Goal: Information Seeking & Learning: Learn about a topic

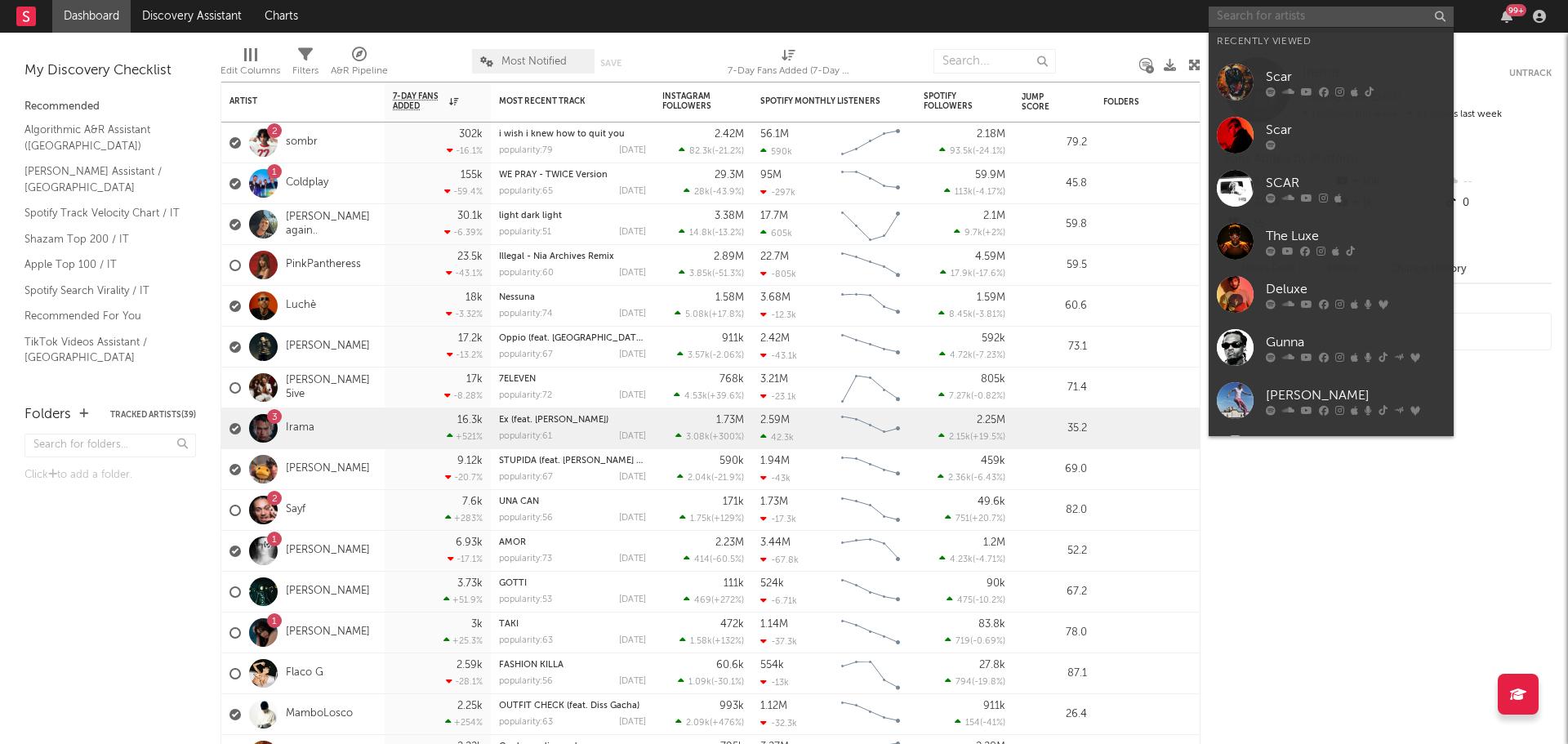
click at [1289, 22] on input "text" at bounding box center [1330, 17] width 245 height 21
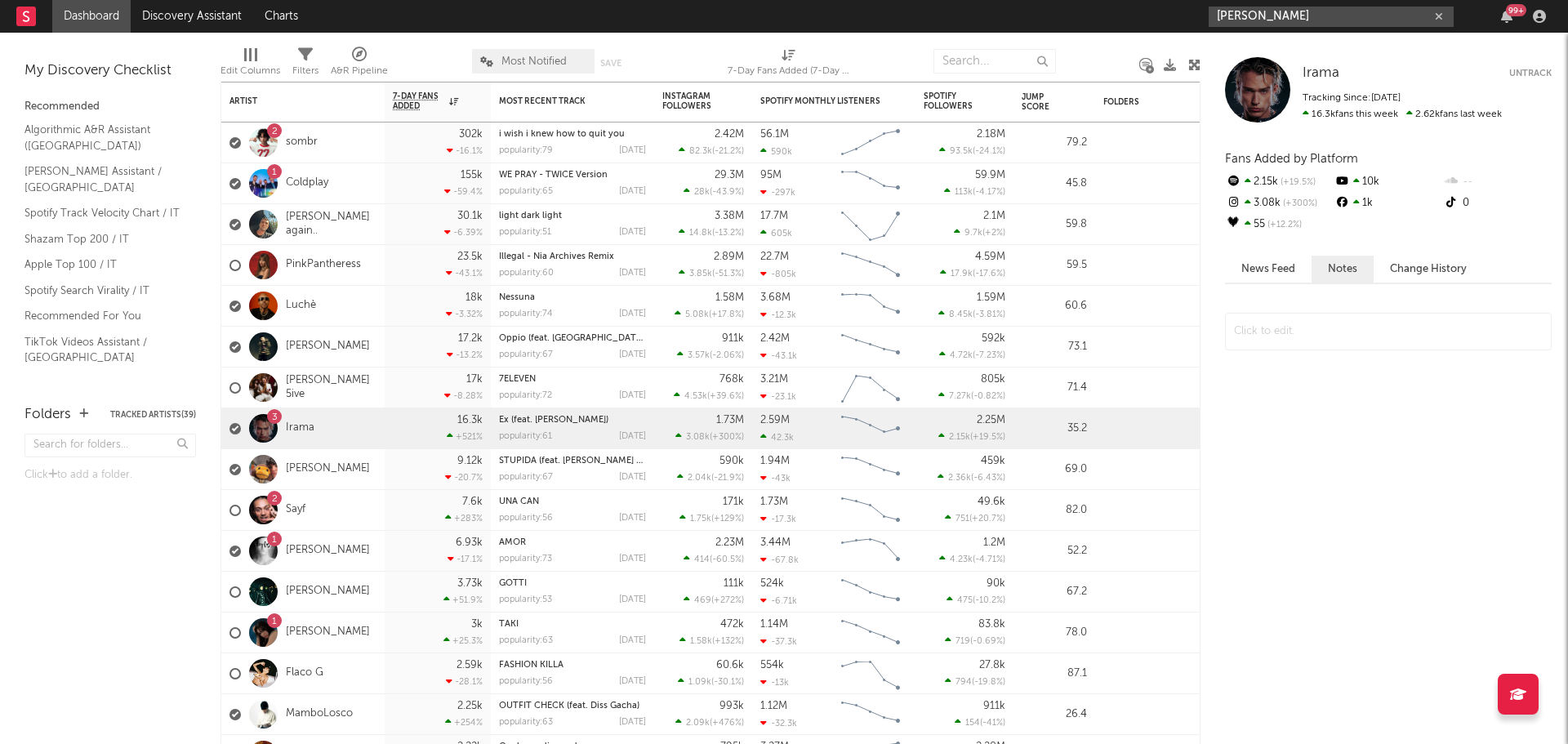
click at [1371, 23] on input "[PERSON_NAME]" at bounding box center [1330, 17] width 245 height 21
type input "[PERSON_NAME]"
drag, startPoint x: 164, startPoint y: 526, endPoint x: 604, endPoint y: 283, distance: 502.6
click at [164, 526] on div "Folders Tracked Artists ( 39 ) Click to add a folder." at bounding box center [110, 567] width 220 height 356
click at [1296, 19] on input "[PERSON_NAME]" at bounding box center [1330, 17] width 245 height 21
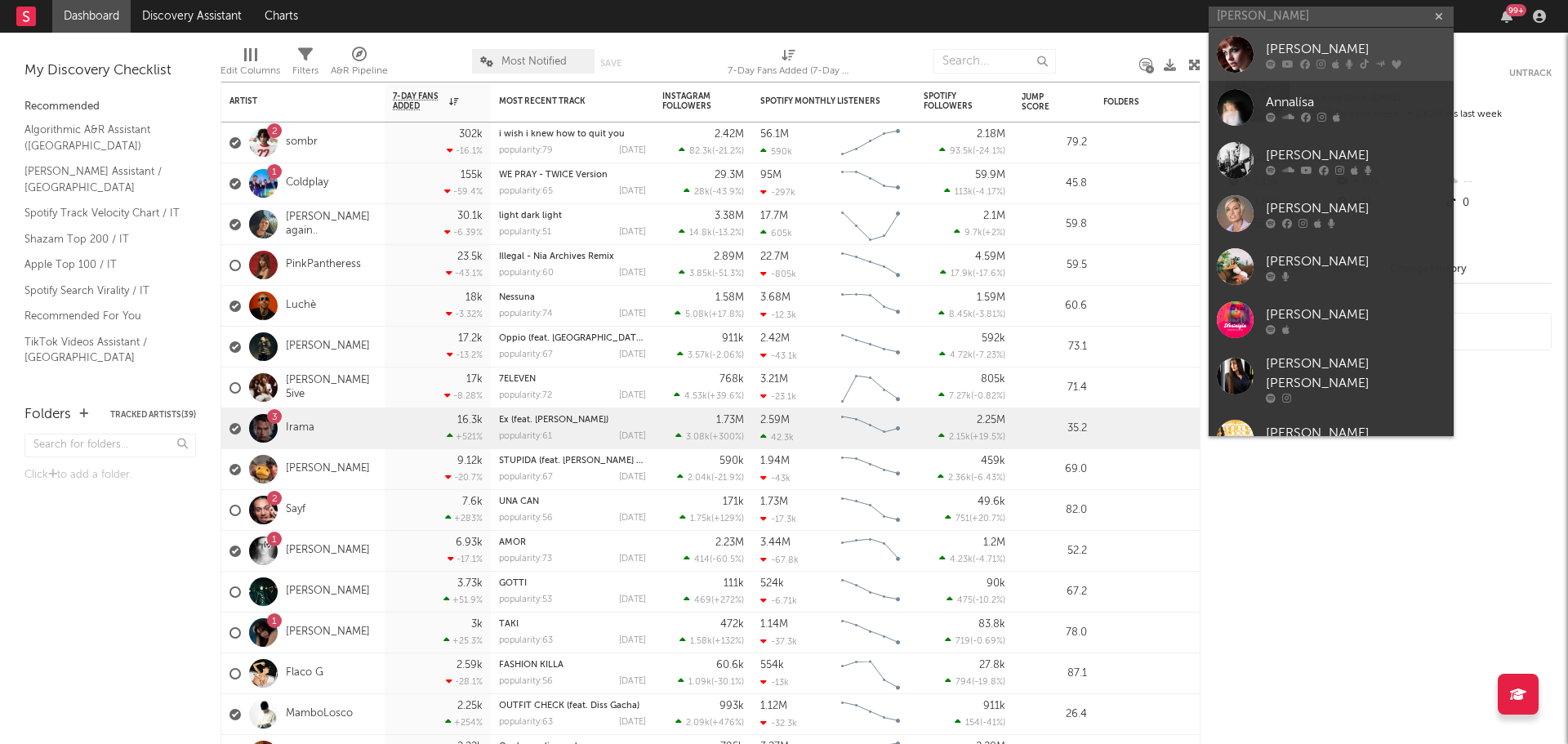
click at [1278, 51] on div "[PERSON_NAME]" at bounding box center [1356, 48] width 180 height 20
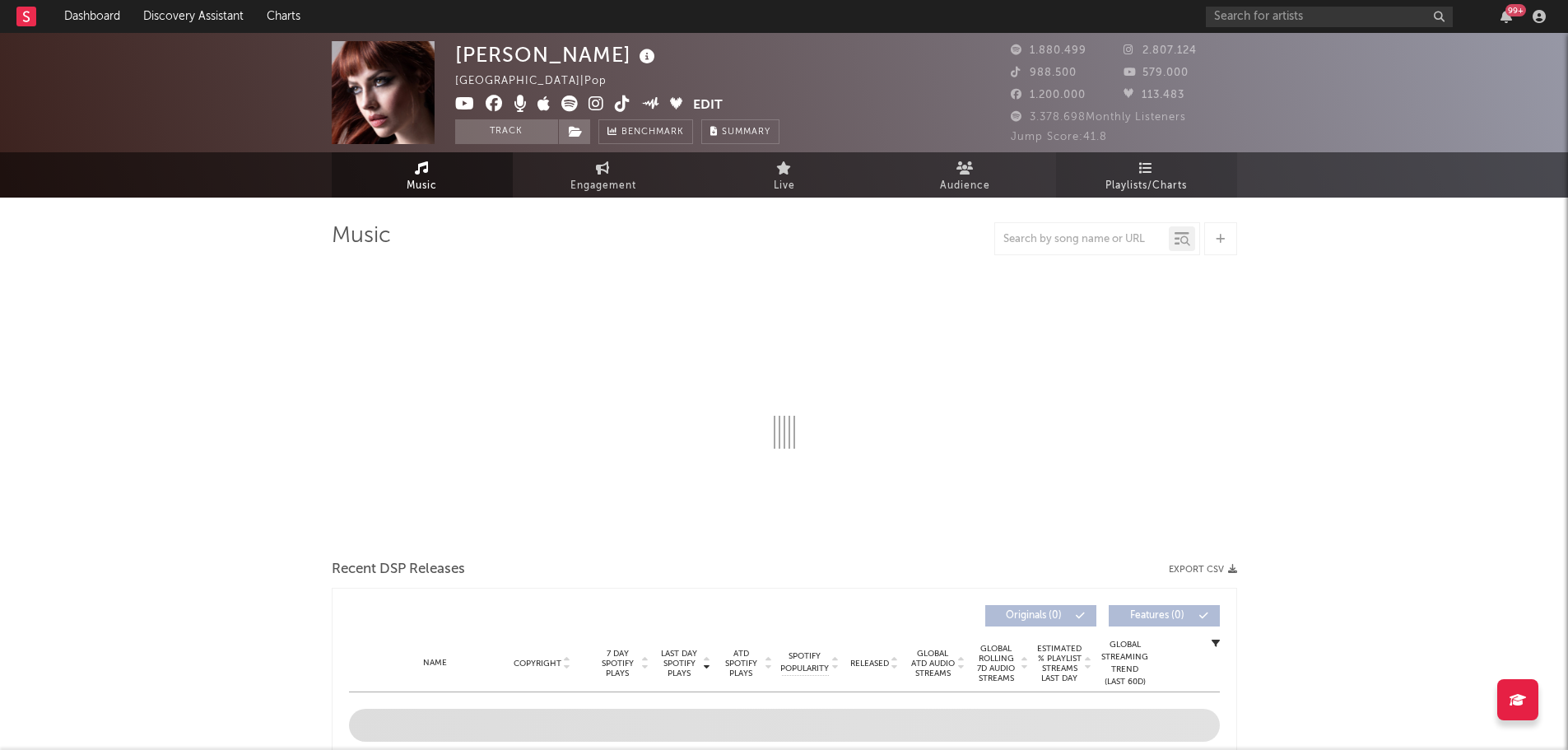
click at [1130, 177] on span "Playlists/Charts" at bounding box center [1145, 186] width 81 height 20
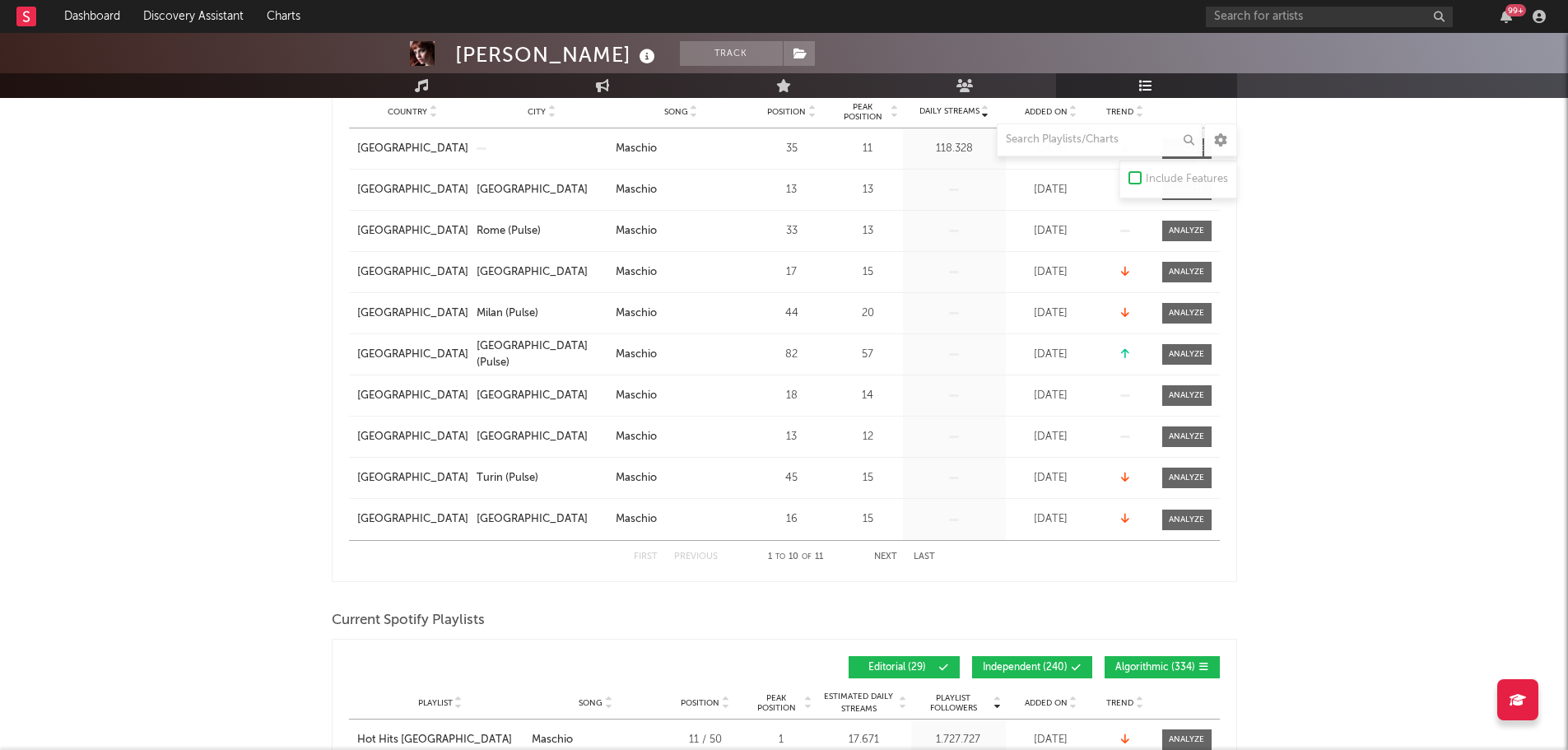
scroll to position [741, 0]
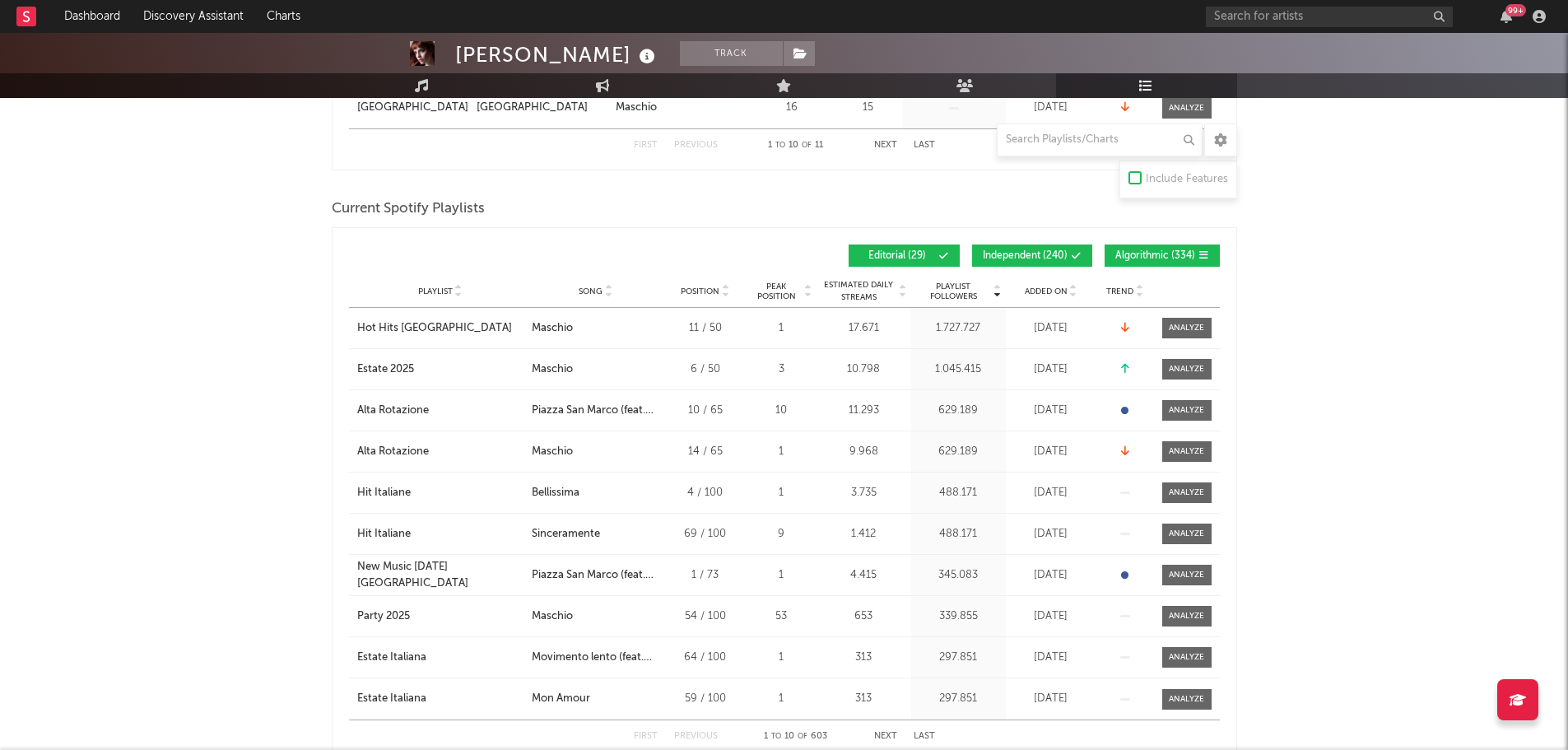
click at [1083, 257] on button "Independent ( 240 )" at bounding box center [1032, 255] width 120 height 22
click at [1145, 252] on span "Algorithmic ( 334 )" at bounding box center [1155, 256] width 80 height 10
click at [1044, 293] on span "Added On" at bounding box center [1045, 291] width 43 height 10
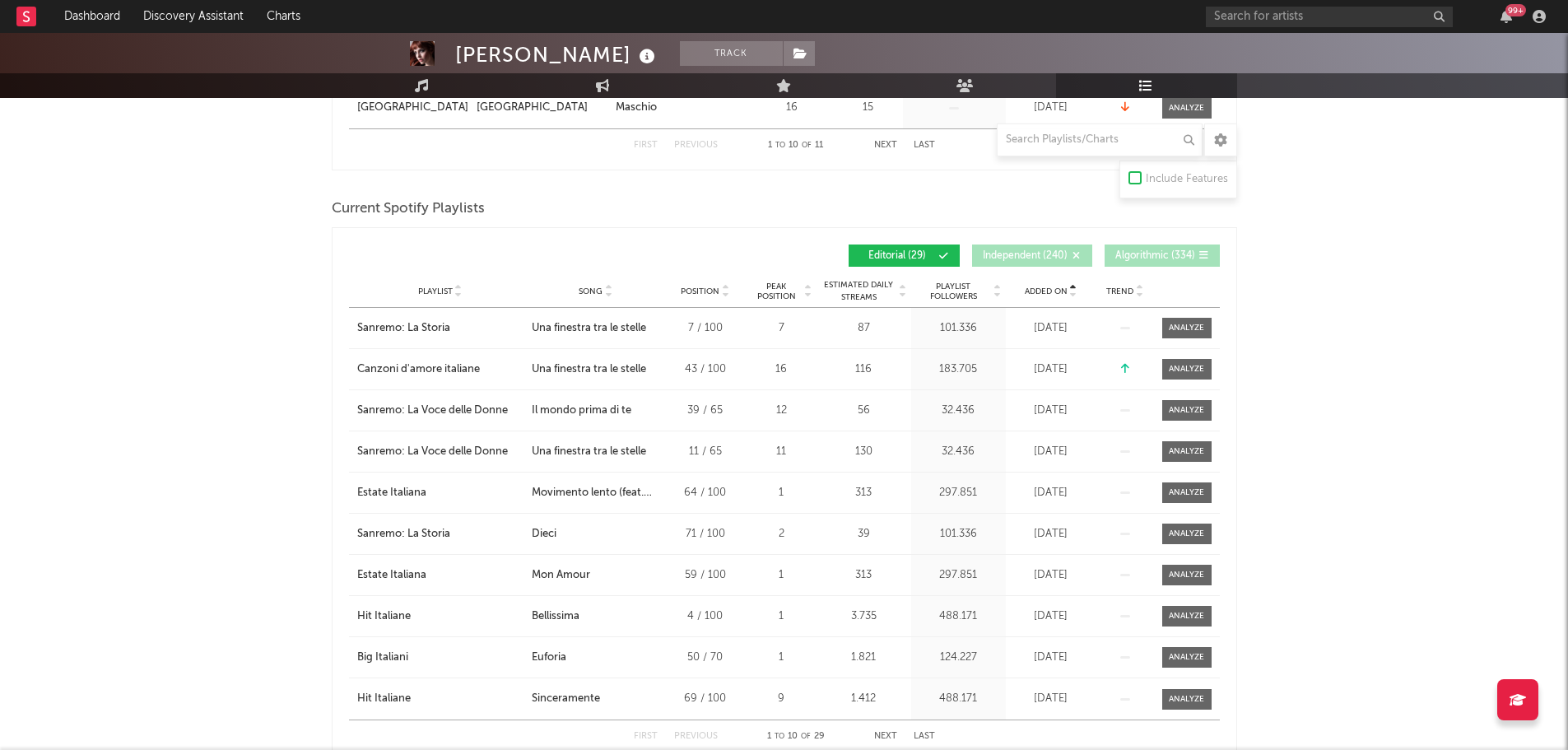
click at [1044, 293] on span "Added On" at bounding box center [1045, 291] width 43 height 10
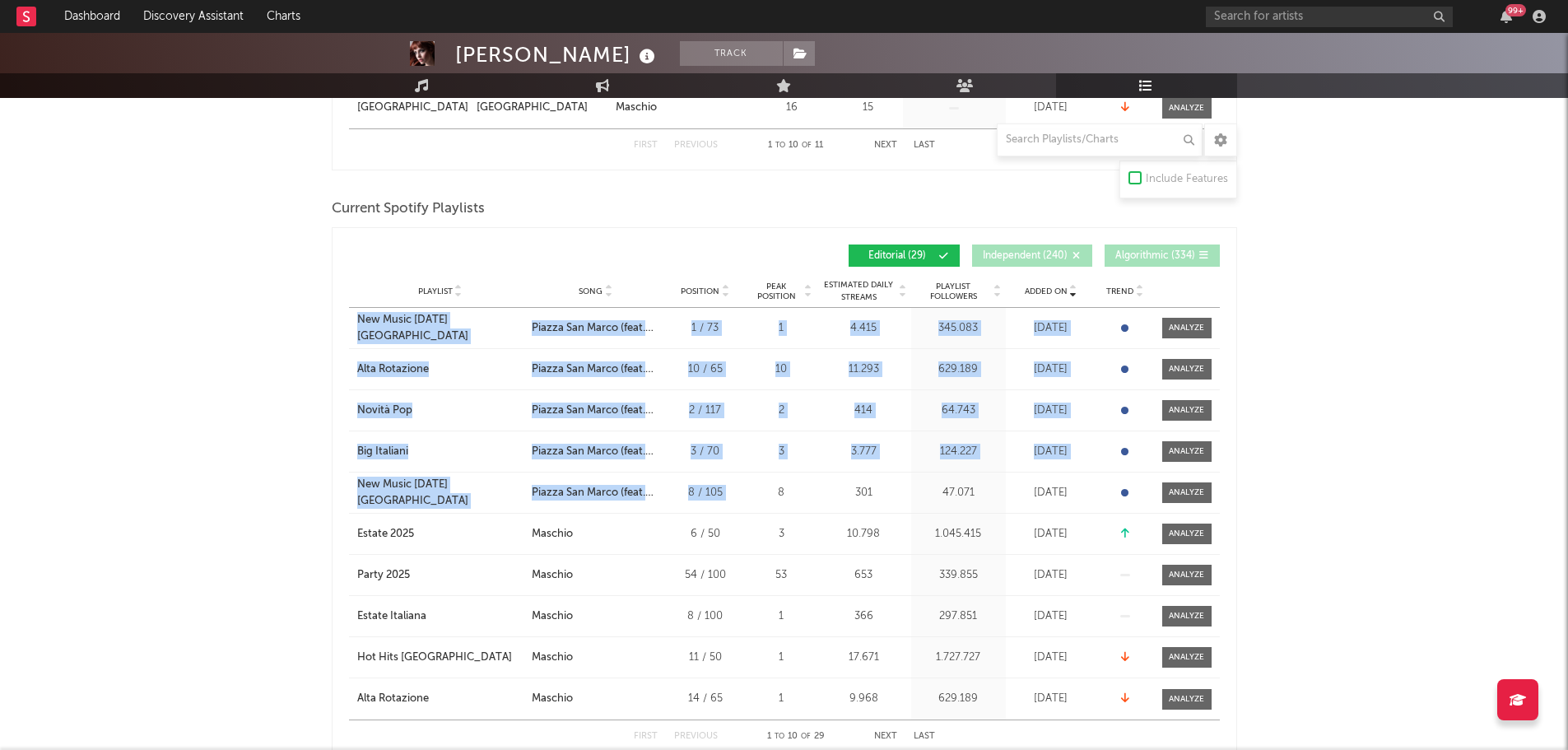
drag, startPoint x: 339, startPoint y: 319, endPoint x: 753, endPoint y: 495, distance: 449.9
click at [753, 495] on div "Added On Playlist Song Position Peak Position Playlist Followers Added On Trend…" at bounding box center [784, 494] width 905 height 534
copy div "New Music [DATE] Italia City Song [GEOGRAPHIC_DATA] (feat. [PERSON_NAME]) Posit…"
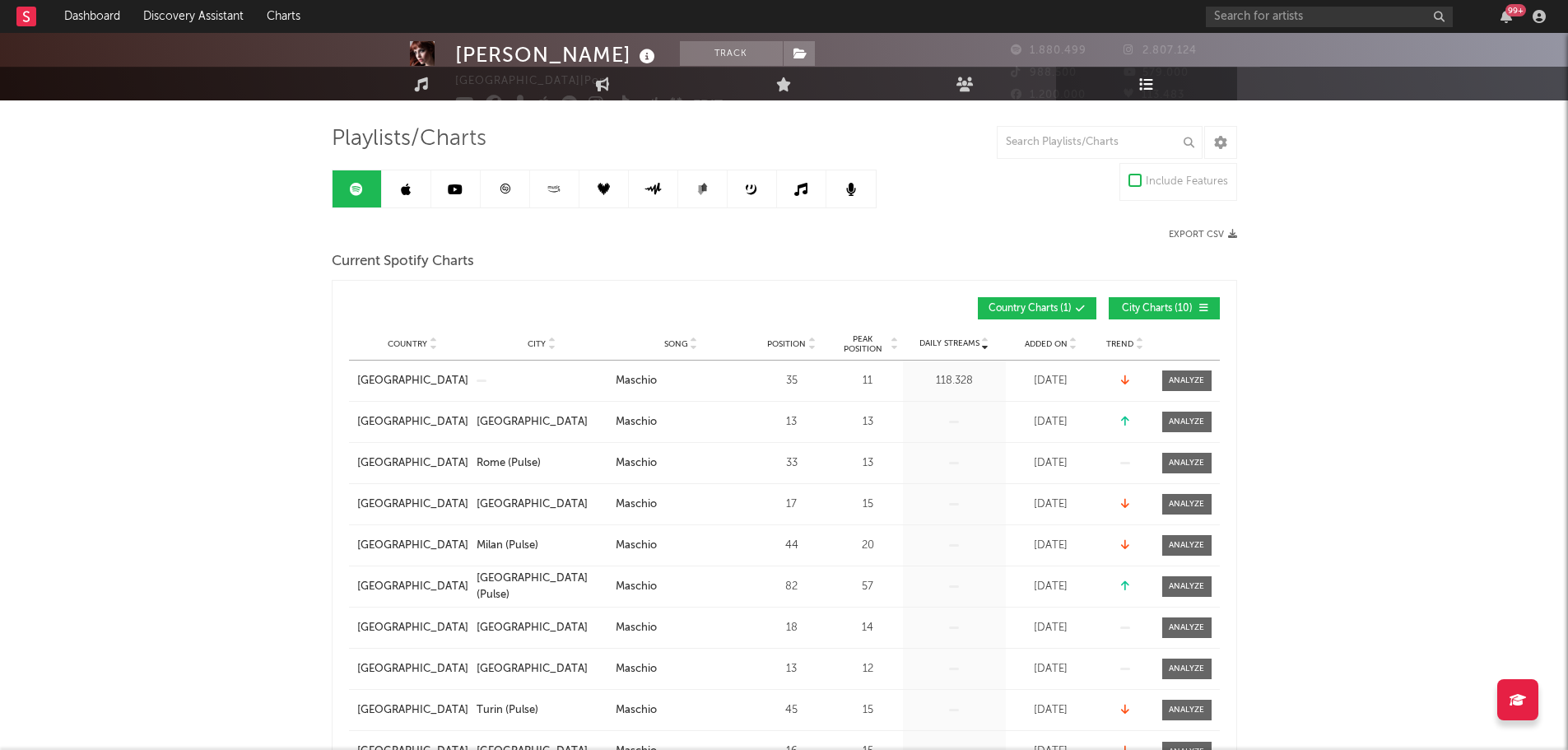
scroll to position [0, 0]
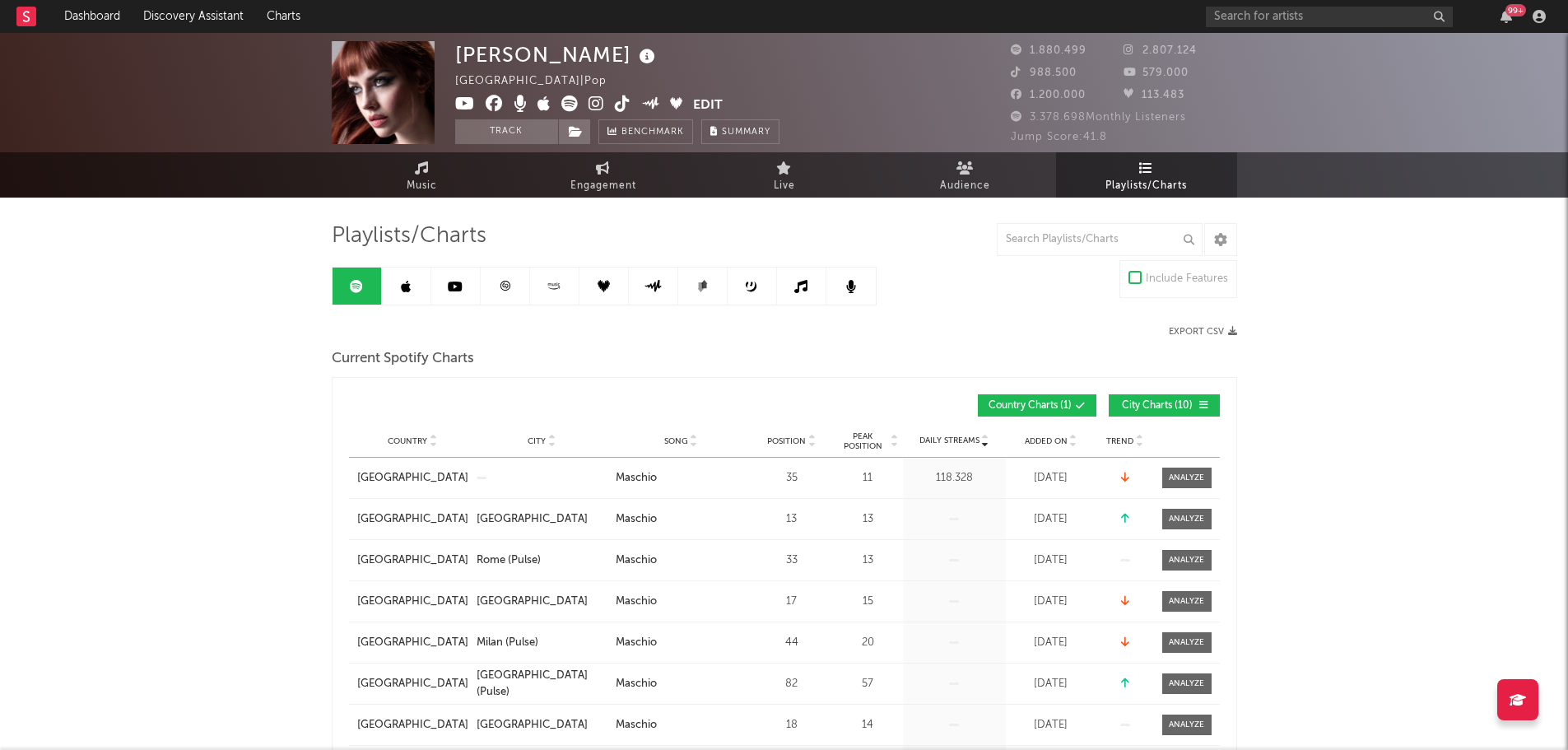
click at [392, 282] on link at bounding box center [406, 285] width 50 height 37
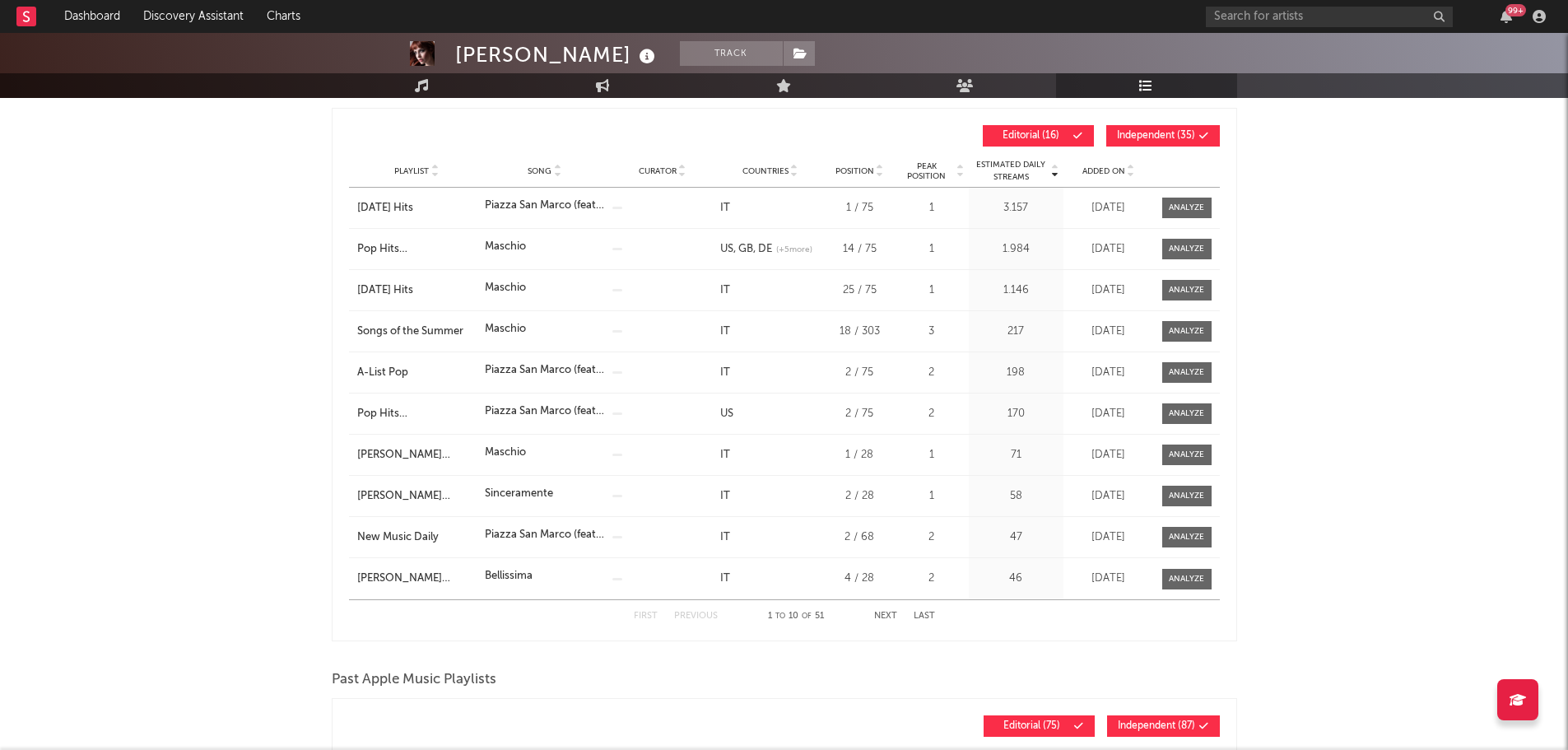
scroll to position [82, 0]
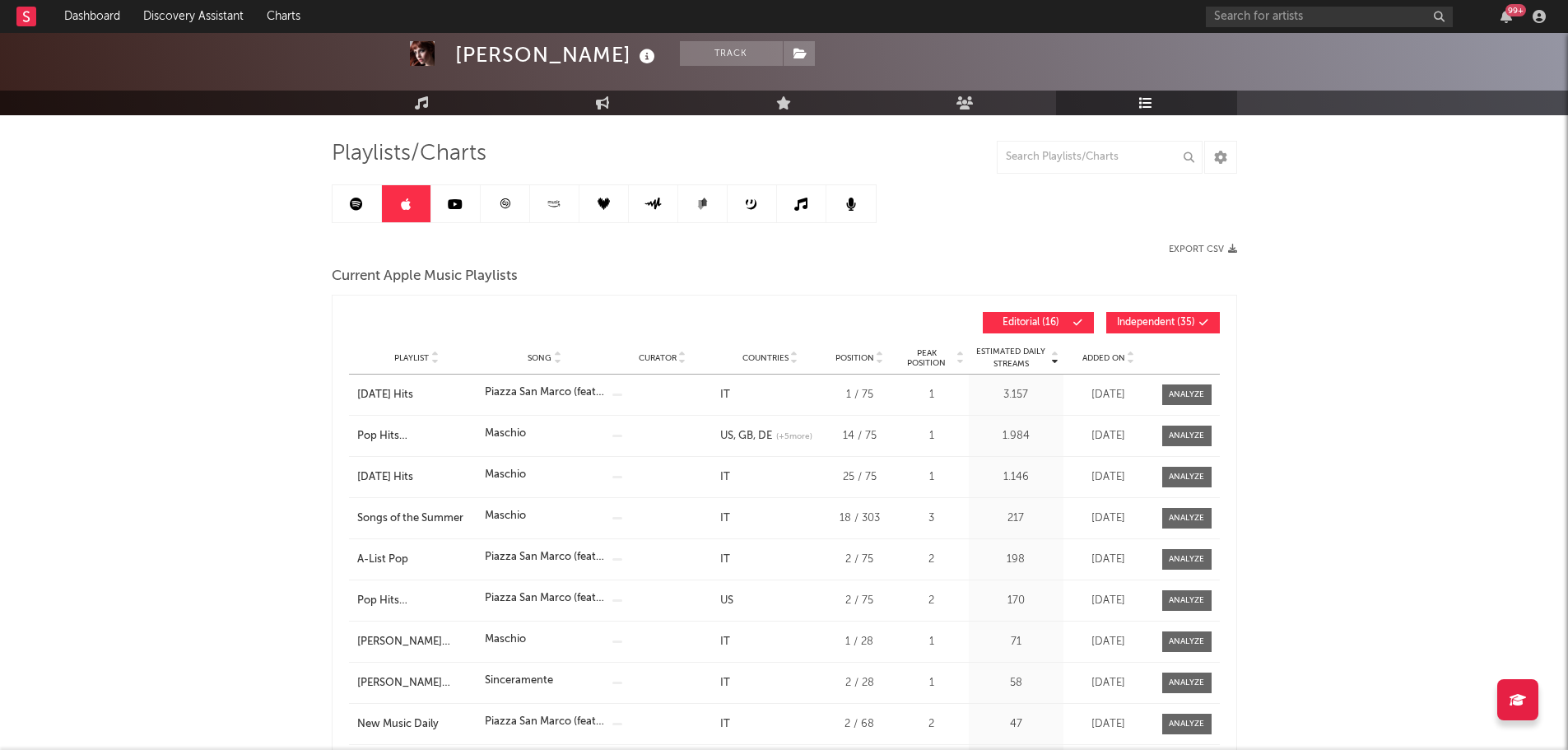
click at [1090, 358] on span "Added On" at bounding box center [1104, 358] width 43 height 10
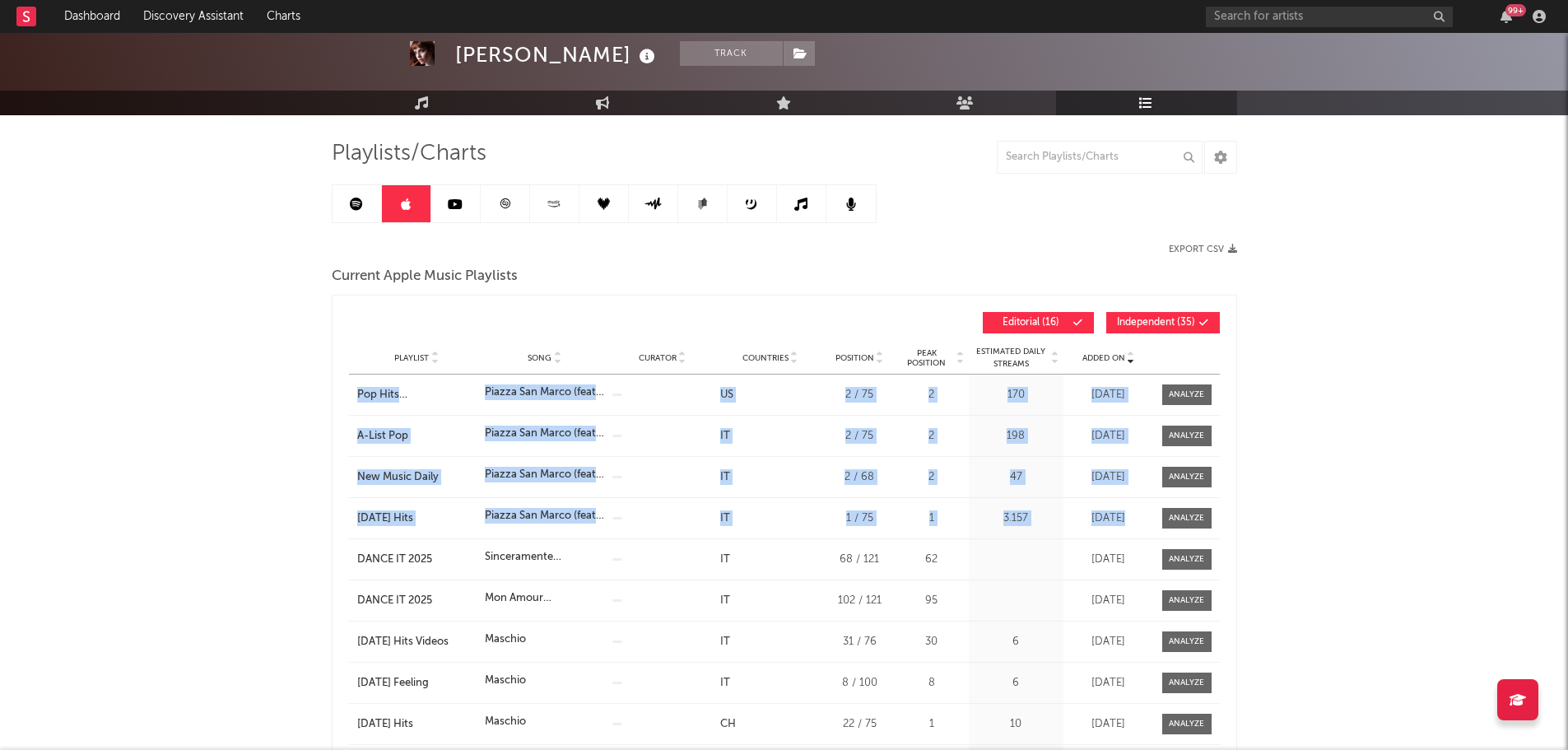
drag, startPoint x: 342, startPoint y: 386, endPoint x: 1155, endPoint y: 525, distance: 824.8
click at [1155, 525] on div "Added On Playlist Song Curator Countries Position Peak Position Estimated Daily…" at bounding box center [784, 561] width 905 height 533
copy div "Pop Hits Italia Song Piazza San Marco (feat. [PERSON_NAME]) Curator Genre Count…"
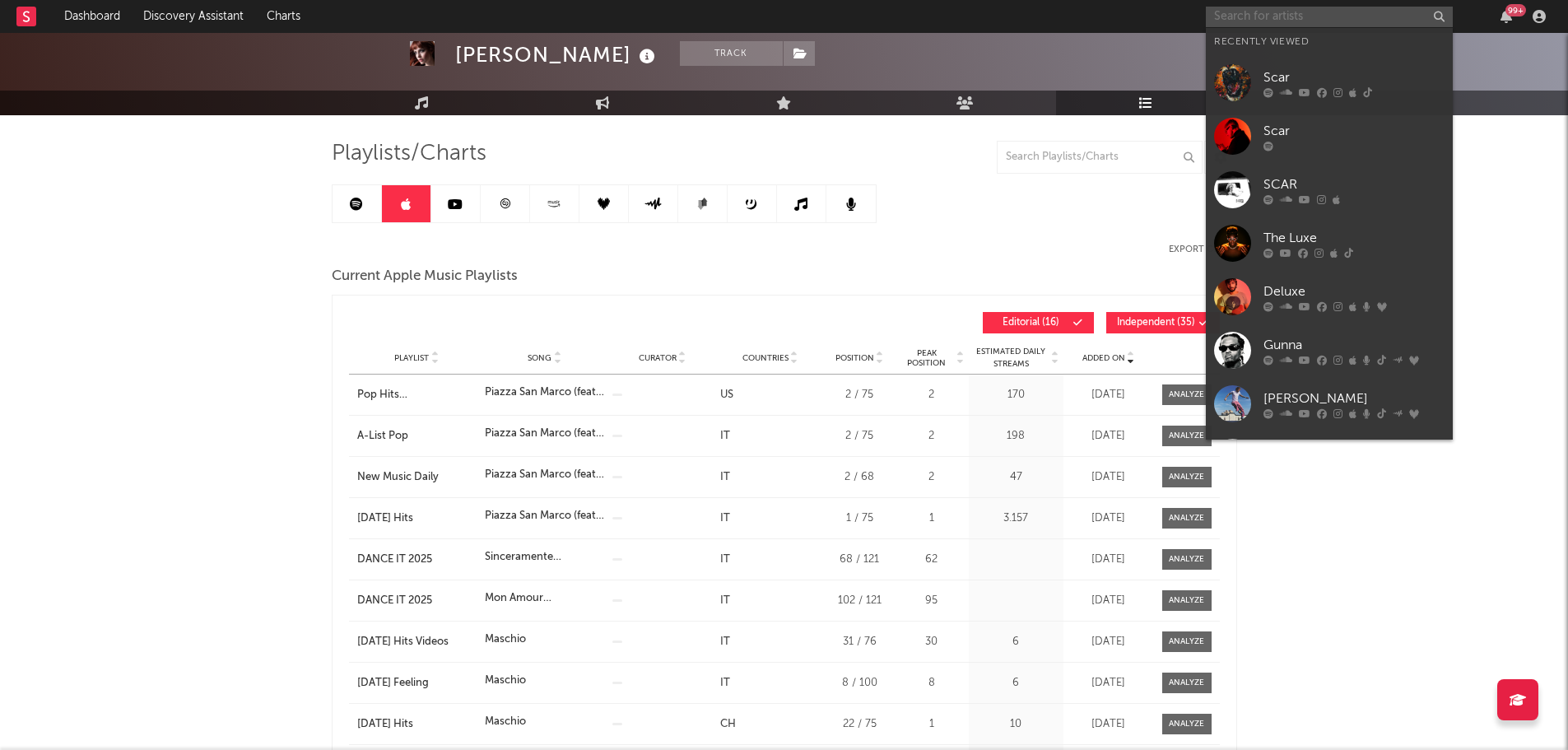
click at [1348, 16] on input "text" at bounding box center [1329, 17] width 247 height 21
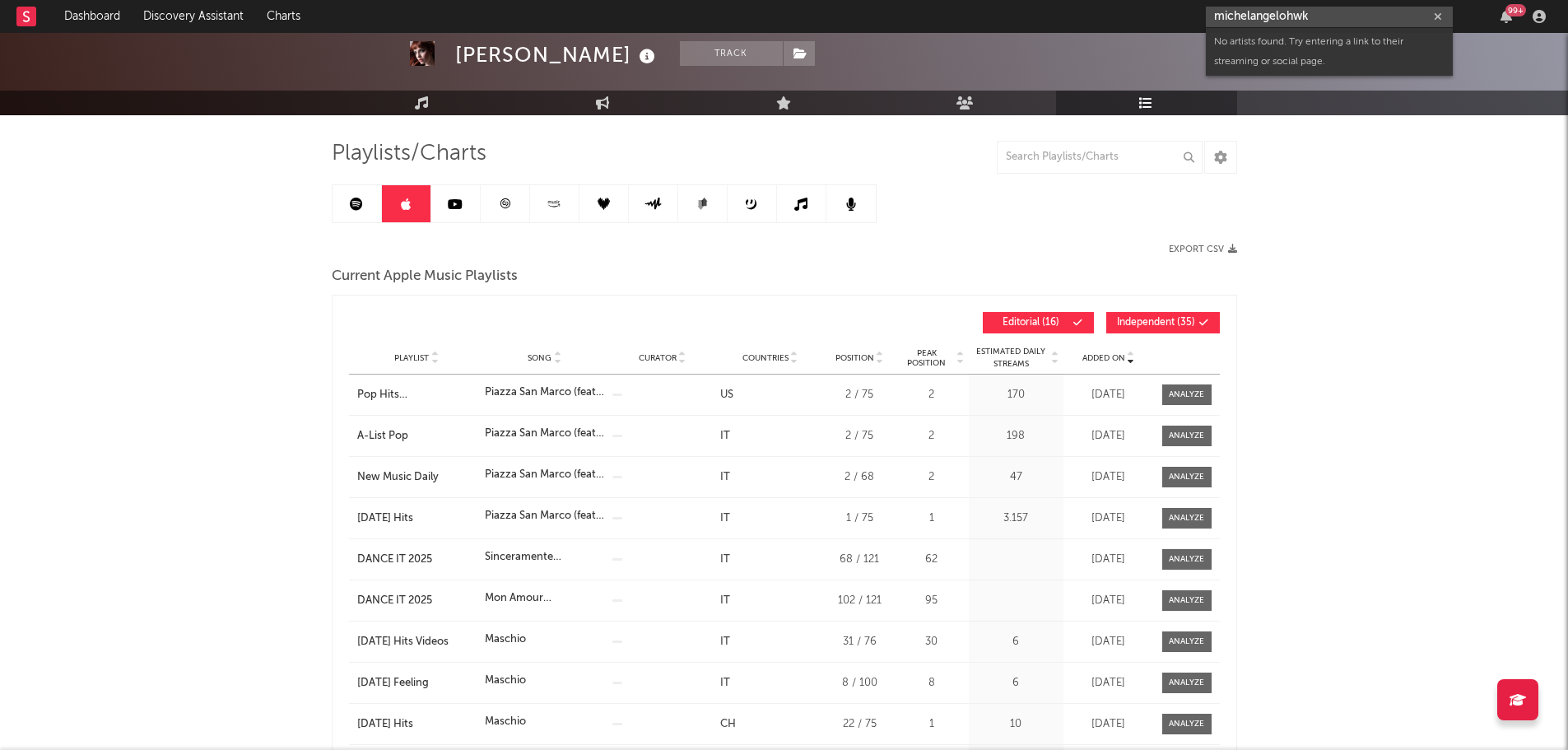
click at [1344, 21] on input "michelangelohwk" at bounding box center [1329, 17] width 247 height 21
click at [1349, 8] on input "michelangelohwk" at bounding box center [1329, 17] width 247 height 21
type input "[PERSON_NAME]"
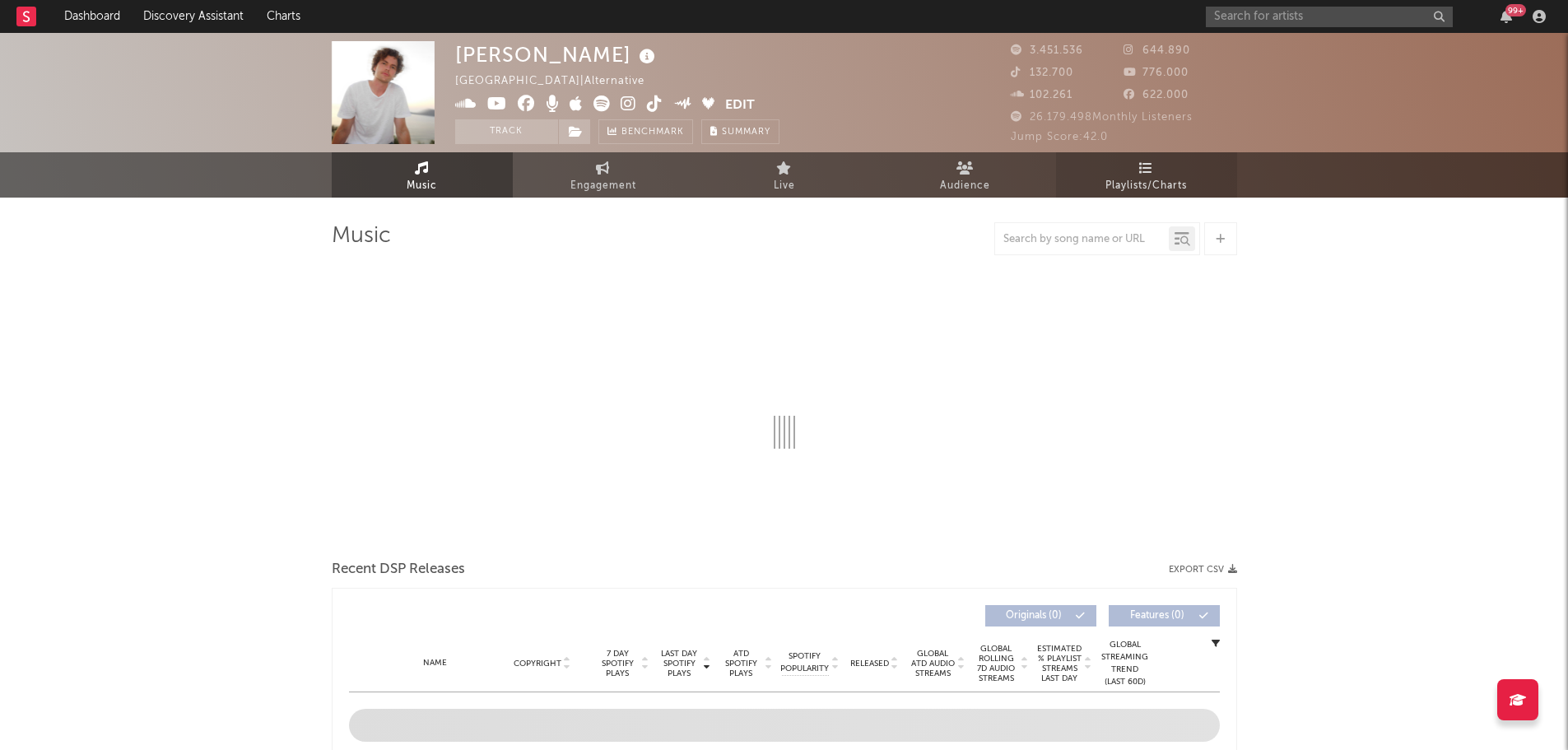
click at [1142, 167] on icon at bounding box center [1145, 168] width 14 height 13
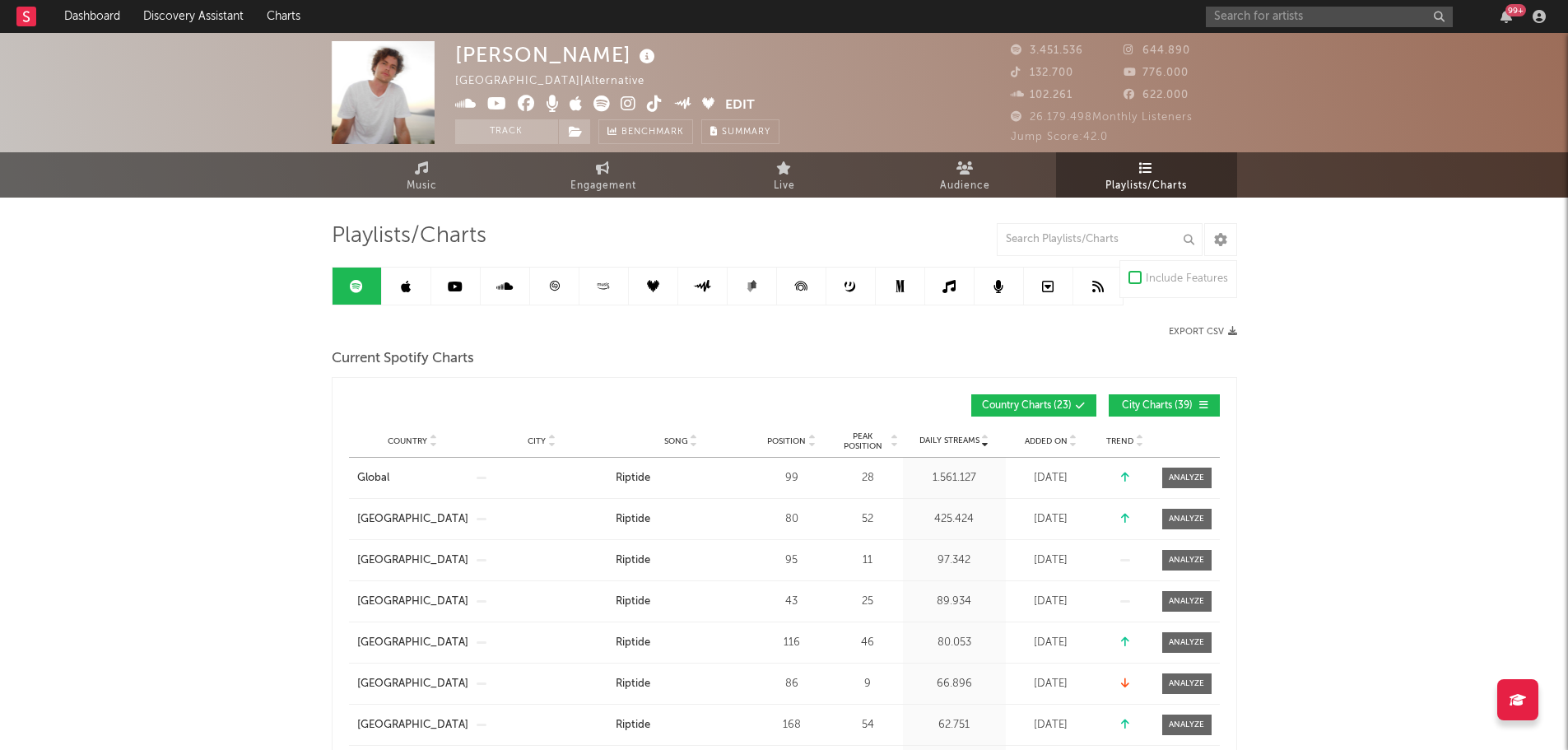
click at [1337, 30] on div "99 +" at bounding box center [1378, 16] width 345 height 33
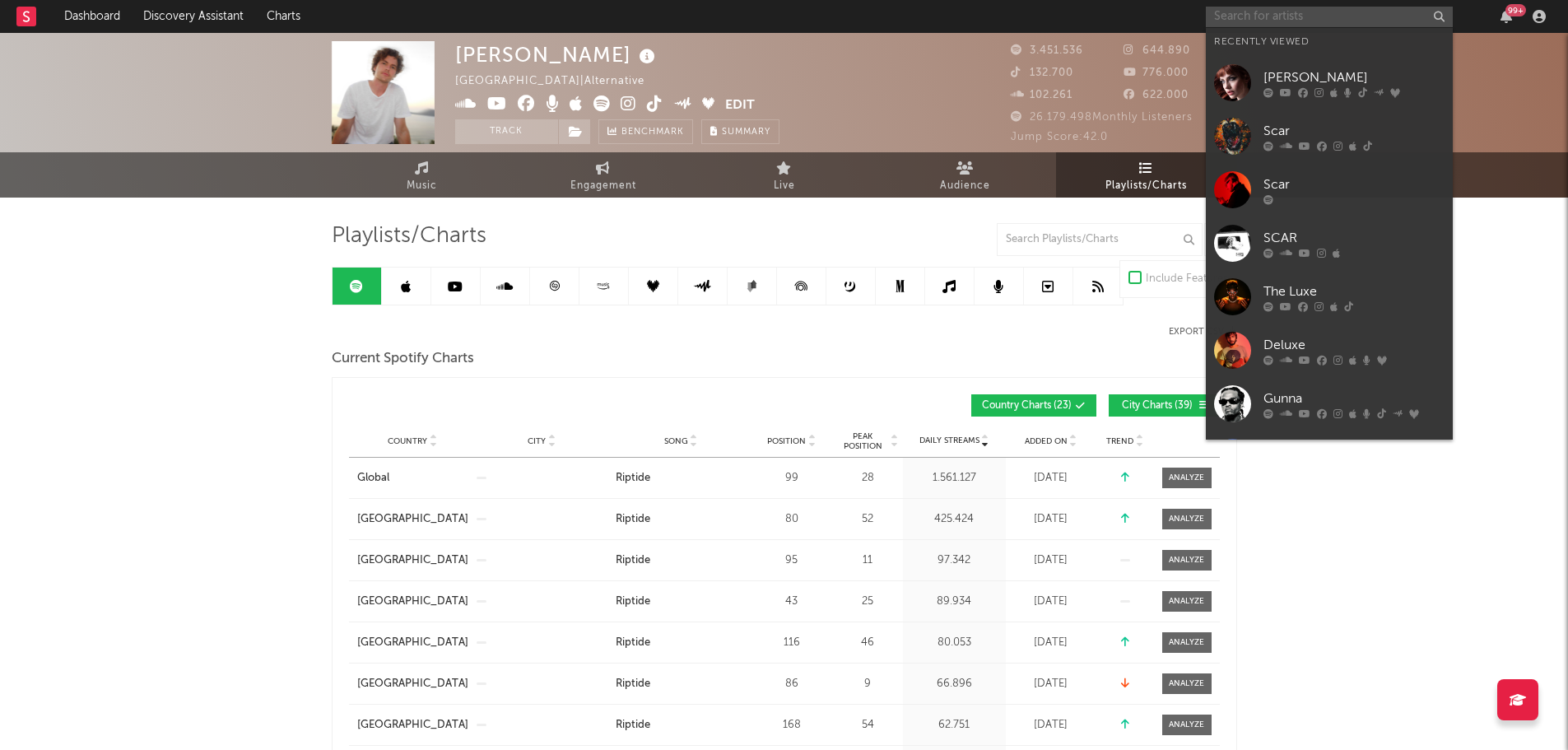
click at [1337, 23] on input "text" at bounding box center [1329, 17] width 247 height 21
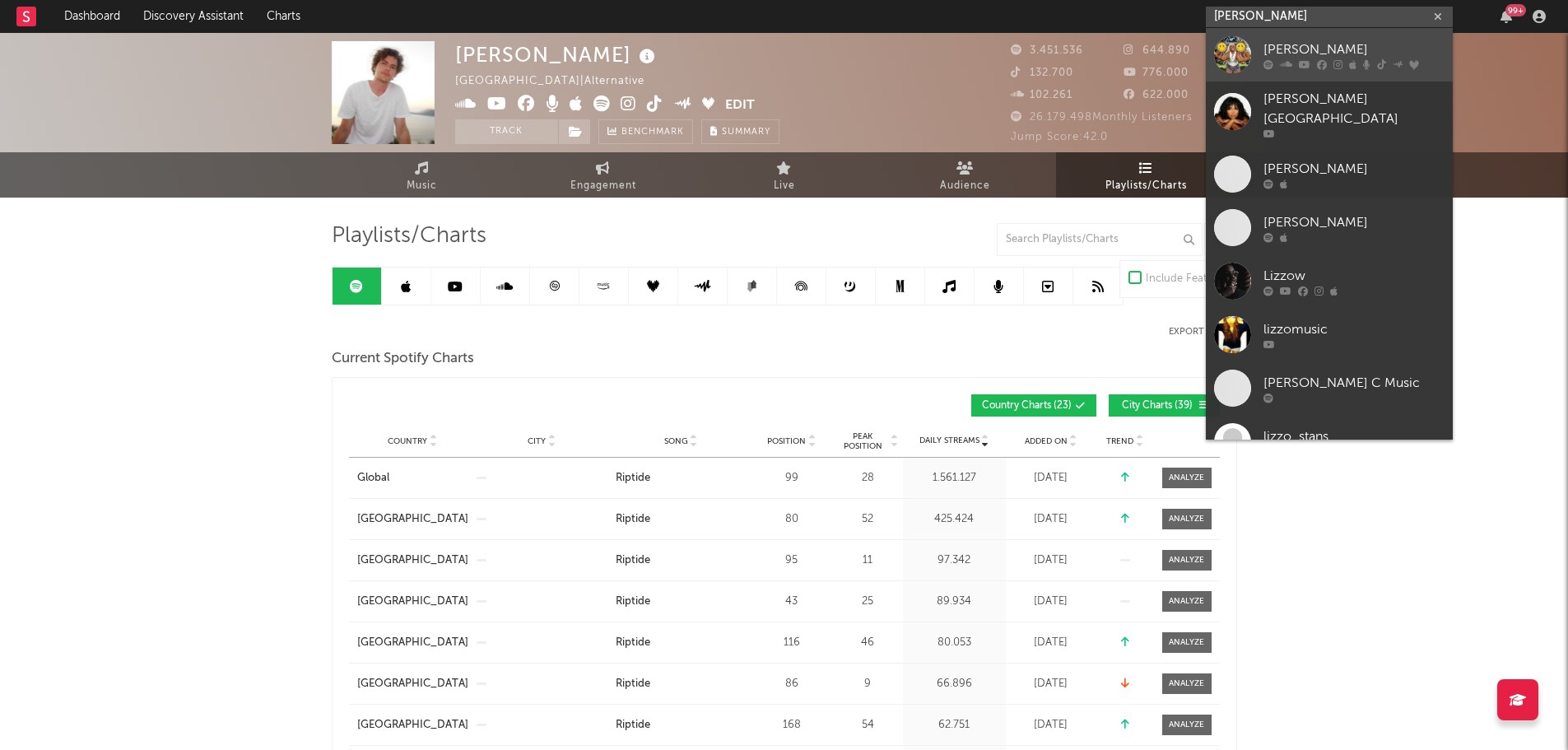
type input "[PERSON_NAME]"
click at [1277, 39] on link "[PERSON_NAME]" at bounding box center [1329, 54] width 247 height 53
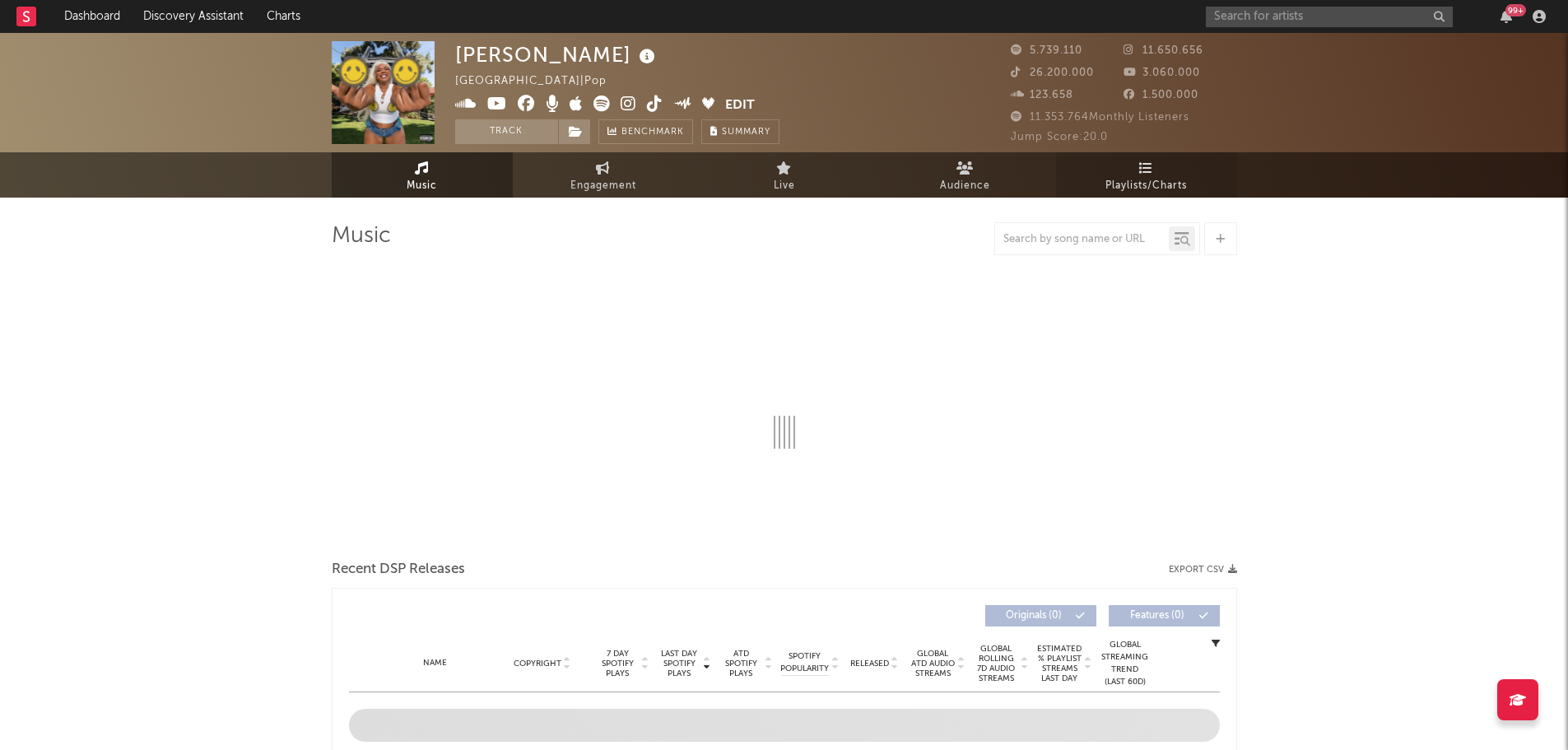
click at [1176, 159] on link "Playlists/Charts" at bounding box center [1146, 175] width 181 height 45
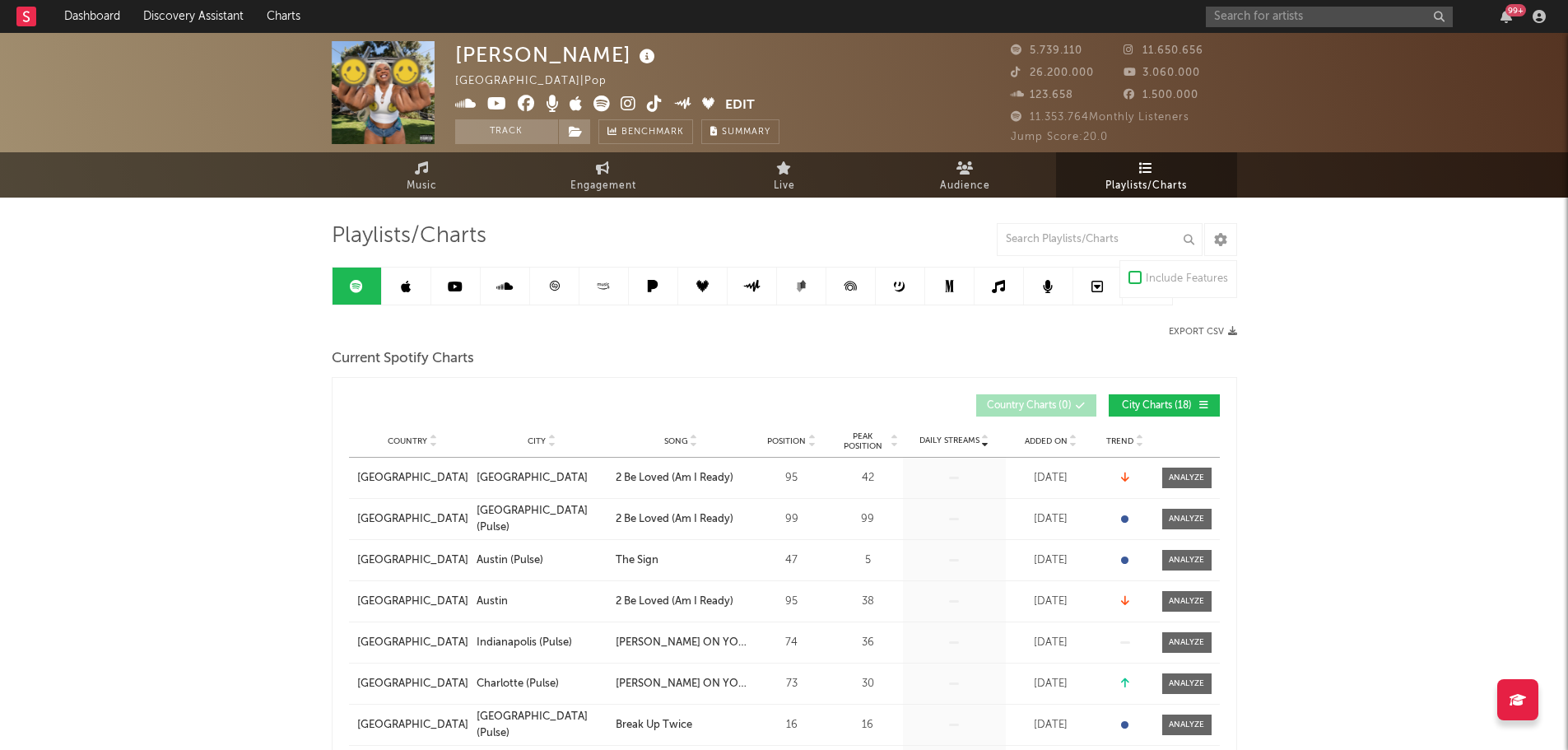
click at [1078, 435] on div "Added On" at bounding box center [1051, 441] width 82 height 12
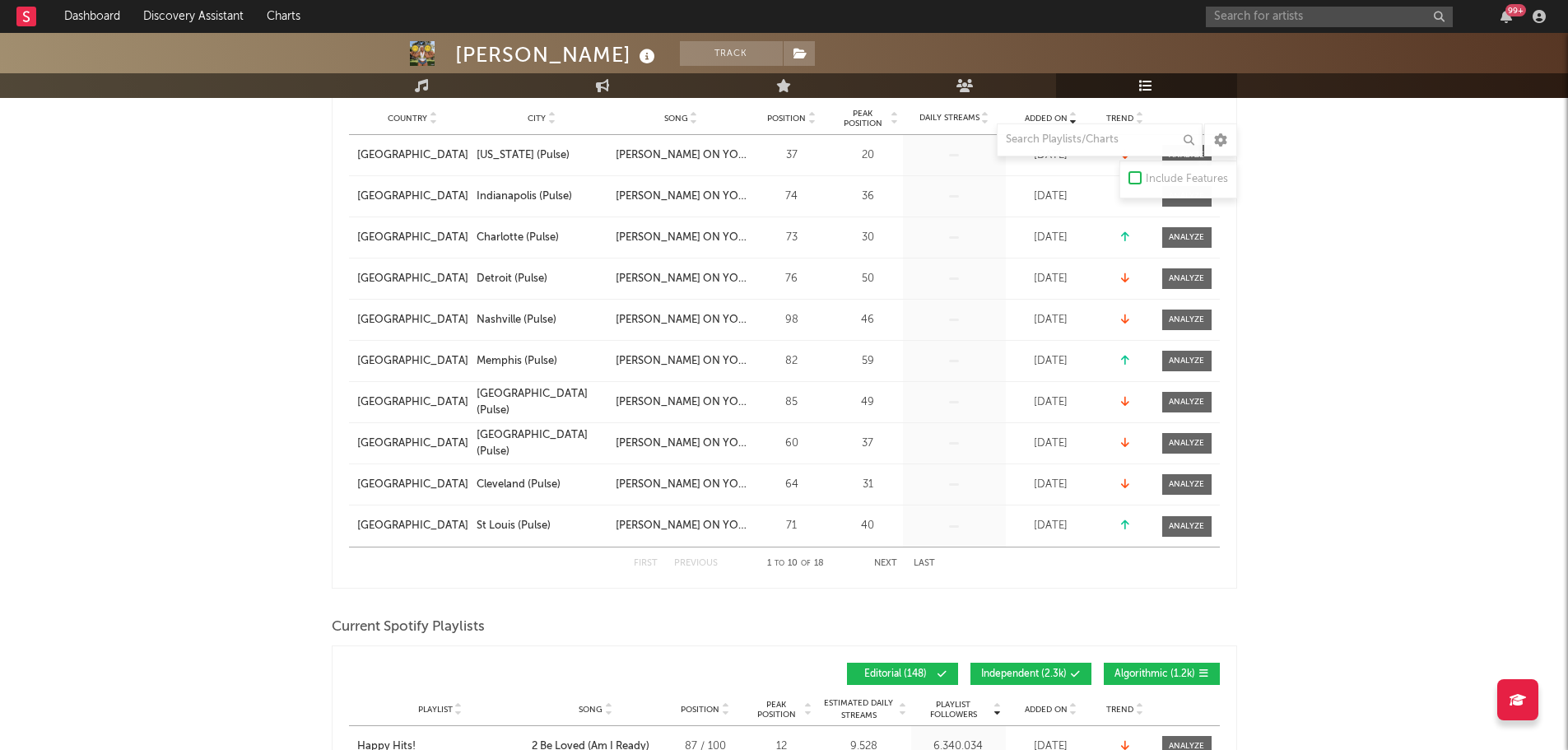
scroll to position [412, 0]
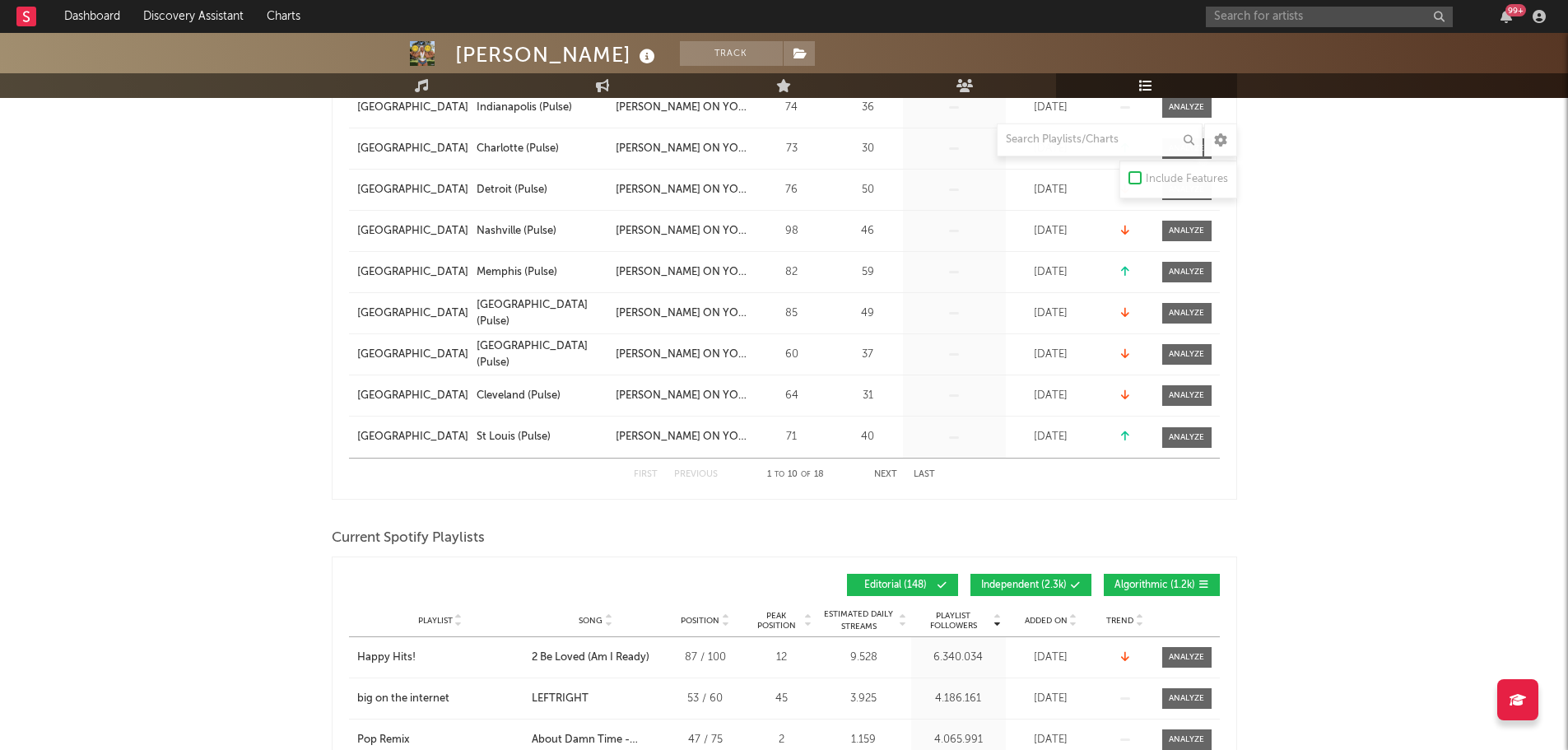
click at [1029, 608] on div "Playlist City Song Position Peak Position Estimated Daily Streams Playlist Foll…" at bounding box center [784, 620] width 871 height 33
click at [1029, 612] on div "Playlist City Song Position Peak Position Estimated Daily Streams Playlist Foll…" at bounding box center [784, 620] width 871 height 33
click at [1038, 616] on span "Added On" at bounding box center [1045, 621] width 43 height 10
click at [1039, 616] on span "Added On" at bounding box center [1045, 621] width 43 height 10
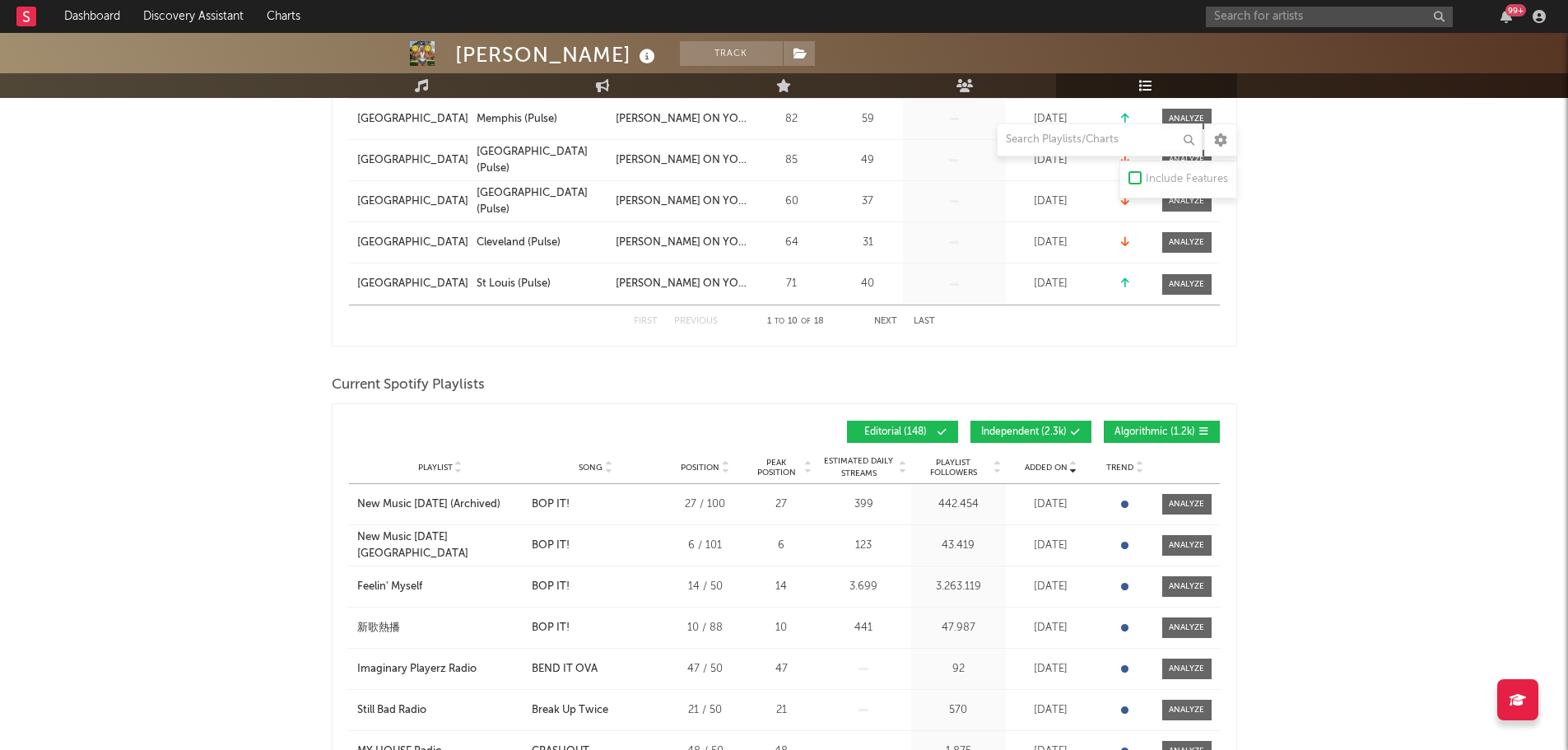
scroll to position [741, 0]
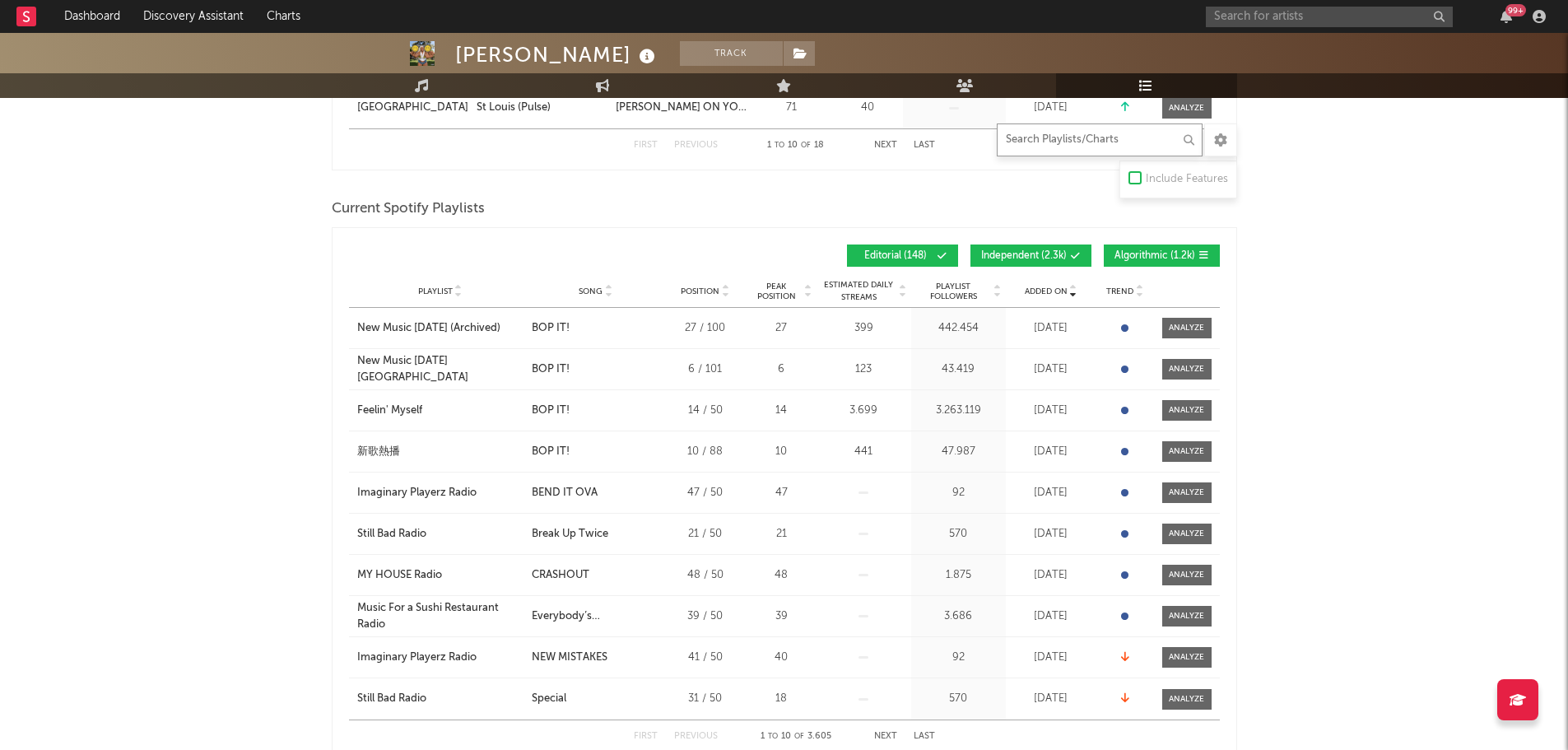
click at [1023, 136] on input "text" at bounding box center [1100, 139] width 206 height 33
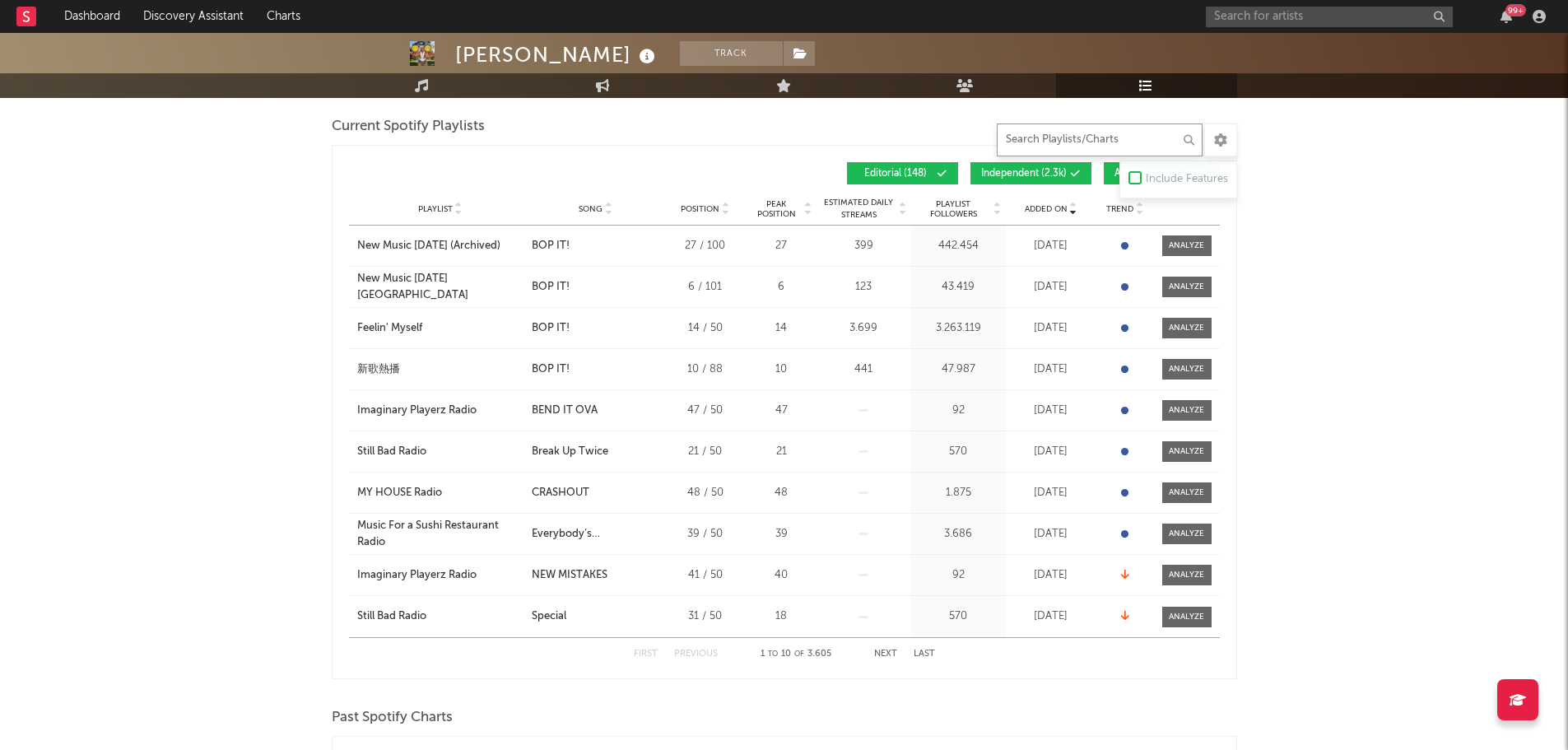
click at [877, 650] on button "Next" at bounding box center [886, 654] width 23 height 9
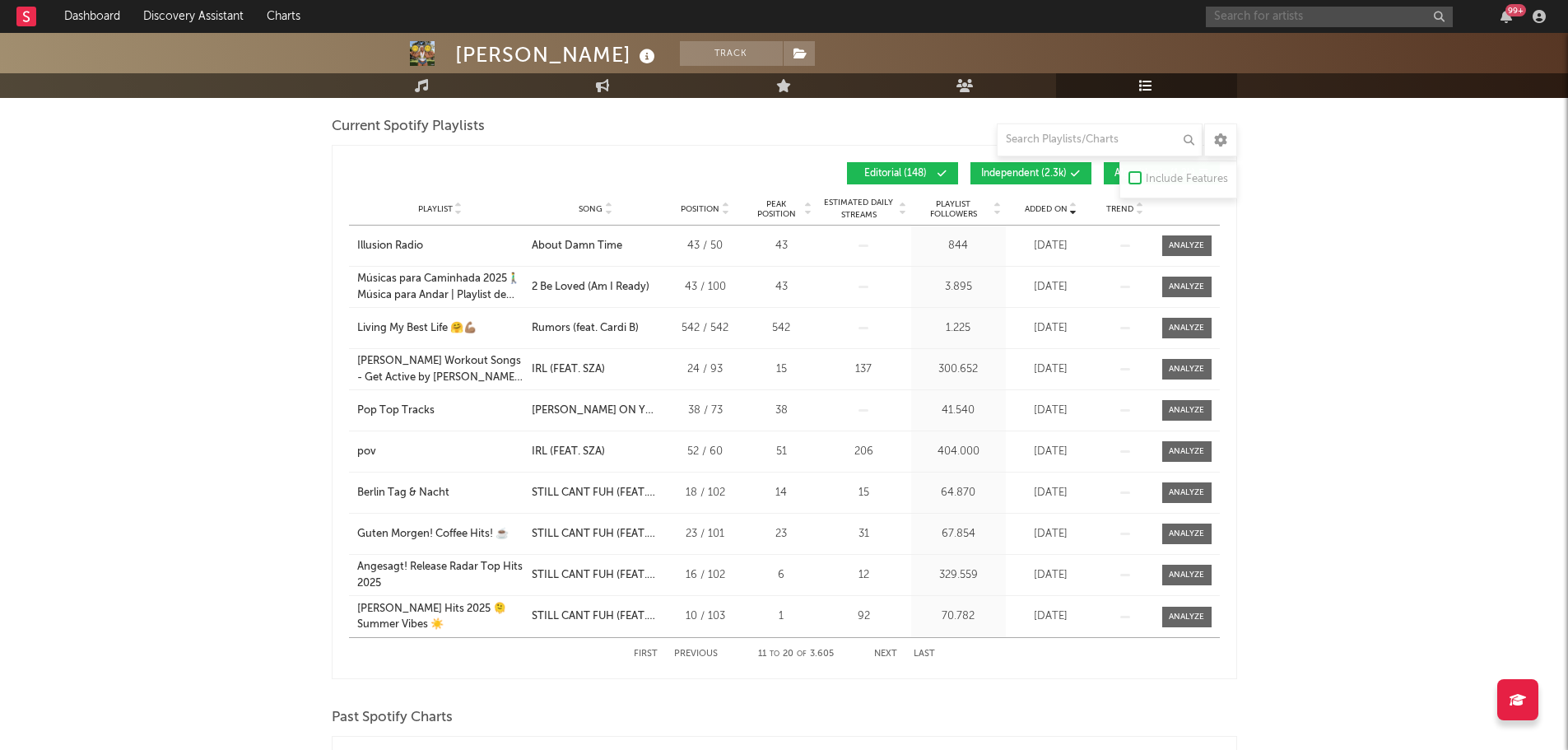
click at [1267, 13] on input "text" at bounding box center [1329, 17] width 247 height 21
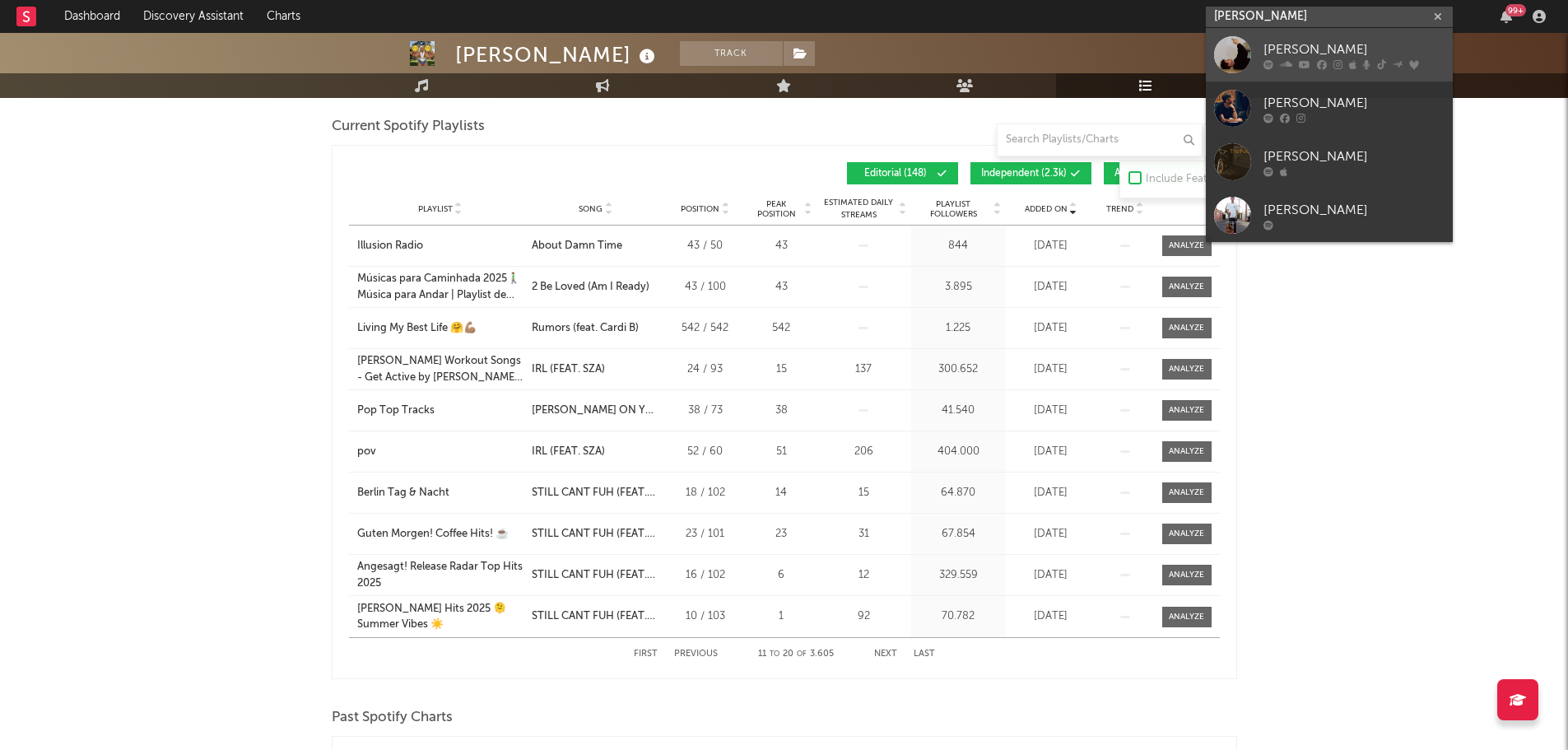
type input "[PERSON_NAME]"
click at [1268, 42] on div "[PERSON_NAME]" at bounding box center [1354, 49] width 181 height 20
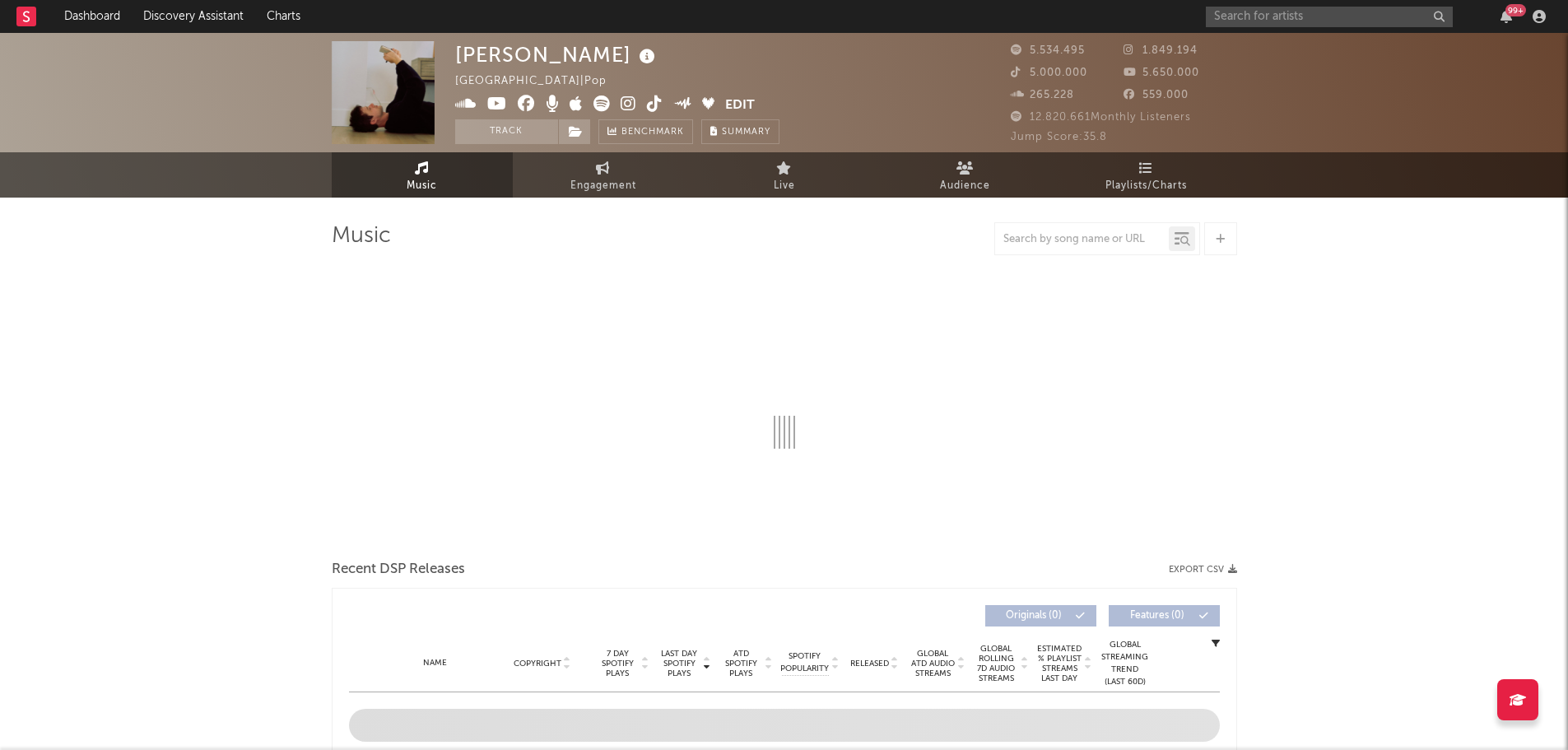
select select "6m"
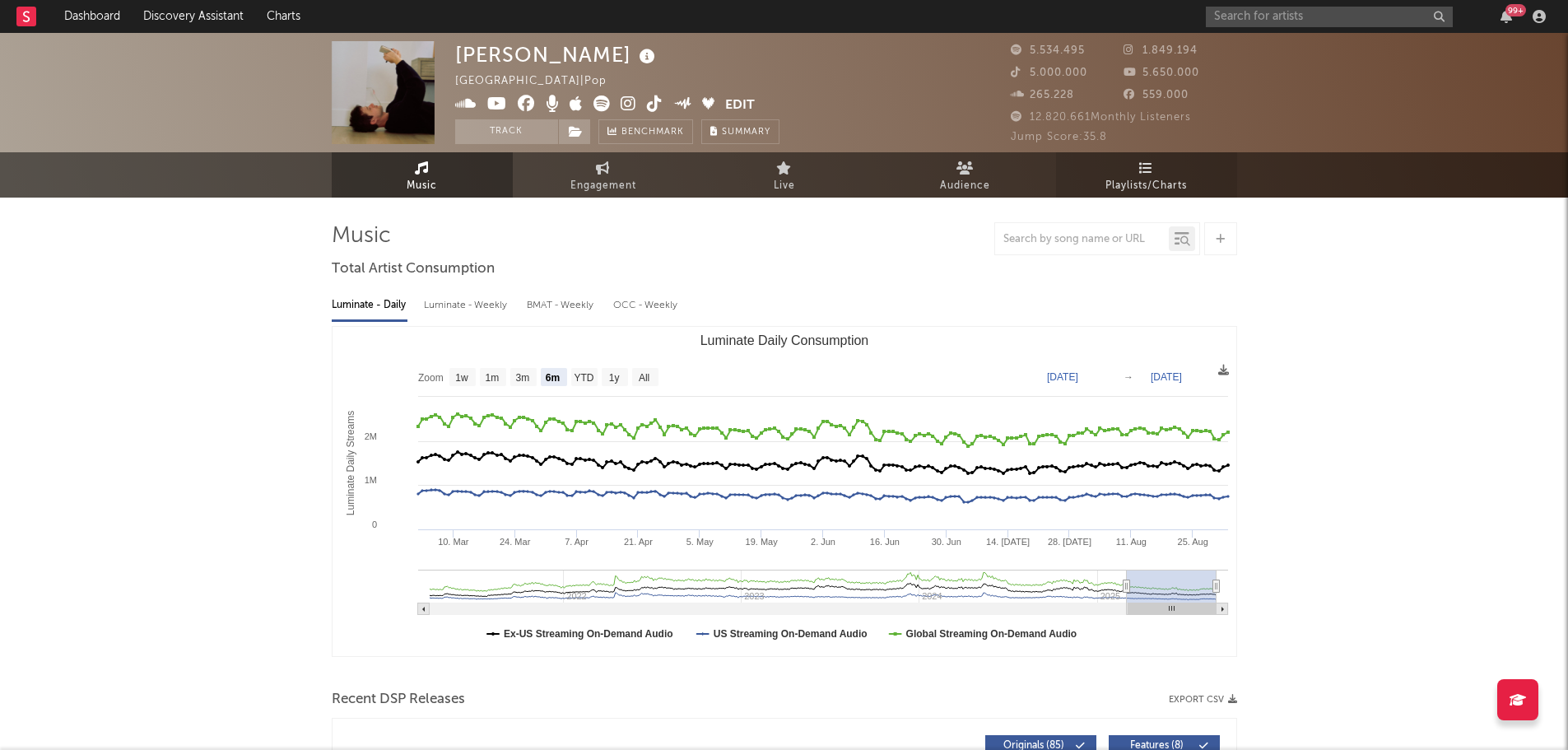
click at [1114, 192] on span "Playlists/Charts" at bounding box center [1145, 186] width 81 height 20
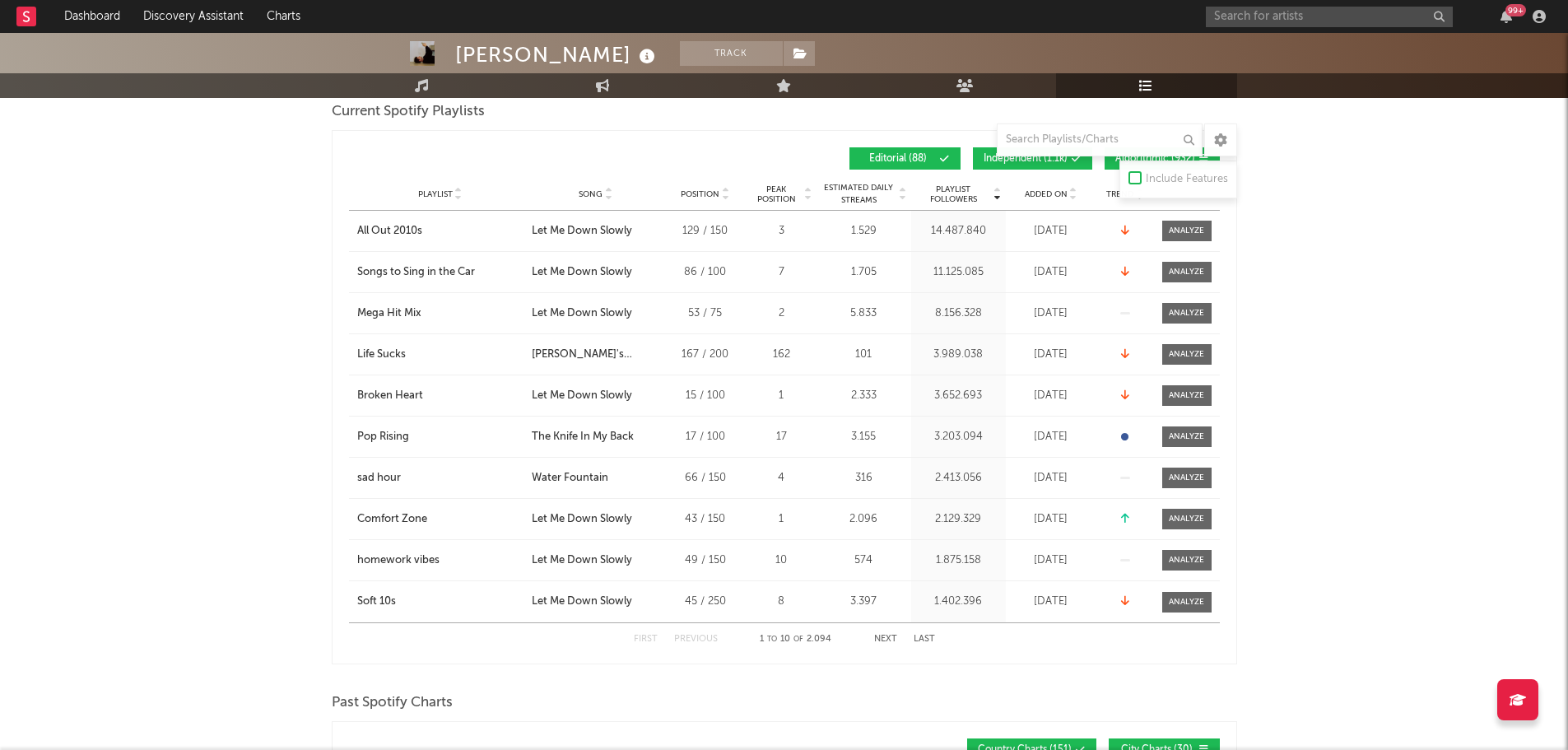
scroll to position [82, 0]
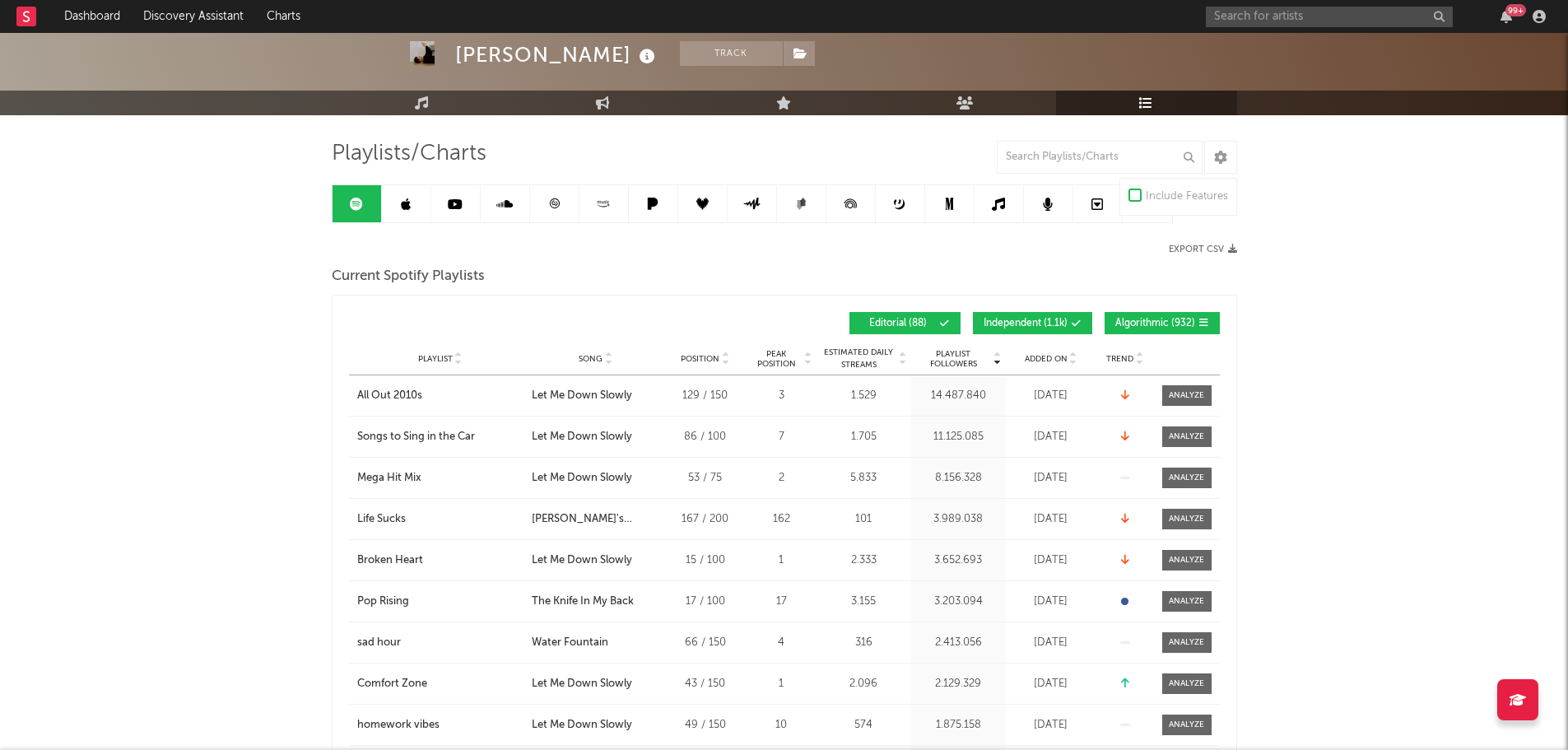
click at [1050, 319] on span "Independent ( 1.1k )" at bounding box center [1025, 323] width 84 height 10
click at [1140, 307] on div "Playlist Followers Playlist Song Position Peak Position Playlist Followers Adde…" at bounding box center [784, 323] width 871 height 39
click at [1133, 322] on span "Algorithmic ( 932 )" at bounding box center [1155, 323] width 80 height 10
click at [1061, 347] on div "Playlist City Song Position Peak Position Estimated Daily Streams Playlist Foll…" at bounding box center [784, 359] width 871 height 33
click at [1061, 354] on span "Added On" at bounding box center [1045, 359] width 43 height 10
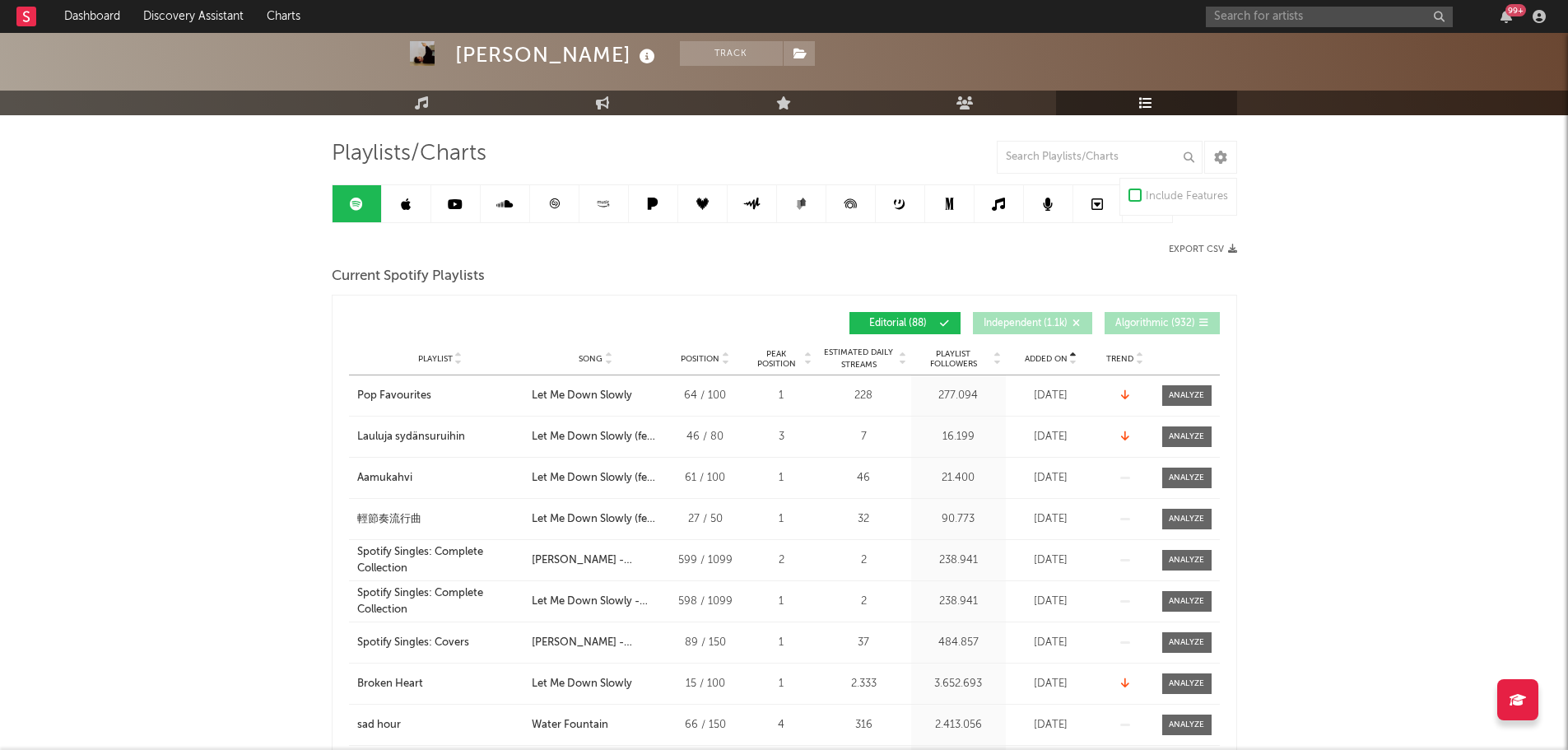
click at [1061, 354] on span "Added On" at bounding box center [1045, 359] width 43 height 10
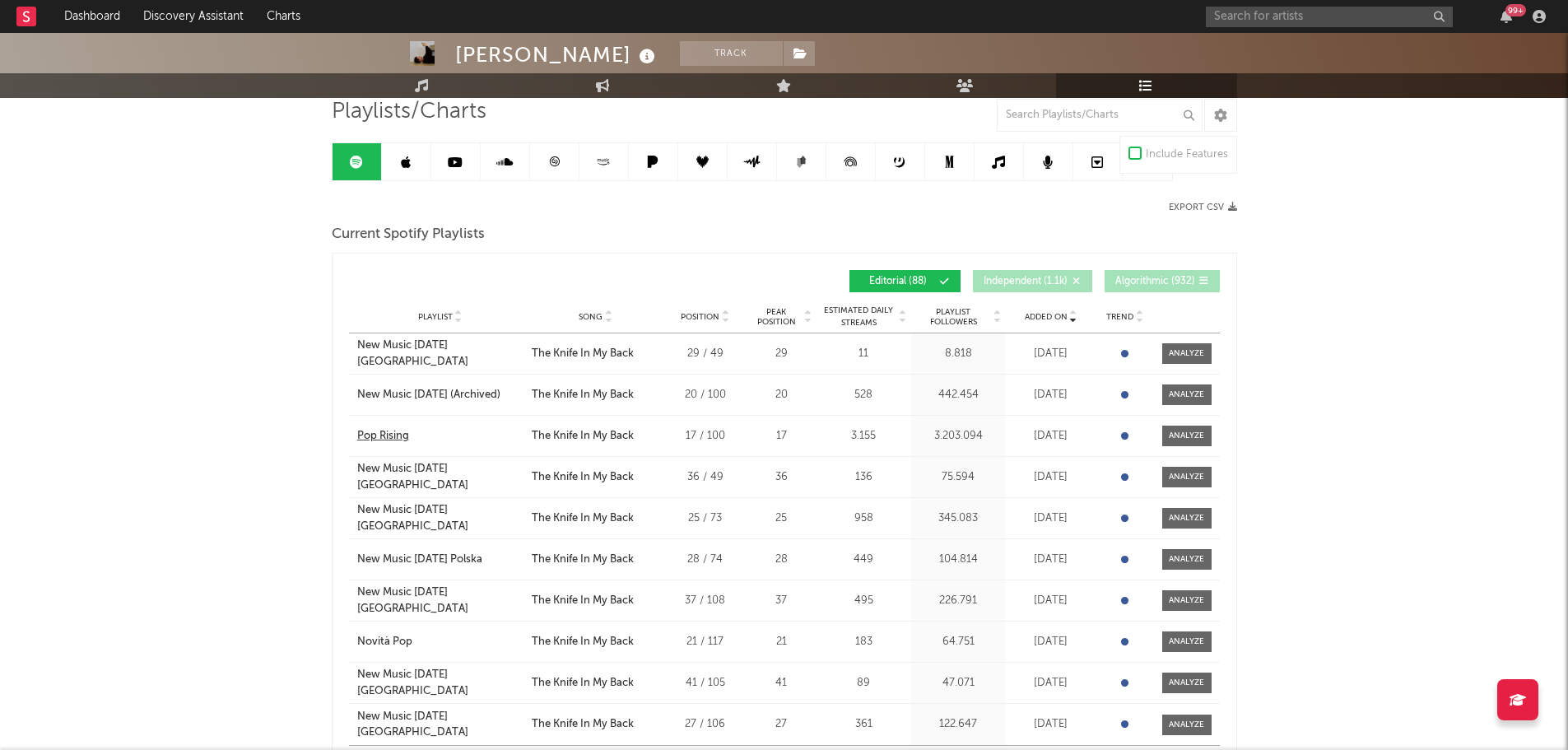
scroll to position [165, 0]
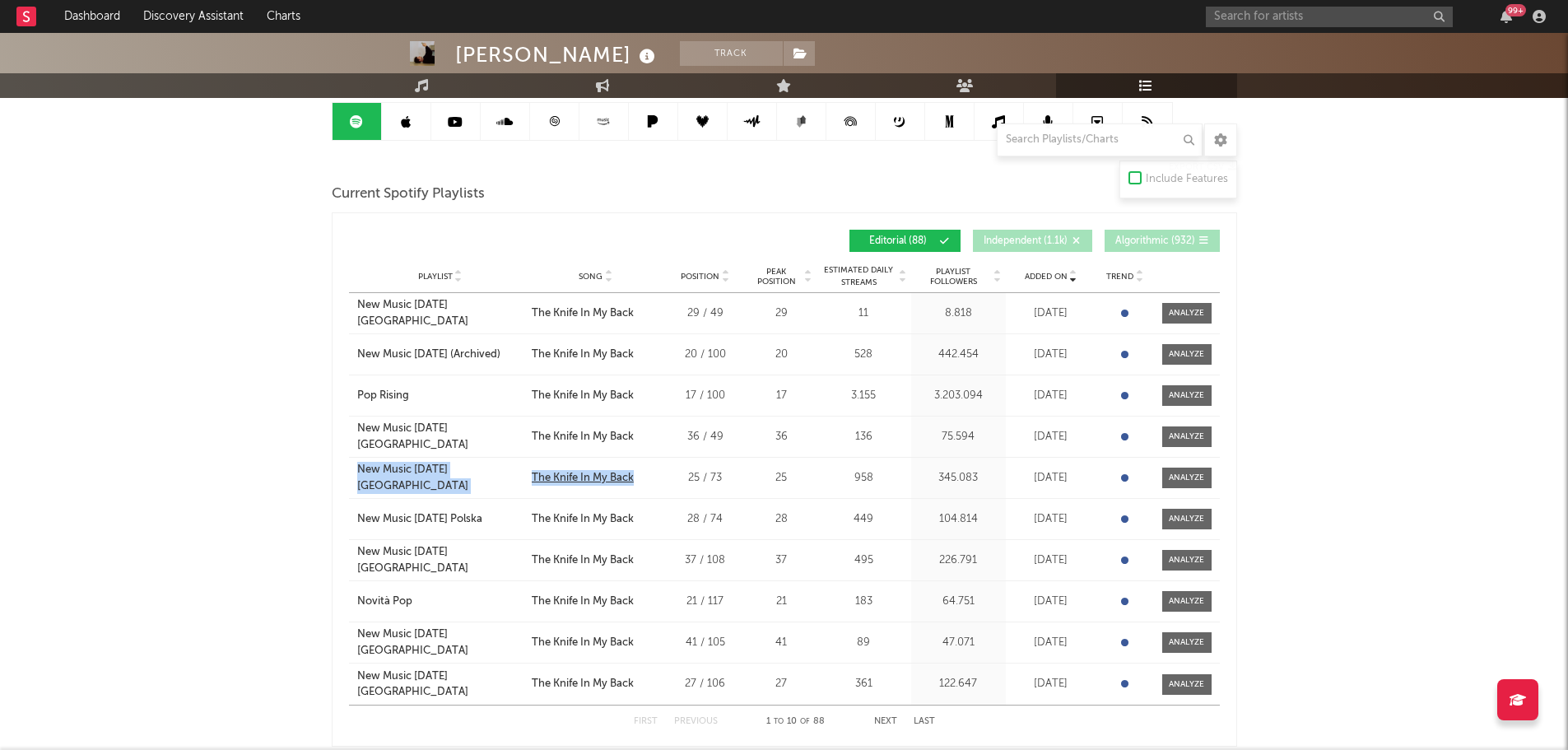
drag, startPoint x: 525, startPoint y: 472, endPoint x: 633, endPoint y: 478, distance: 108.2
click at [633, 478] on div "Playlist New Music [DATE] Italia City Song The Knife In My Back Position 25 / 7…" at bounding box center [784, 478] width 871 height 40
copy div "New Music [DATE] Italia City Song The Knife In My Back"
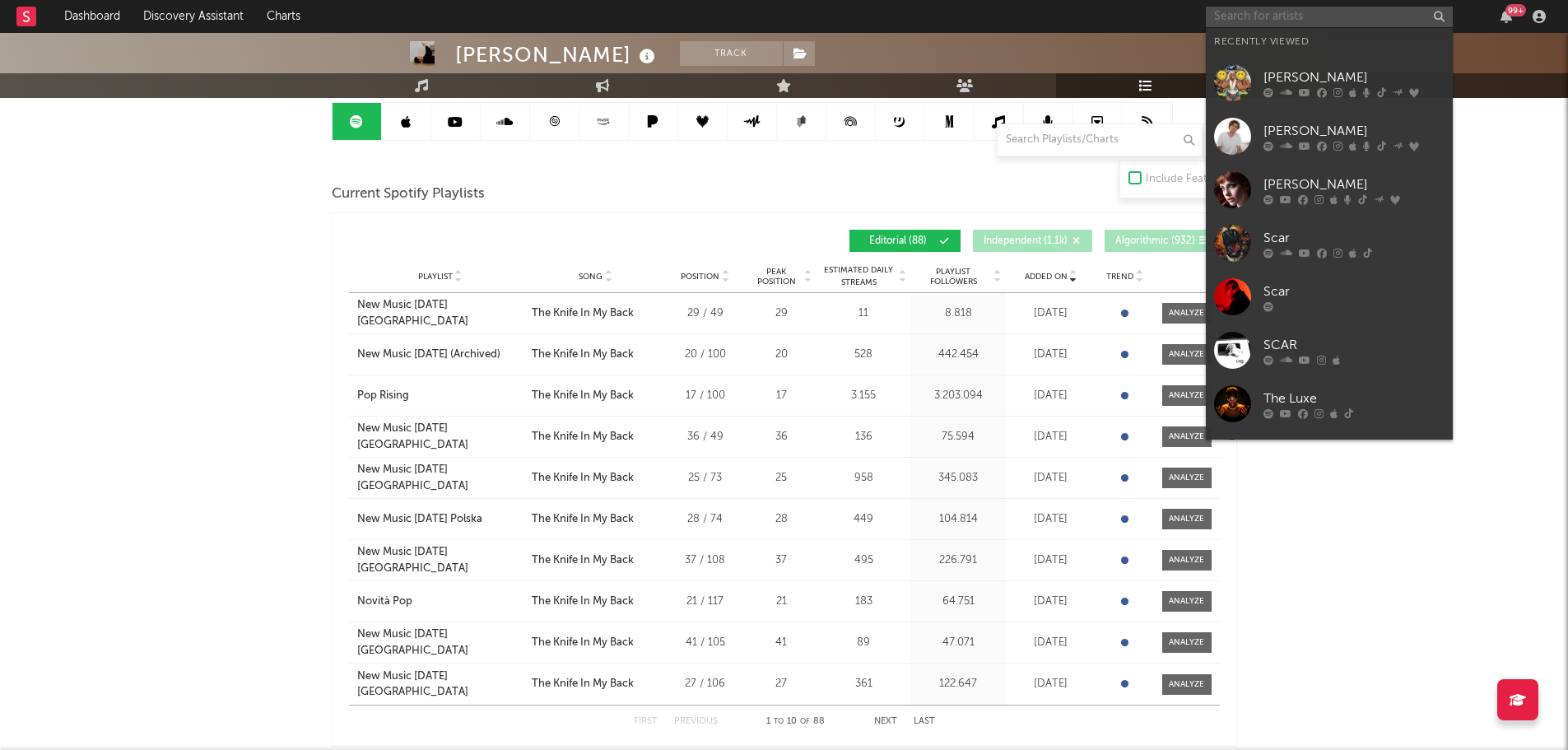
click at [1313, 15] on input "text" at bounding box center [1329, 17] width 247 height 21
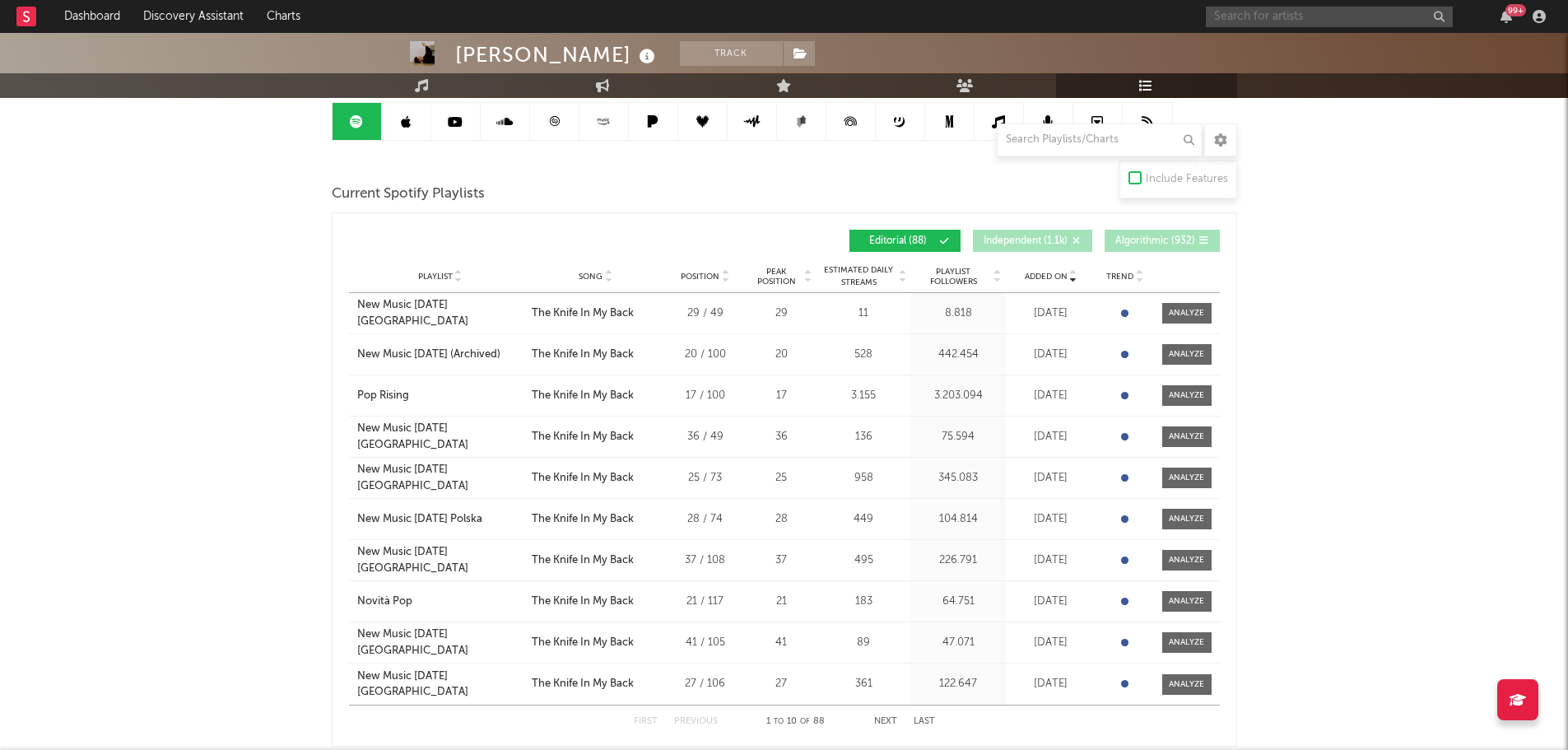
click at [1260, 16] on input "text" at bounding box center [1329, 17] width 247 height 21
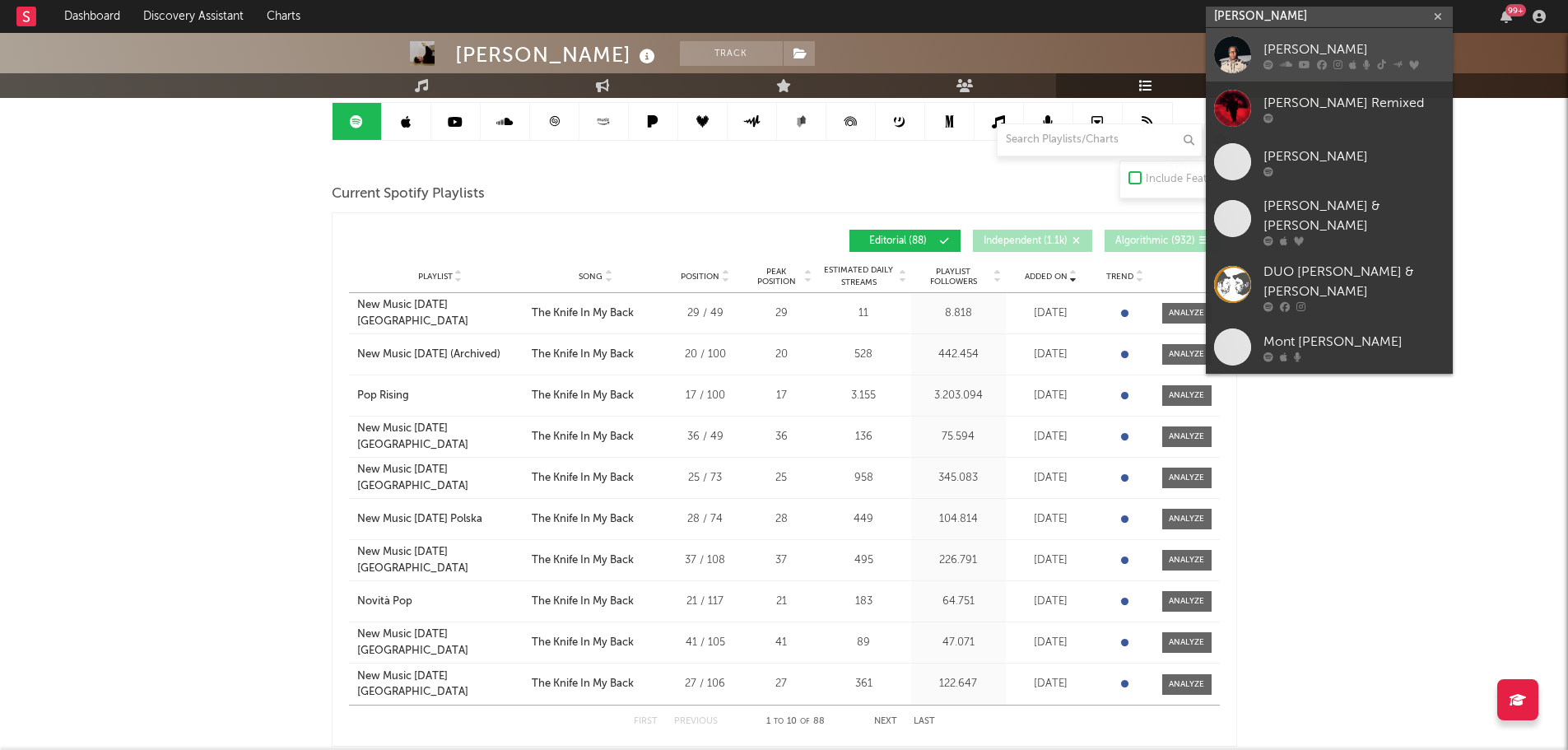
type input "[PERSON_NAME]"
click at [1313, 47] on div "[PERSON_NAME]" at bounding box center [1354, 49] width 181 height 20
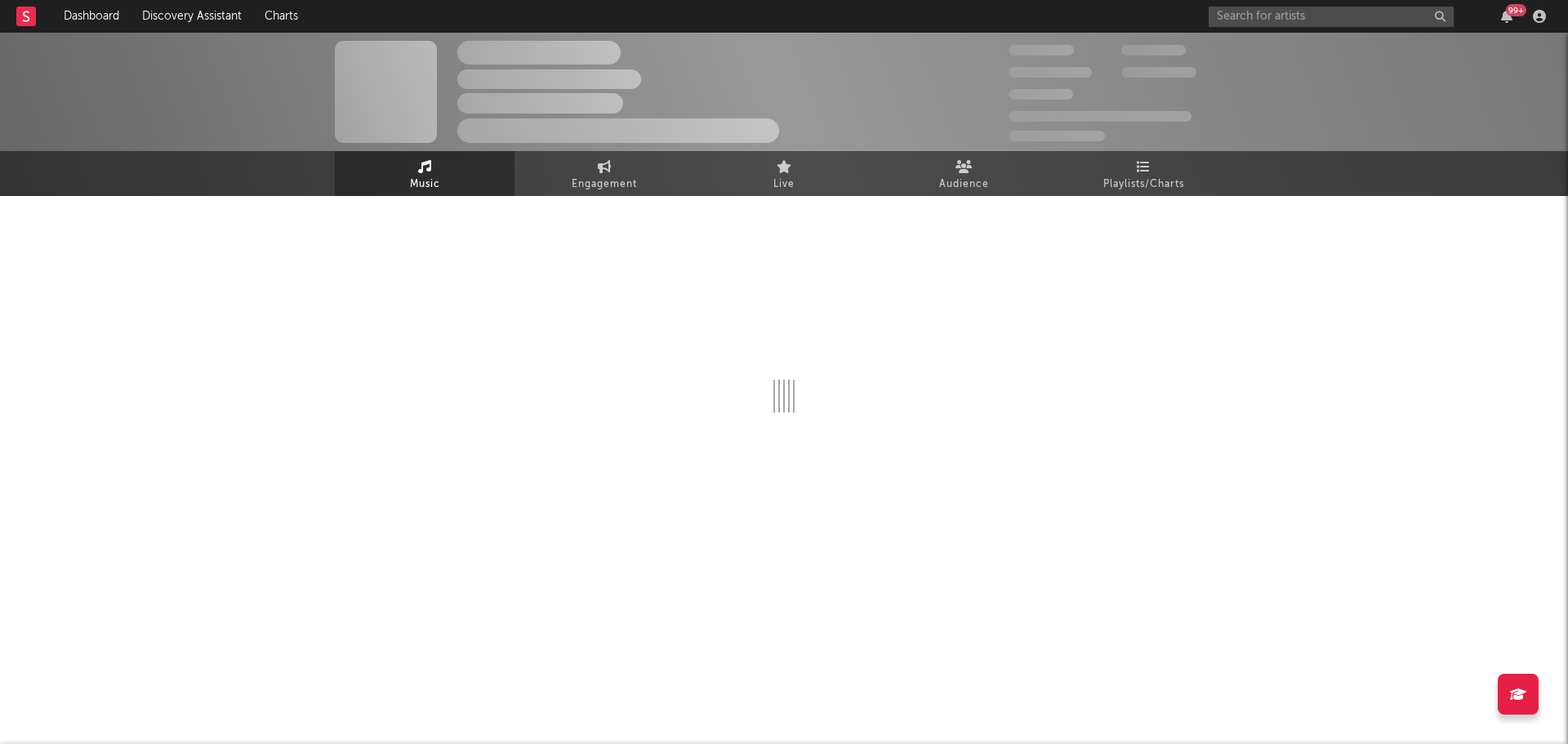
select select "6m"
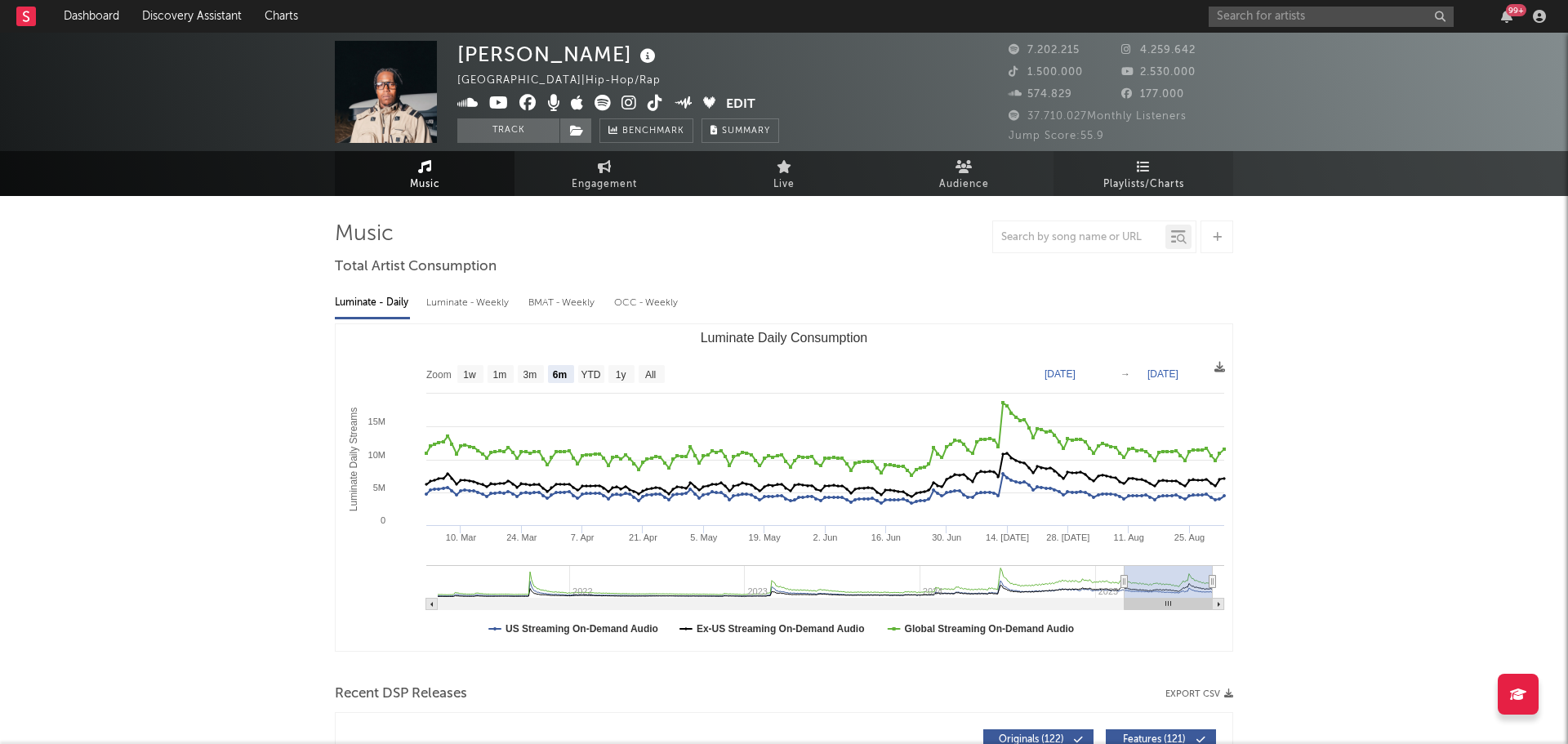
click at [1161, 173] on link "Playlists/Charts" at bounding box center [1143, 173] width 180 height 44
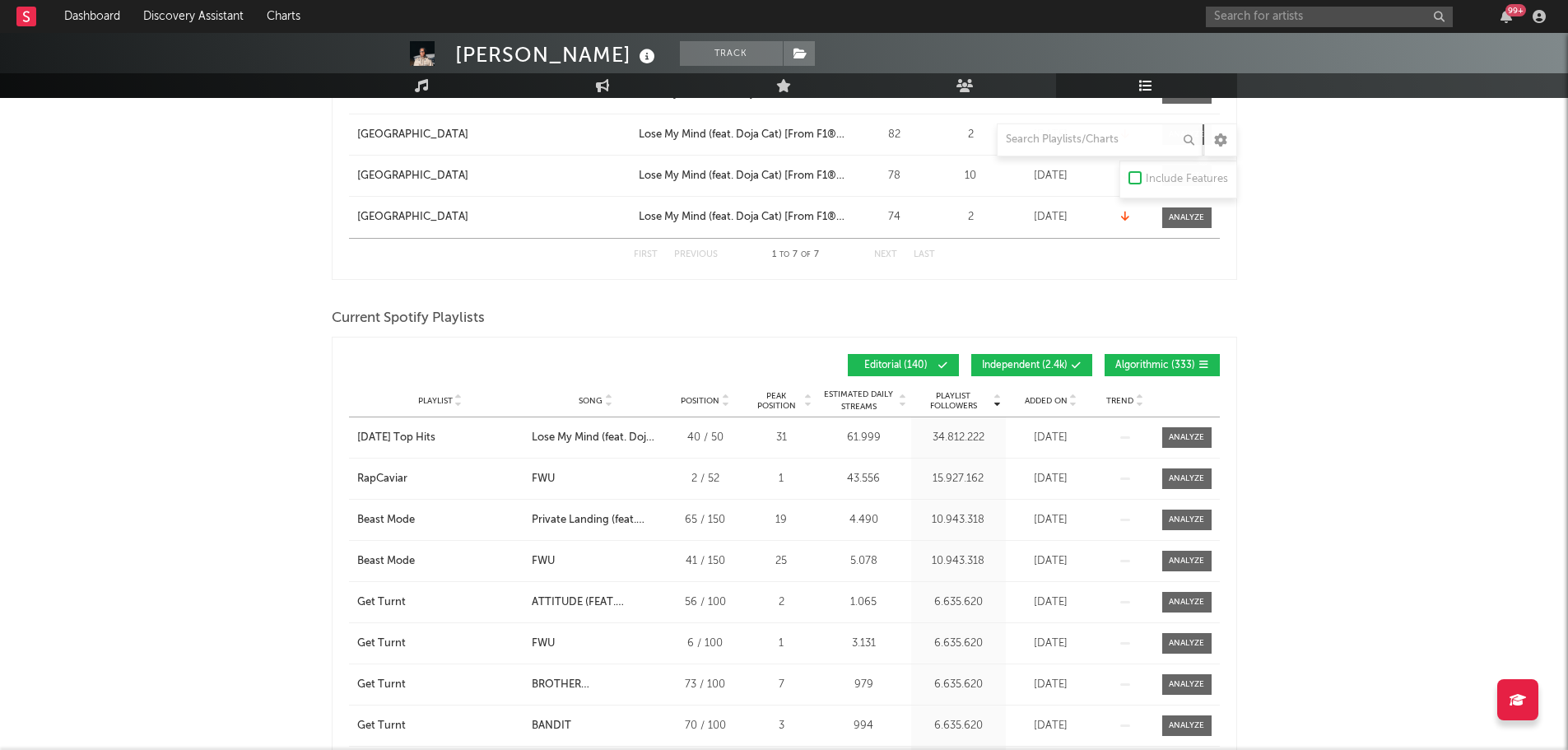
scroll to position [1071, 0]
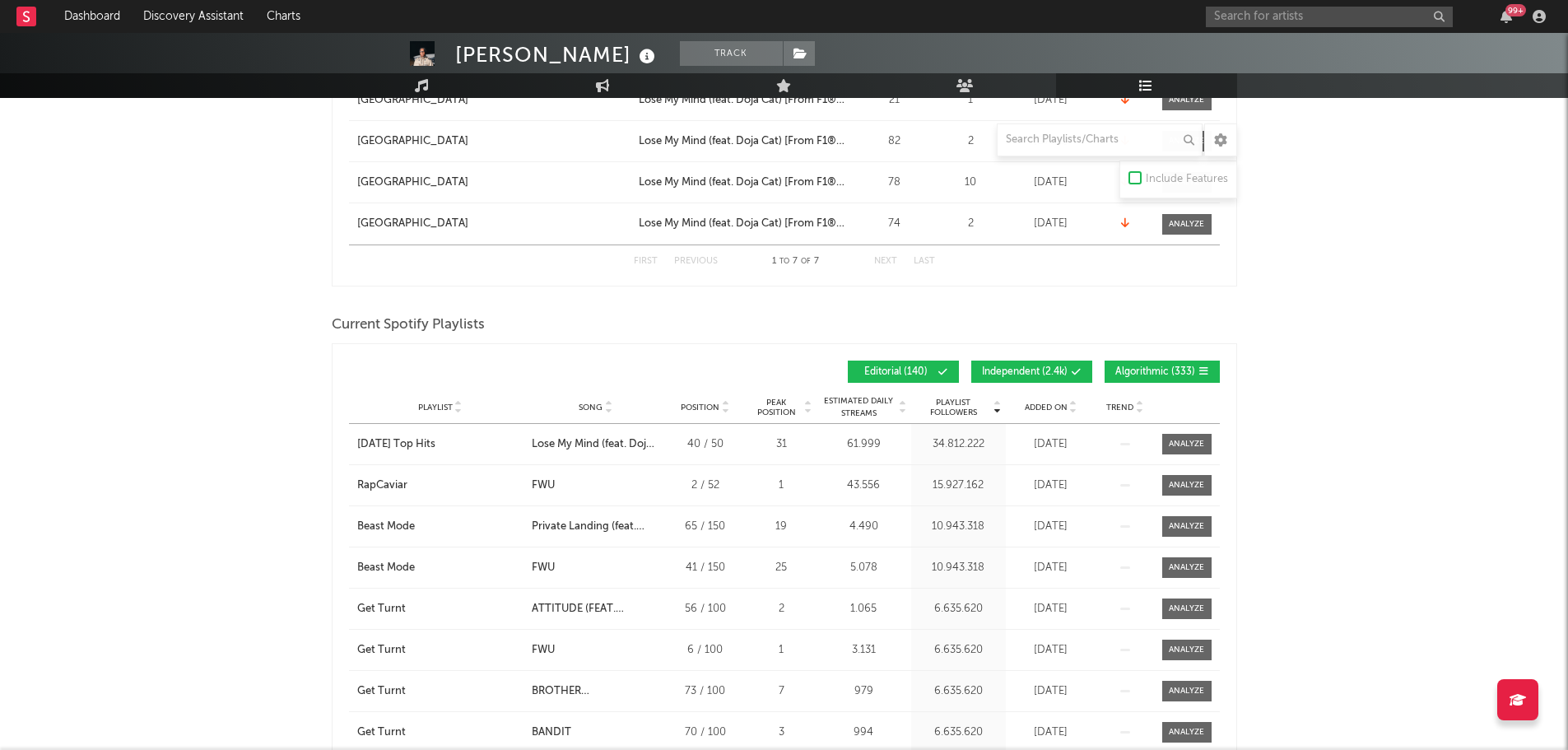
click at [1026, 361] on button "Independent ( 2.4k )" at bounding box center [1031, 371] width 121 height 22
click at [1133, 367] on span "Algorithmic ( 333 )" at bounding box center [1155, 372] width 80 height 10
click at [1050, 396] on div "Playlist City Song Position Peak Position Estimated Daily Streams Playlist Foll…" at bounding box center [784, 407] width 871 height 33
click at [1055, 403] on span "Added On" at bounding box center [1045, 407] width 43 height 10
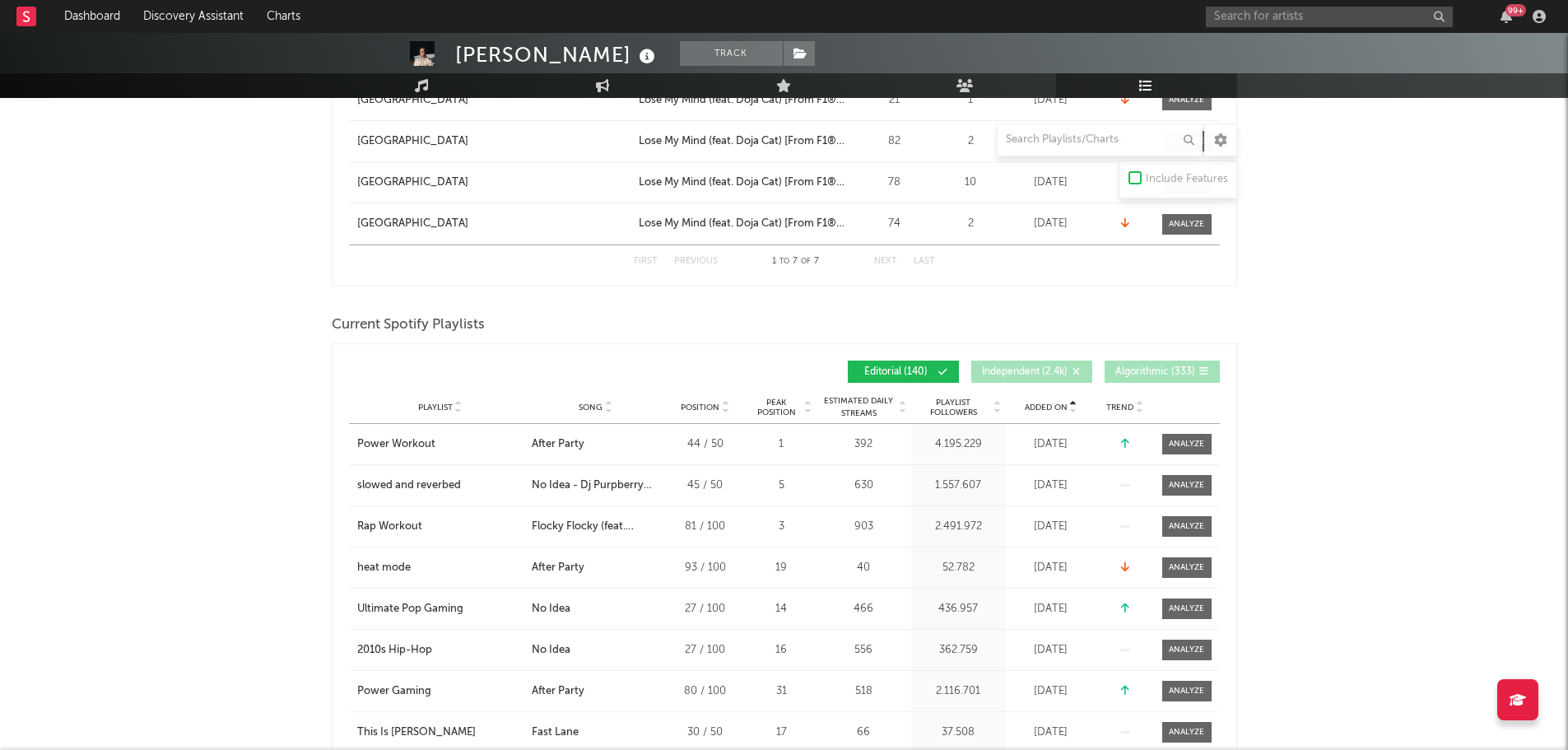
click at [1055, 403] on span "Added On" at bounding box center [1045, 407] width 43 height 10
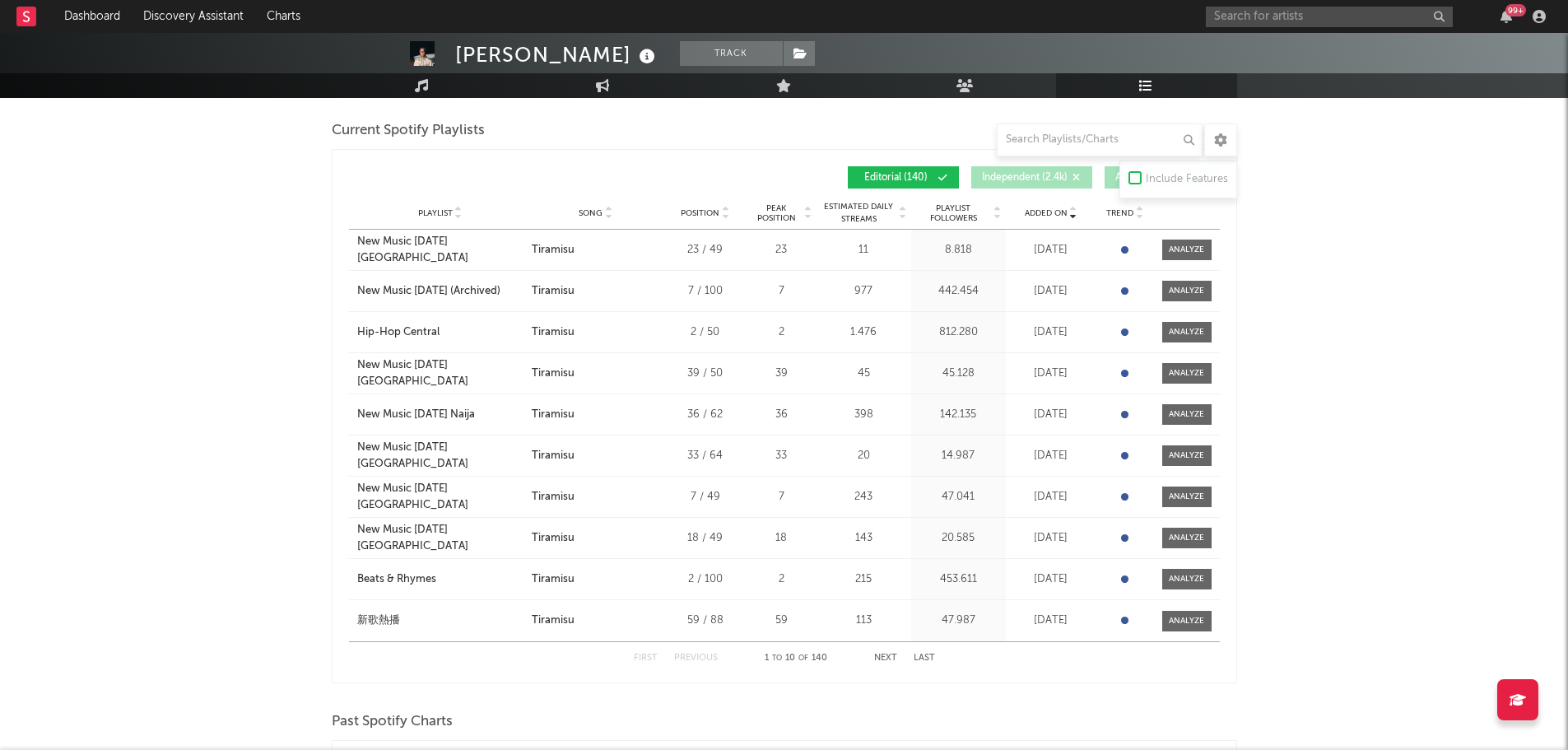
scroll to position [1318, 0]
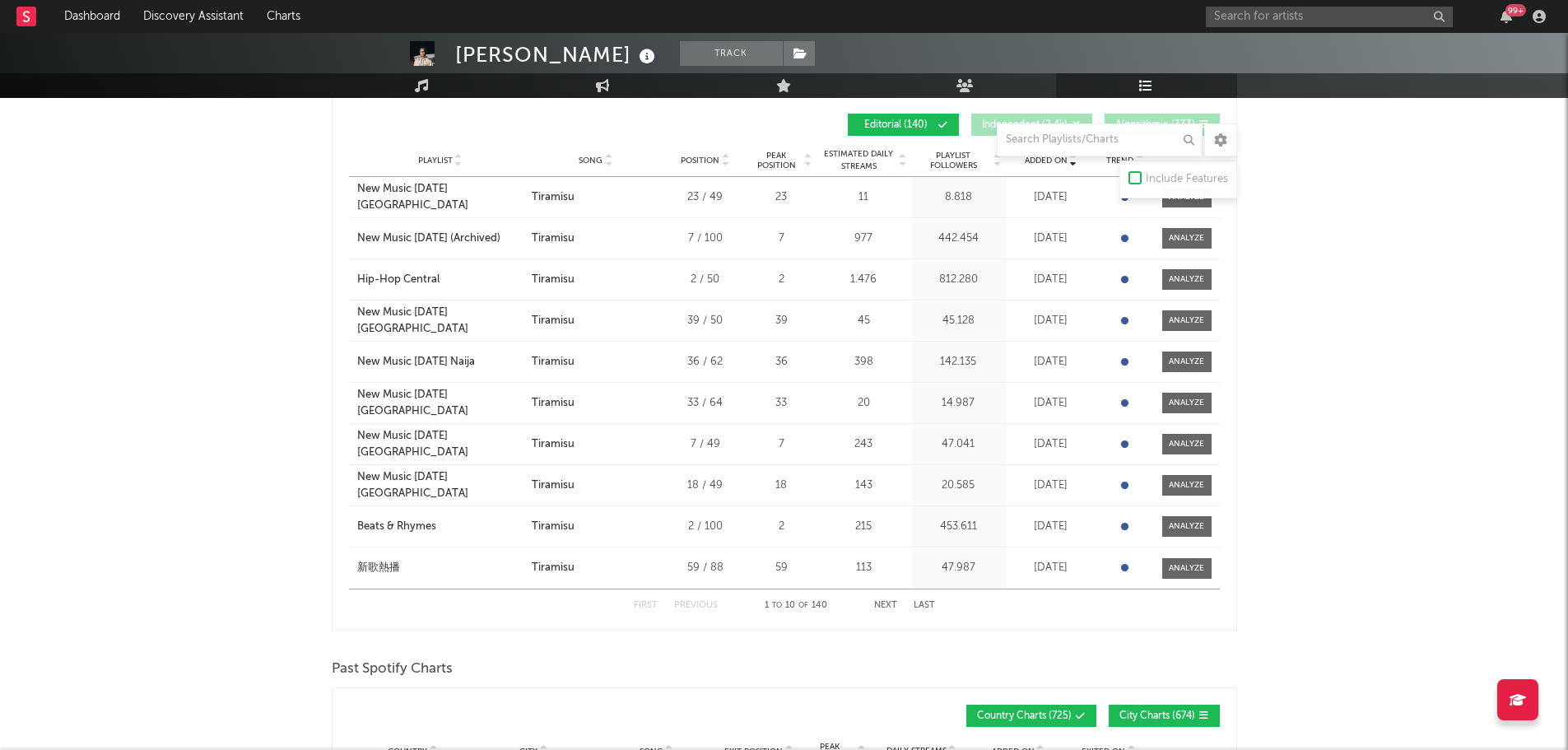
click at [887, 604] on button "Next" at bounding box center [886, 605] width 23 height 9
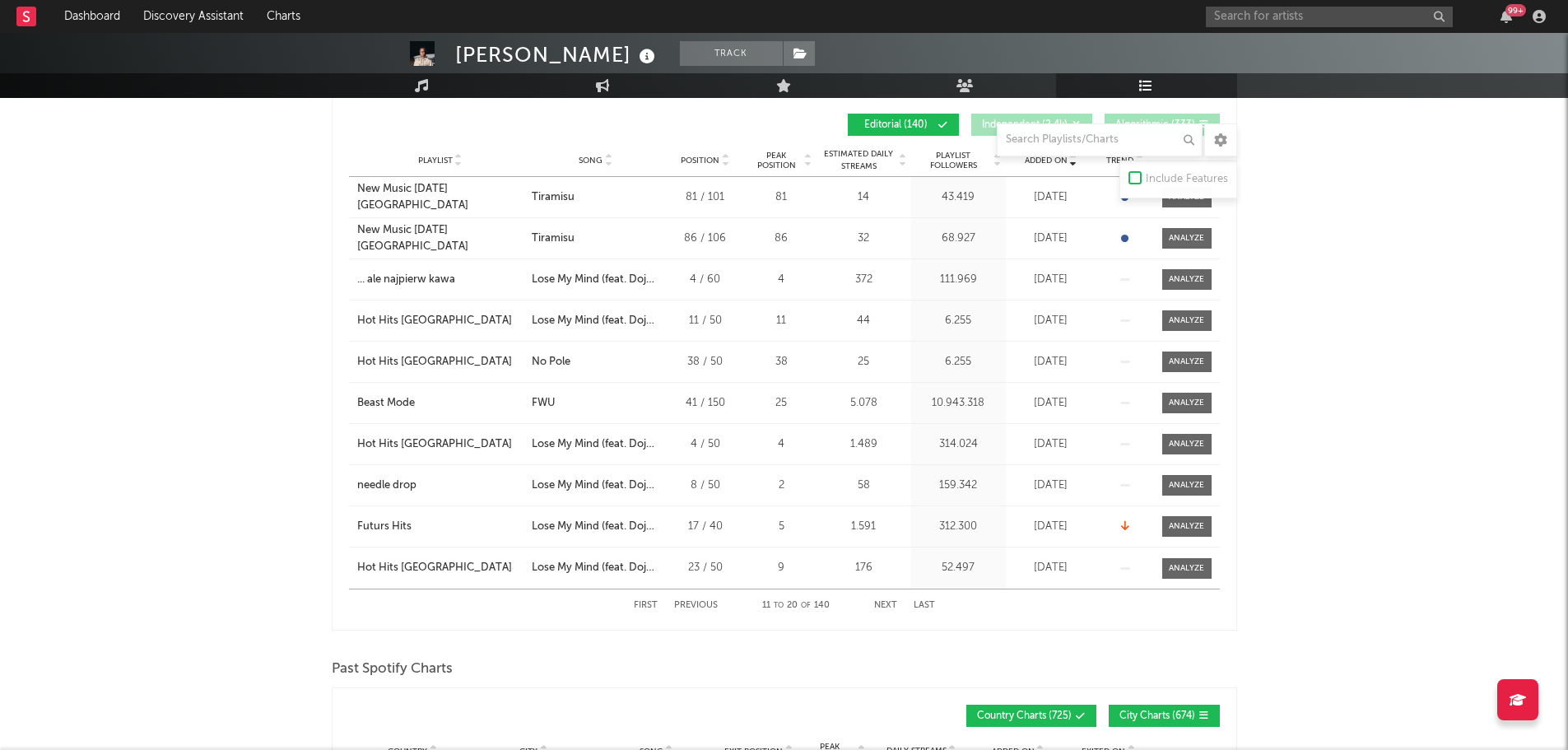
click at [887, 604] on button "Next" at bounding box center [886, 605] width 23 height 9
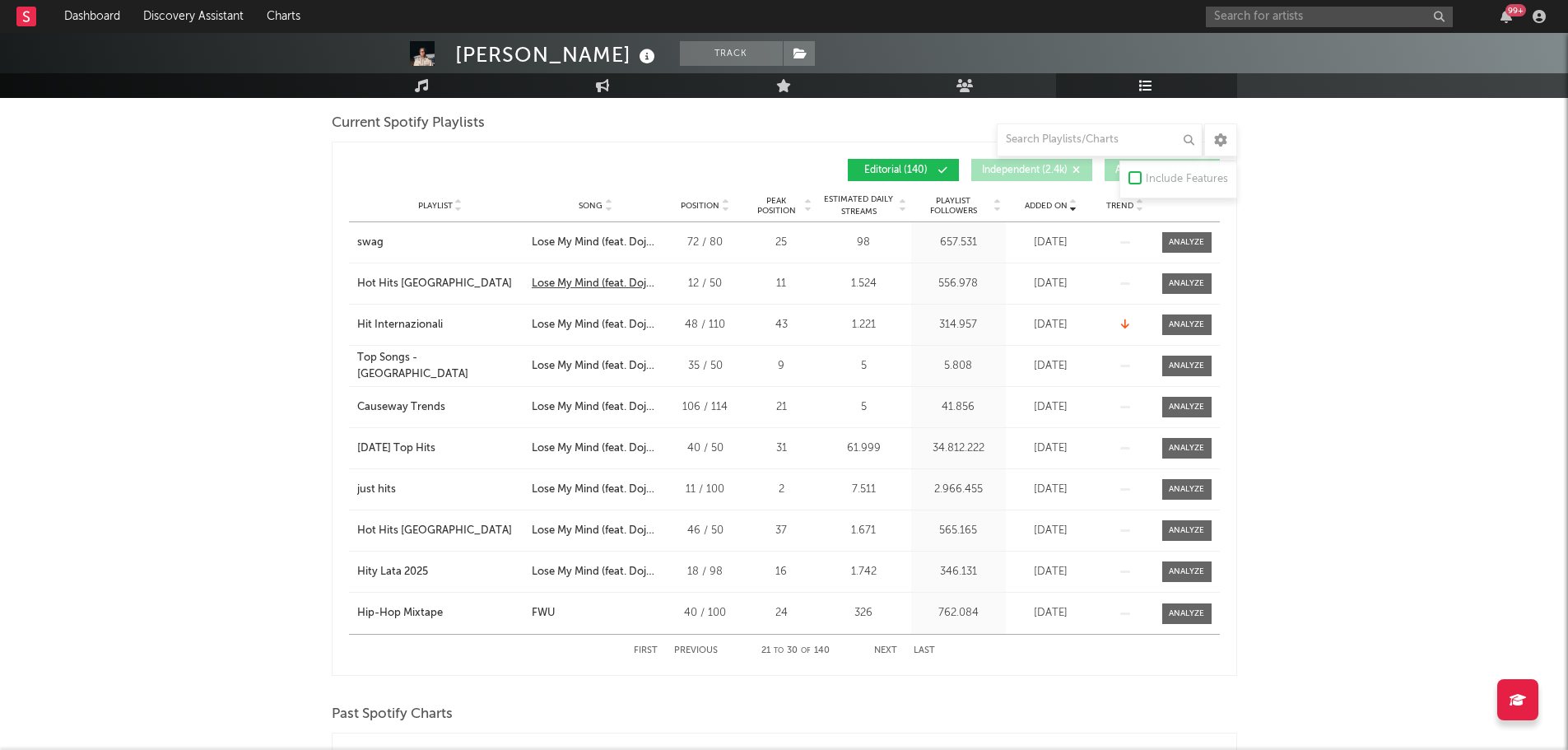
scroll to position [1236, 0]
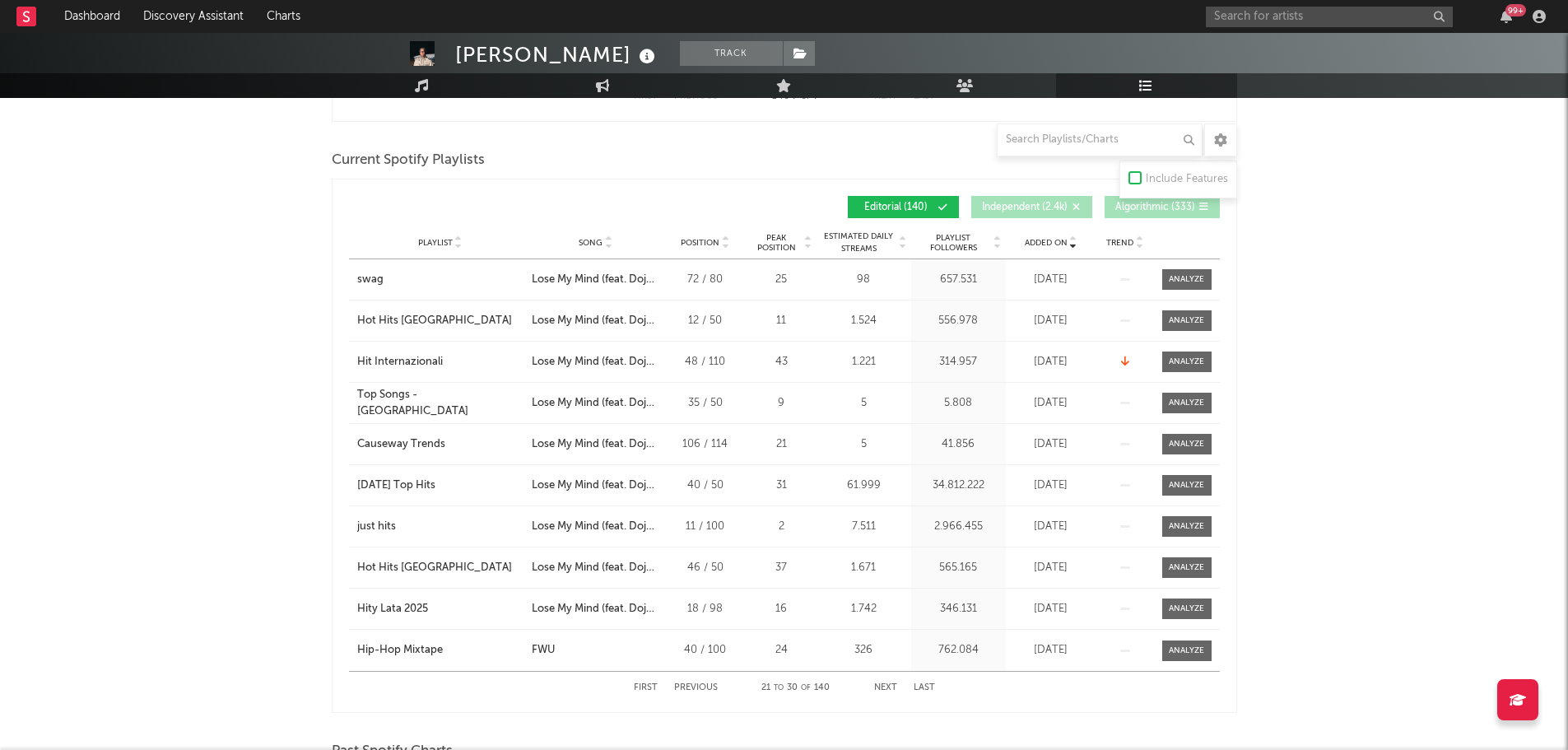
click at [700, 683] on button "Previous" at bounding box center [696, 687] width 44 height 9
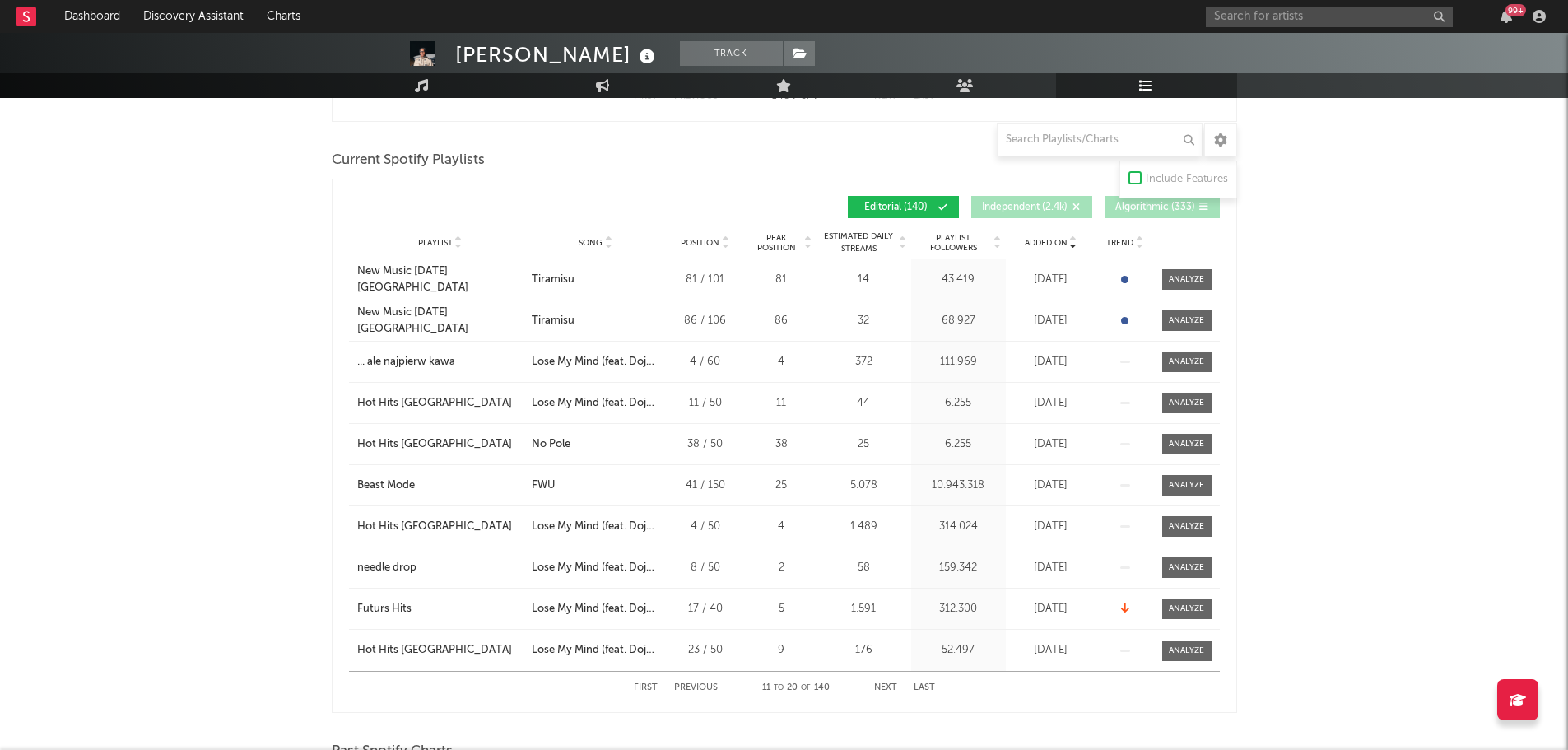
click at [700, 683] on button "Previous" at bounding box center [696, 687] width 44 height 9
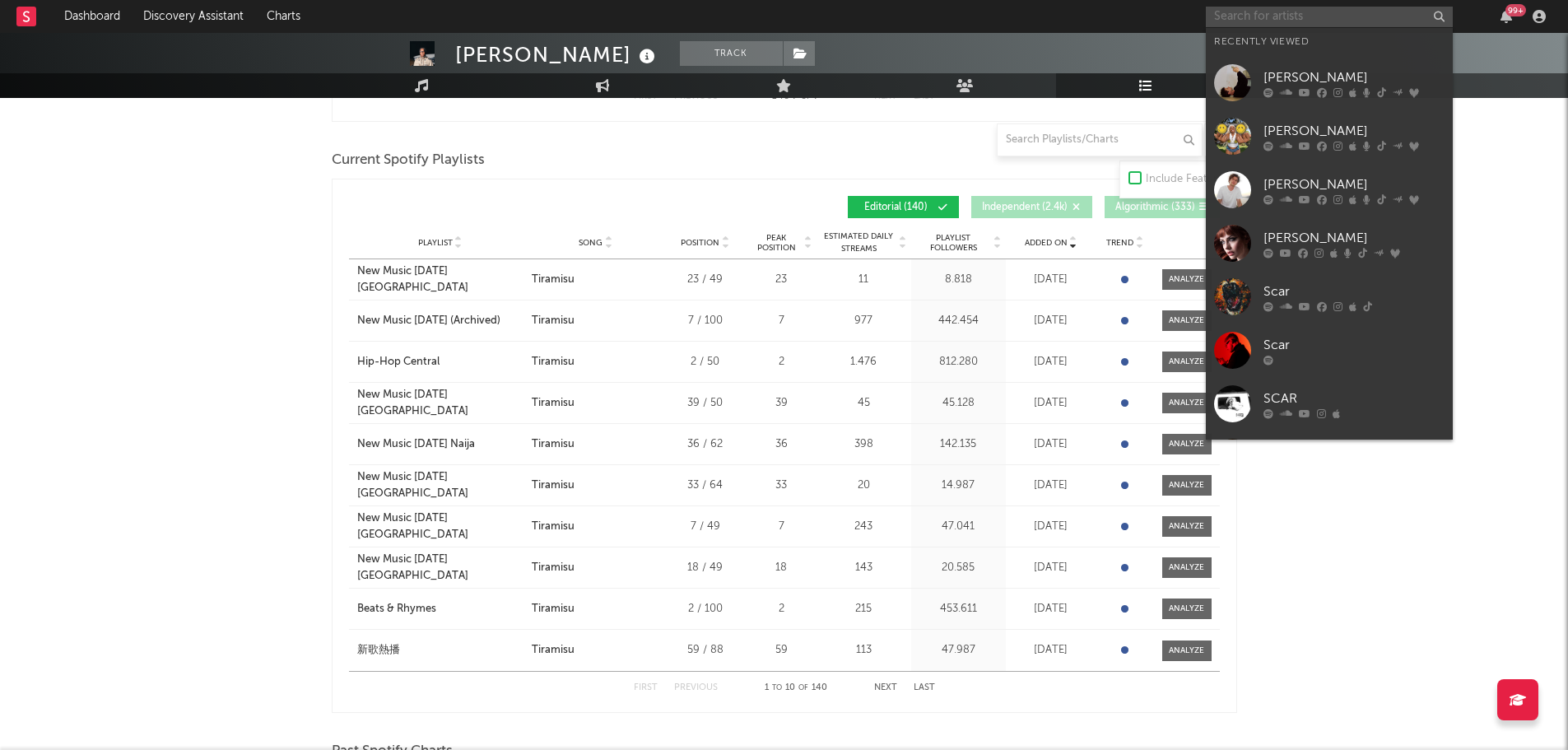
click at [1240, 15] on input "text" at bounding box center [1329, 17] width 247 height 21
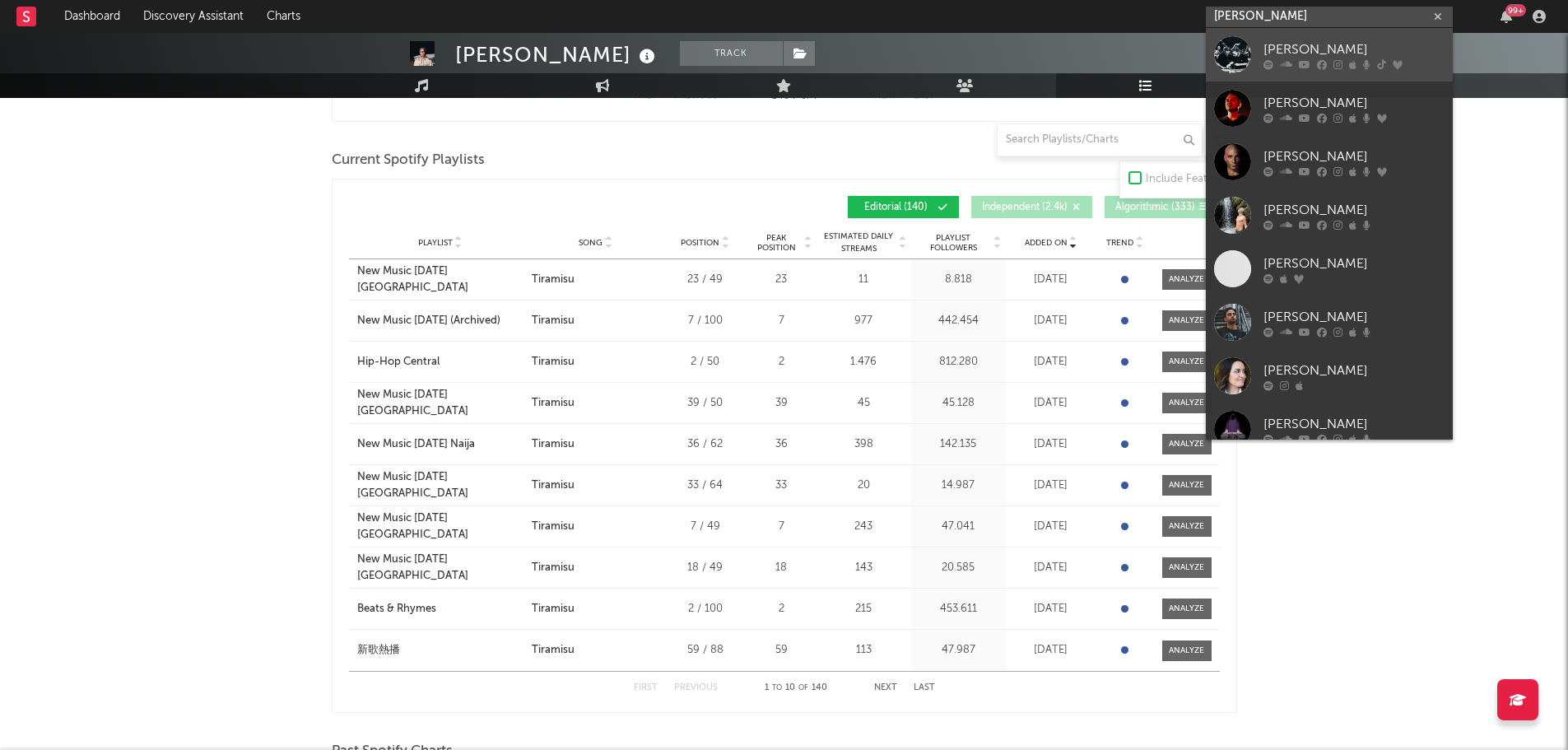
type input "[PERSON_NAME]"
click at [1285, 49] on div "[PERSON_NAME]" at bounding box center [1354, 49] width 181 height 20
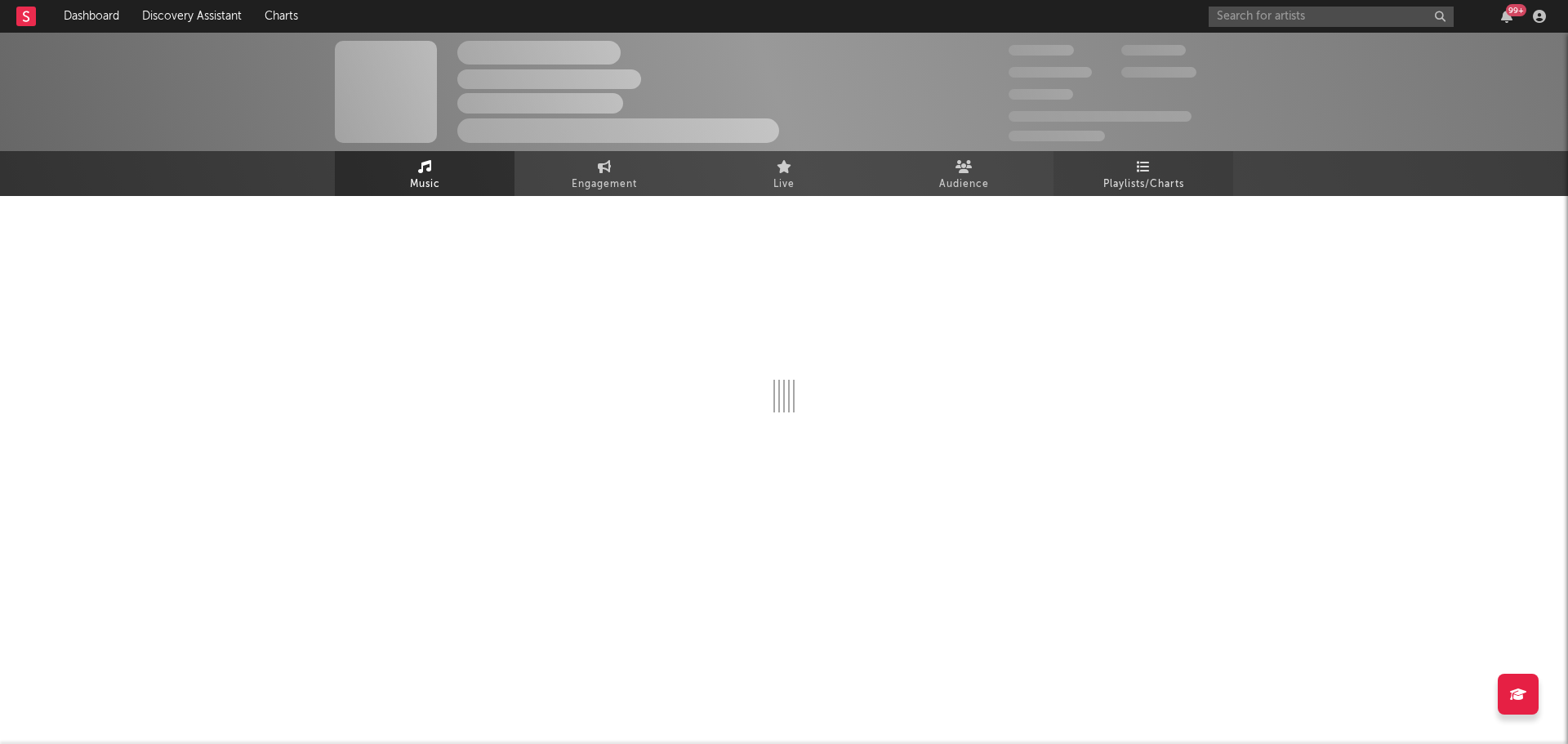
click at [1138, 191] on span "Playlists/Charts" at bounding box center [1143, 185] width 80 height 20
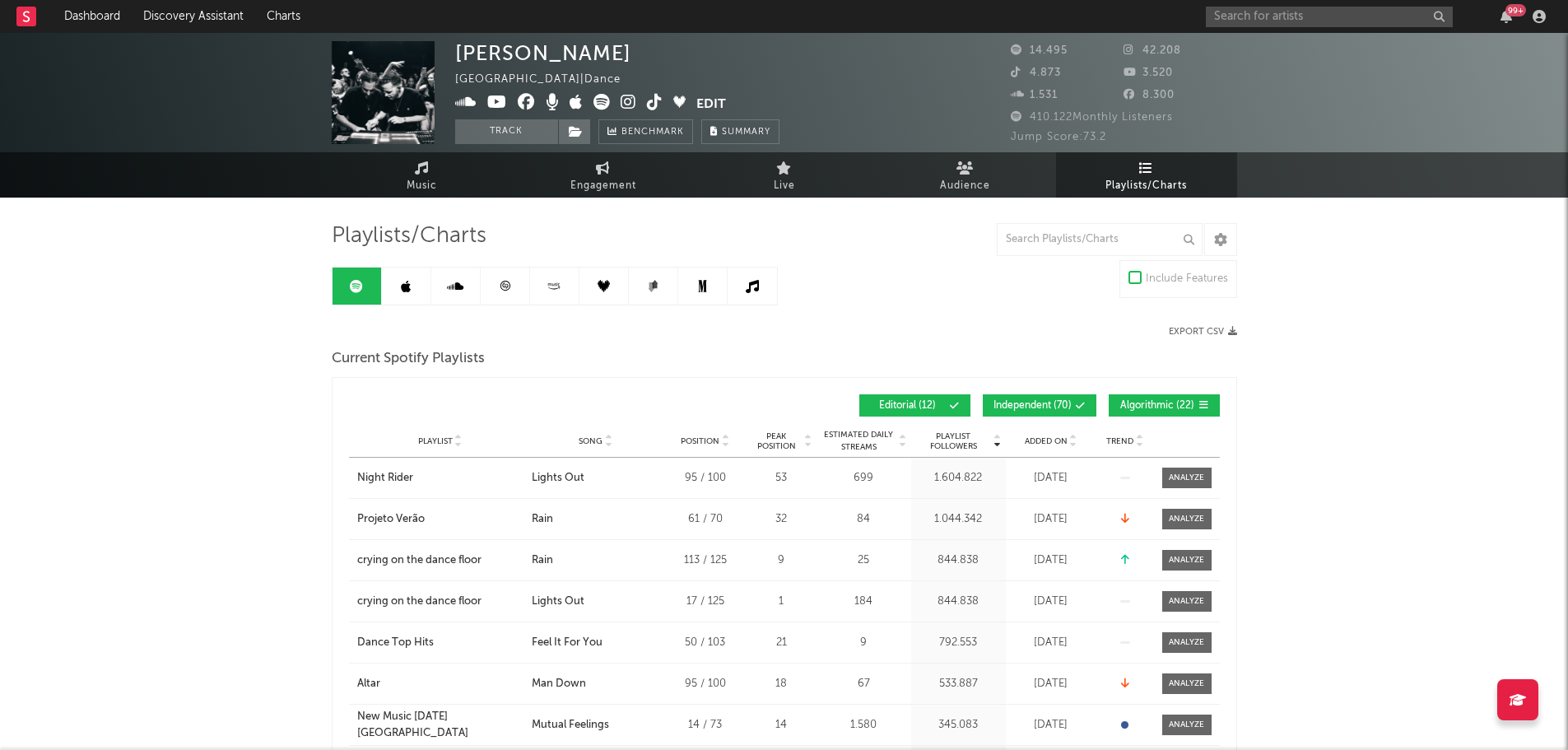
click at [1076, 402] on icon at bounding box center [1081, 406] width 10 height 10
click at [1130, 401] on span "Algorithmic ( 22 )" at bounding box center [1157, 406] width 75 height 10
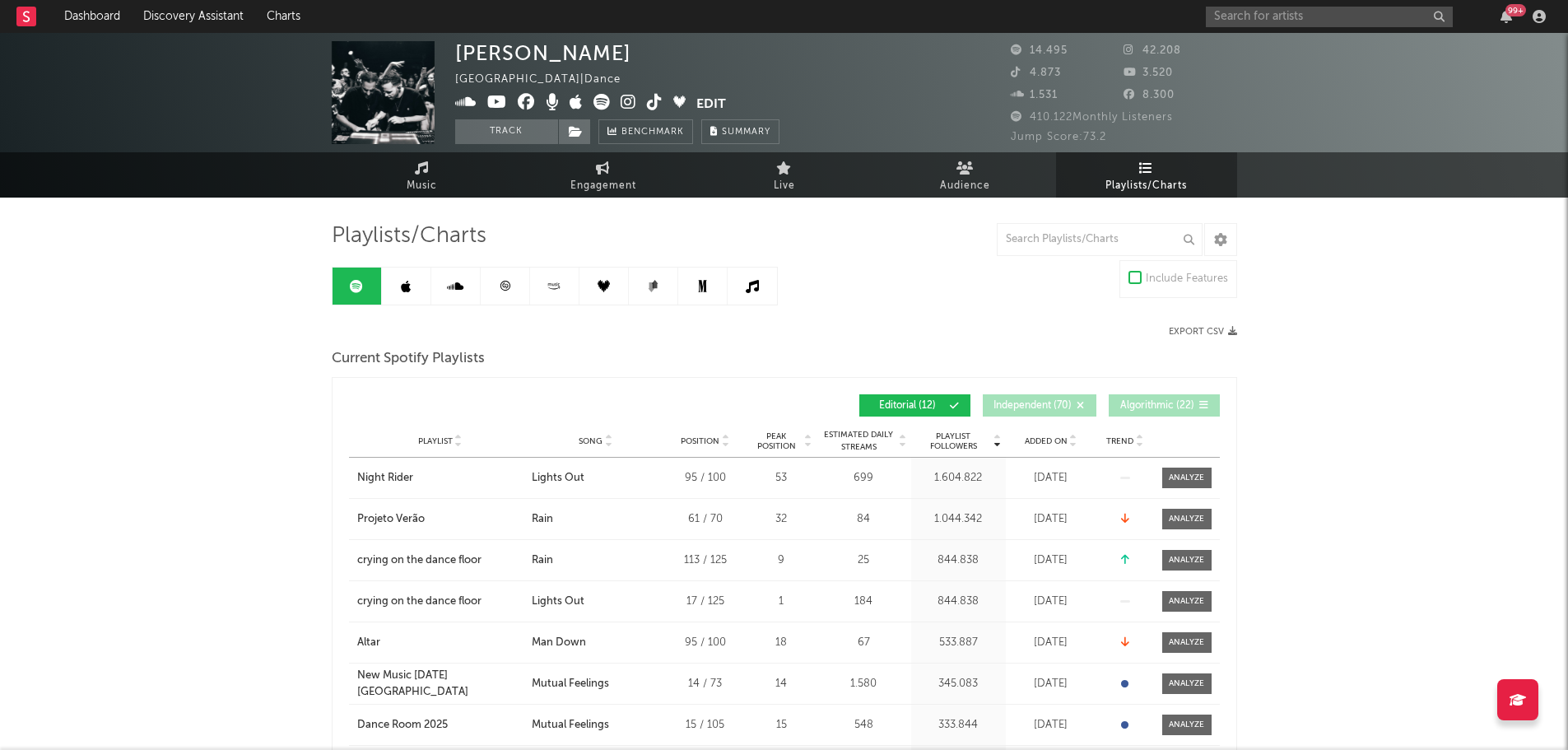
click at [1059, 437] on span "Added On" at bounding box center [1045, 441] width 43 height 10
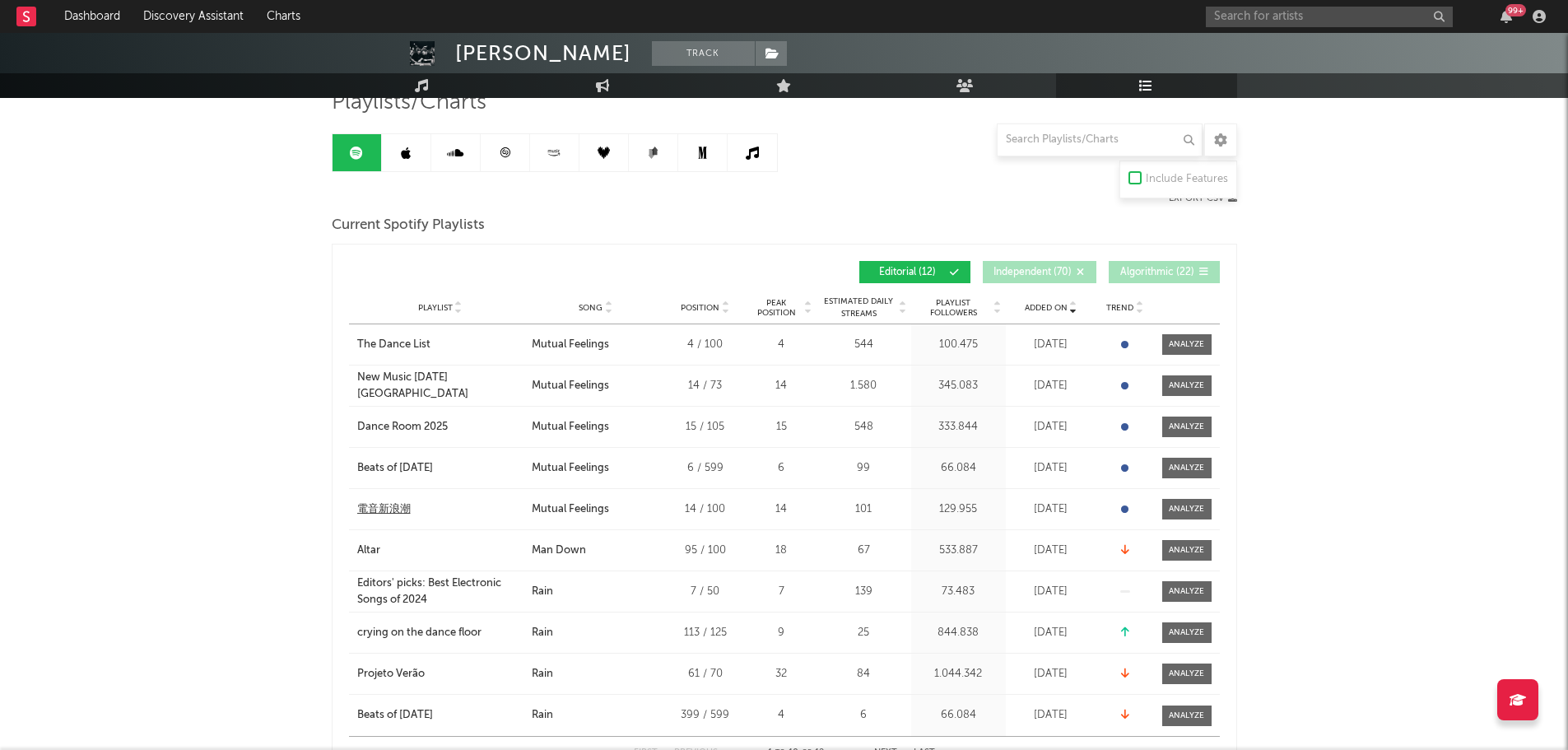
scroll to position [165, 0]
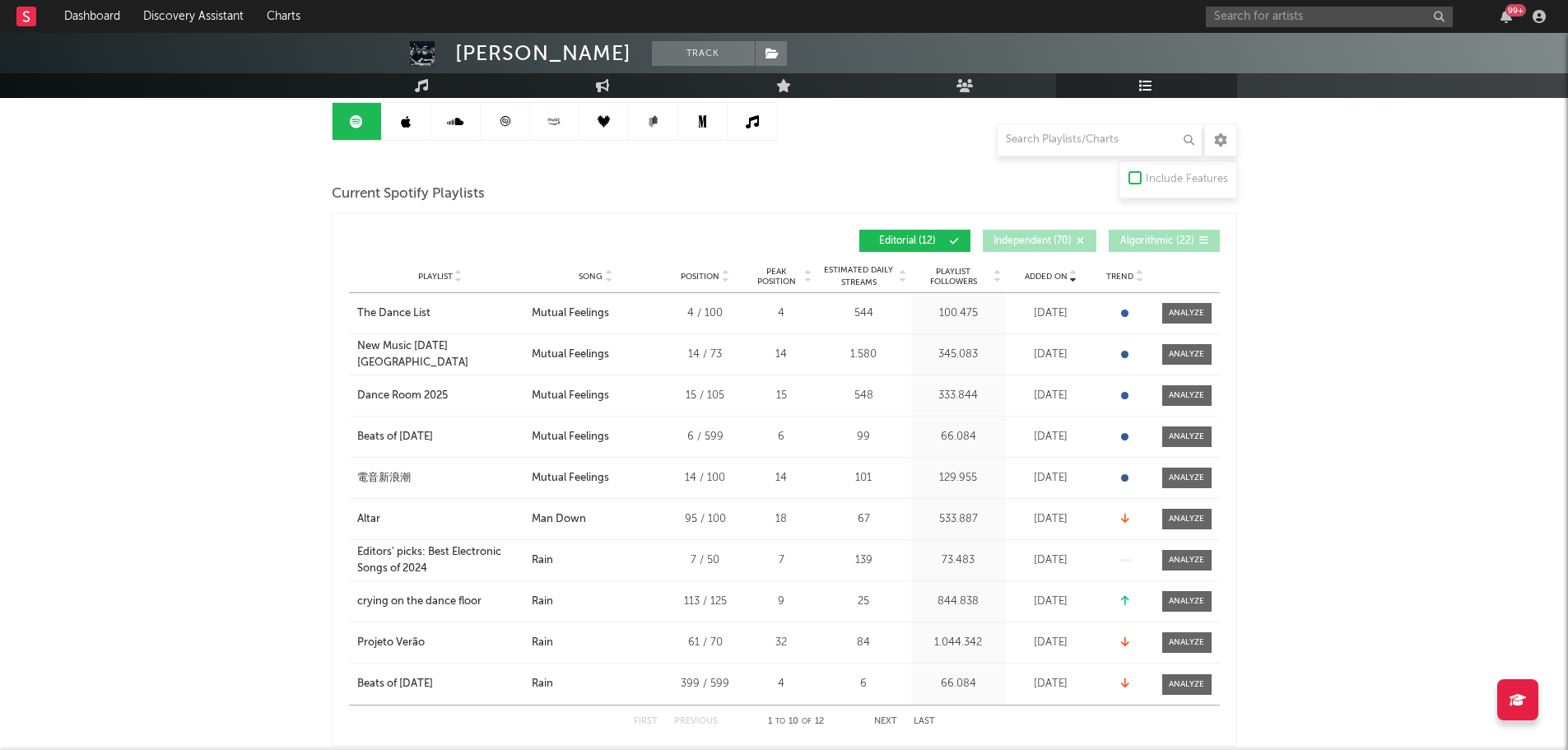
click at [418, 128] on link at bounding box center [406, 121] width 50 height 37
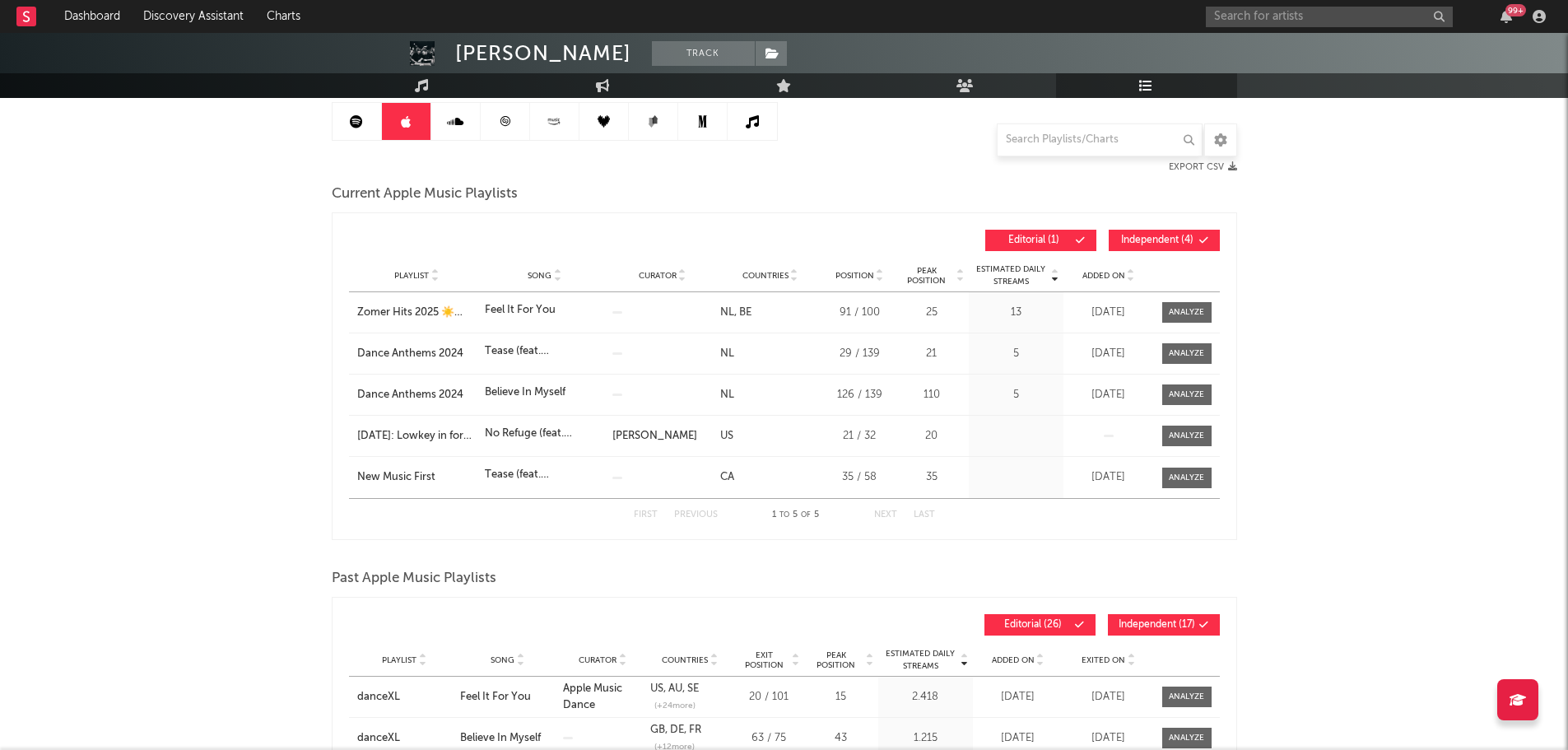
click at [1112, 278] on span "Added On" at bounding box center [1104, 276] width 43 height 10
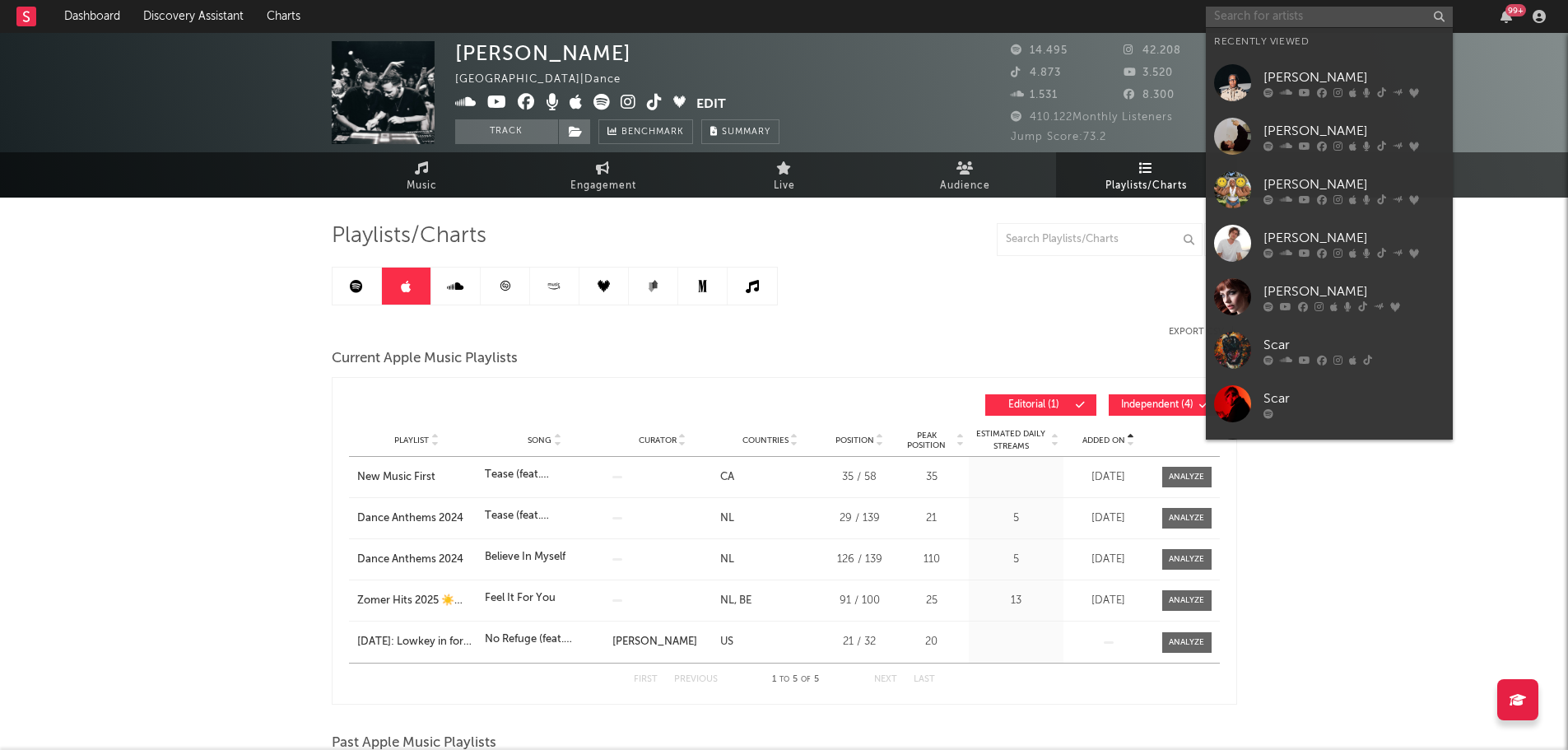
click at [1267, 15] on input "text" at bounding box center [1329, 17] width 247 height 21
click at [1284, 64] on link "[PERSON_NAME]" at bounding box center [1329, 83] width 247 height 53
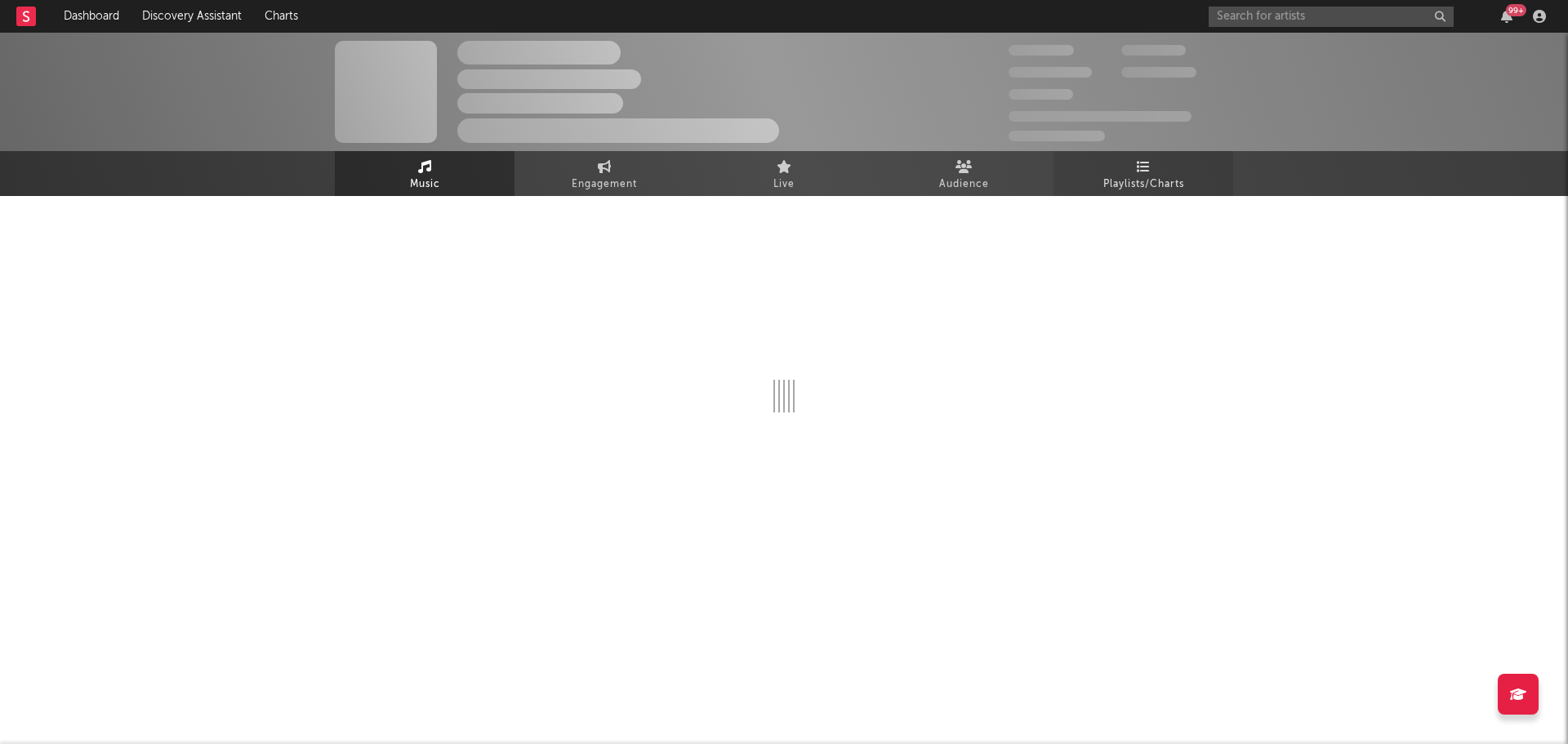
click at [1121, 160] on link "Playlists/Charts" at bounding box center [1143, 173] width 180 height 44
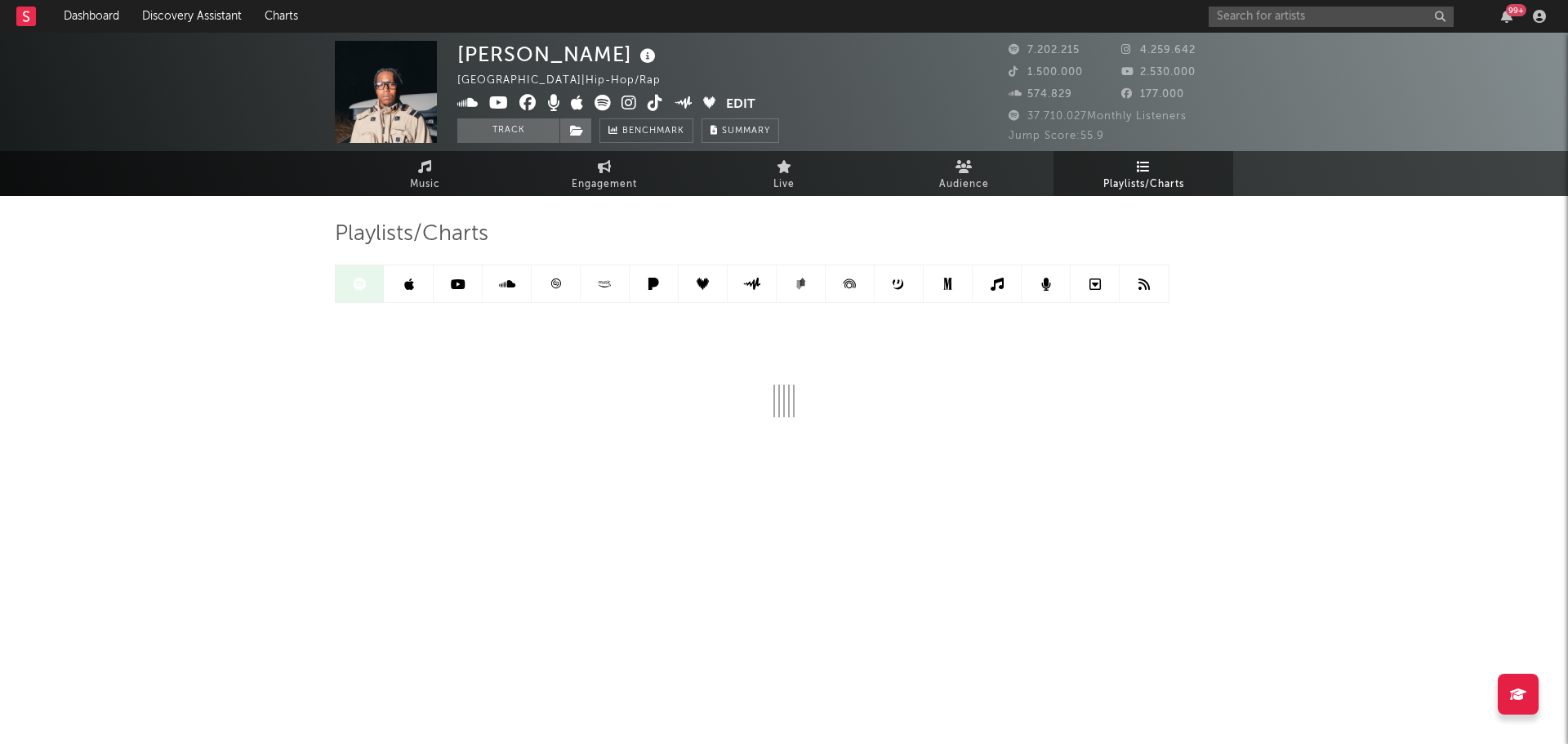
click at [414, 276] on link at bounding box center [409, 283] width 49 height 37
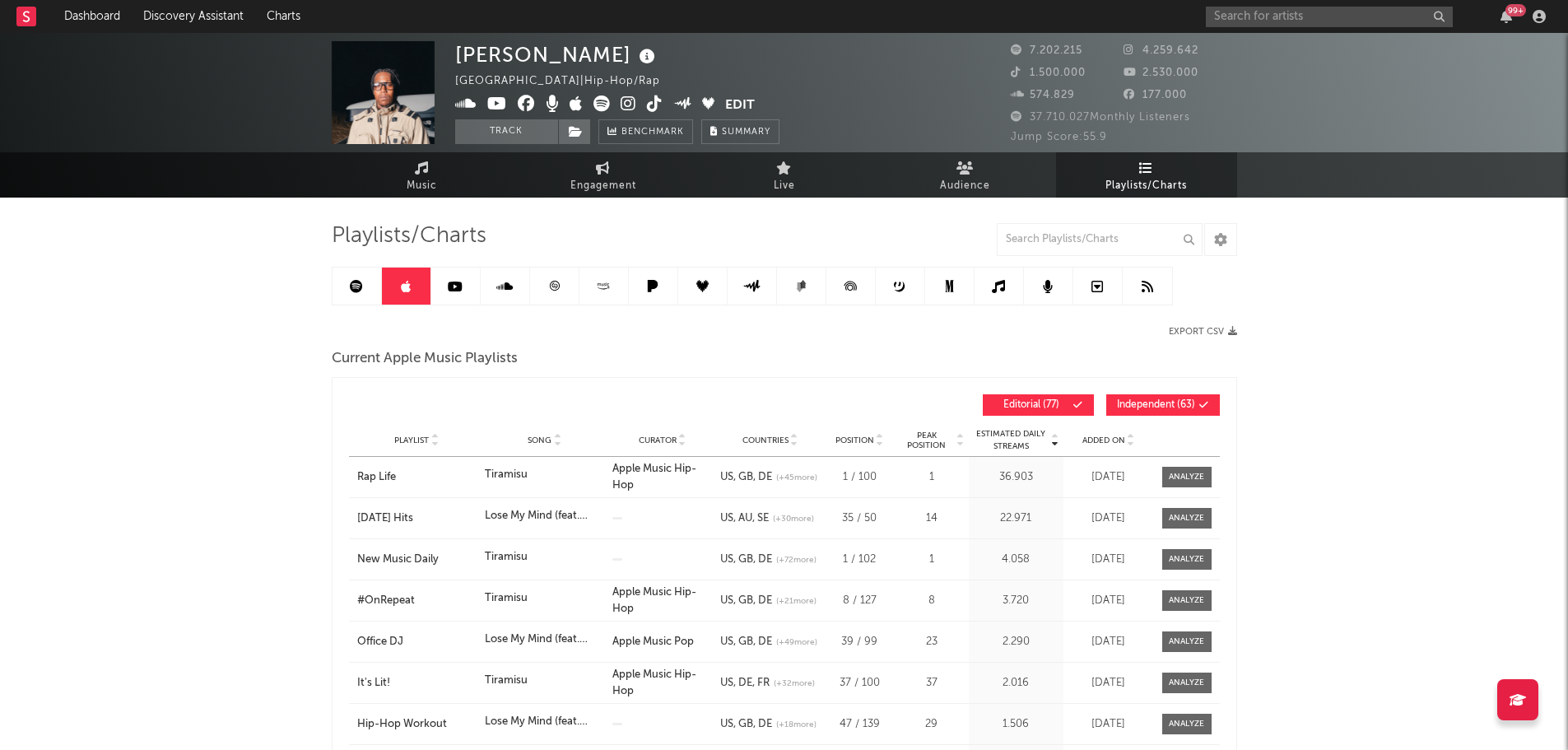
click at [1123, 442] on span "Added On" at bounding box center [1104, 441] width 43 height 10
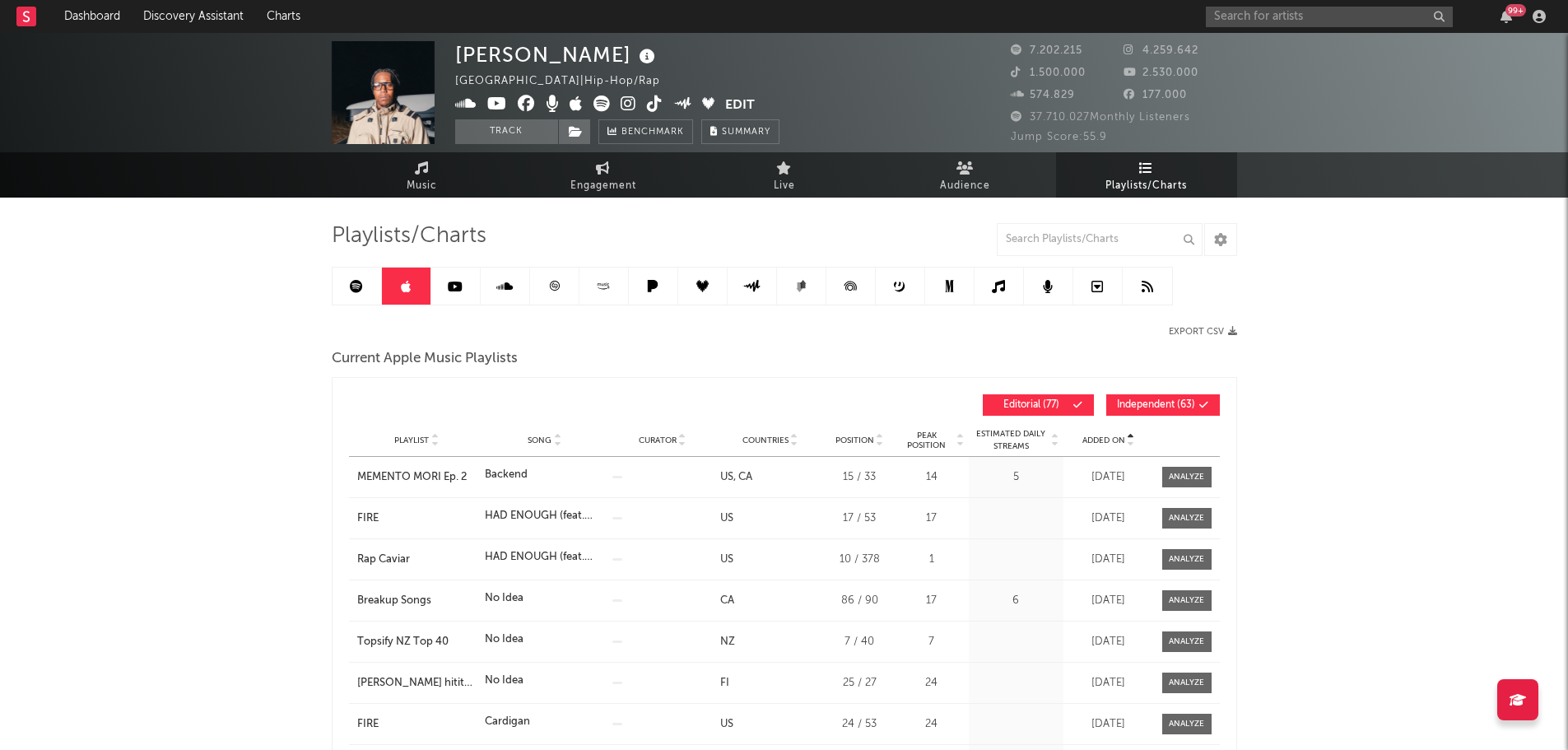
click at [1123, 442] on span "Added On" at bounding box center [1104, 441] width 43 height 10
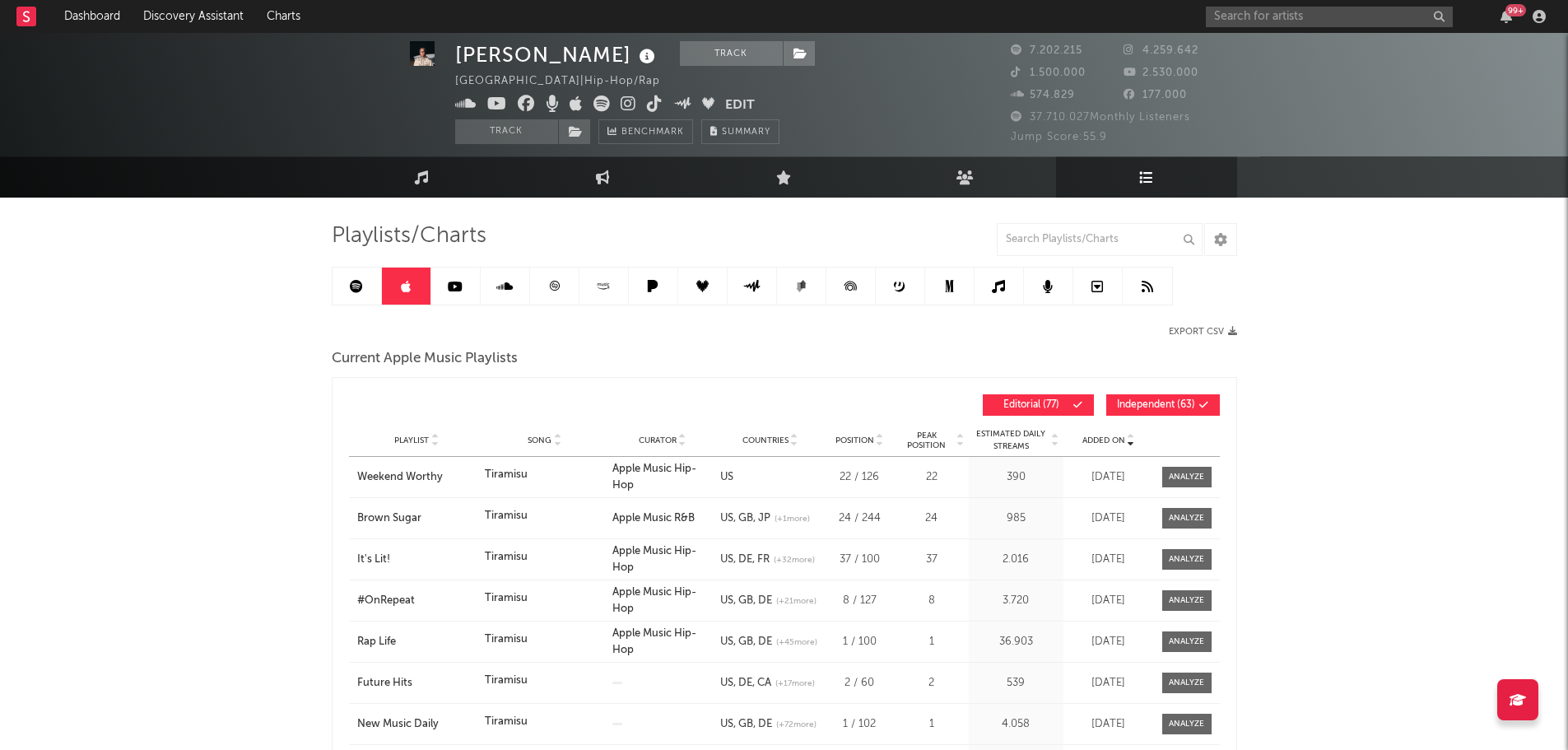
scroll to position [165, 0]
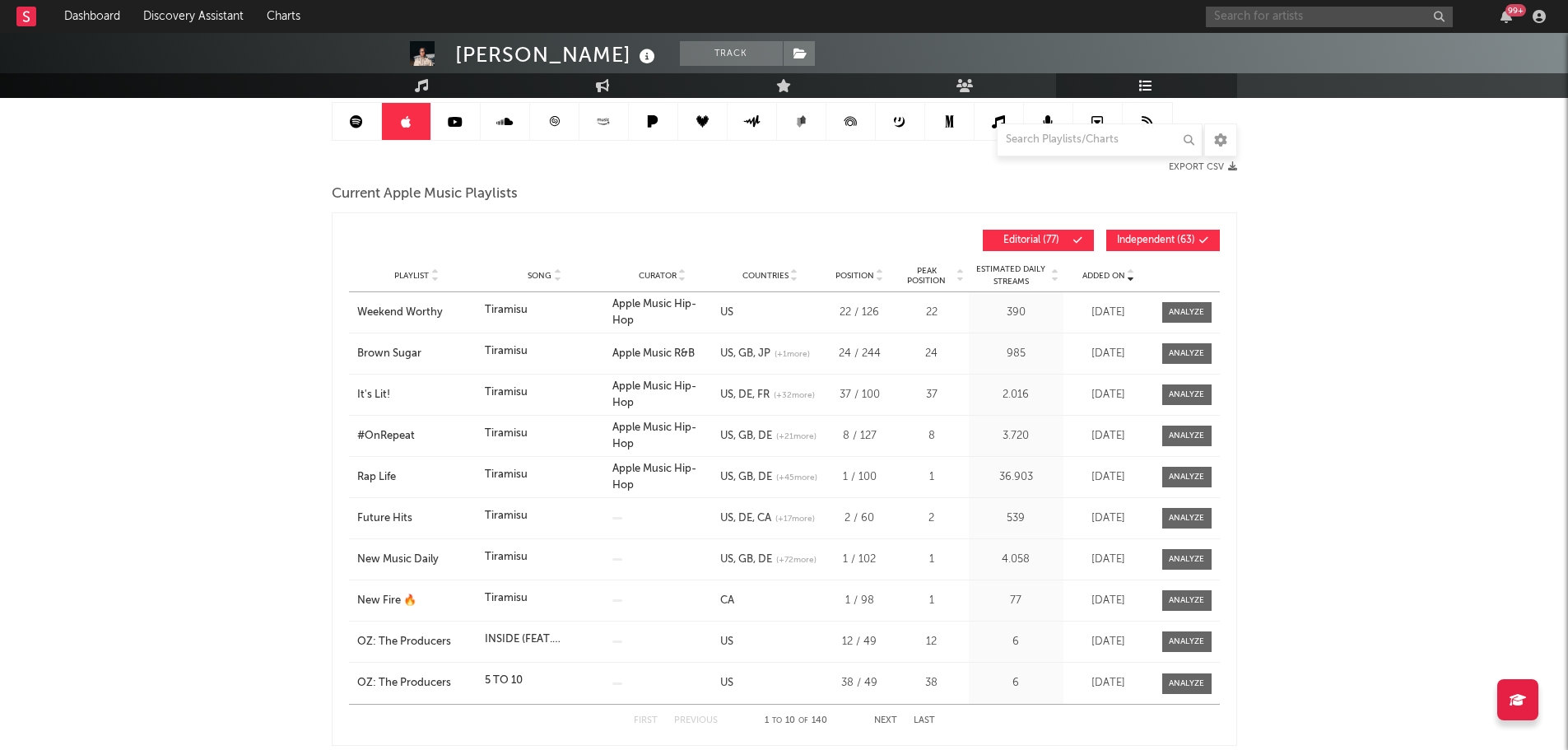
click at [1267, 7] on input "text" at bounding box center [1329, 17] width 247 height 21
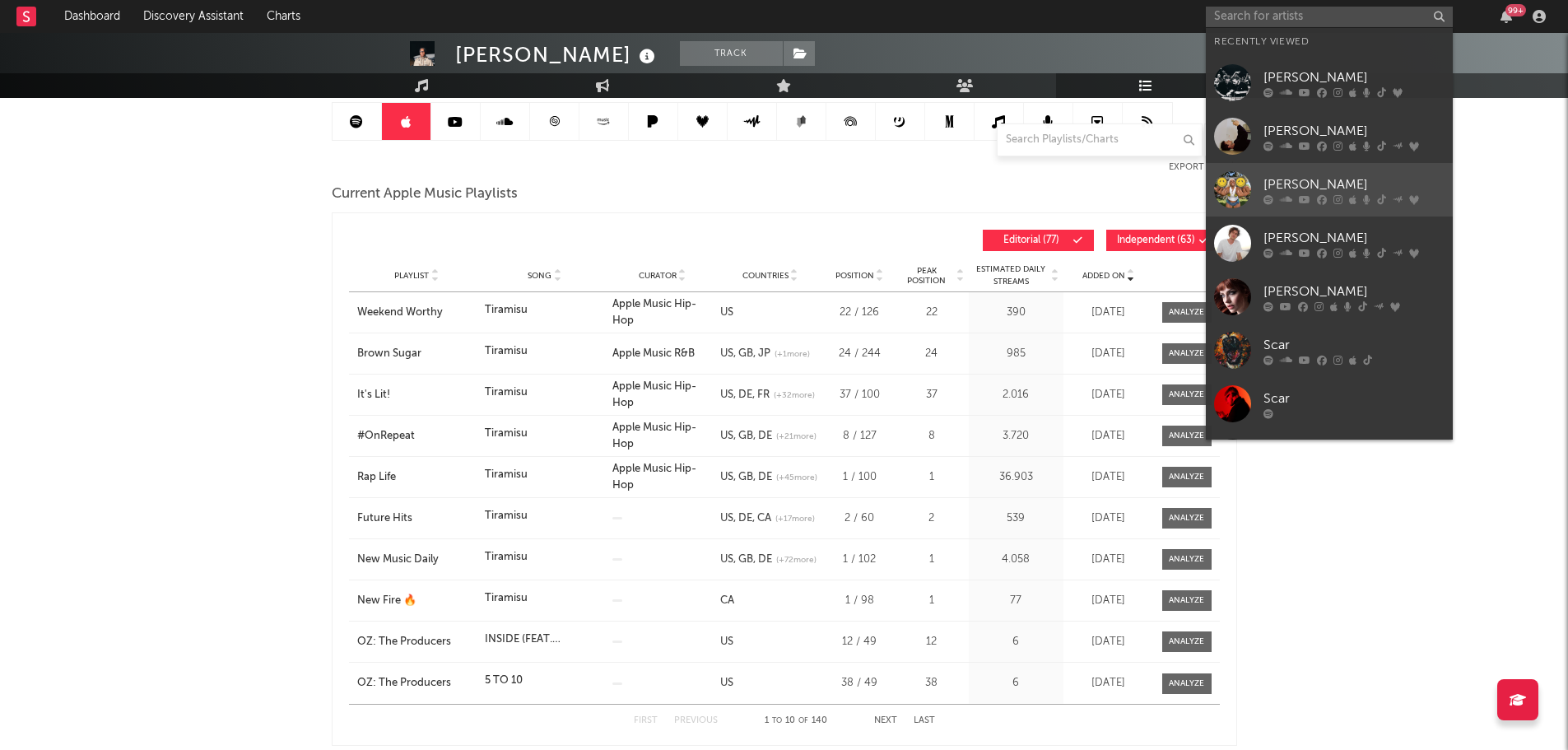
click at [1313, 183] on div "[PERSON_NAME]" at bounding box center [1354, 184] width 181 height 20
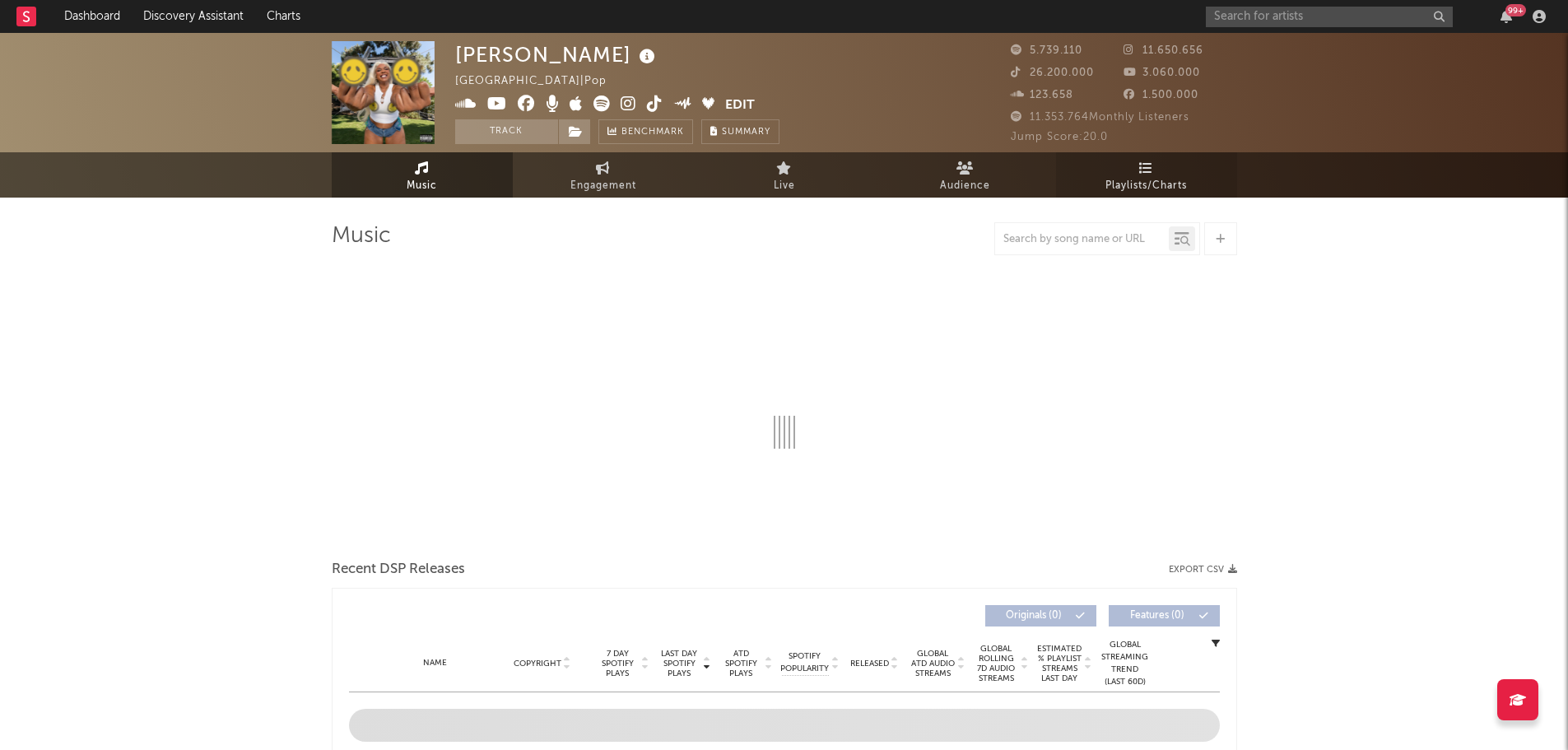
select select "6m"
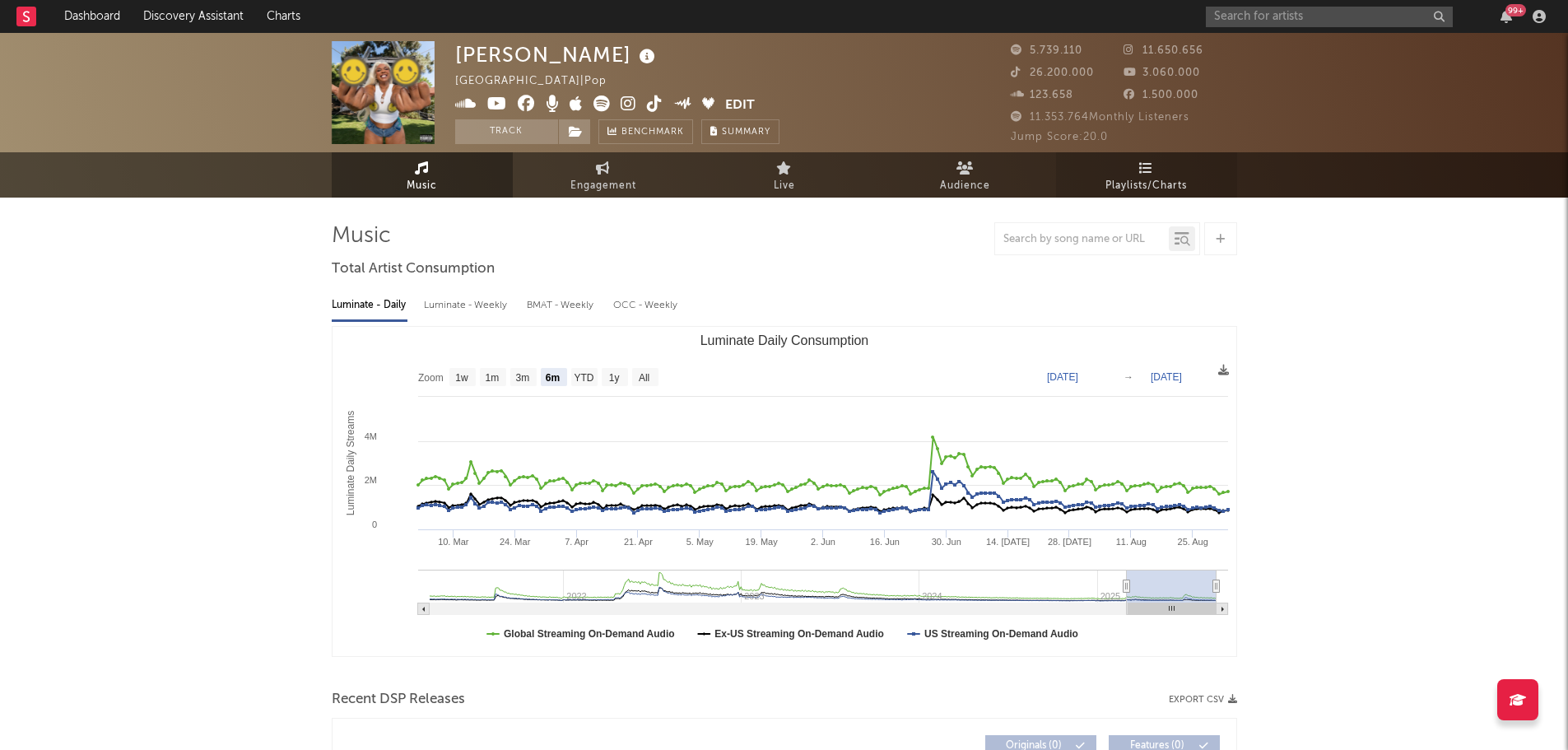
click at [1130, 173] on link "Playlists/Charts" at bounding box center [1146, 175] width 181 height 45
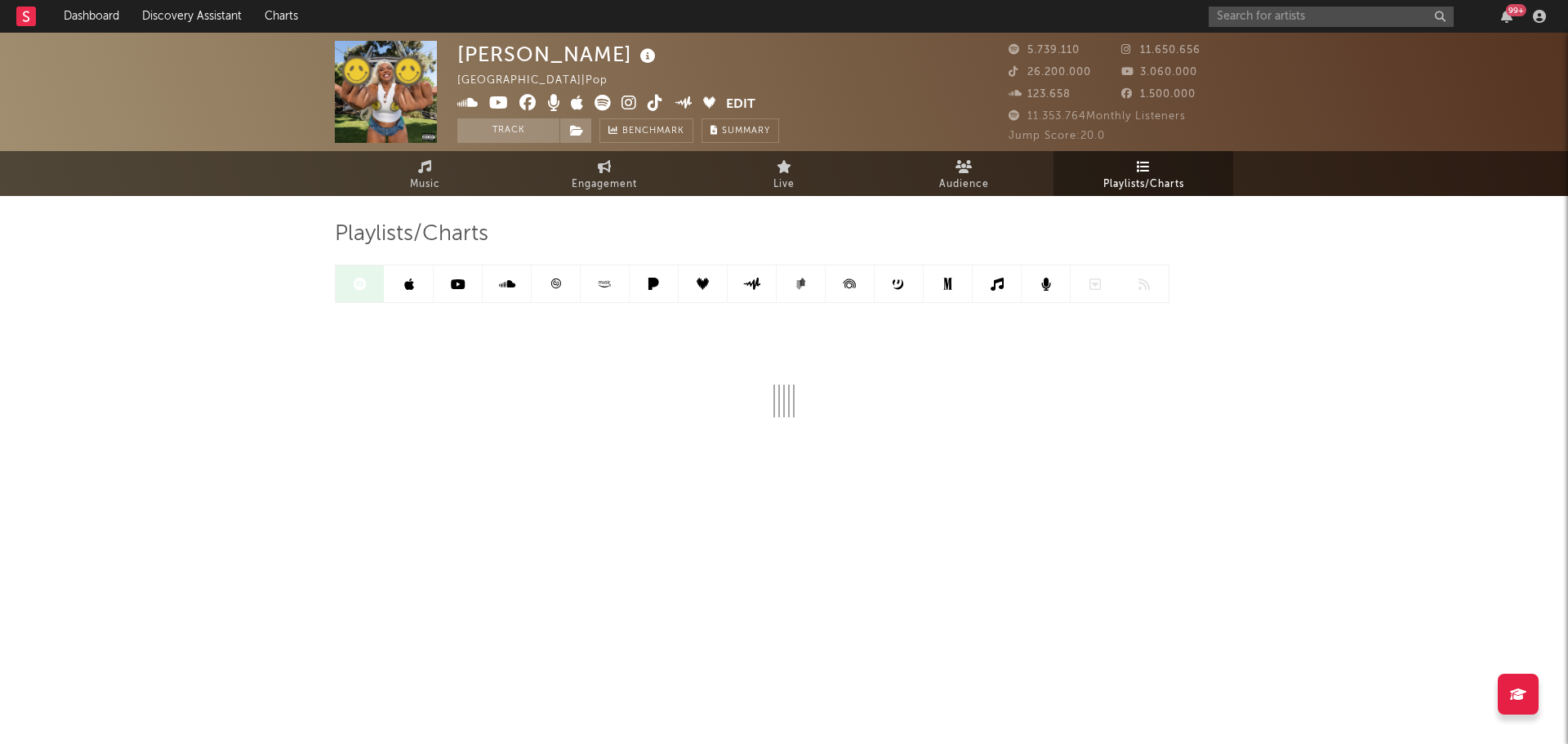
click at [414, 276] on link at bounding box center [409, 283] width 49 height 37
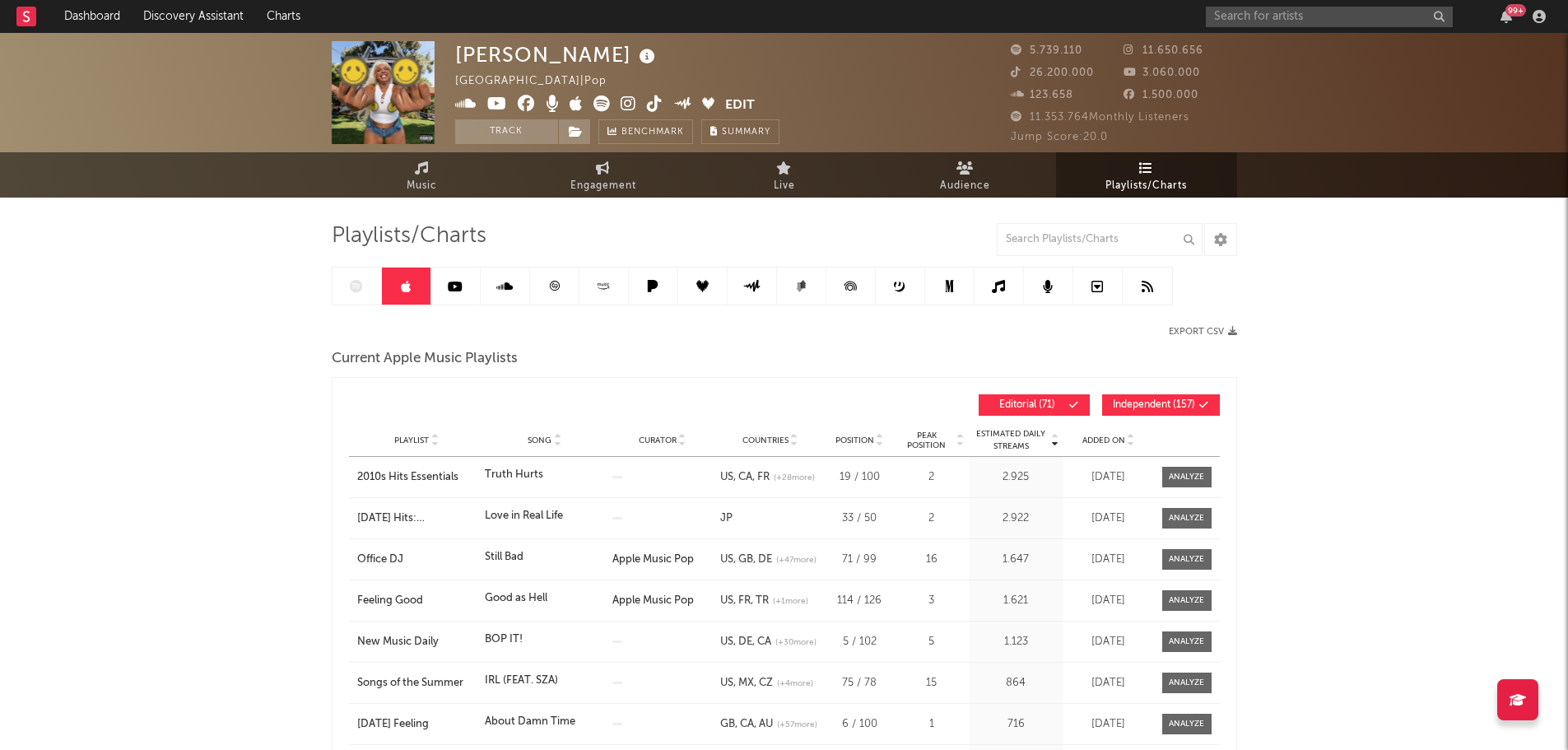
click at [1098, 436] on span "Added On" at bounding box center [1104, 441] width 43 height 10
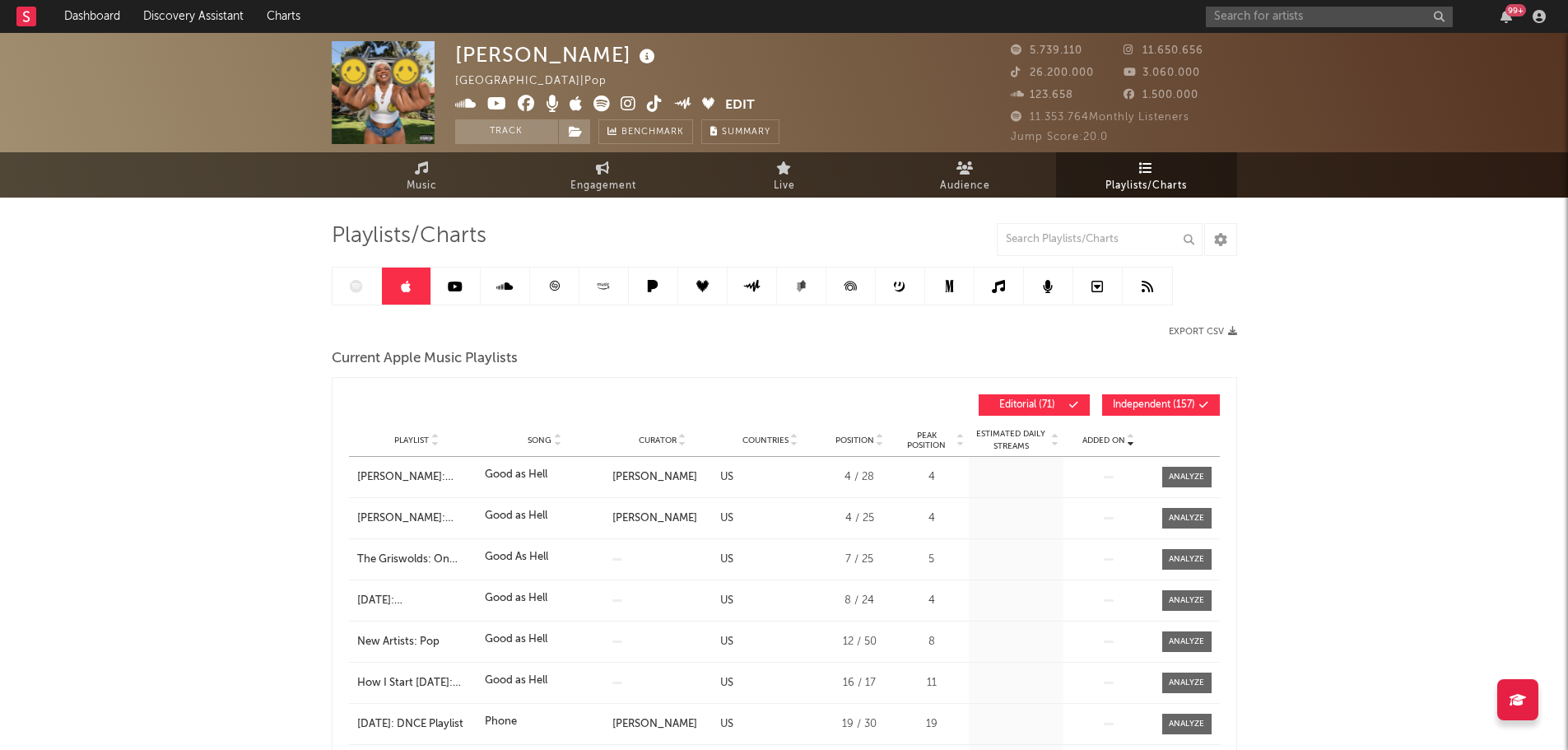
click at [1098, 436] on span "Added On" at bounding box center [1104, 441] width 43 height 10
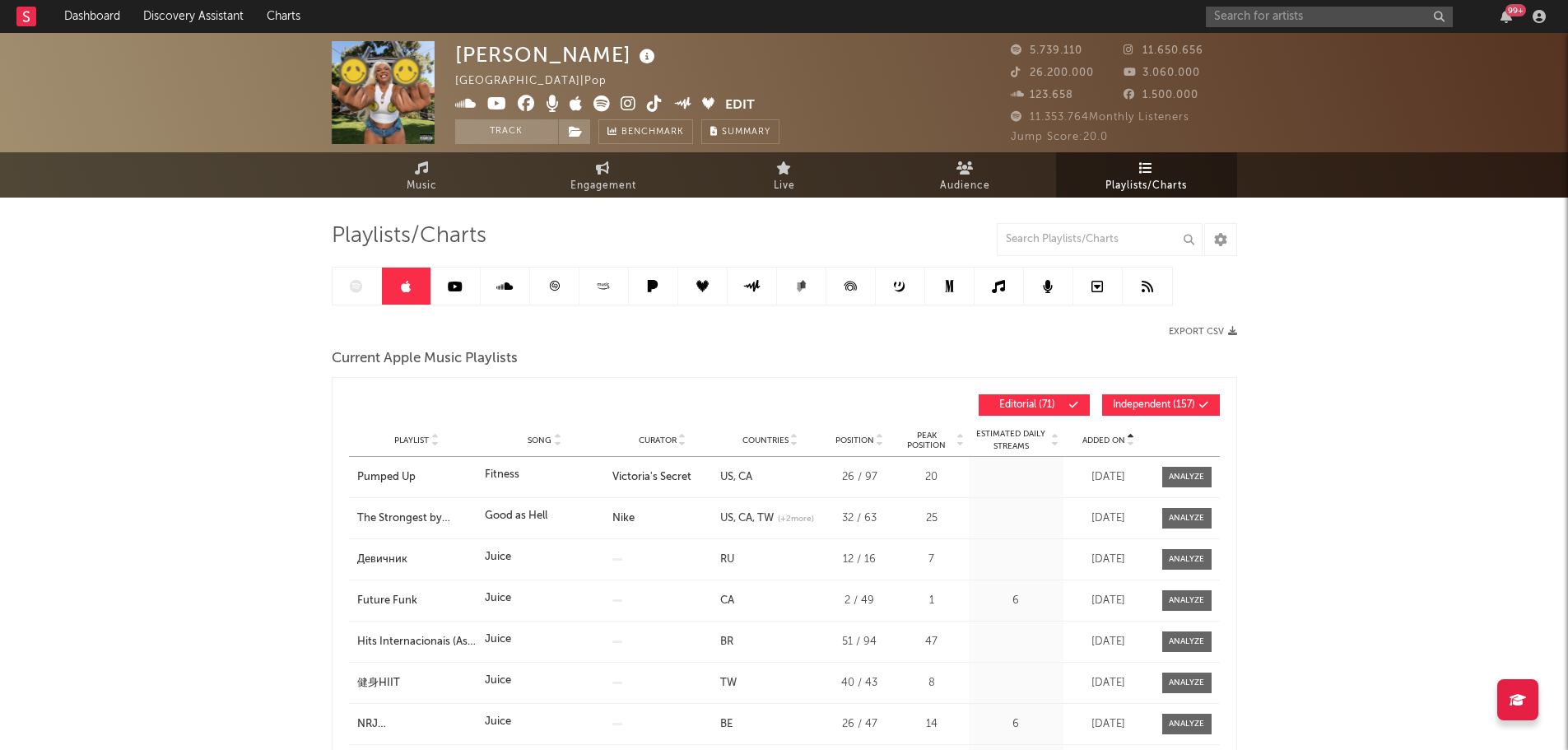
click at [1098, 436] on span "Added On" at bounding box center [1104, 441] width 43 height 10
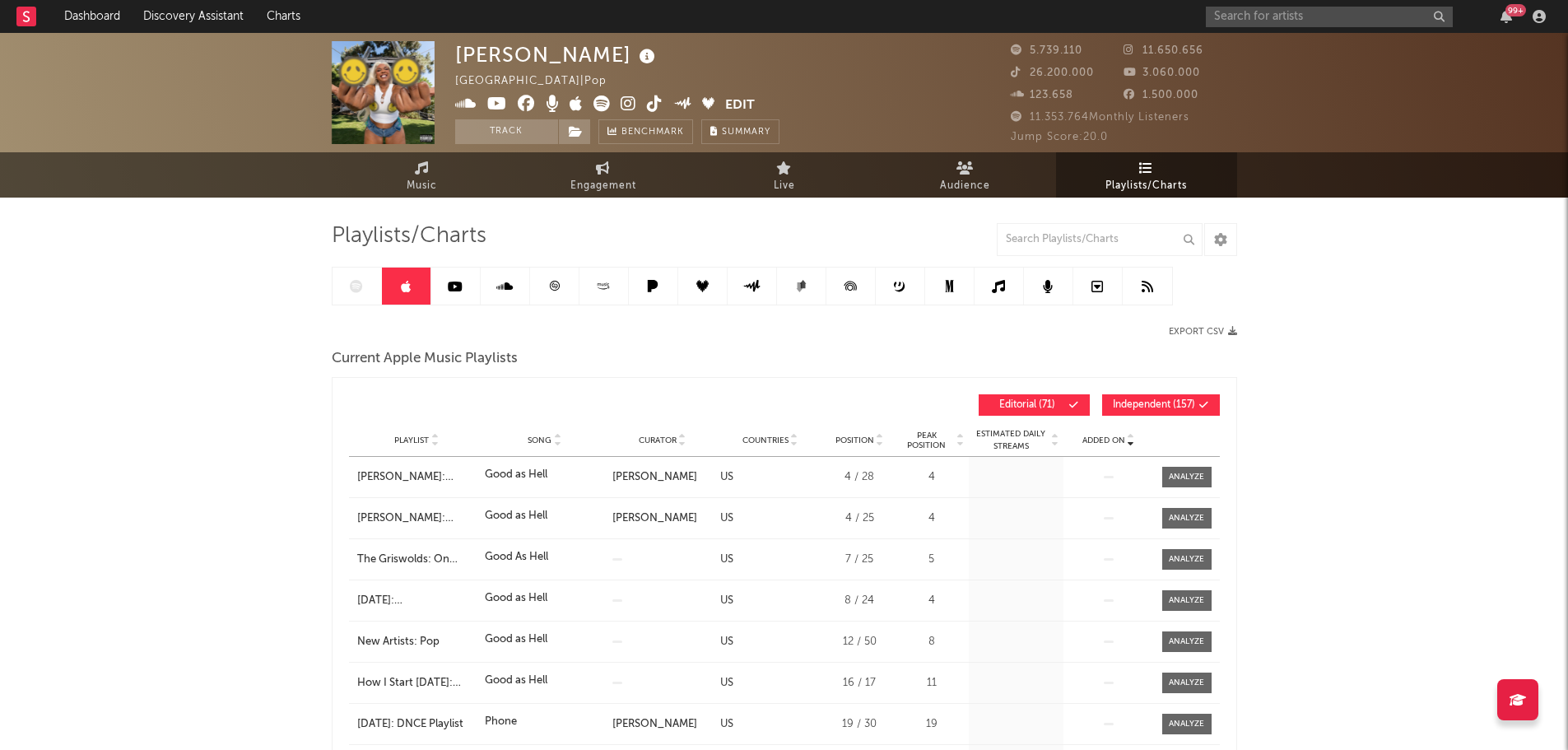
click at [1098, 436] on span "Added On" at bounding box center [1104, 441] width 43 height 10
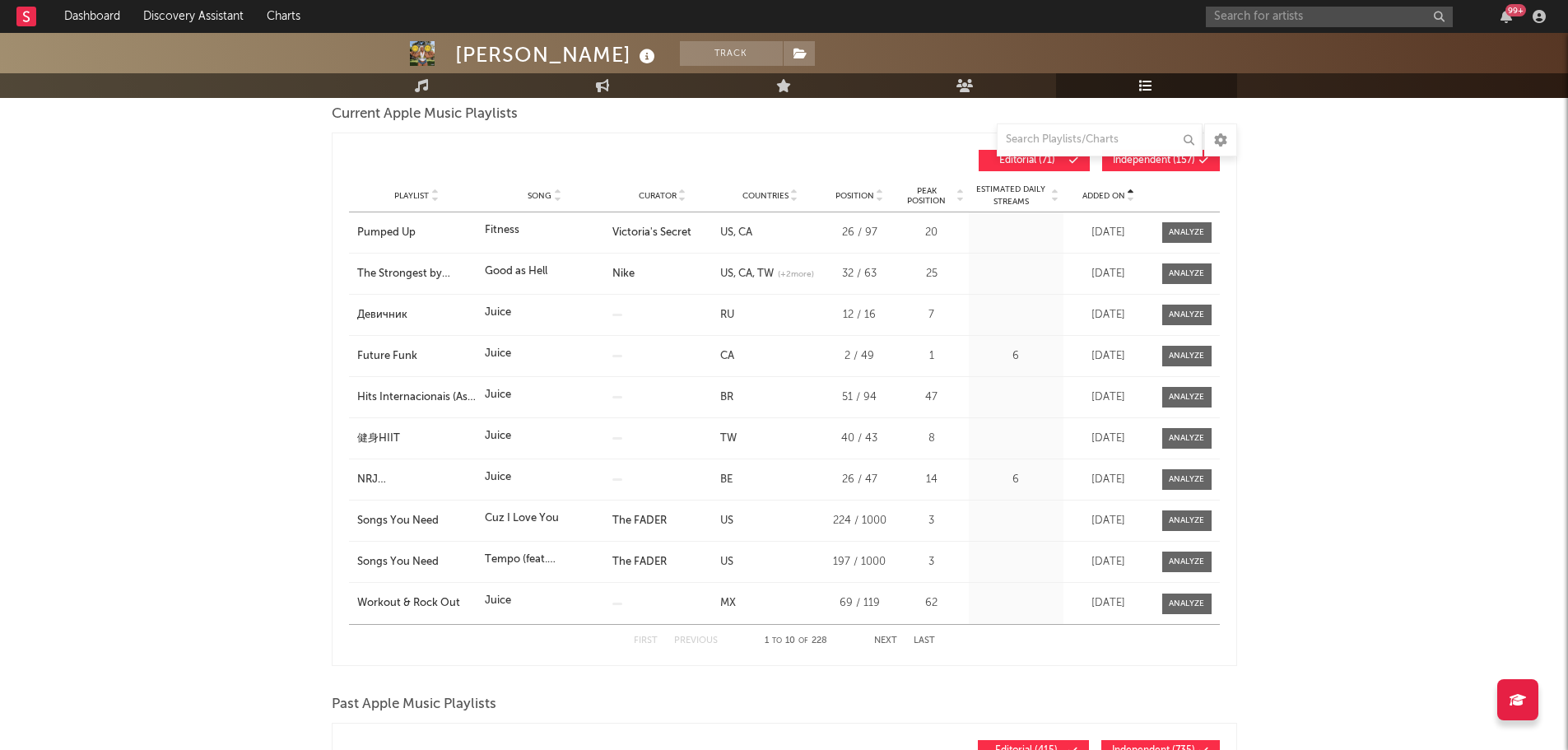
scroll to position [82, 0]
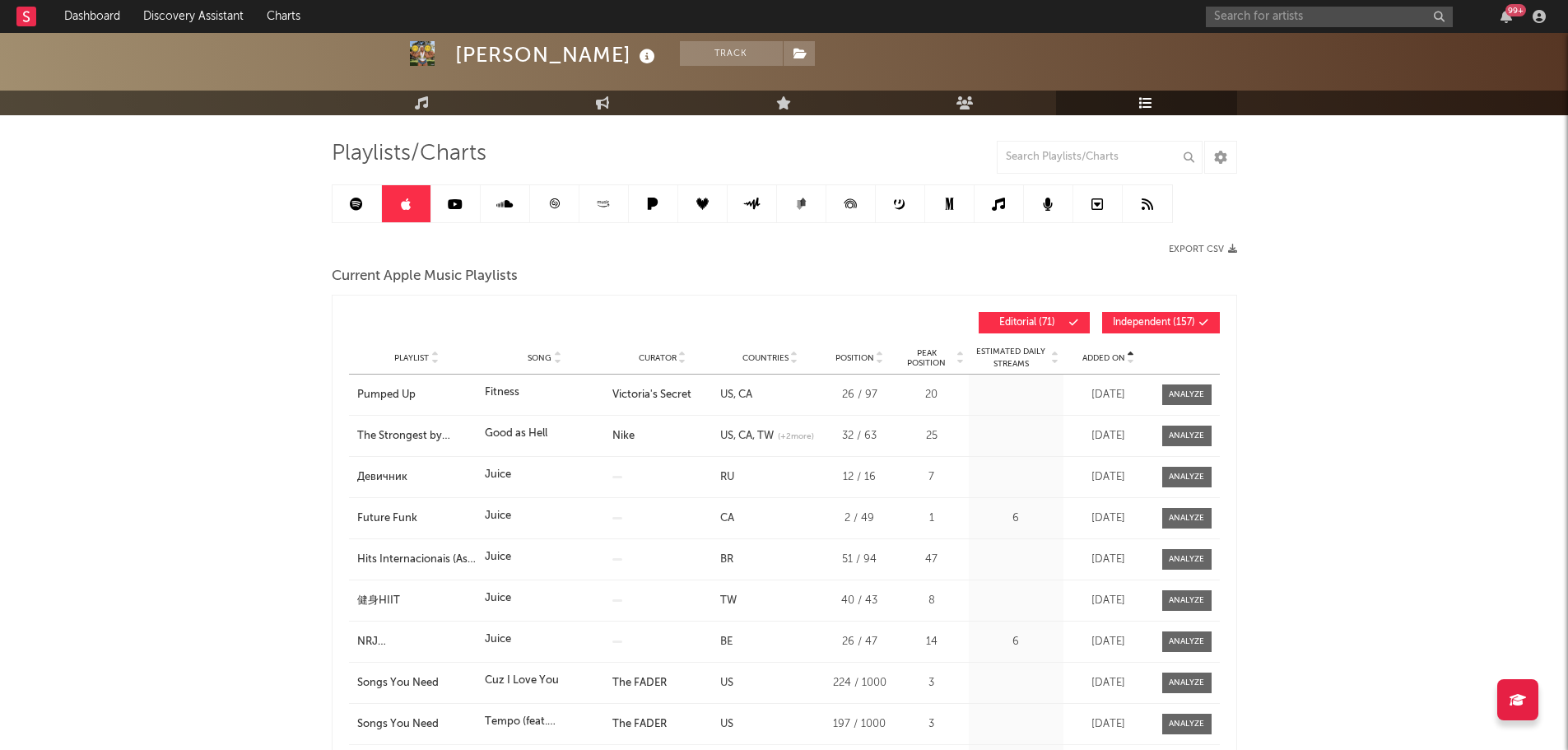
click at [1122, 364] on div "Added On" at bounding box center [1108, 358] width 82 height 12
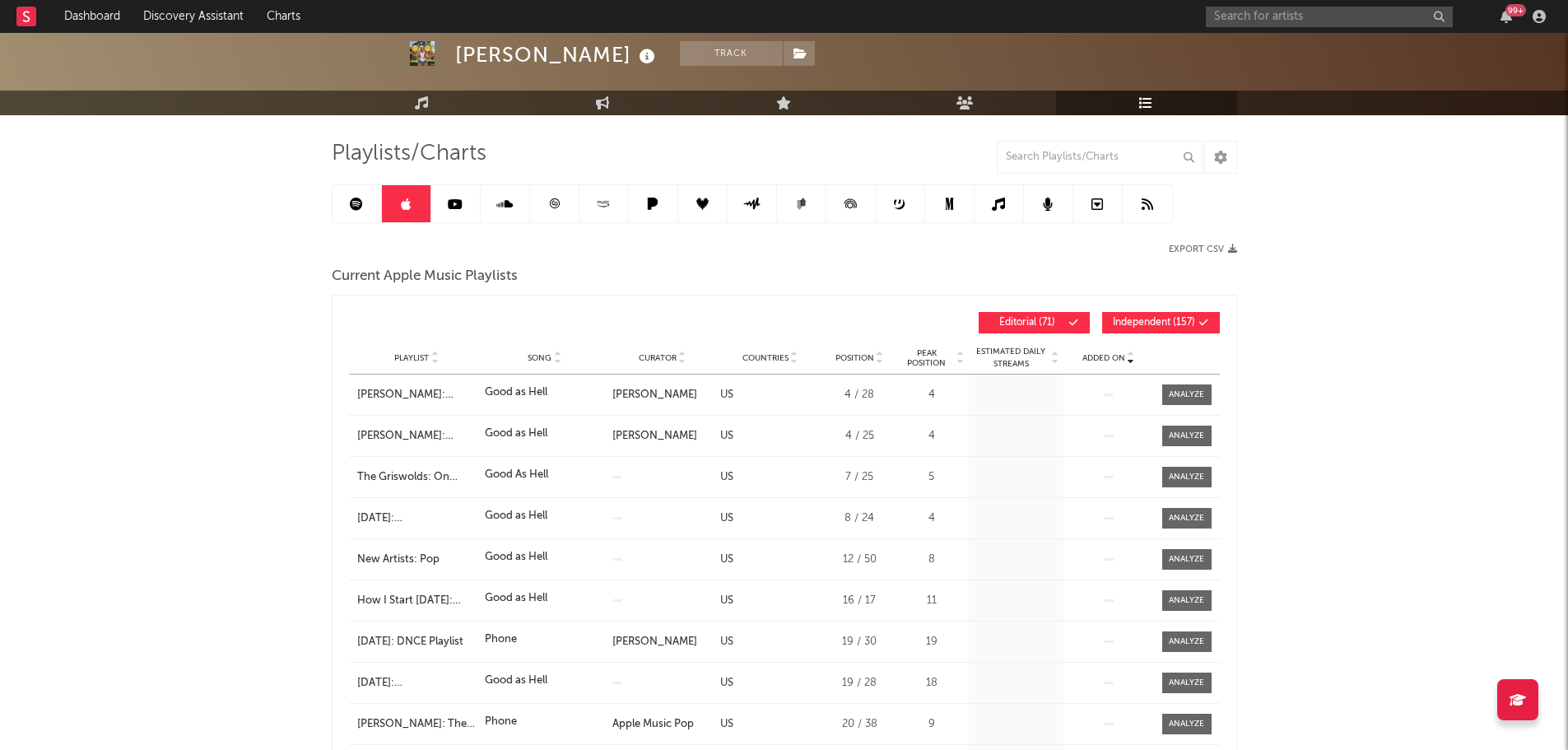
click at [1107, 363] on span "Added On" at bounding box center [1104, 358] width 43 height 10
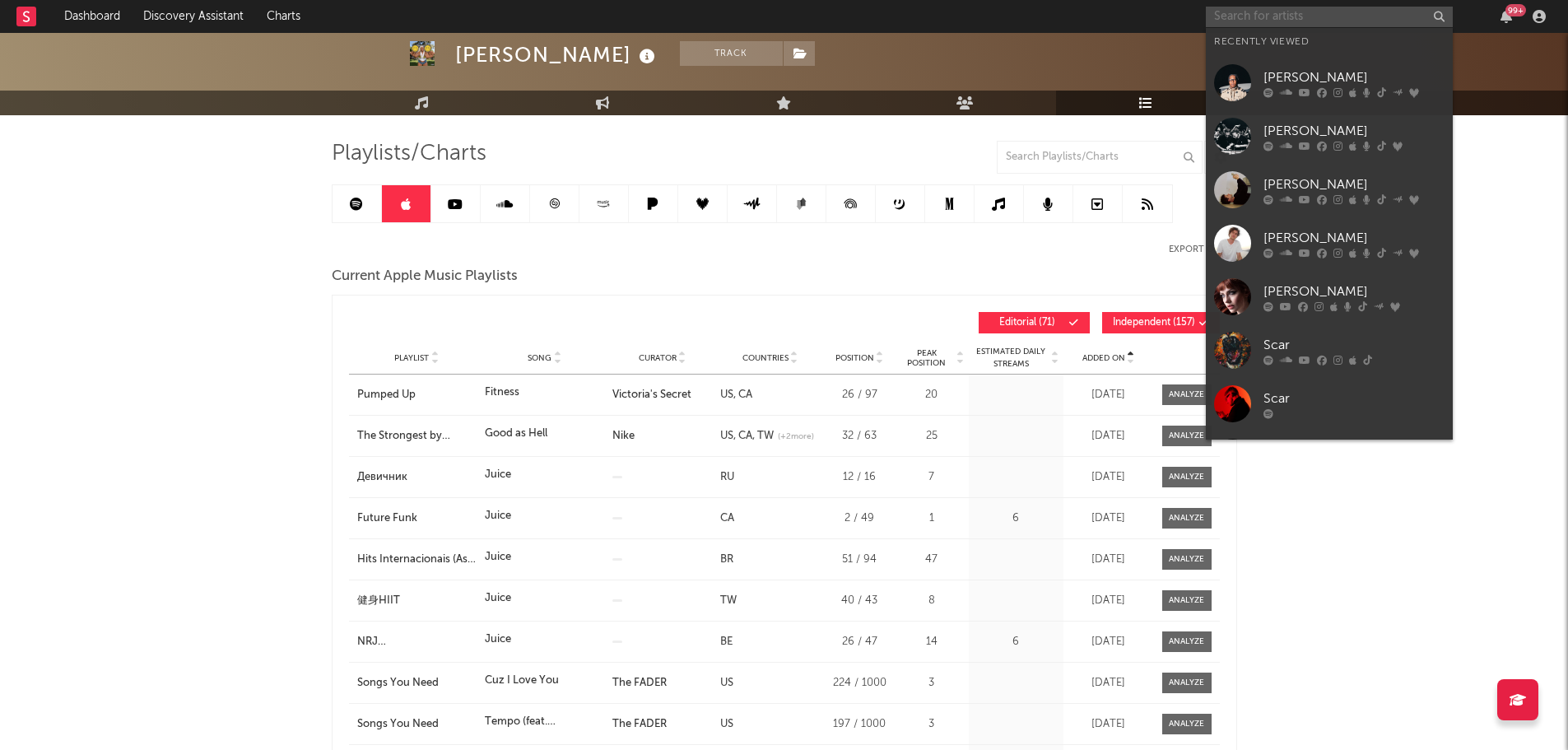
click at [1262, 14] on input "text" at bounding box center [1329, 17] width 247 height 21
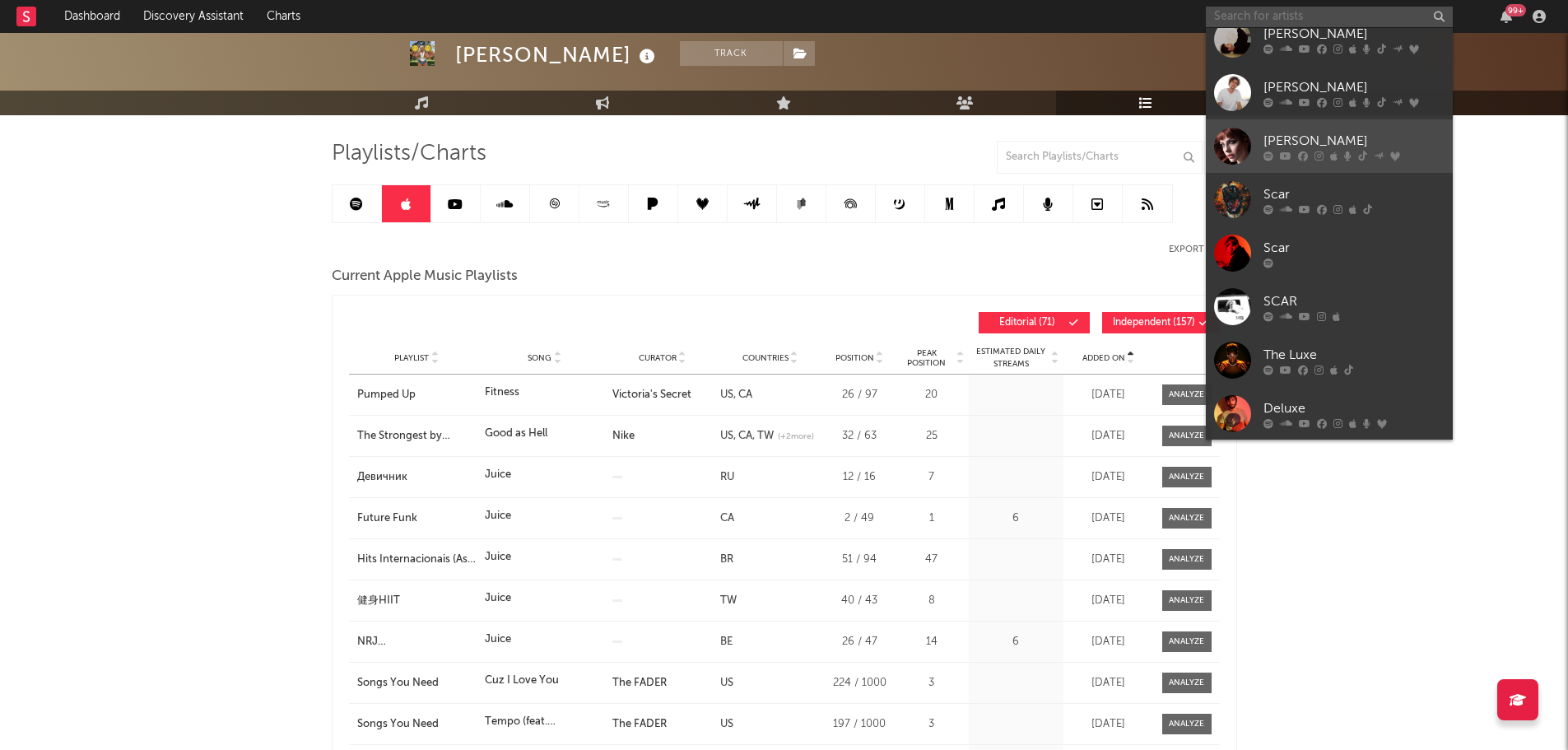
scroll to position [152, 0]
click at [1285, 129] on link "[PERSON_NAME]" at bounding box center [1329, 145] width 247 height 53
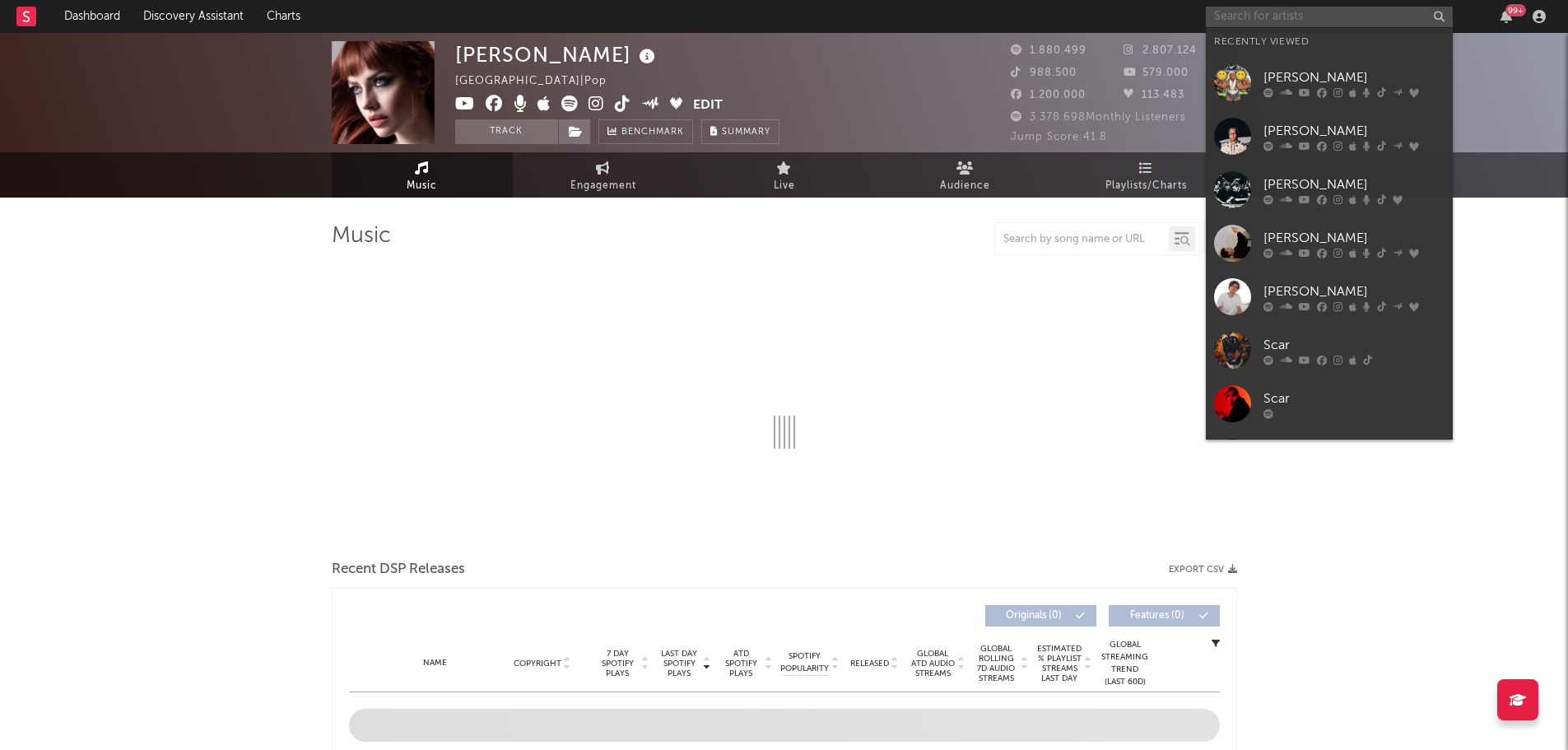
click at [1341, 18] on input "text" at bounding box center [1329, 17] width 247 height 21
select select "6m"
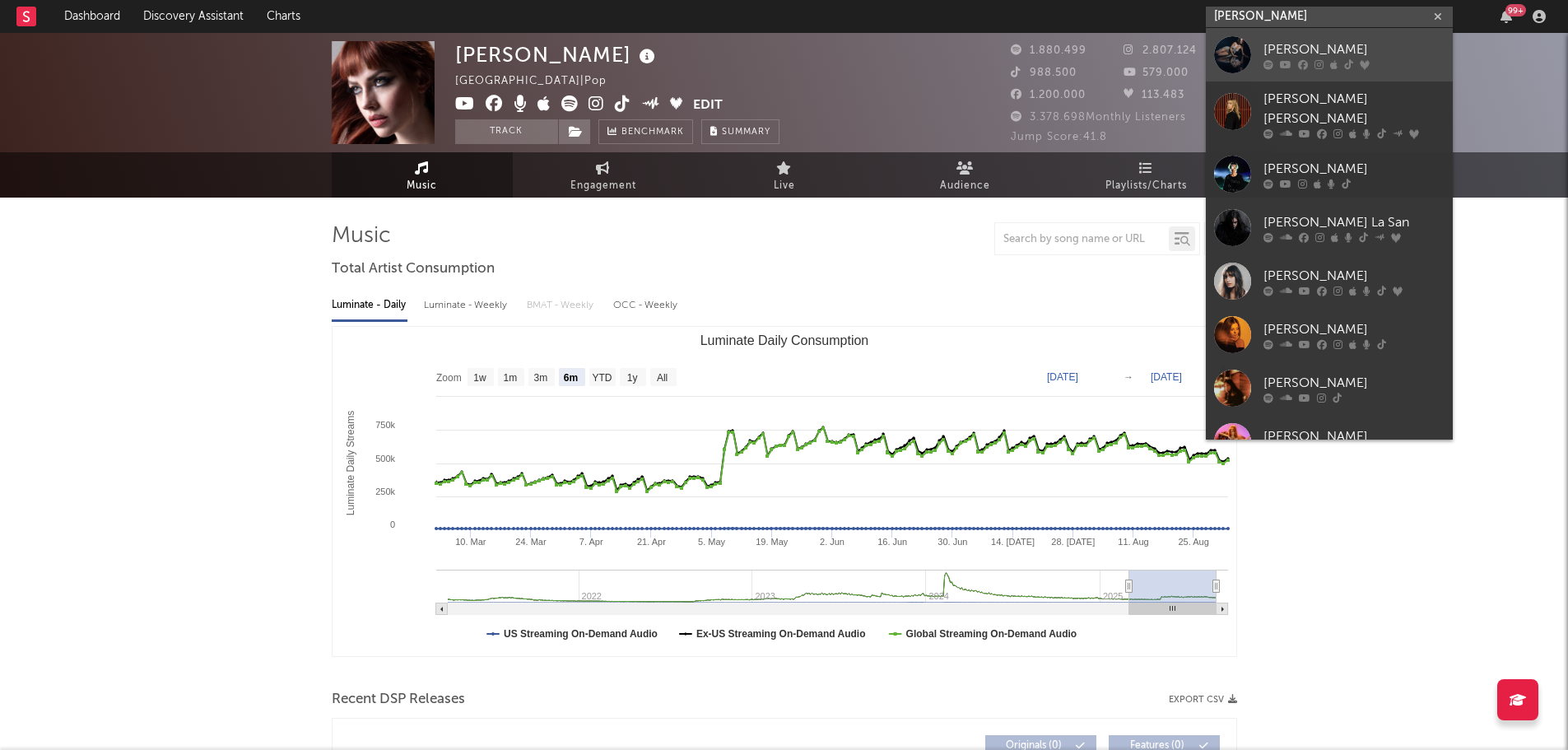
type input "[PERSON_NAME]"
click at [1281, 51] on div "[PERSON_NAME]" at bounding box center [1354, 49] width 181 height 20
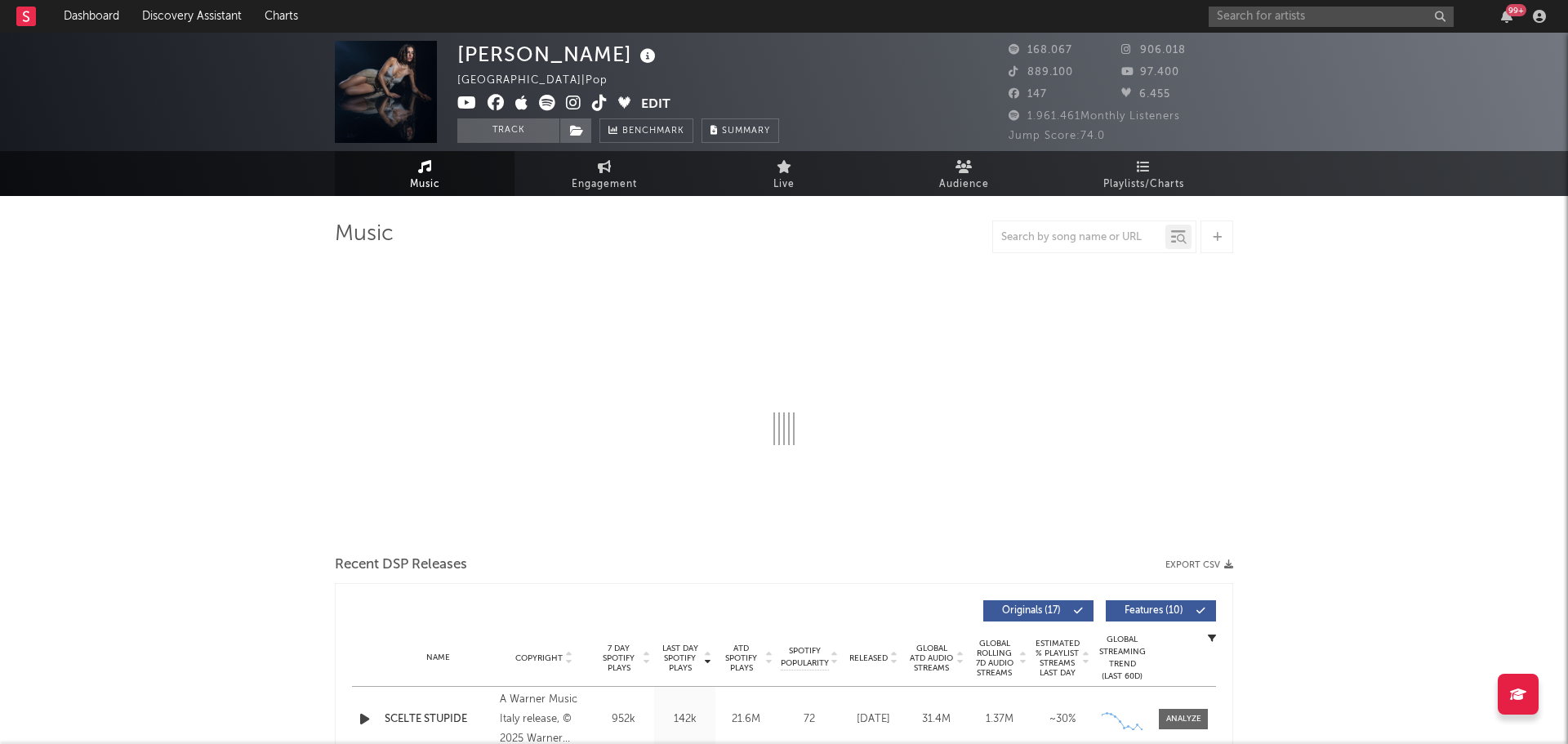
select select "6m"
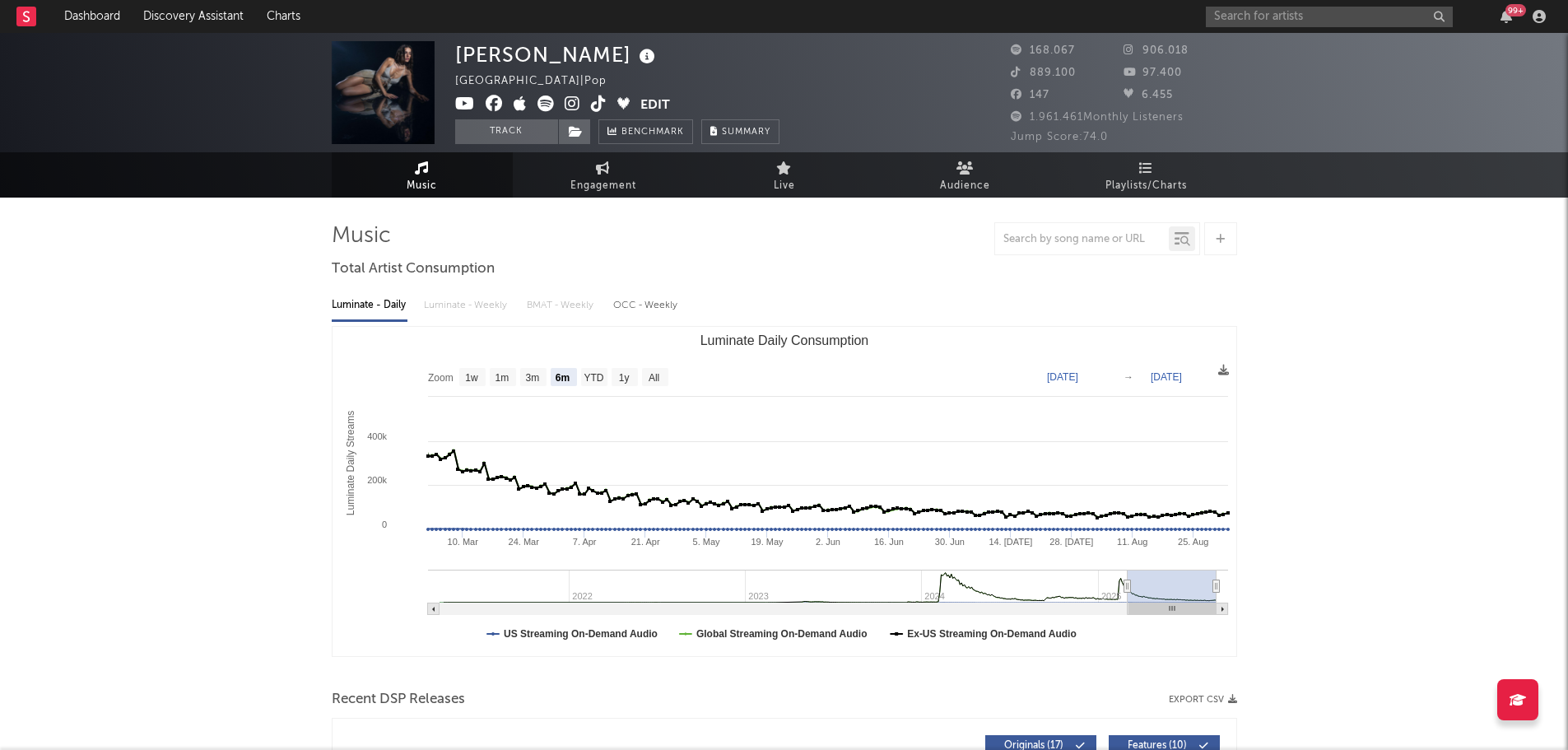
drag, startPoint x: 1151, startPoint y: 181, endPoint x: 1235, endPoint y: 52, distance: 153.9
click at [1151, 182] on span "Playlists/Charts" at bounding box center [1145, 186] width 81 height 20
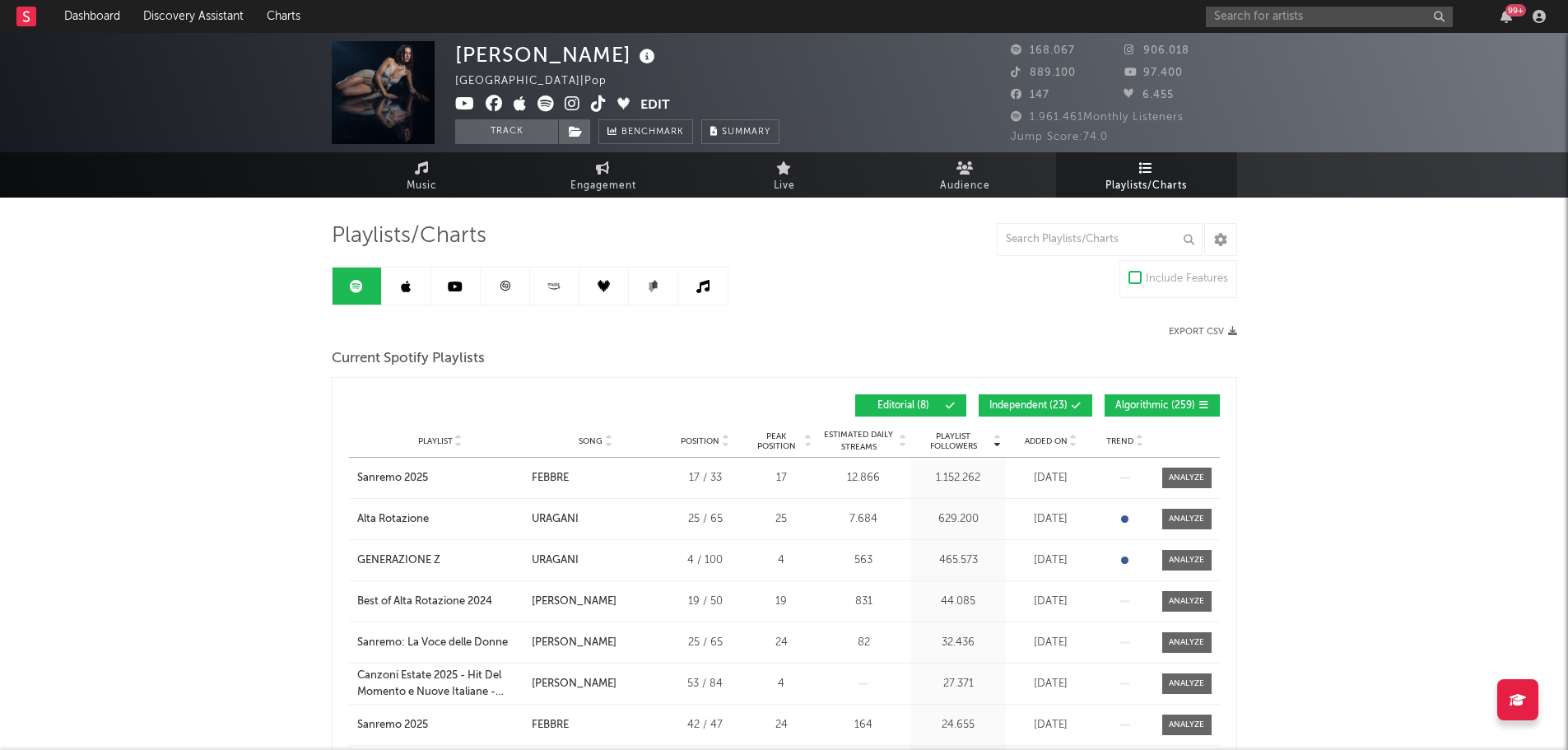
click at [402, 302] on link at bounding box center [406, 285] width 50 height 37
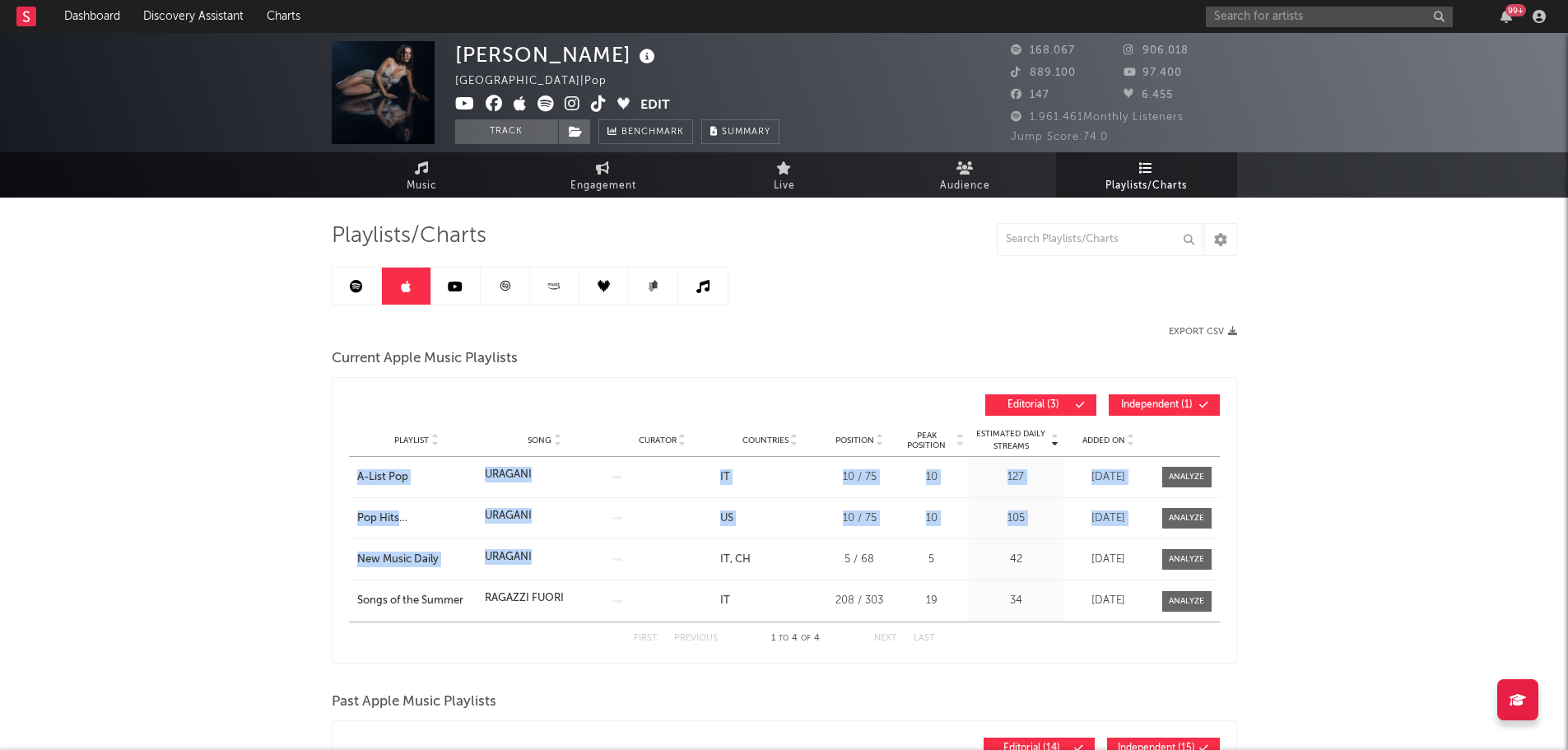
drag, startPoint x: 358, startPoint y: 473, endPoint x: 555, endPoint y: 551, distance: 211.9
click at [555, 551] on div "Estimated Daily Streams Playlist Song Curator Countries Position Peak Position …" at bounding box center [784, 520] width 905 height 286
copy div "A-List Pop Song URAGANI Curator Genre Countries IT Country Chart Type Position …"
click at [786, 567] on div "IT CH" at bounding box center [770, 559] width 99 height 16
copy div "A-List Pop Song URAGANI Curator Genre Countries IT Country Chart Type Position …"
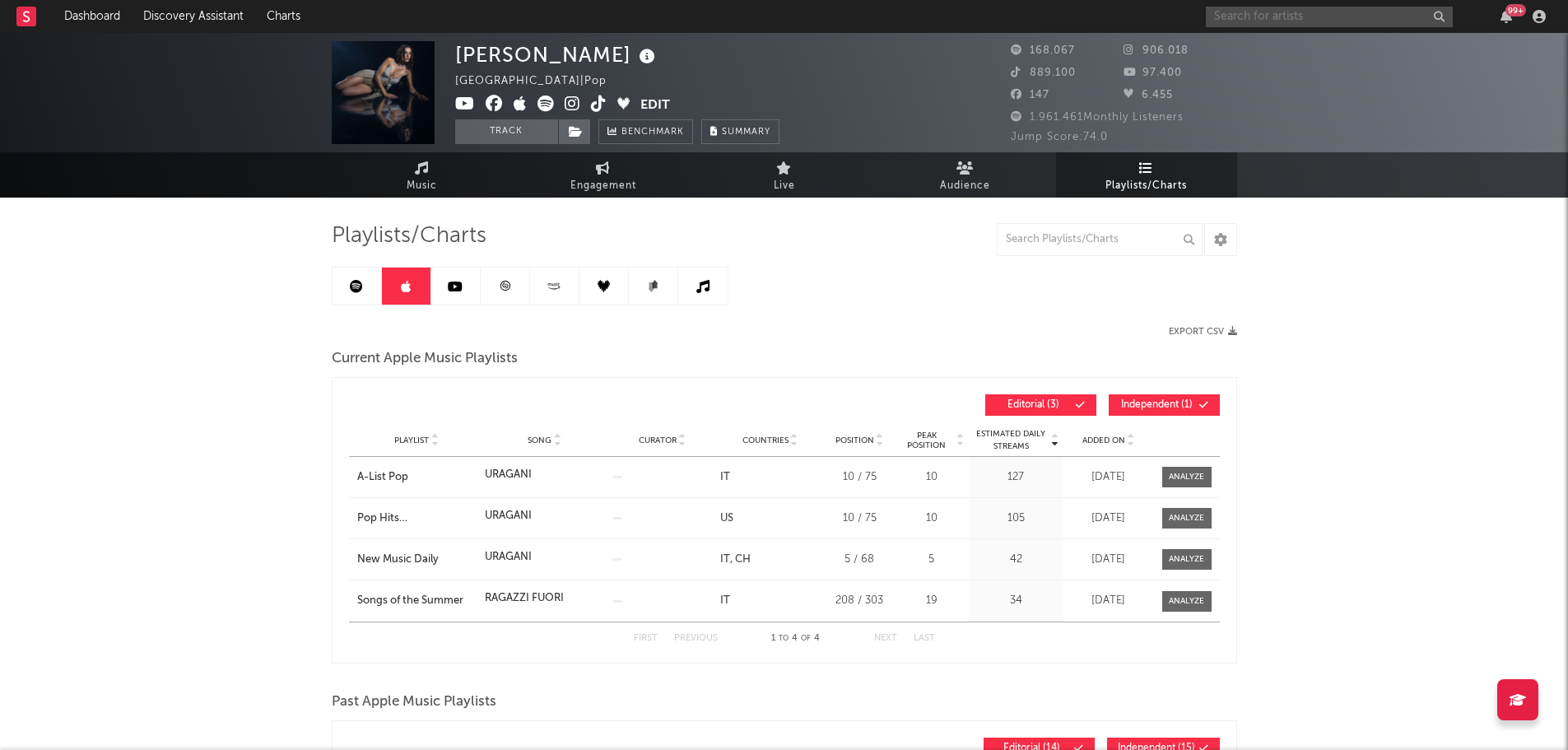
click at [1284, 10] on input "text" at bounding box center [1329, 17] width 247 height 21
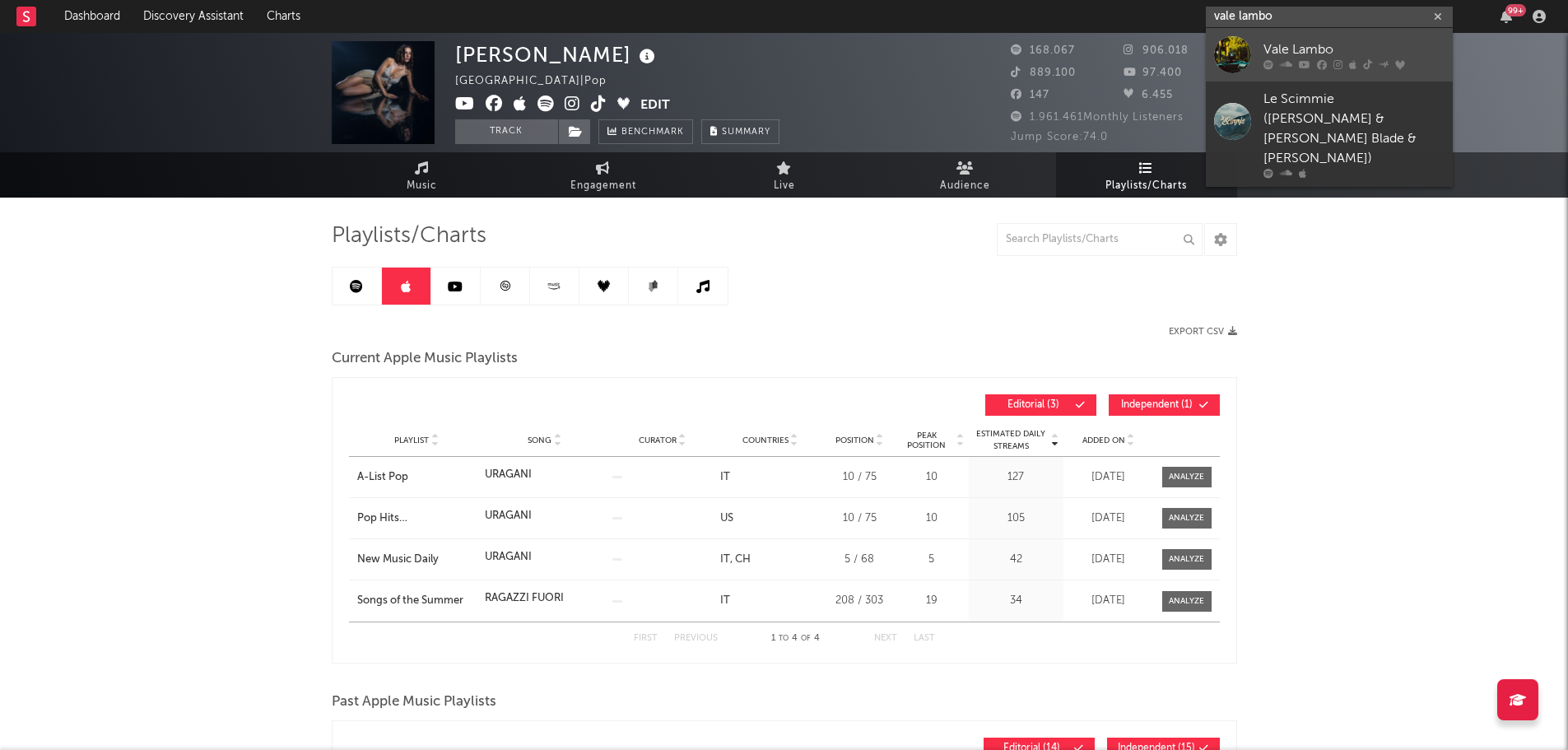
type input "vale lambo"
click at [1281, 45] on div "Vale Lambo" at bounding box center [1354, 49] width 181 height 20
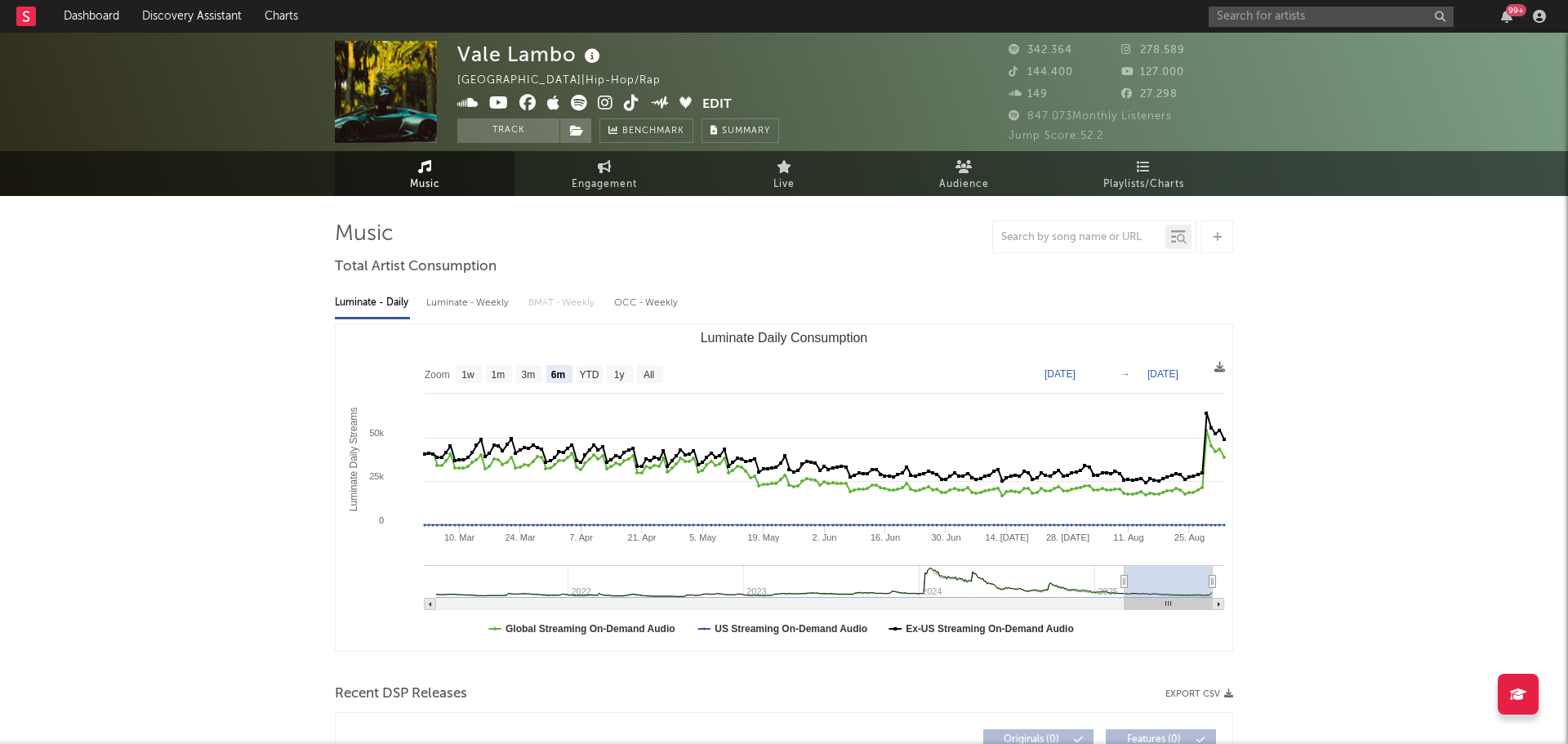
select select "6m"
click at [1107, 165] on link "Playlists/Charts" at bounding box center [1137, 173] width 180 height 44
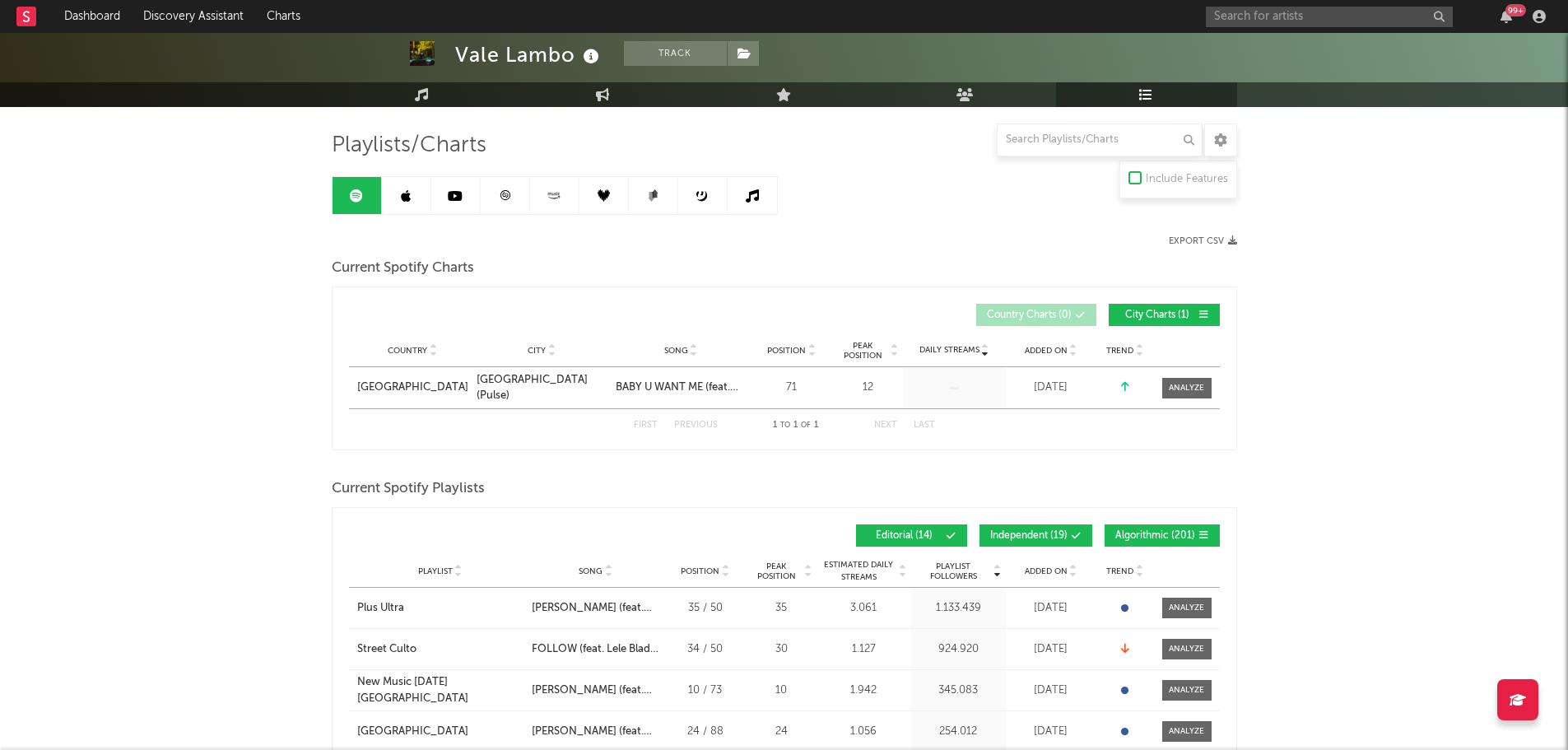
scroll to position [329, 0]
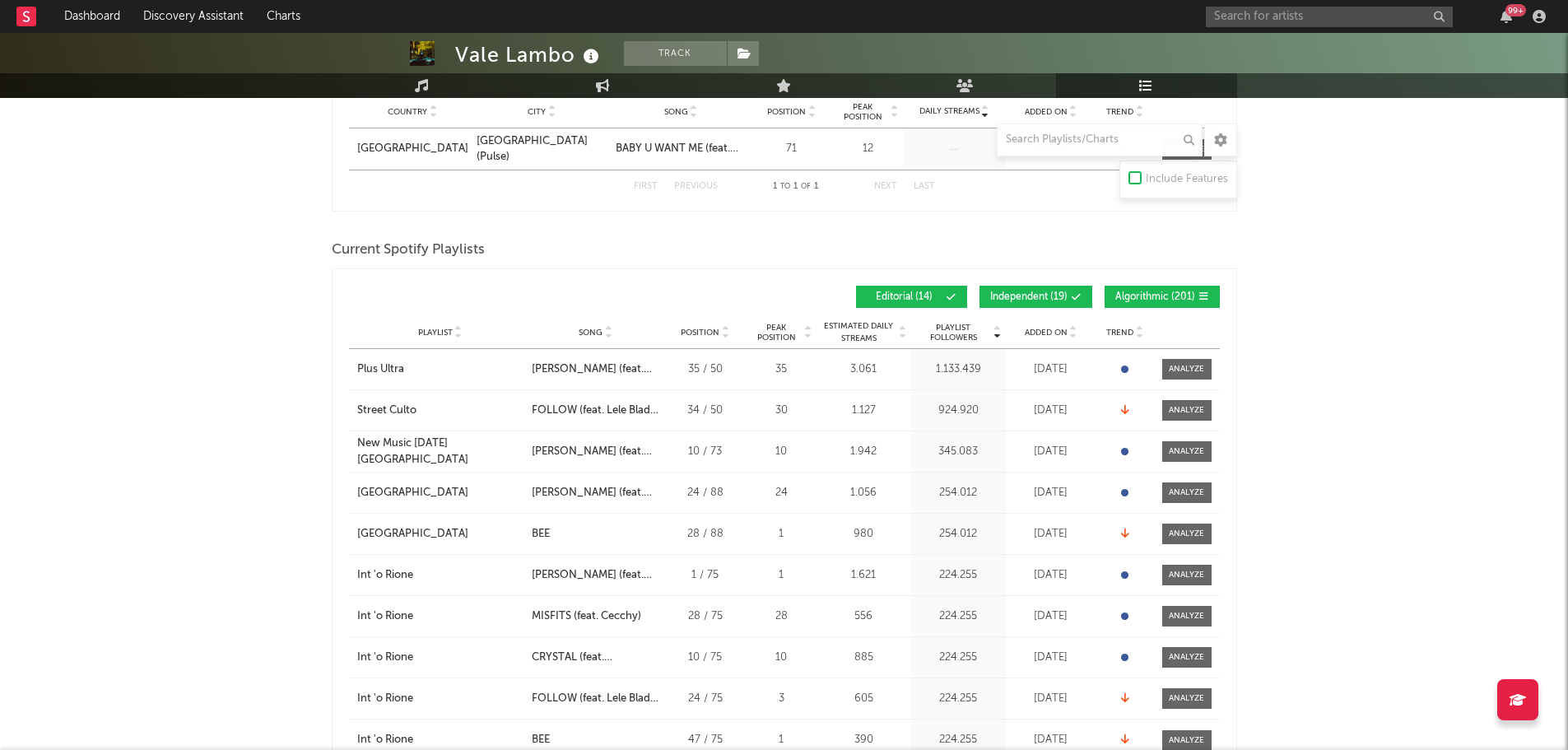
click at [1073, 289] on button "Independent ( 19 )" at bounding box center [1036, 296] width 113 height 22
click at [1145, 293] on span "Algorithmic ( 201 )" at bounding box center [1155, 297] width 80 height 10
click at [1042, 327] on span "Added On" at bounding box center [1045, 332] width 43 height 10
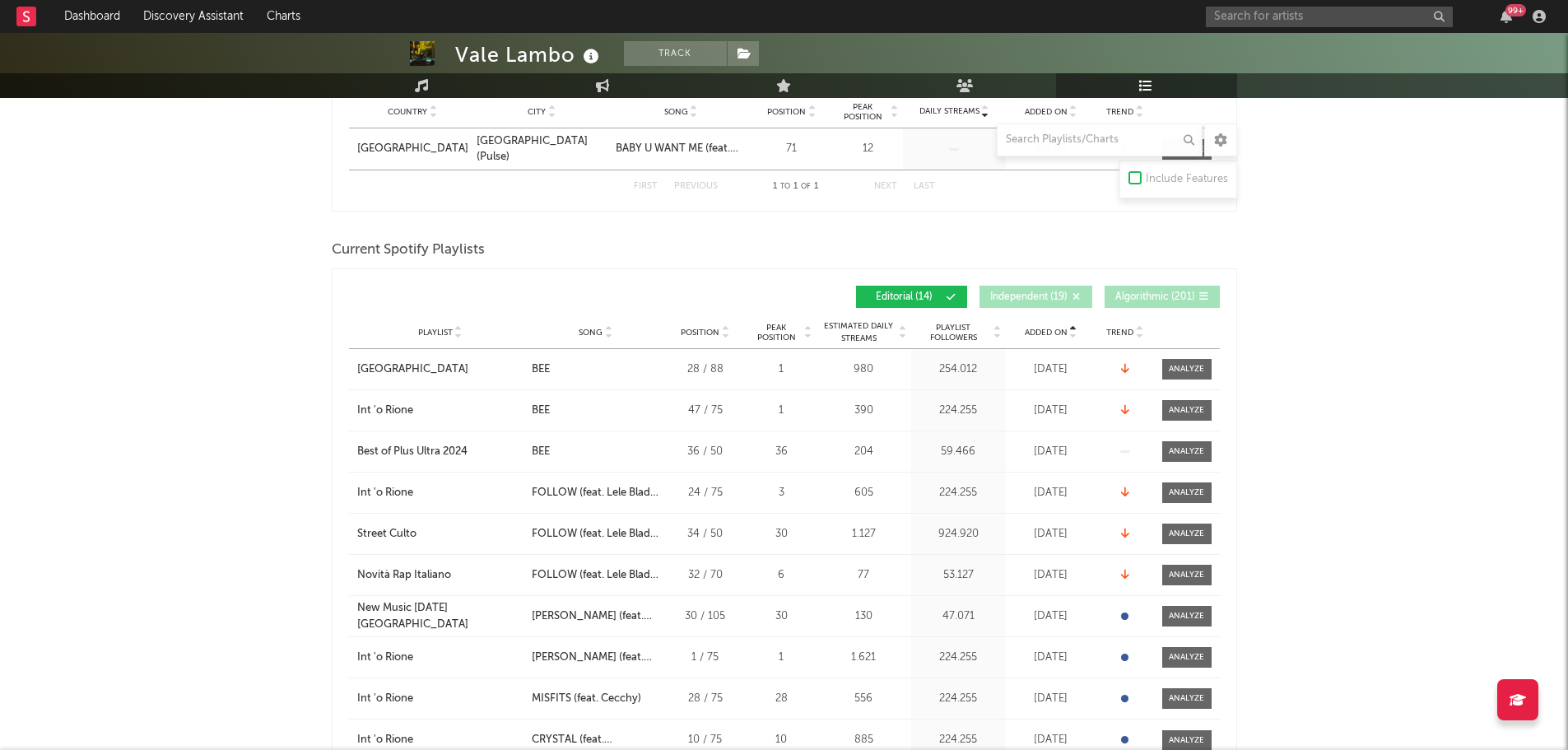
click at [1042, 327] on span "Added On" at bounding box center [1045, 332] width 43 height 10
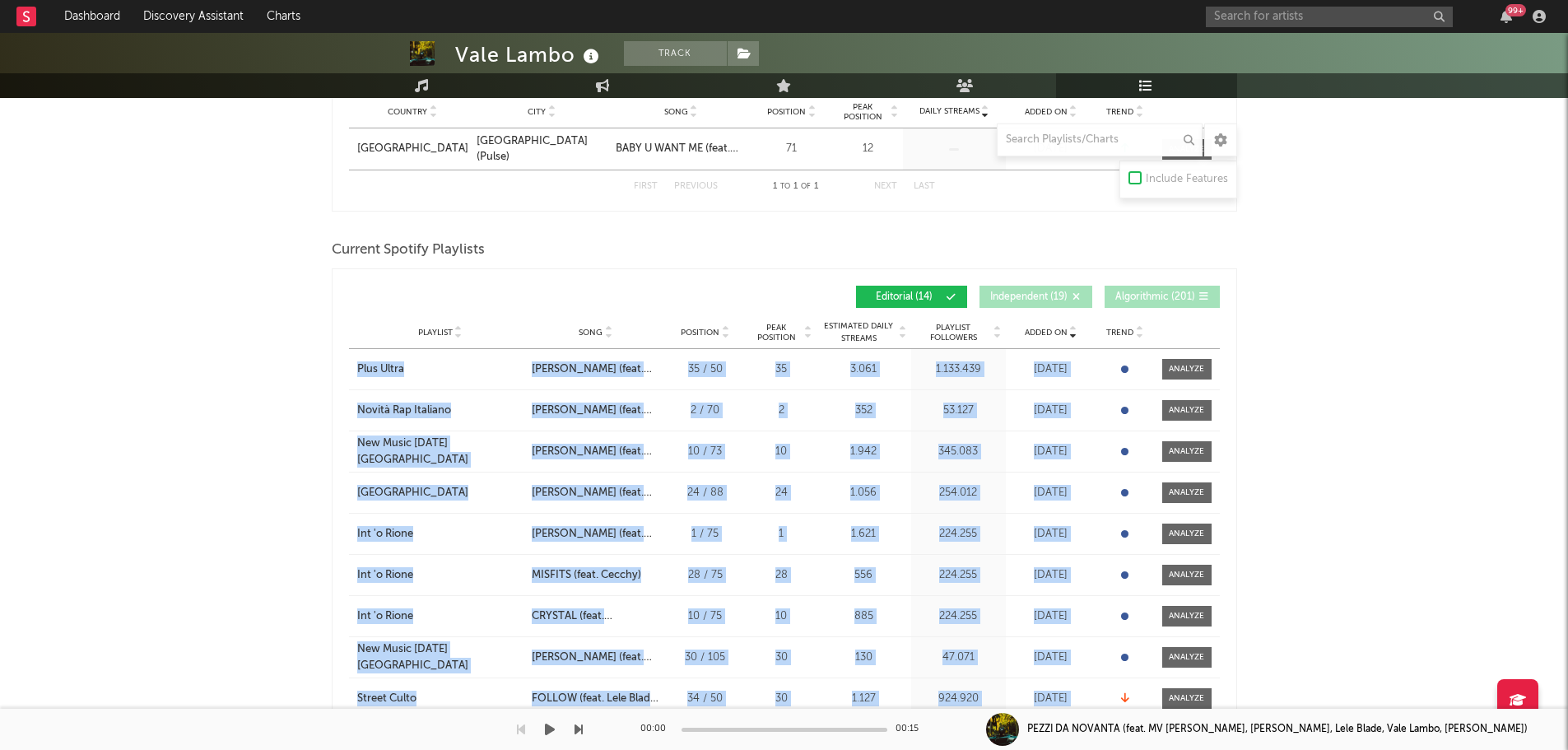
scroll to position [331, 0]
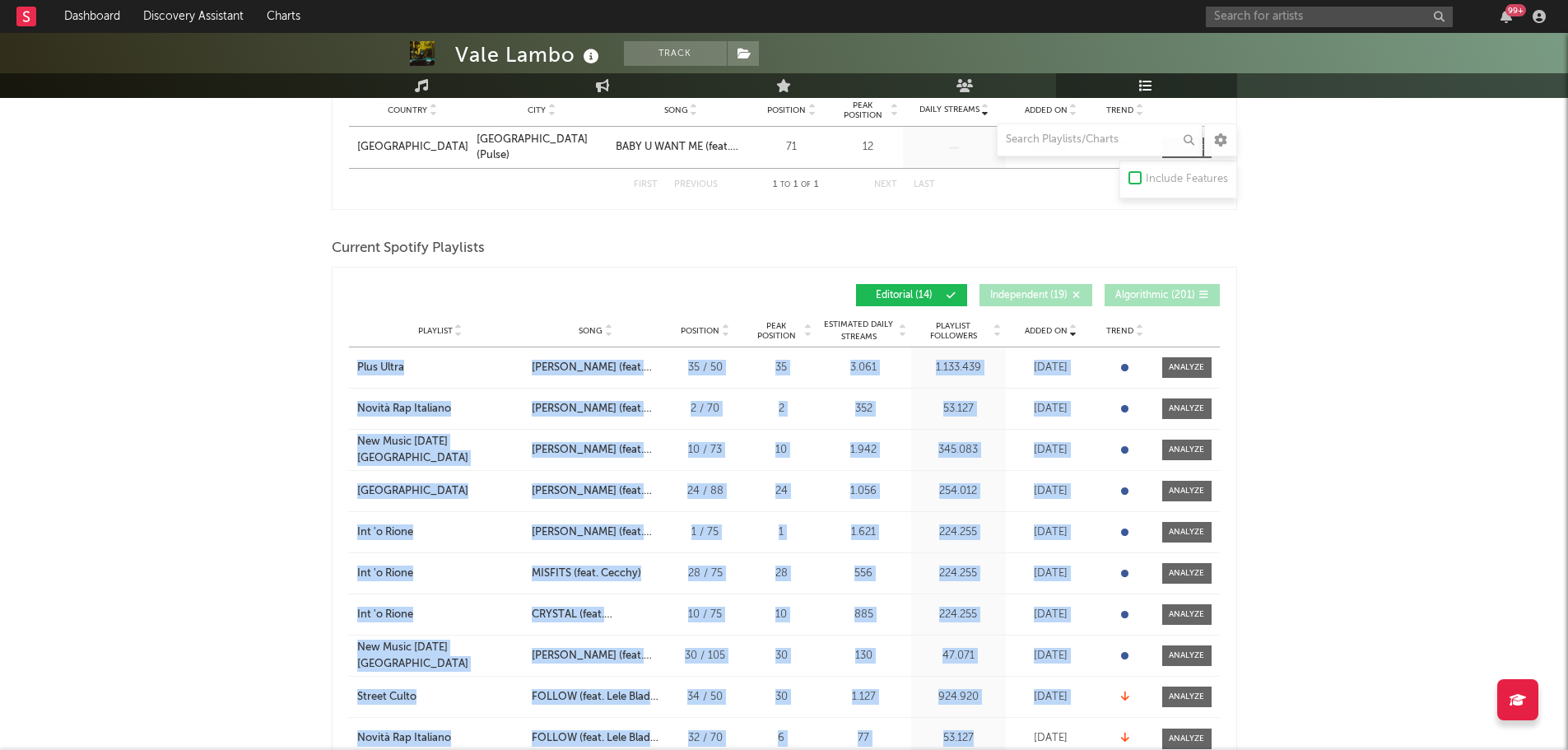
drag, startPoint x: 344, startPoint y: 359, endPoint x: 1081, endPoint y: 655, distance: 794.2
click at [1081, 655] on div "Added On Playlist Song Position Peak Position Playlist Followers Added On Trend…" at bounding box center [784, 534] width 905 height 534
copy div "Lore Ipsum Dolo Sita CONSEC ADIP (elit. Sedd Eiusm) Temporin 08 / 12 Utla Etdol…"
click at [1278, 10] on input "text" at bounding box center [1329, 17] width 247 height 21
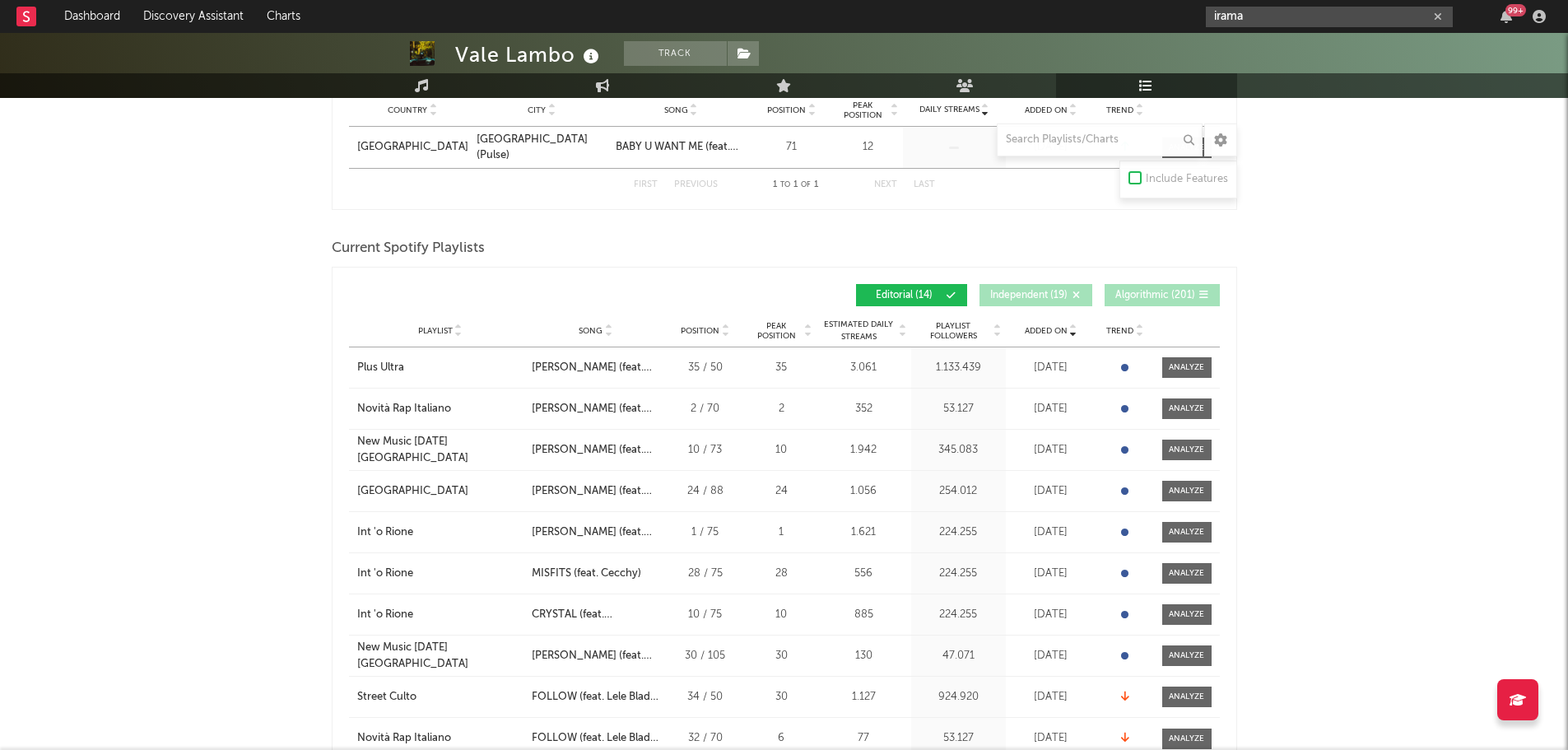
type input "irama"
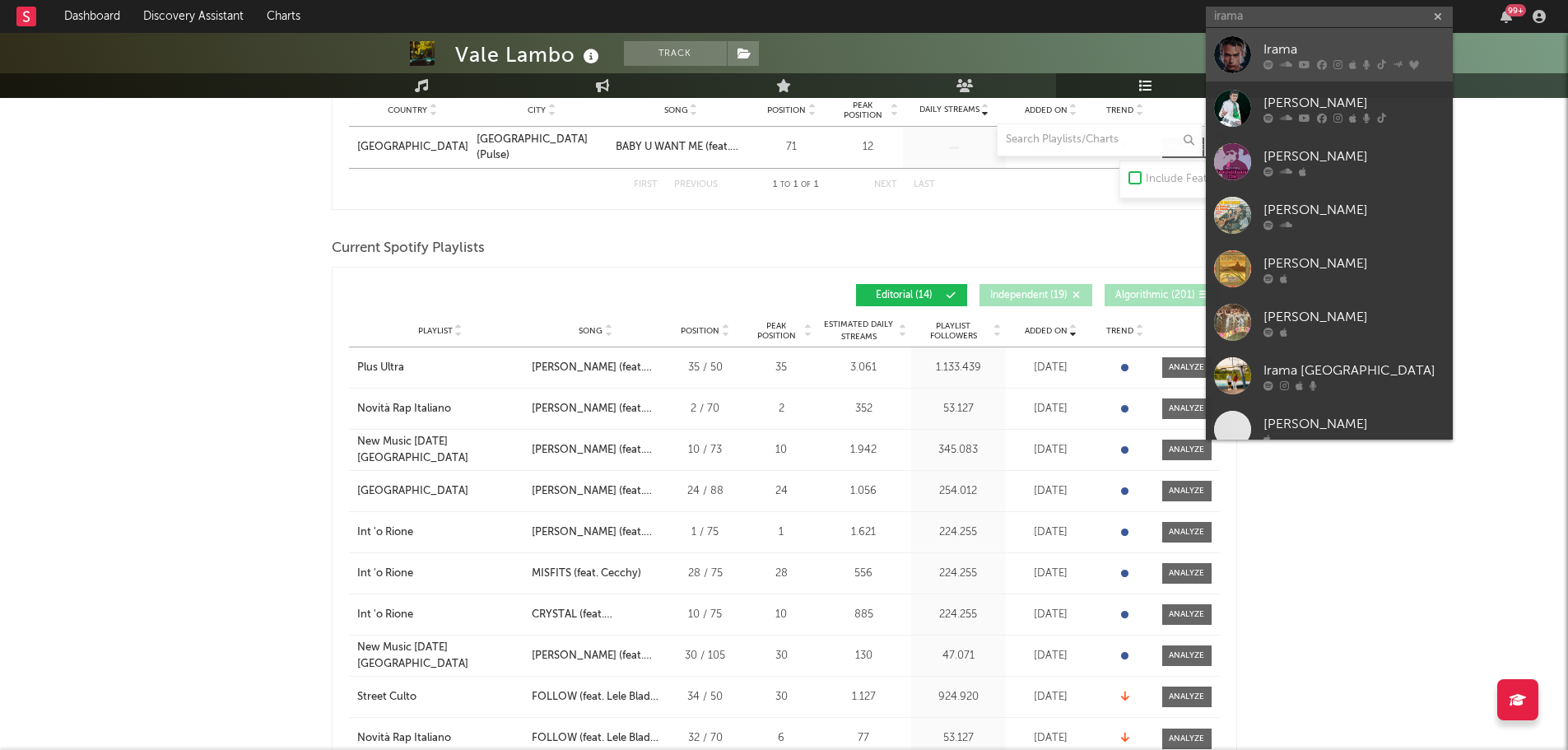
click at [1298, 52] on div "Irama" at bounding box center [1354, 49] width 181 height 20
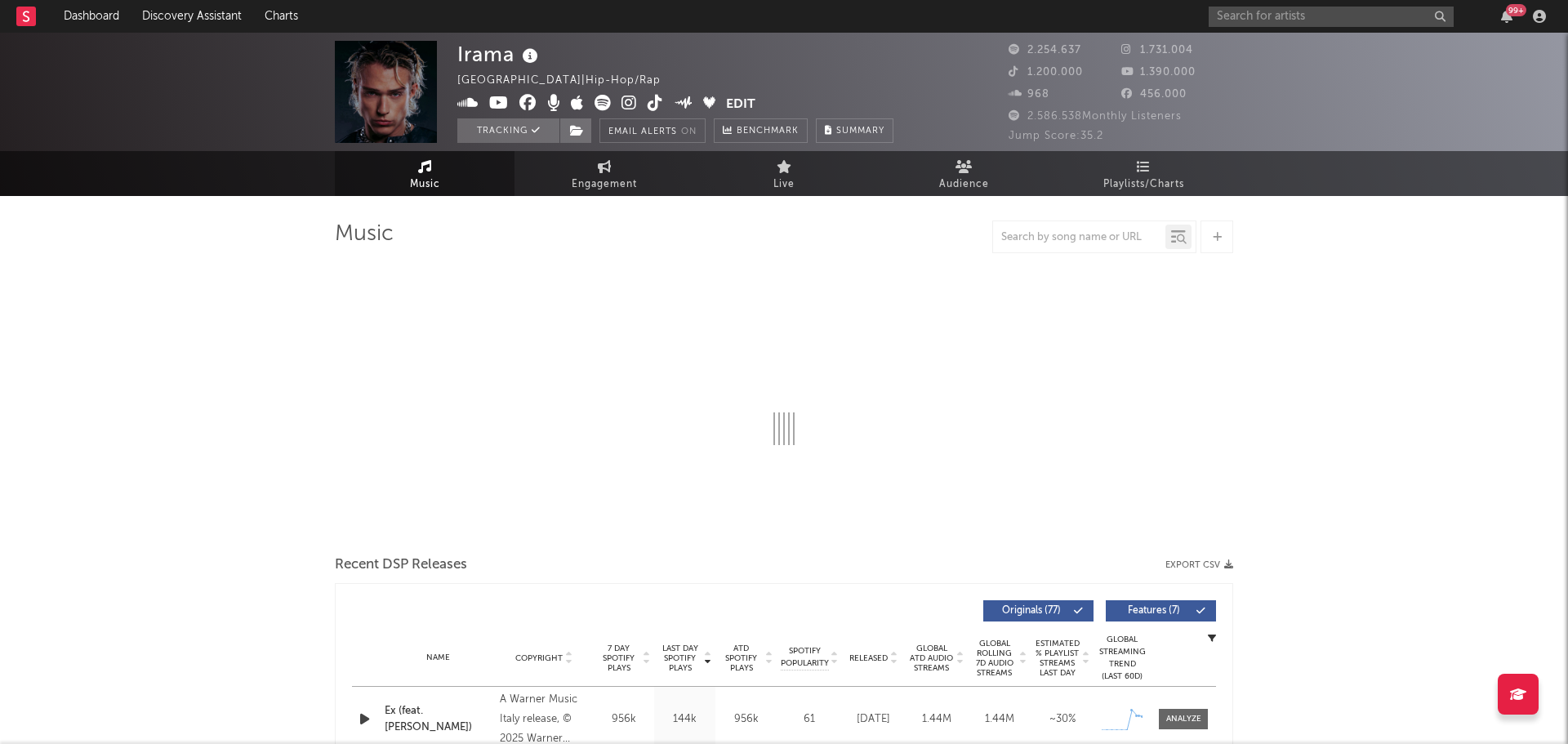
select select "6m"
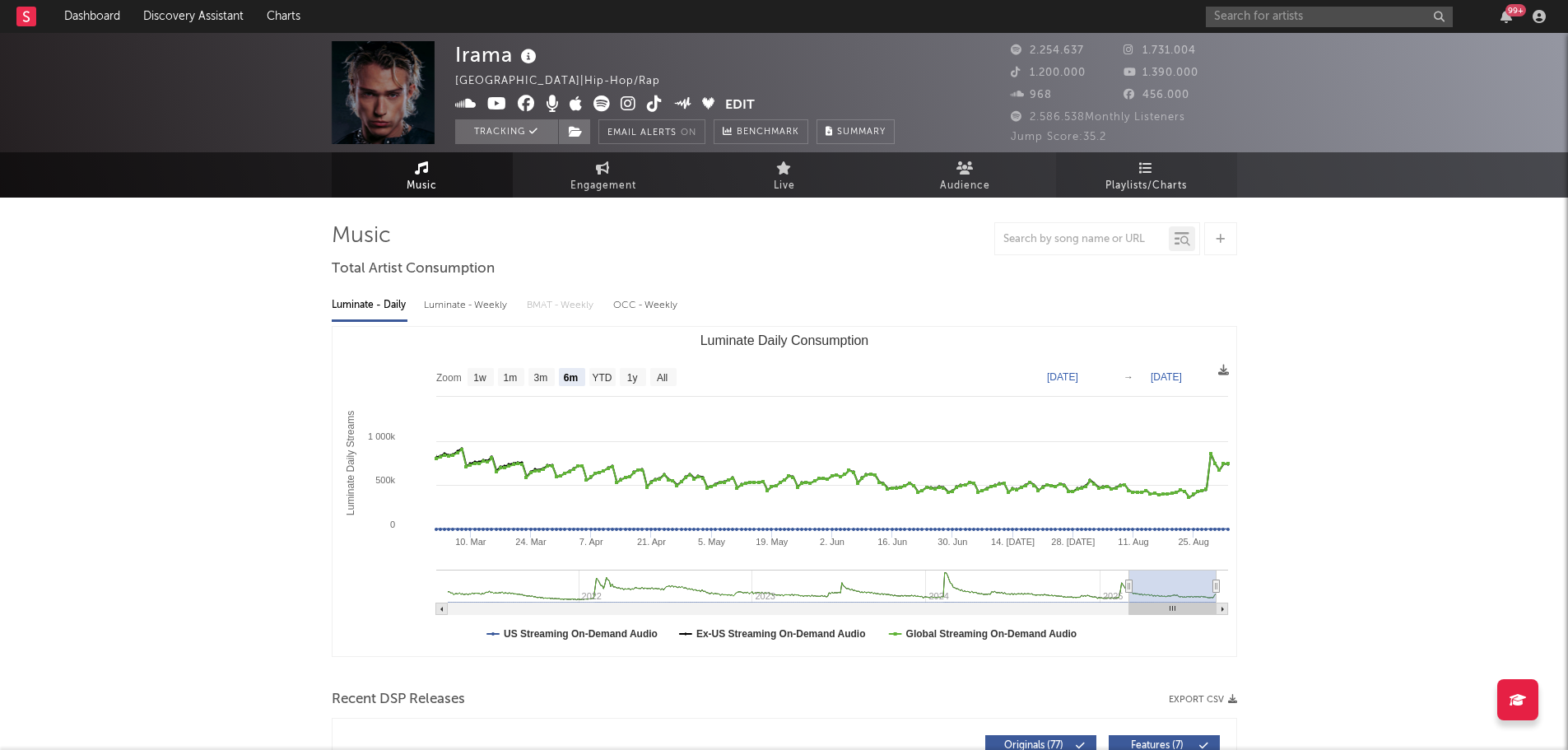
click at [1119, 170] on link "Playlists/Charts" at bounding box center [1146, 175] width 181 height 45
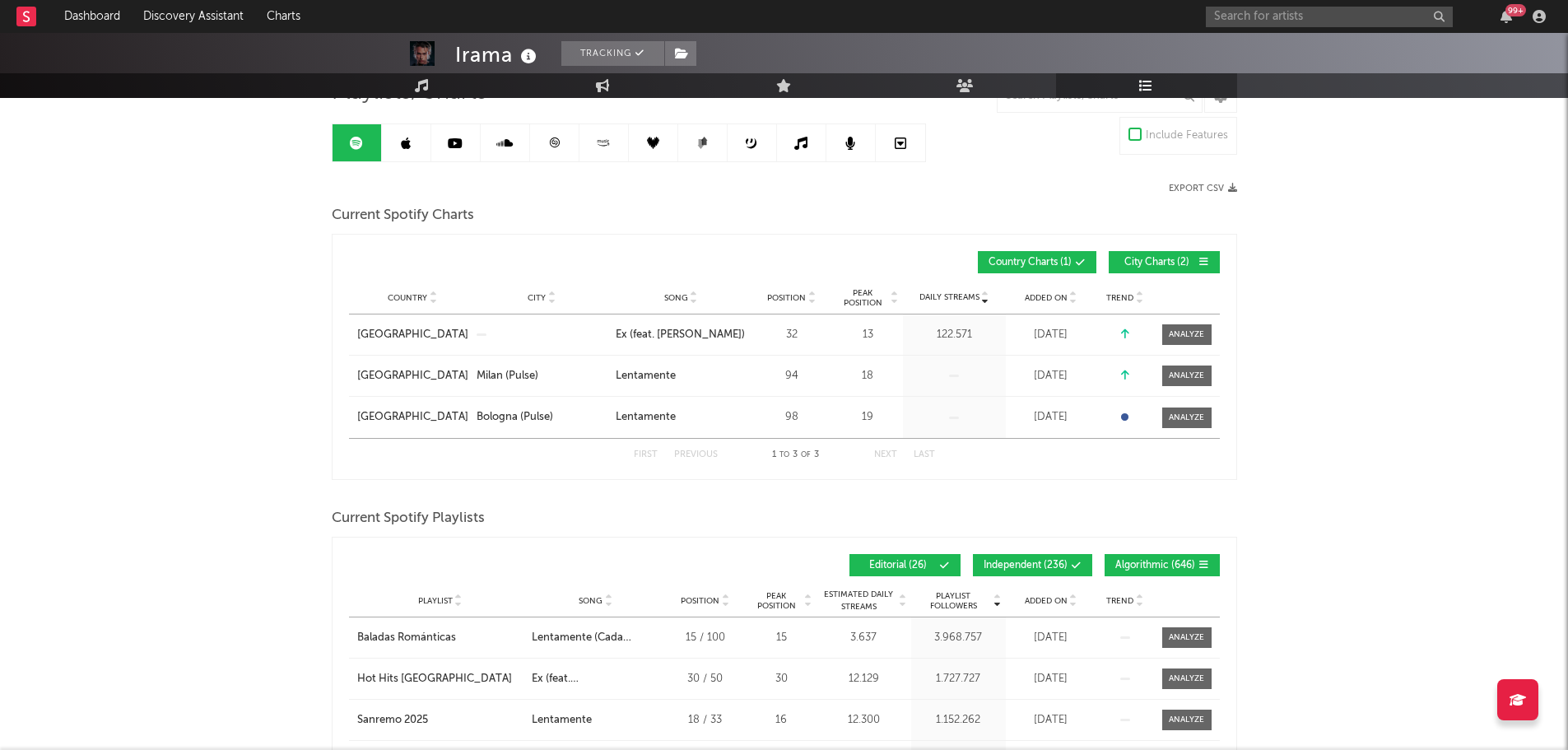
scroll to position [329, 0]
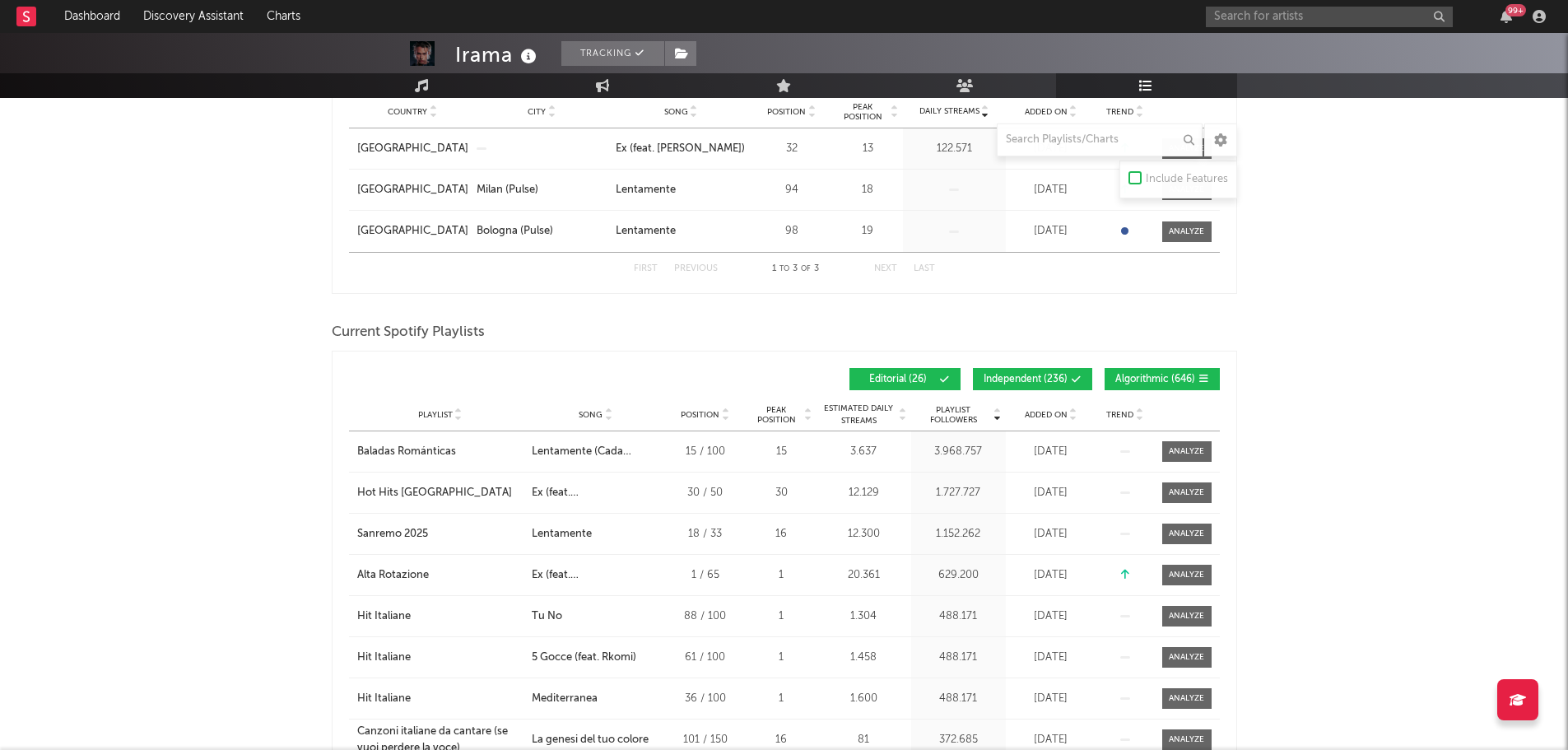
click at [1072, 415] on icon at bounding box center [1073, 418] width 9 height 7
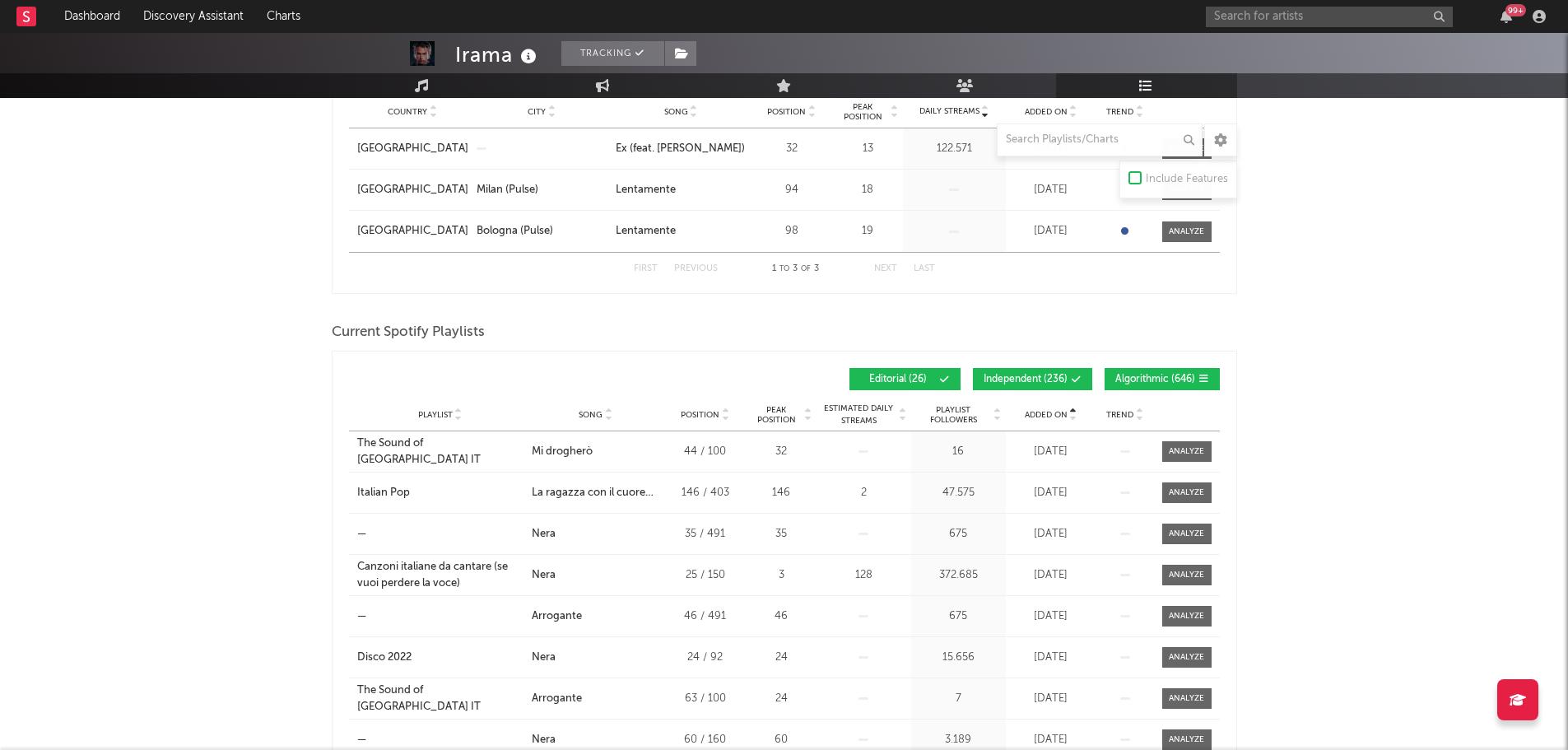
click at [1072, 415] on icon at bounding box center [1073, 418] width 9 height 7
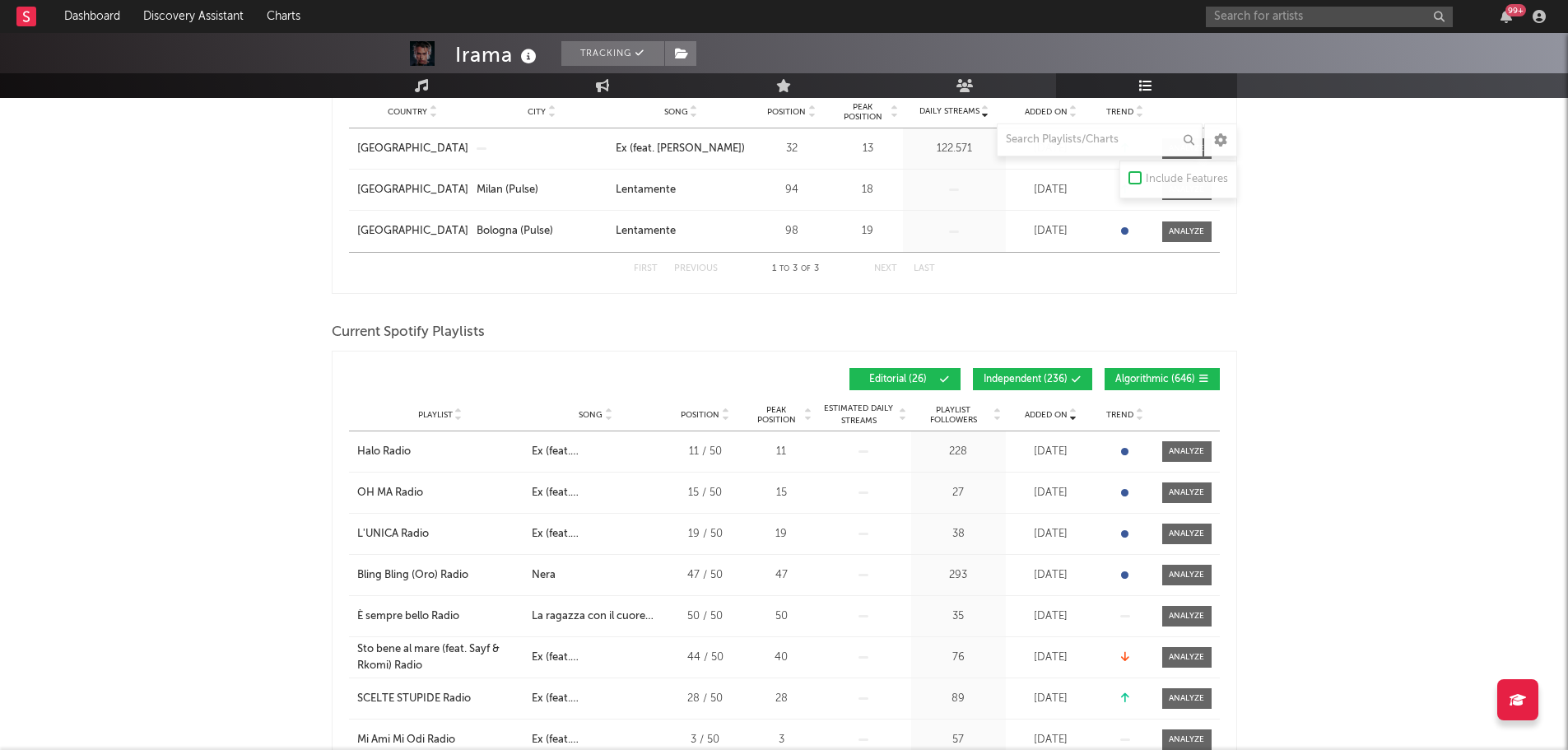
click at [1033, 375] on span "Independent ( 236 )" at bounding box center [1025, 380] width 84 height 10
click at [1144, 375] on span "Algorithmic ( 646 )" at bounding box center [1155, 380] width 80 height 10
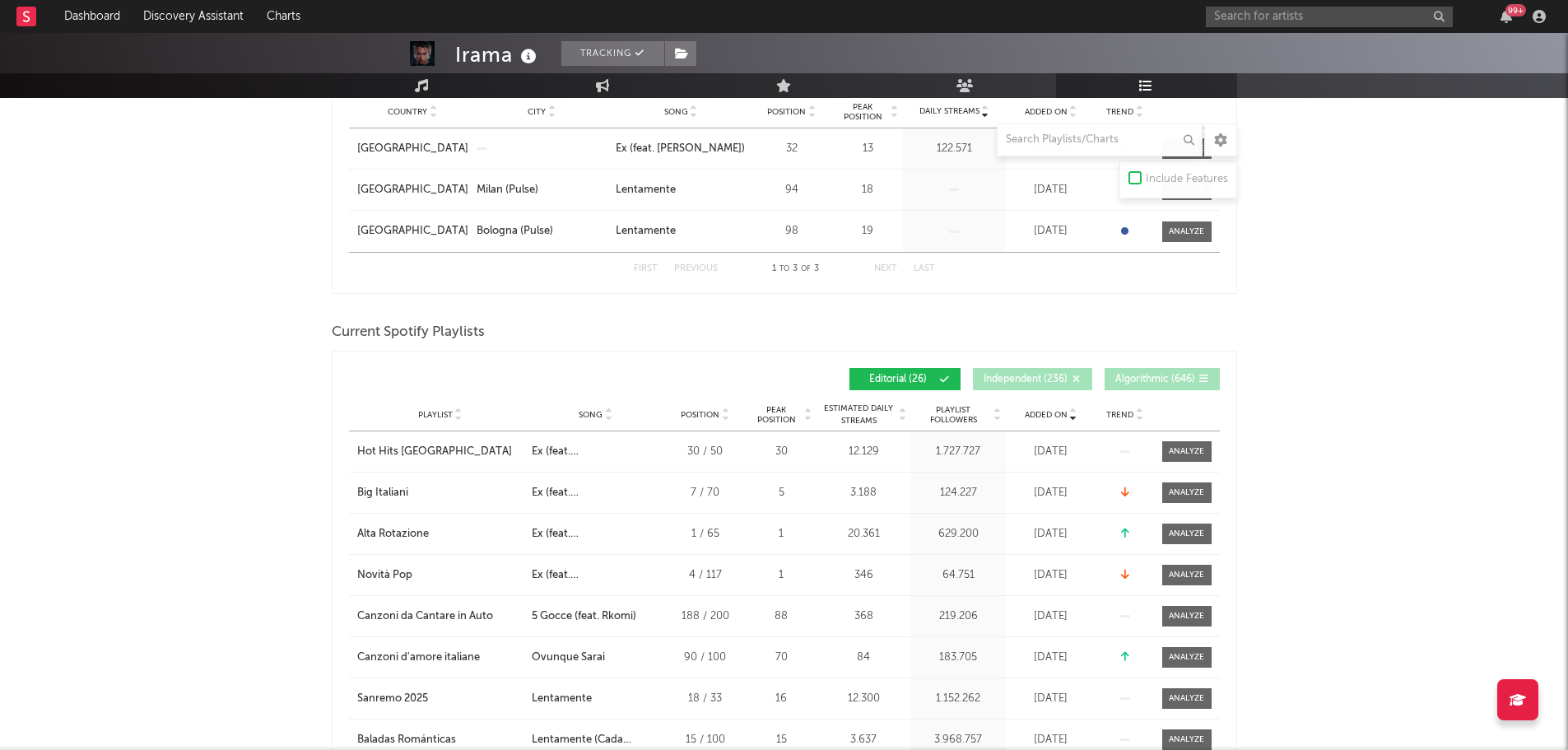
click at [1036, 411] on span "Added On" at bounding box center [1045, 415] width 43 height 10
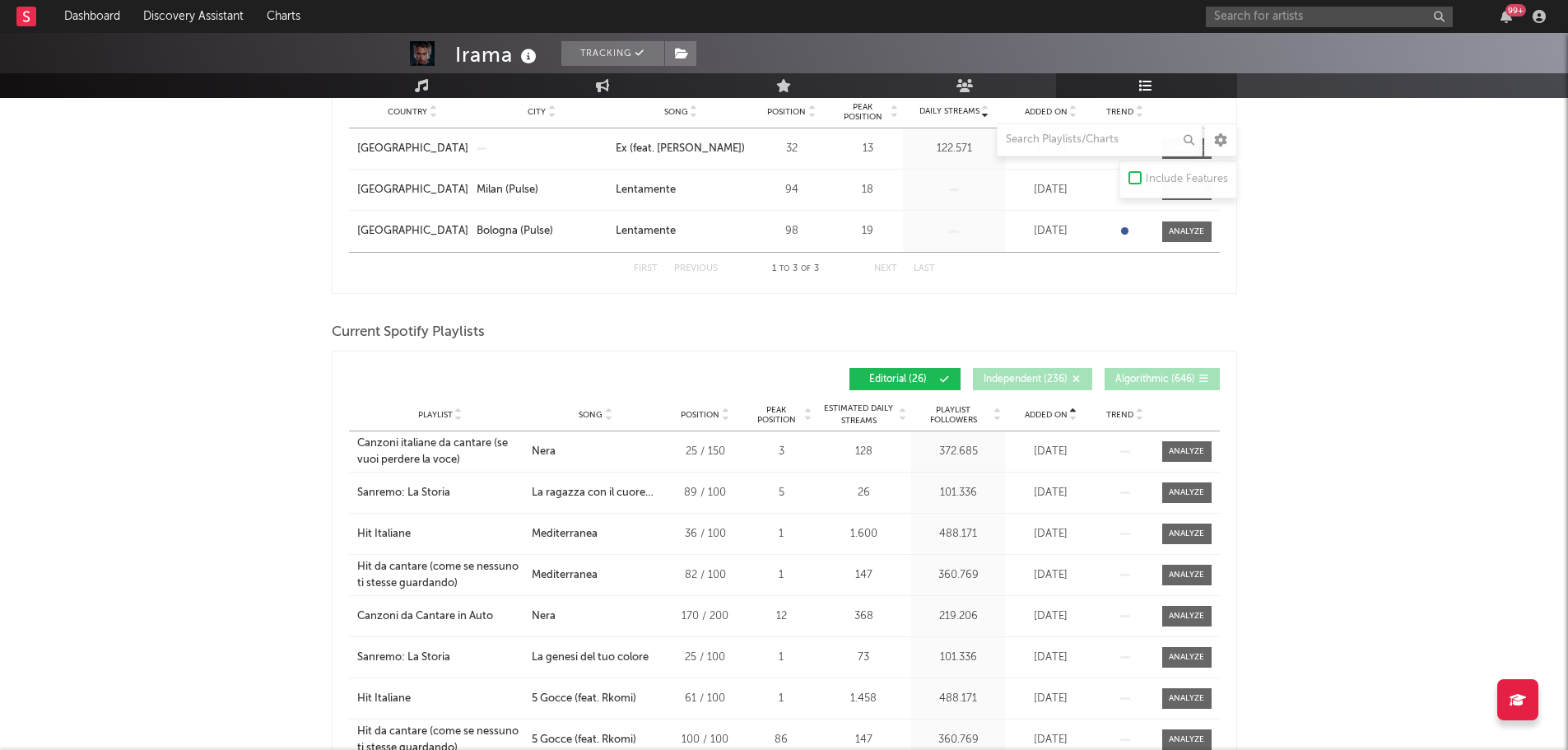
click at [1036, 411] on span "Added On" at bounding box center [1045, 415] width 43 height 10
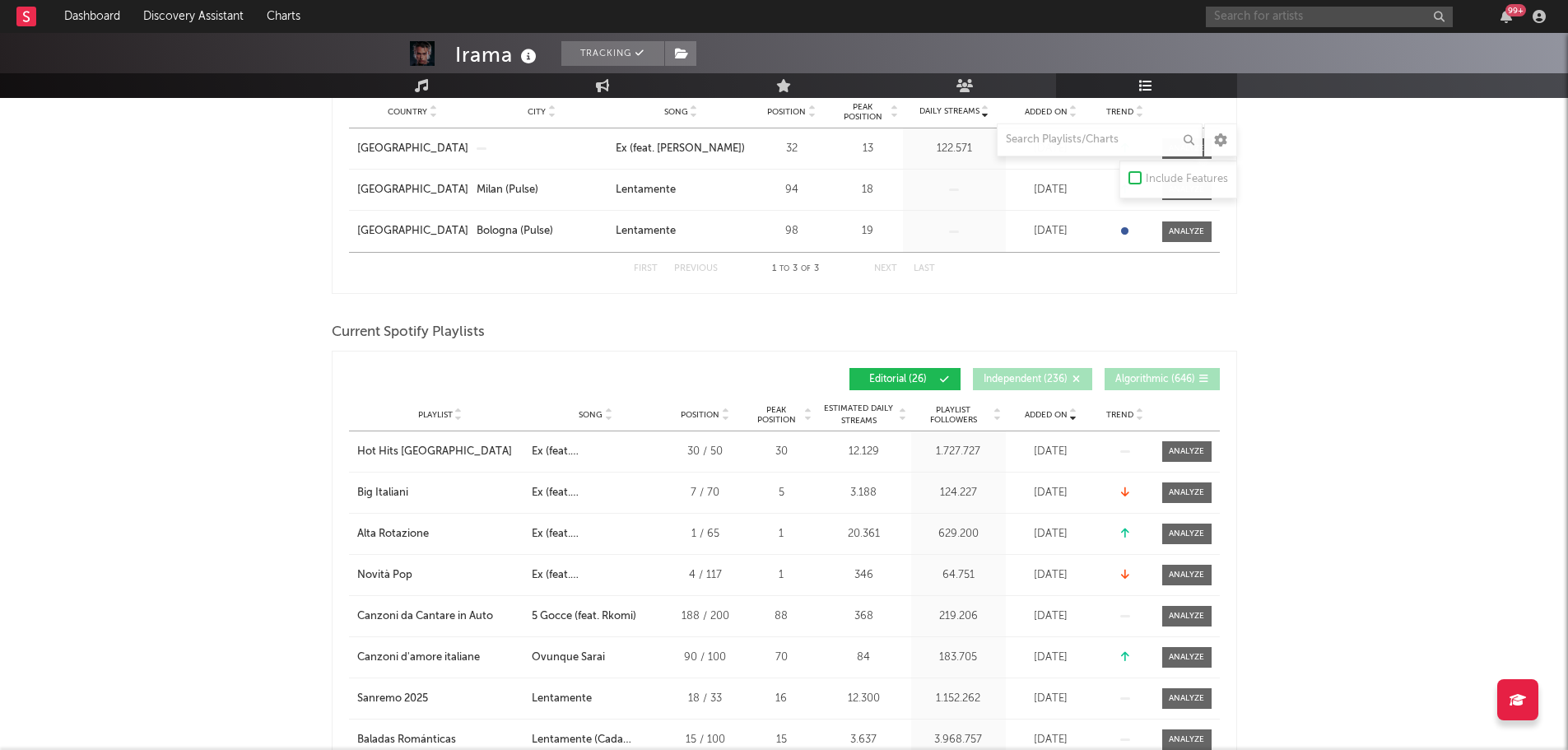
click at [1308, 21] on input "text" at bounding box center [1329, 17] width 247 height 21
type input "biffy clyro"
drag, startPoint x: 1280, startPoint y: 39, endPoint x: 1262, endPoint y: 6, distance: 37.6
click at [1280, 39] on link "Biffy Clyro" at bounding box center [1329, 54] width 247 height 53
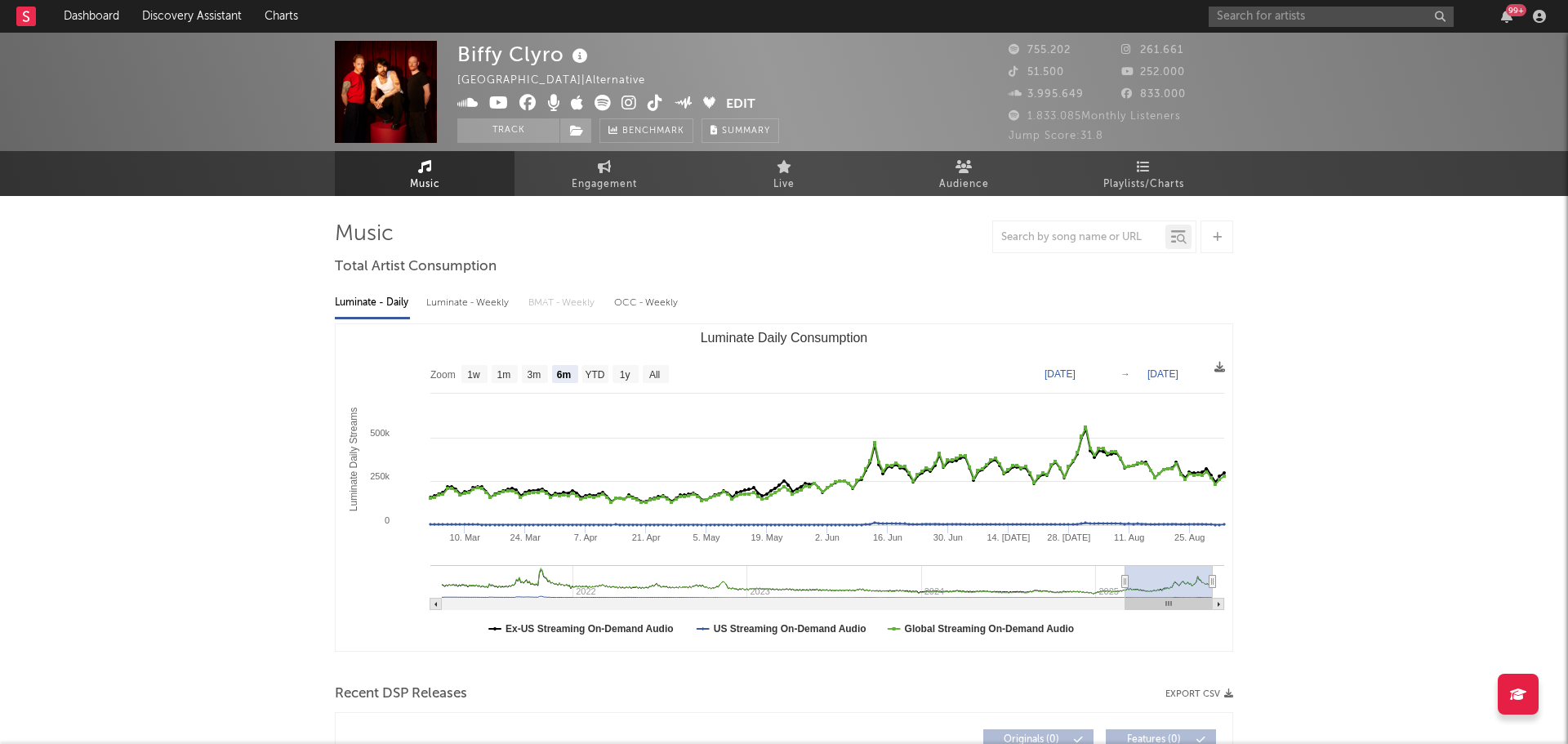
select select "6m"
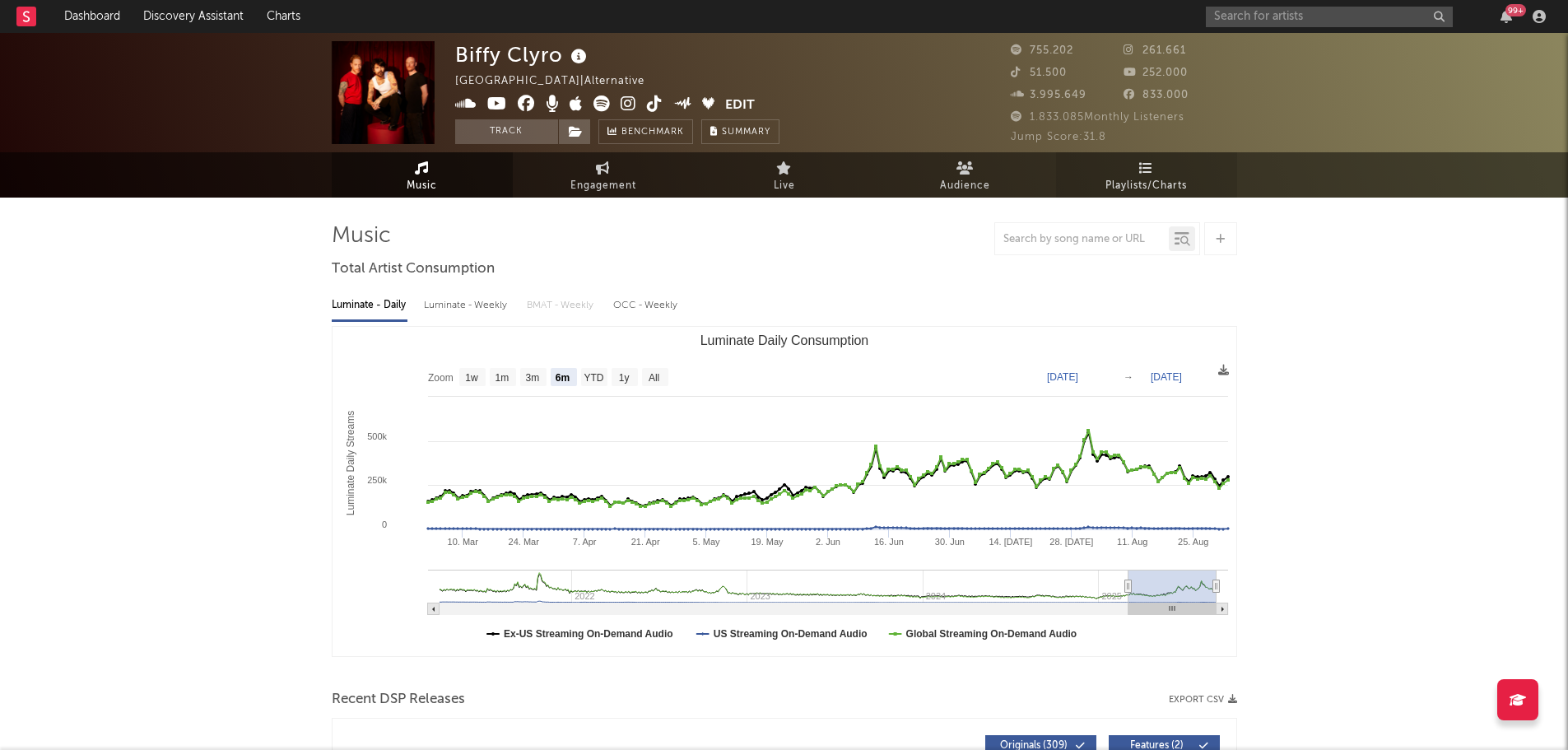
click at [1122, 178] on span "Playlists/Charts" at bounding box center [1145, 186] width 81 height 20
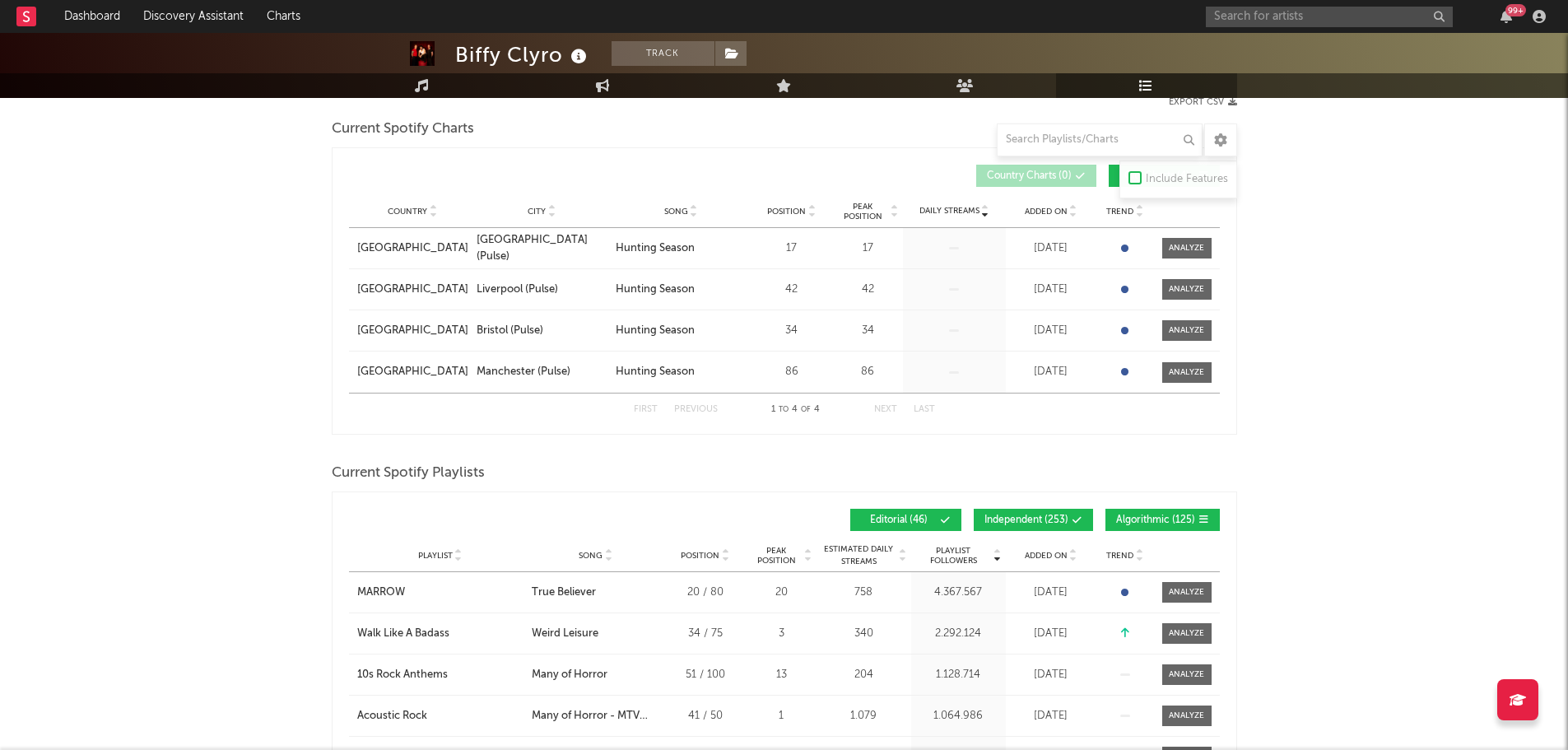
scroll to position [247, 0]
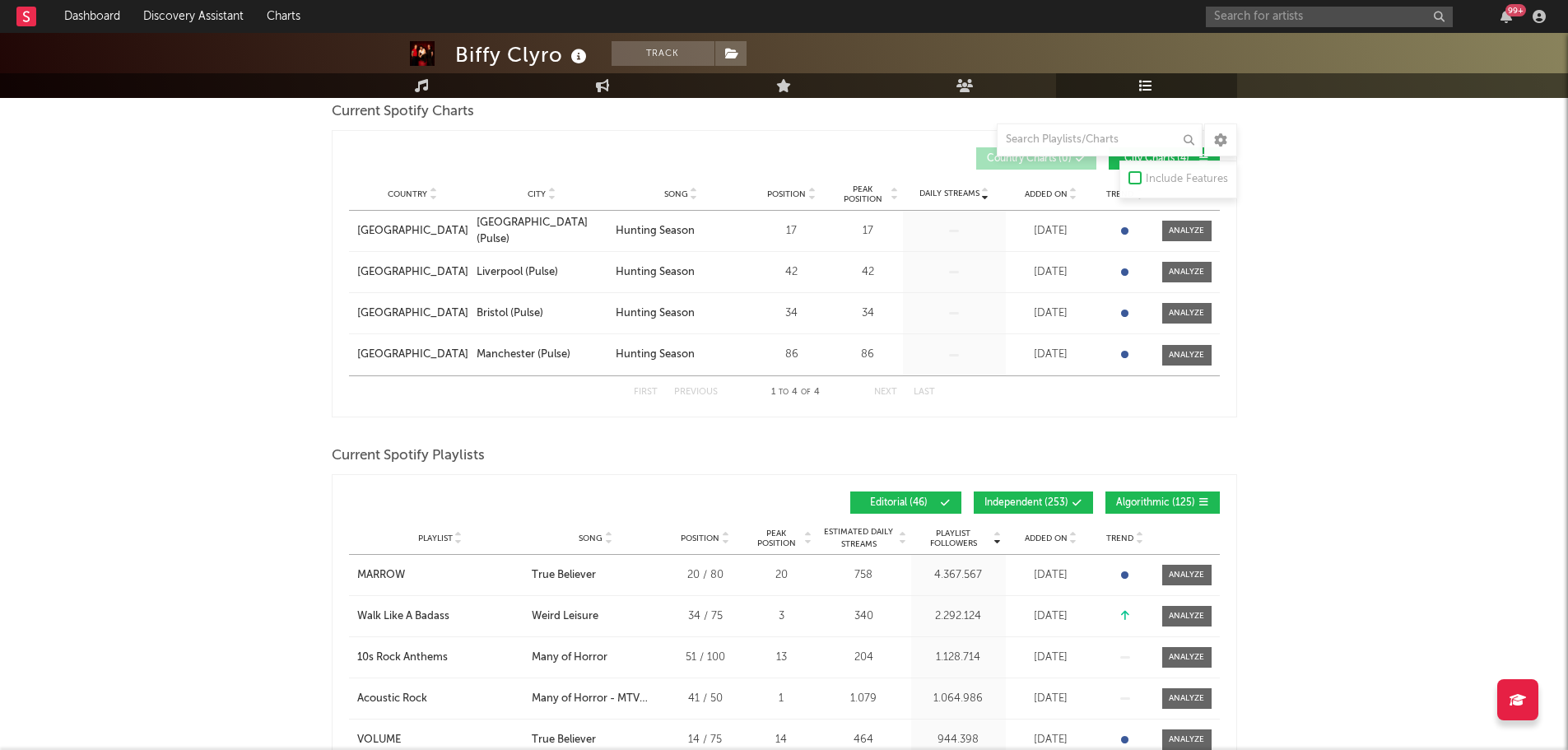
click at [1022, 509] on button "Independent ( 253 )" at bounding box center [1033, 502] width 119 height 22
click at [1144, 495] on button "Algorithmic ( 125 )" at bounding box center [1163, 502] width 114 height 22
click at [1055, 538] on span "Added On" at bounding box center [1045, 538] width 43 height 10
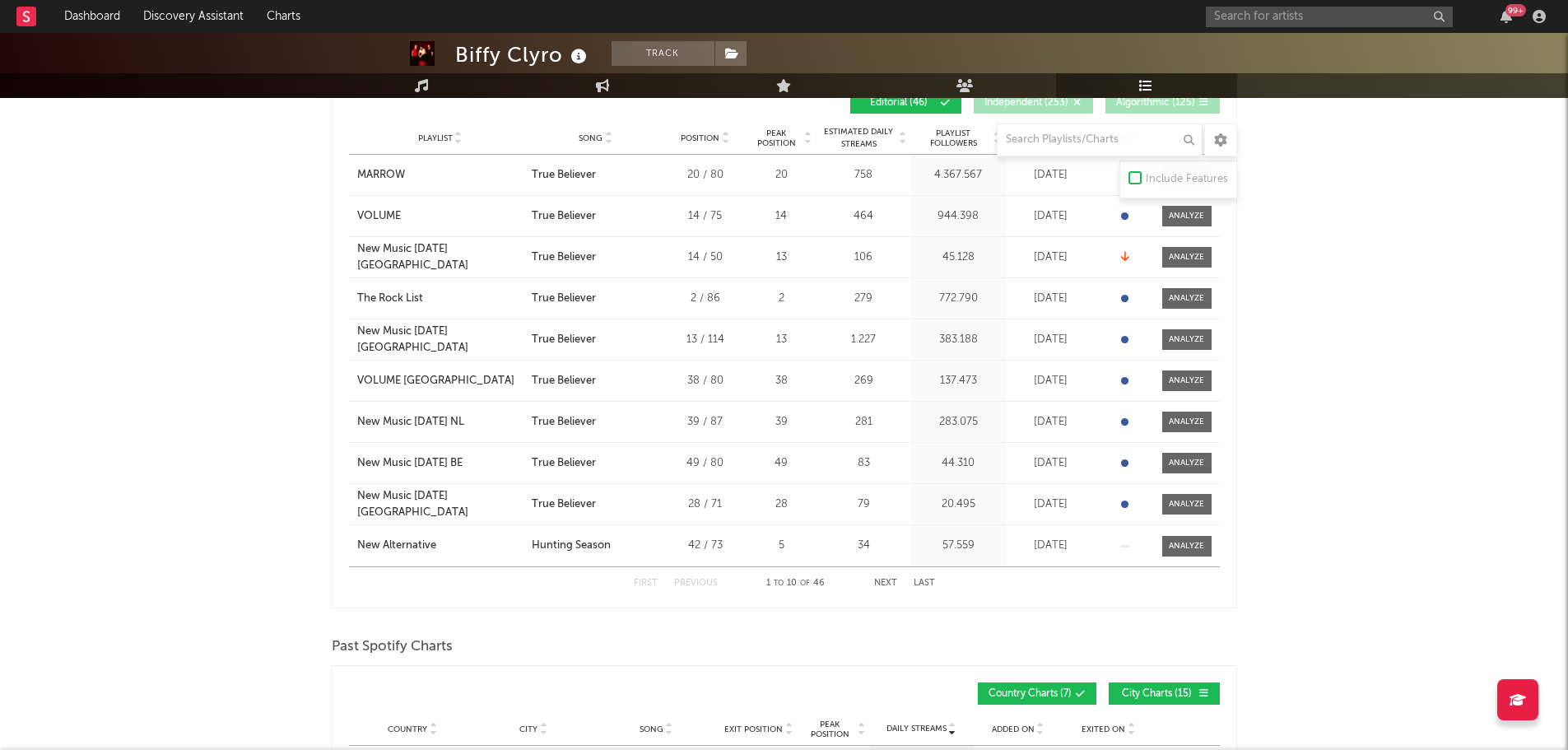
scroll to position [658, 0]
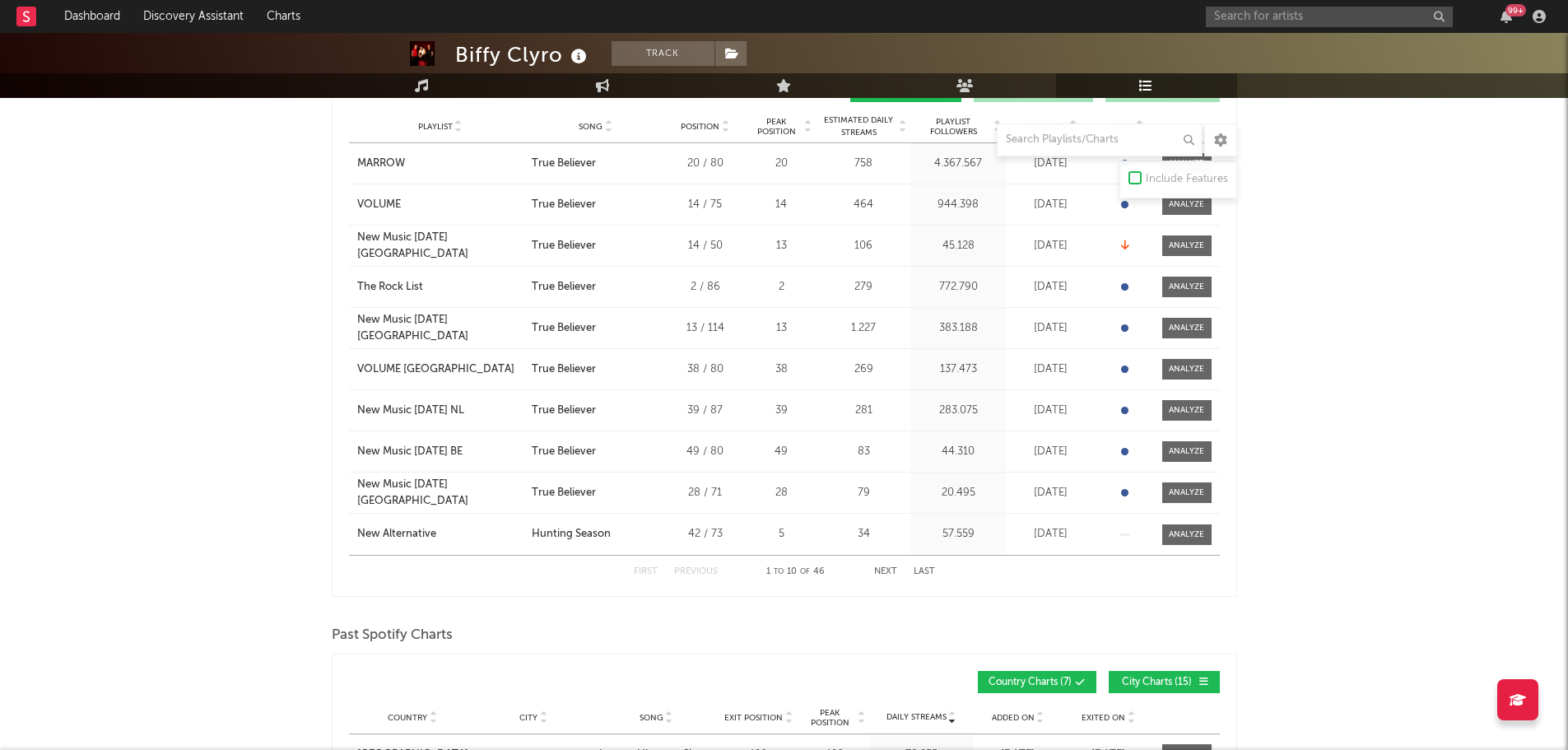
click at [886, 568] on button "Next" at bounding box center [886, 572] width 23 height 9
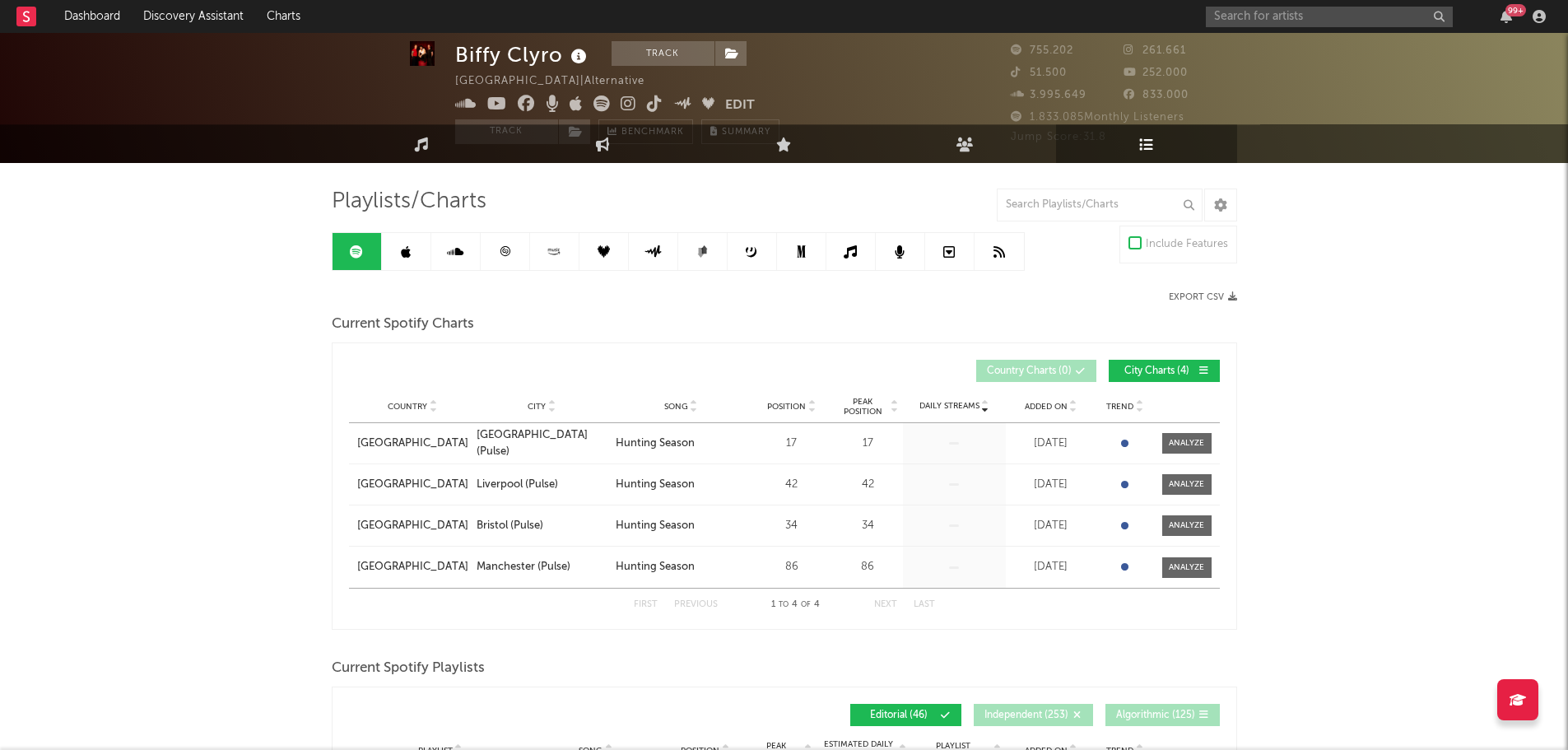
scroll to position [0, 0]
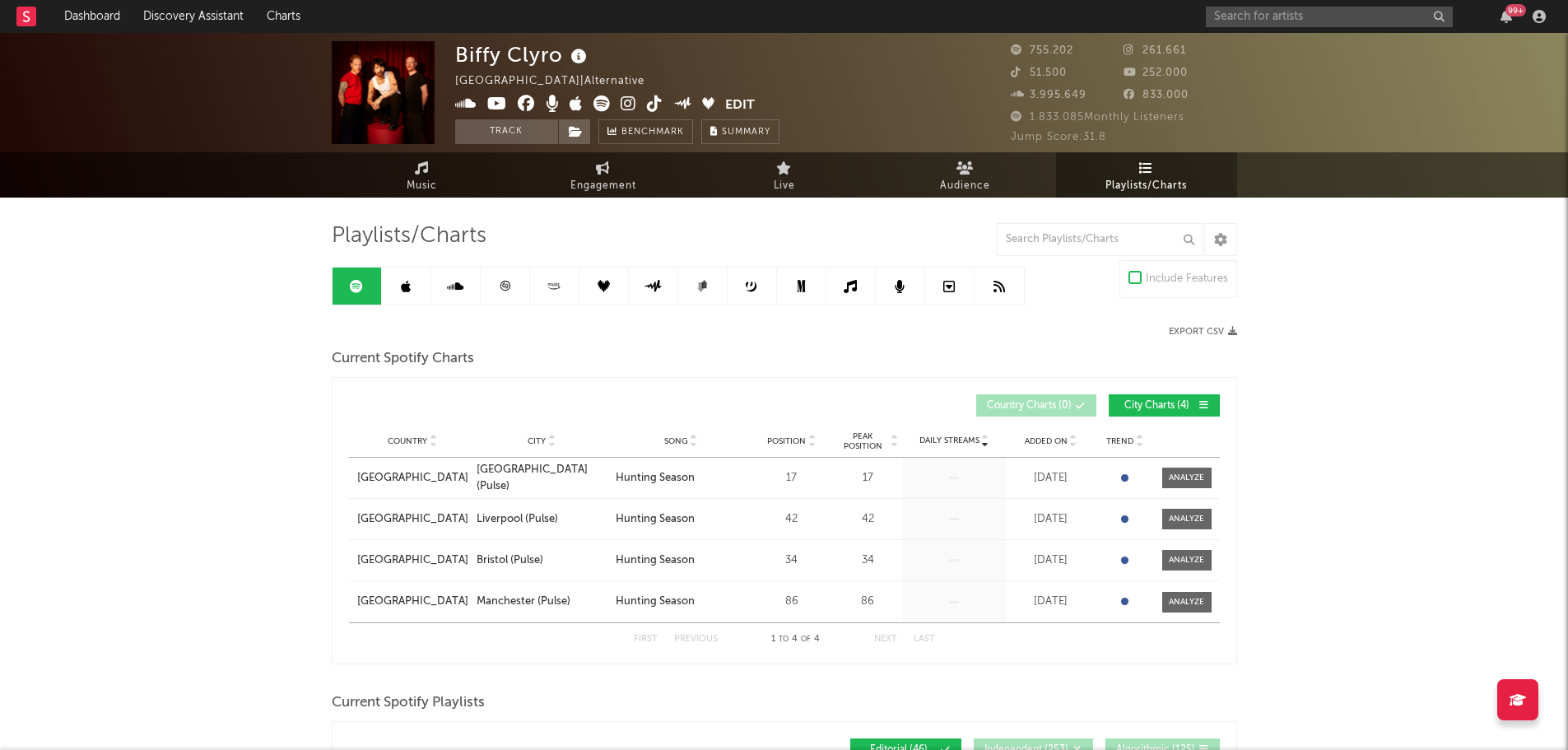
click at [403, 283] on icon at bounding box center [405, 286] width 10 height 13
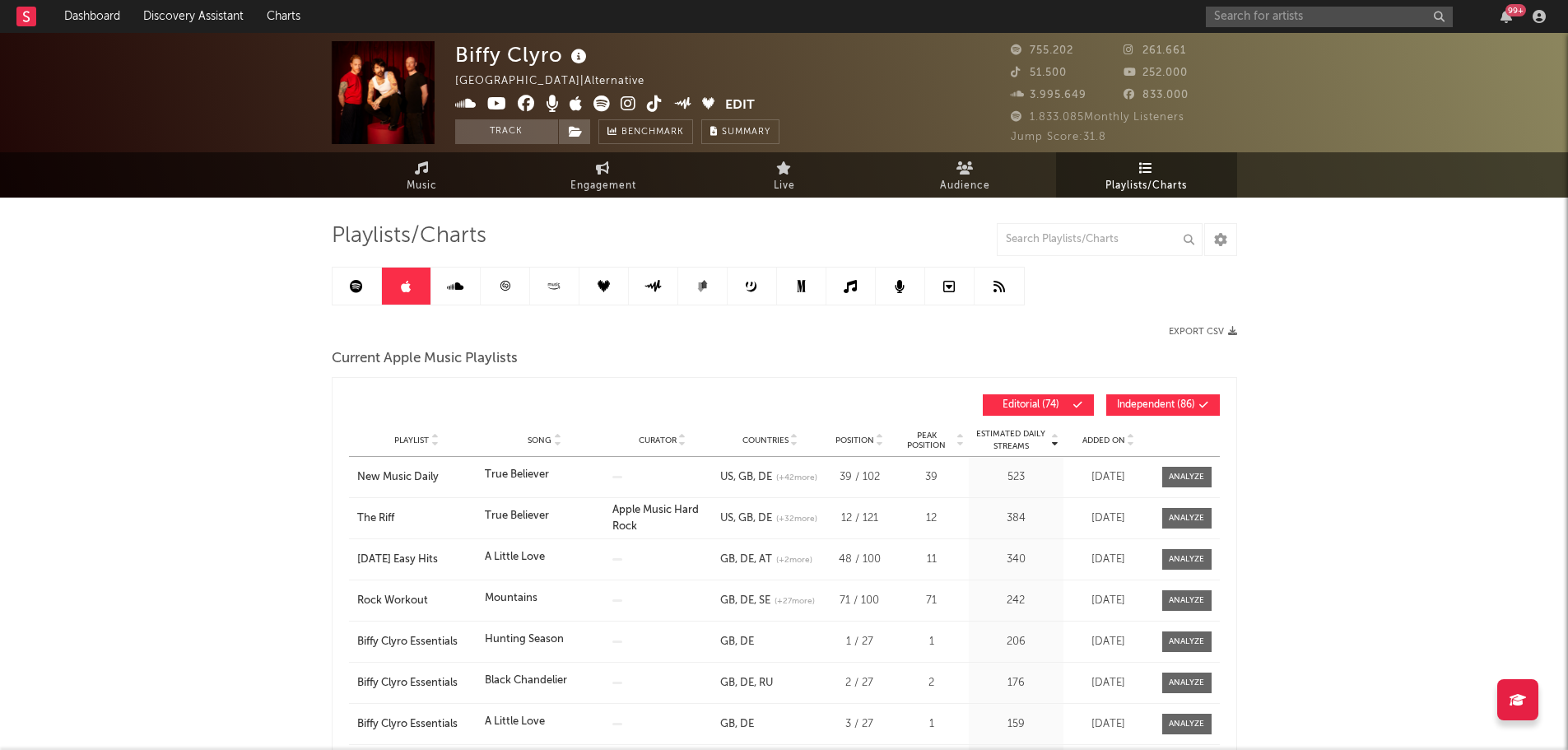
click at [1102, 436] on span "Added On" at bounding box center [1104, 441] width 43 height 10
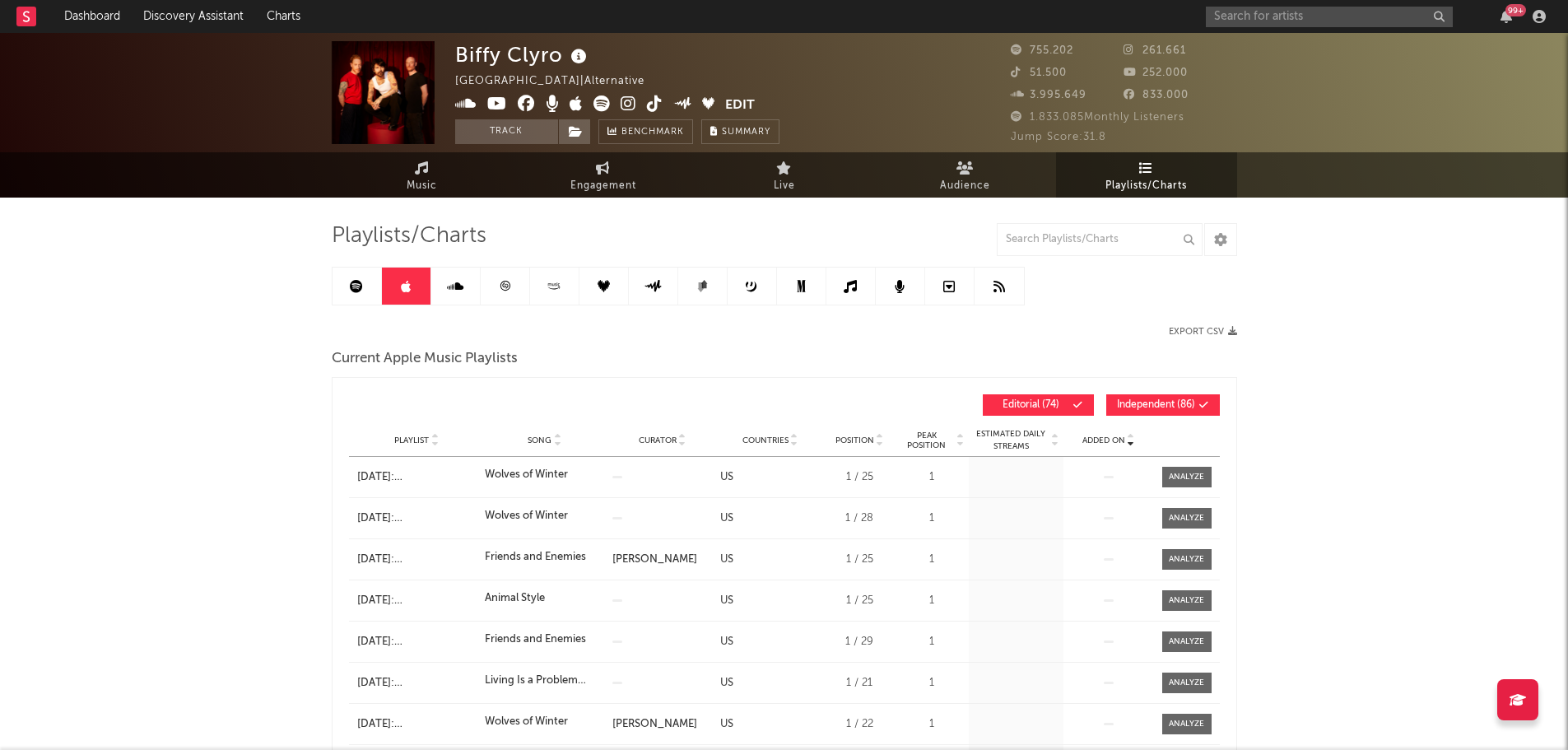
click at [1102, 436] on span "Added On" at bounding box center [1104, 441] width 43 height 10
click at [1091, 430] on div "Playlist Song Curator Genre Countries Country Chart Type Position Peak Position…" at bounding box center [784, 440] width 871 height 33
click at [1091, 436] on span "Added On" at bounding box center [1104, 441] width 43 height 10
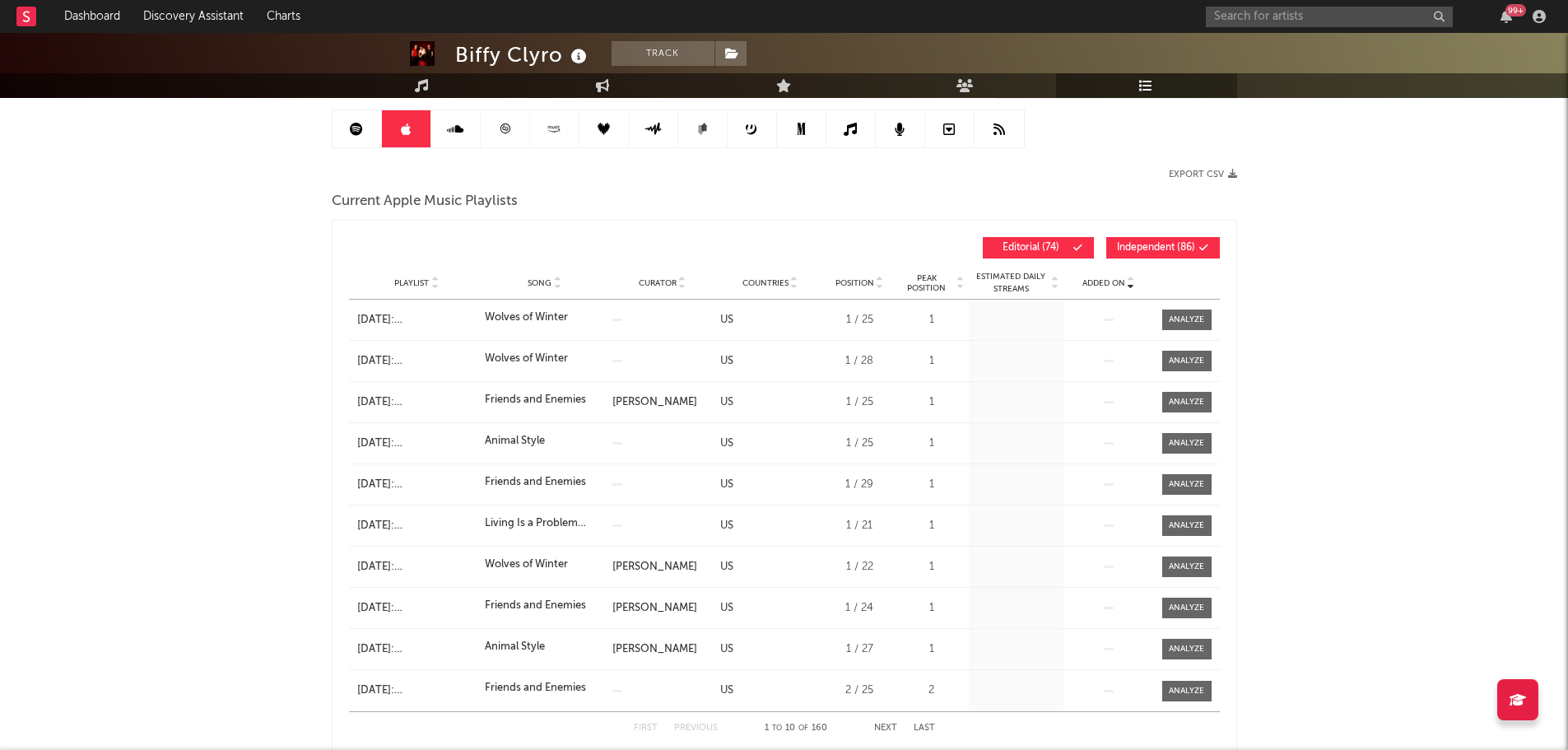
scroll to position [247, 0]
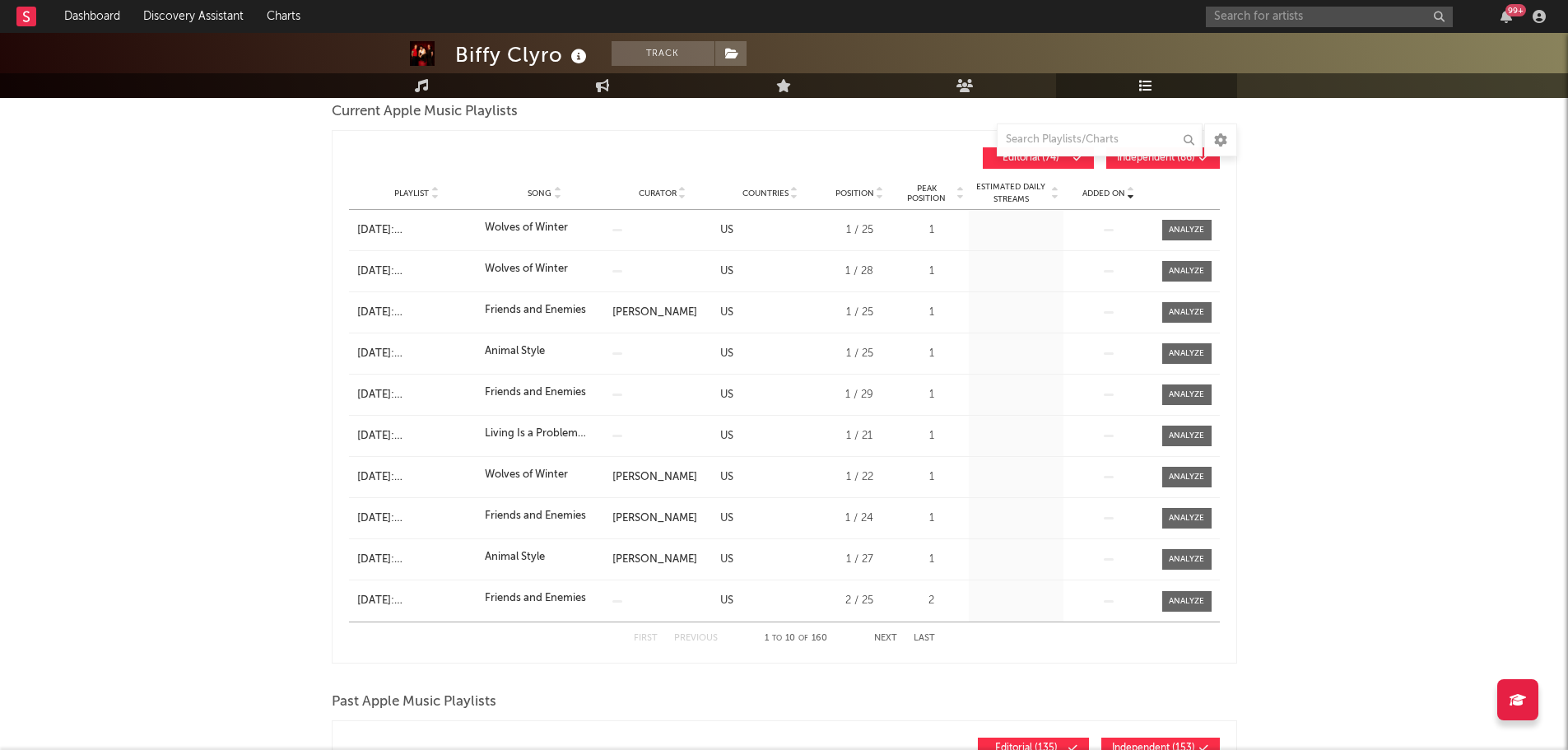
click at [880, 635] on button "Next" at bounding box center [886, 638] width 23 height 9
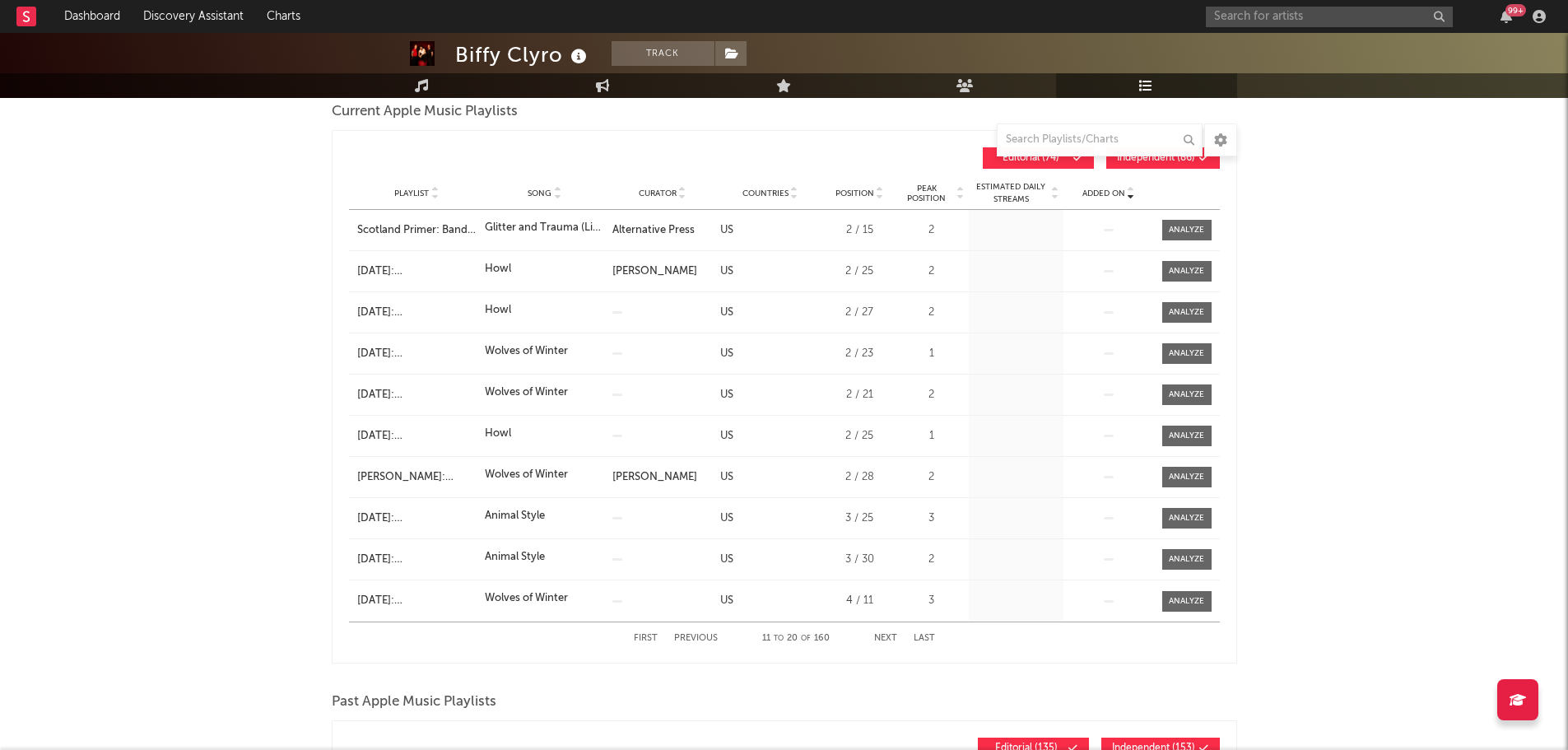
click at [880, 635] on button "Next" at bounding box center [886, 638] width 23 height 9
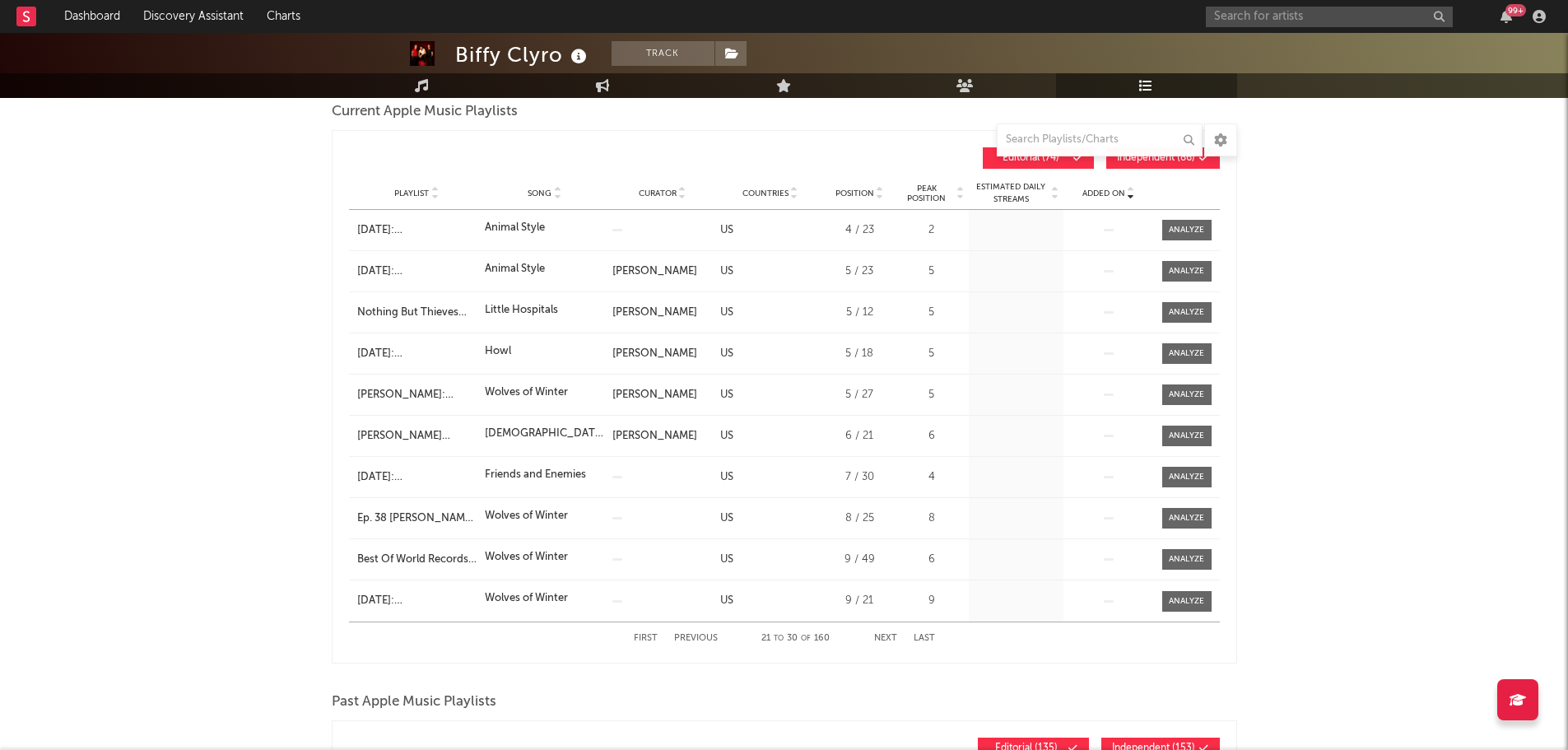
click at [880, 635] on button "Next" at bounding box center [886, 638] width 23 height 9
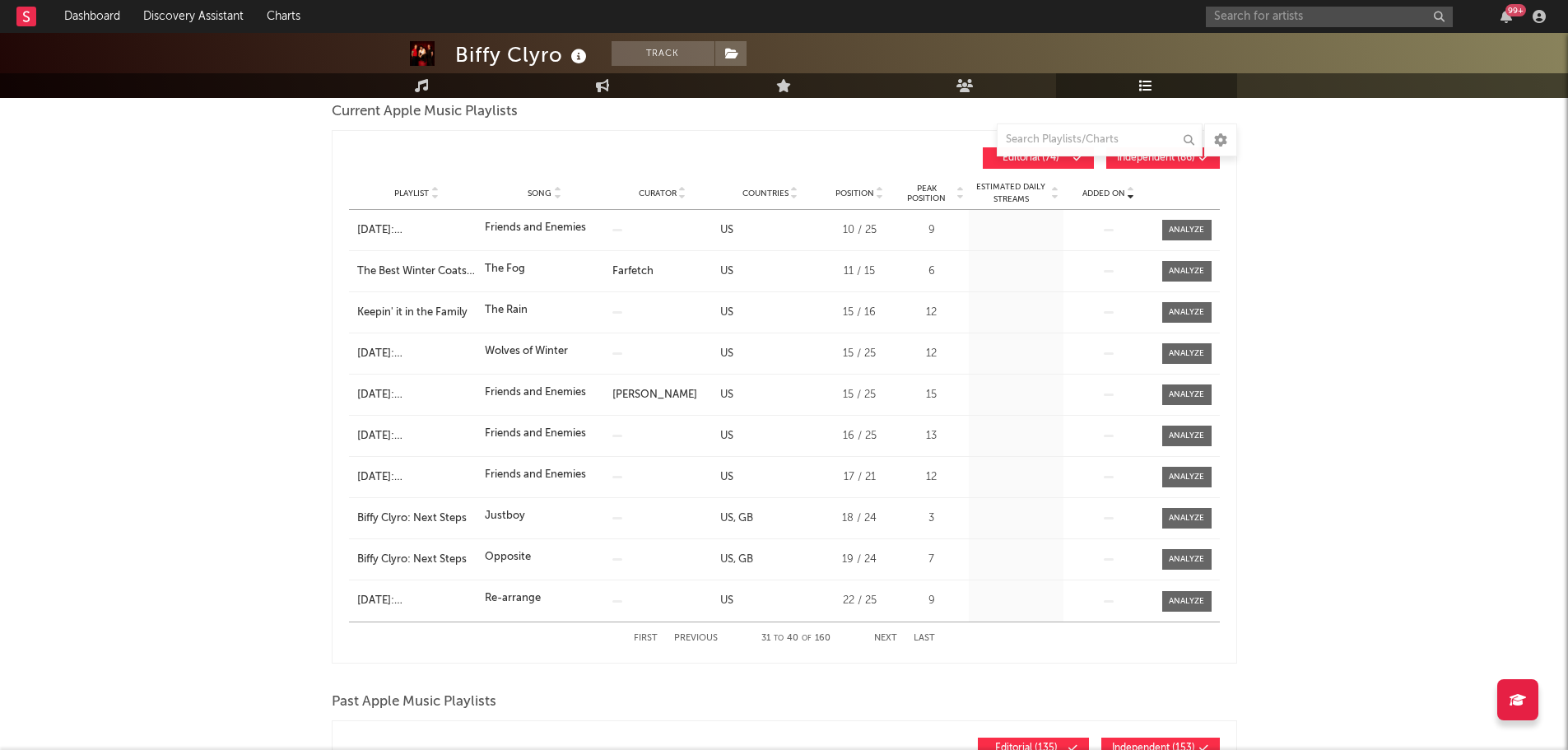
click at [880, 635] on button "Next" at bounding box center [886, 638] width 23 height 9
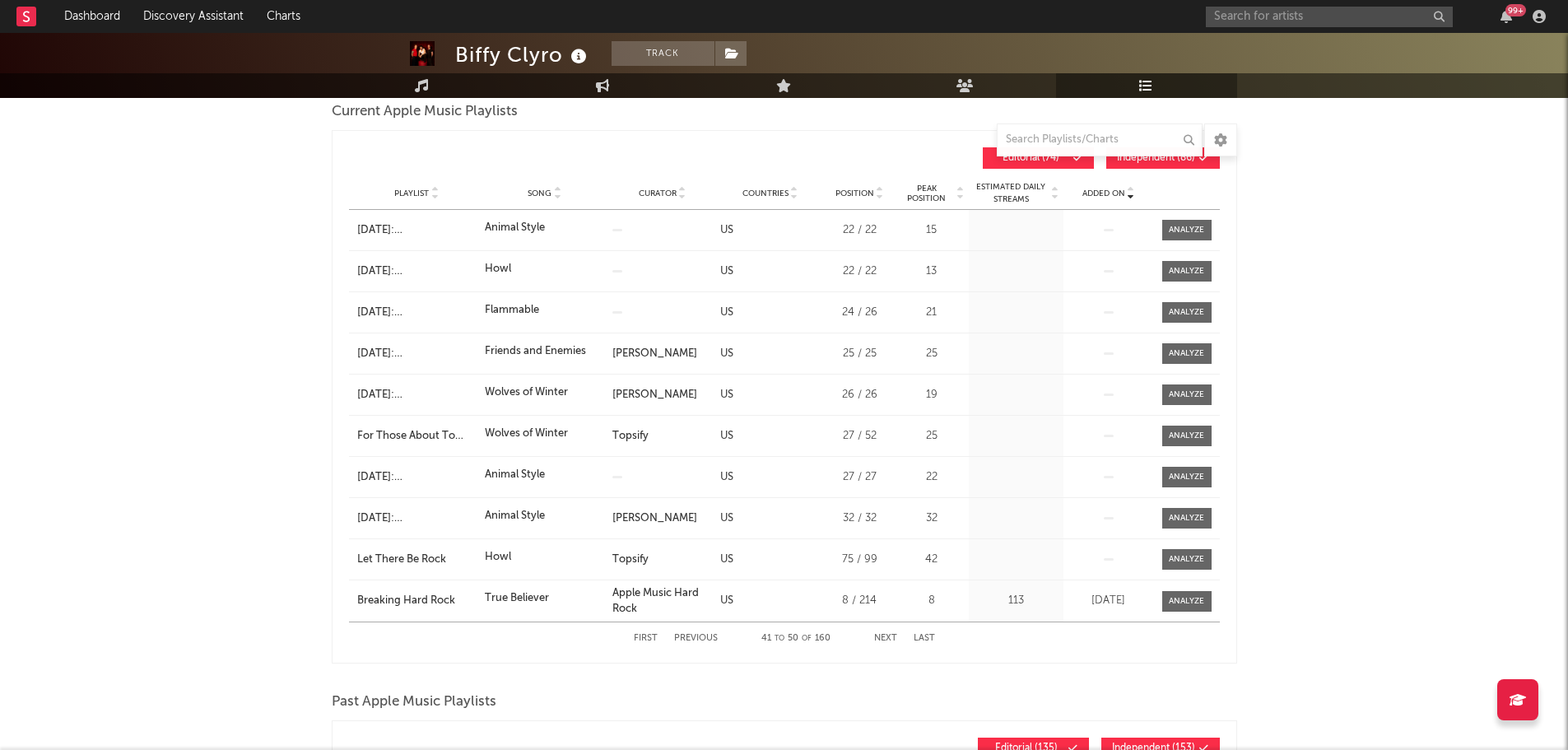
click at [880, 635] on button "Next" at bounding box center [886, 638] width 23 height 9
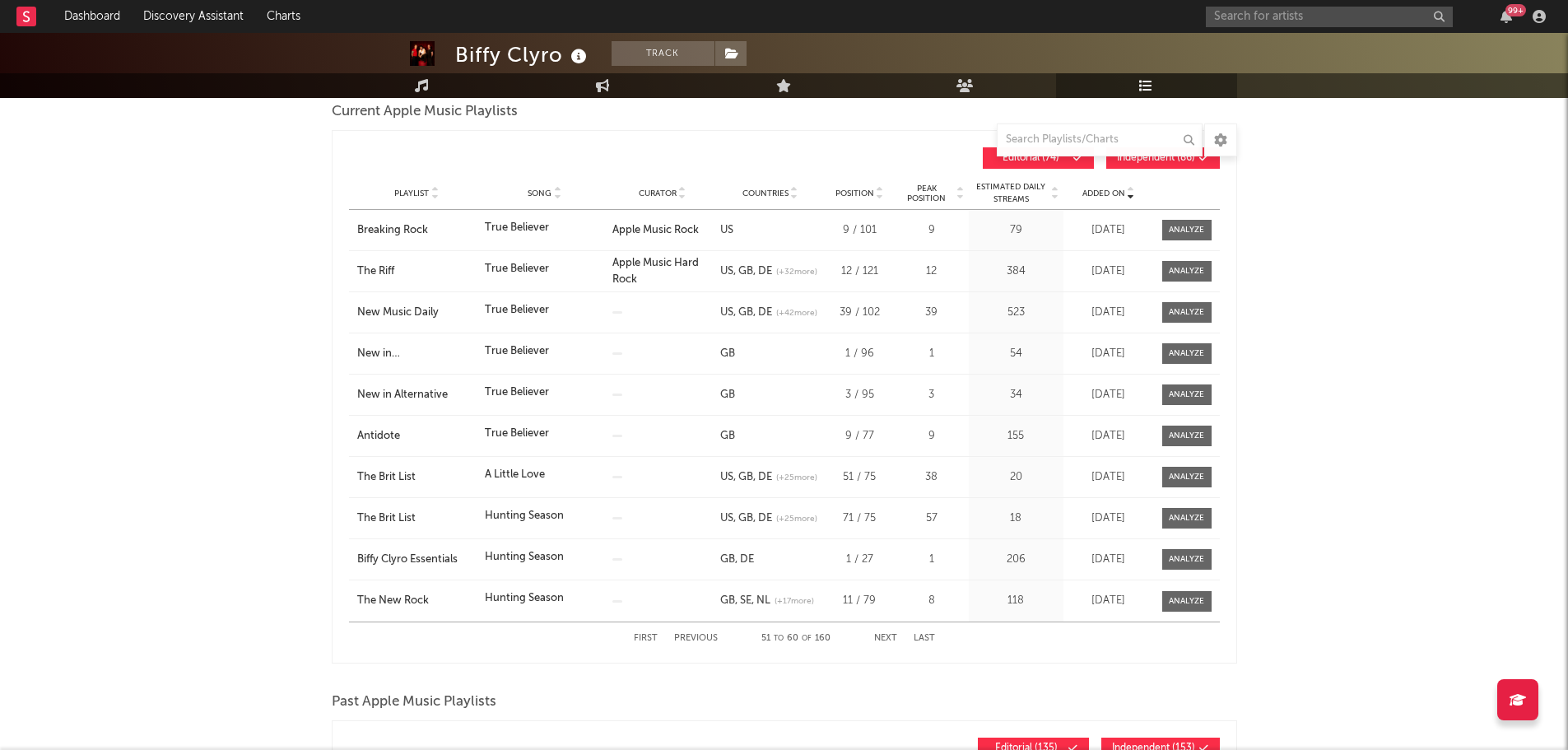
click at [880, 635] on button "Next" at bounding box center [886, 638] width 23 height 9
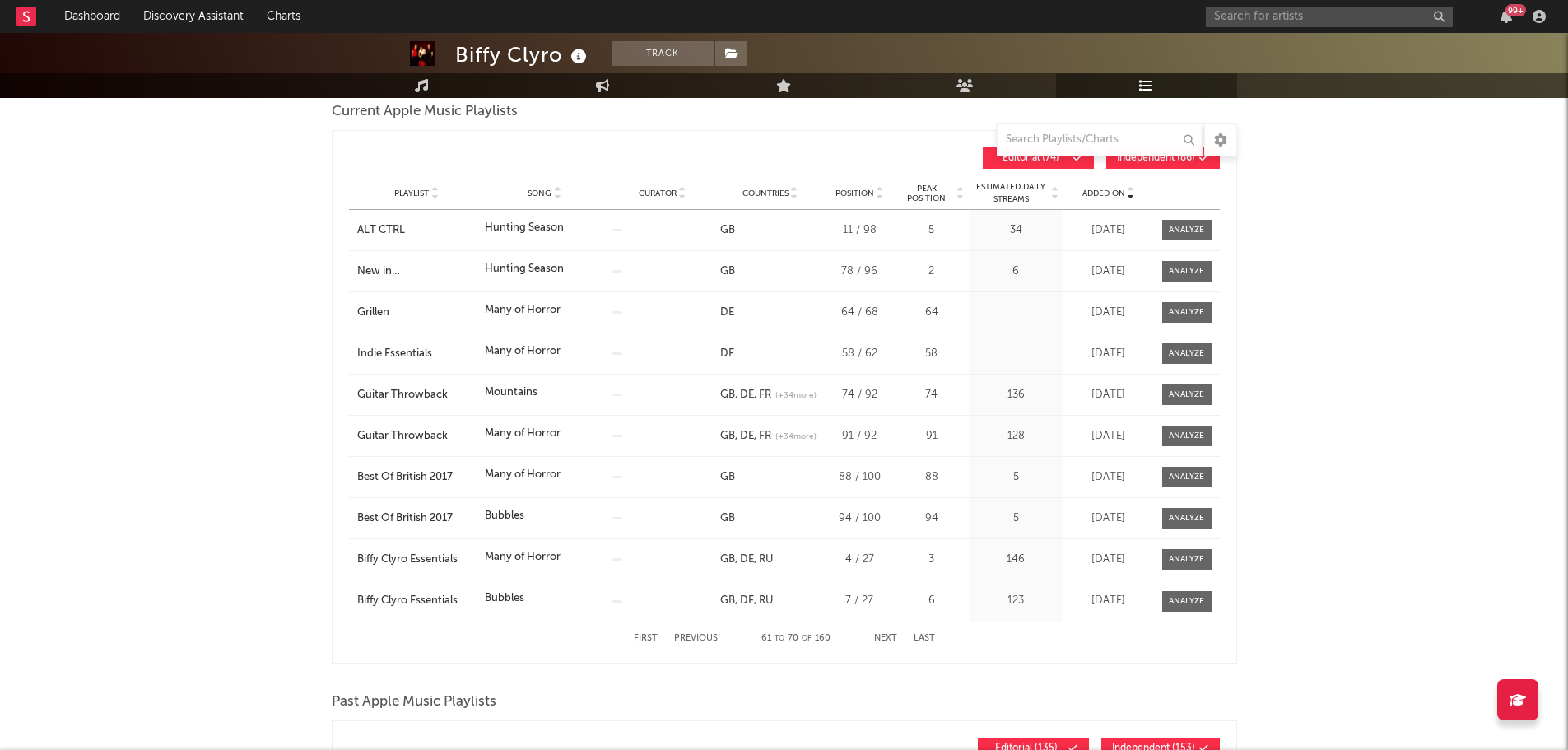
click at [691, 635] on button "Previous" at bounding box center [696, 638] width 44 height 9
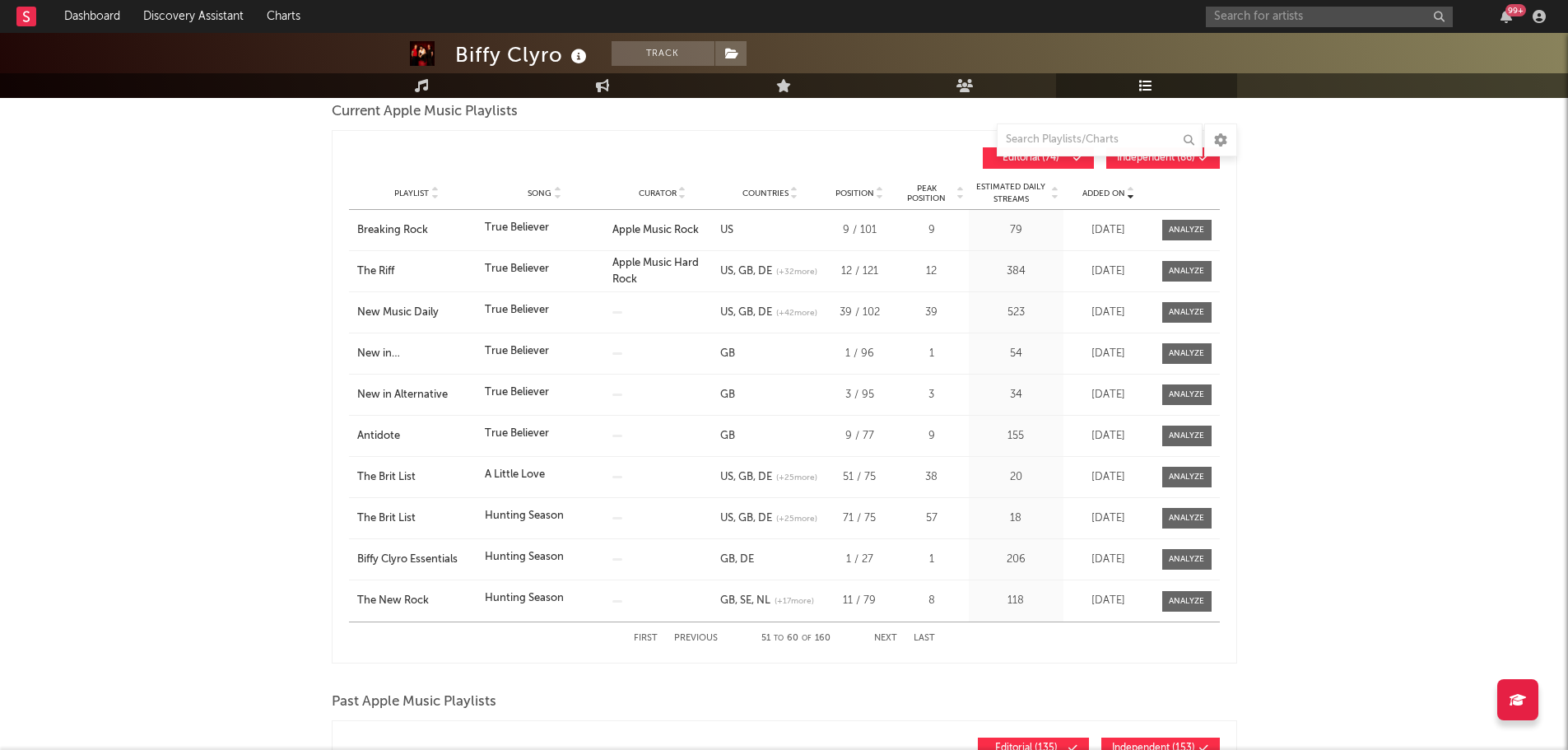
click at [691, 635] on button "Previous" at bounding box center [696, 638] width 44 height 9
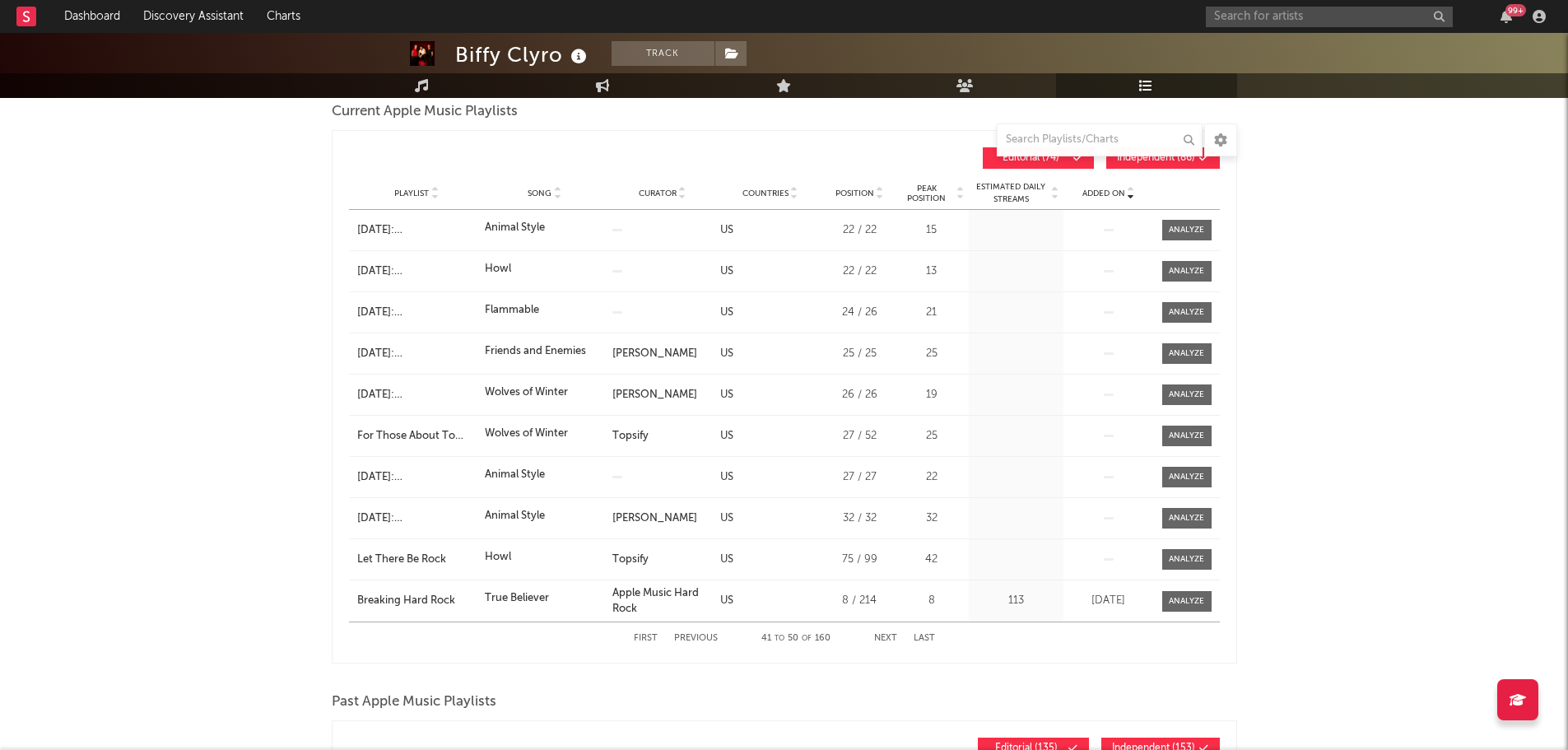
click at [877, 635] on button "Next" at bounding box center [886, 638] width 23 height 9
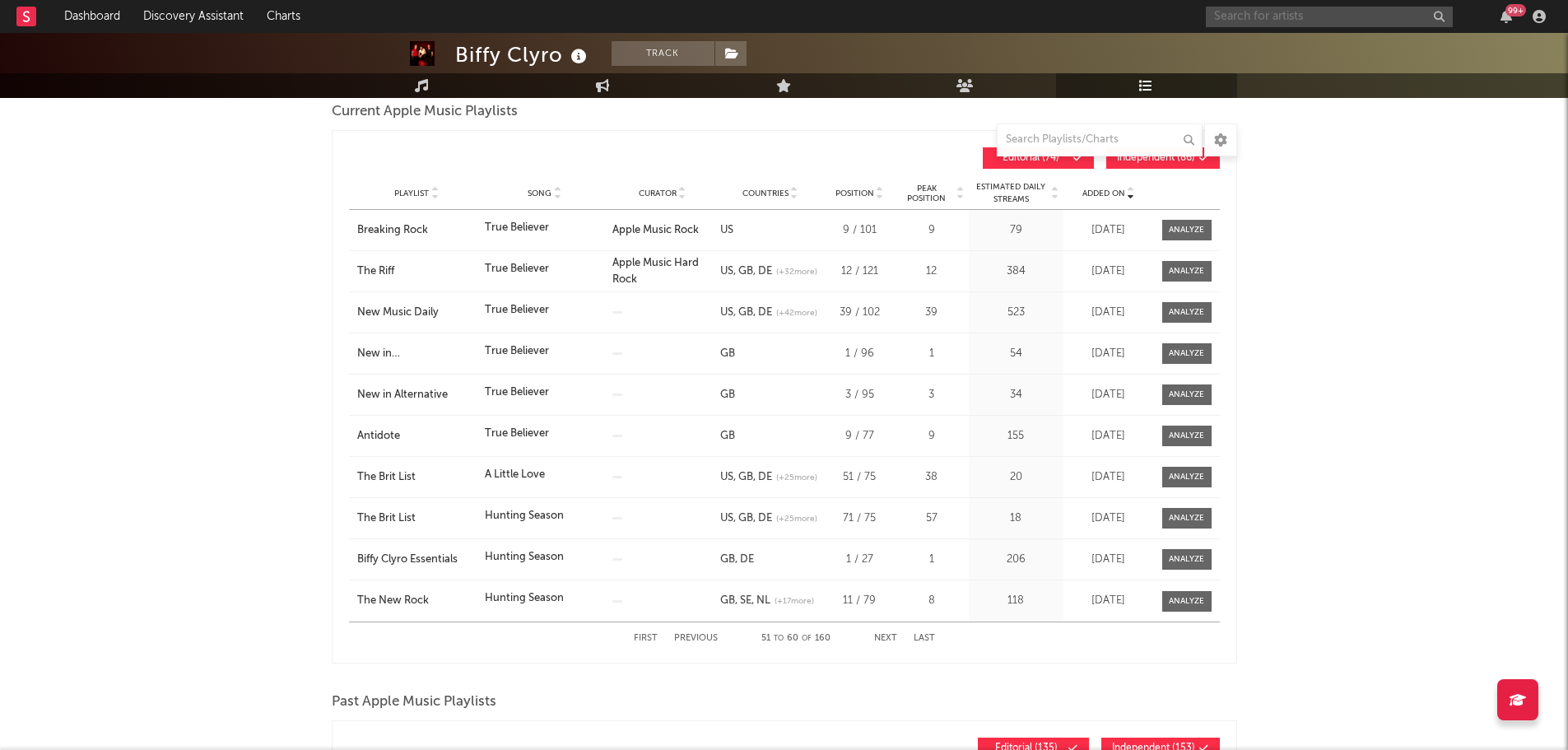
click at [1333, 11] on input "text" at bounding box center [1329, 17] width 247 height 21
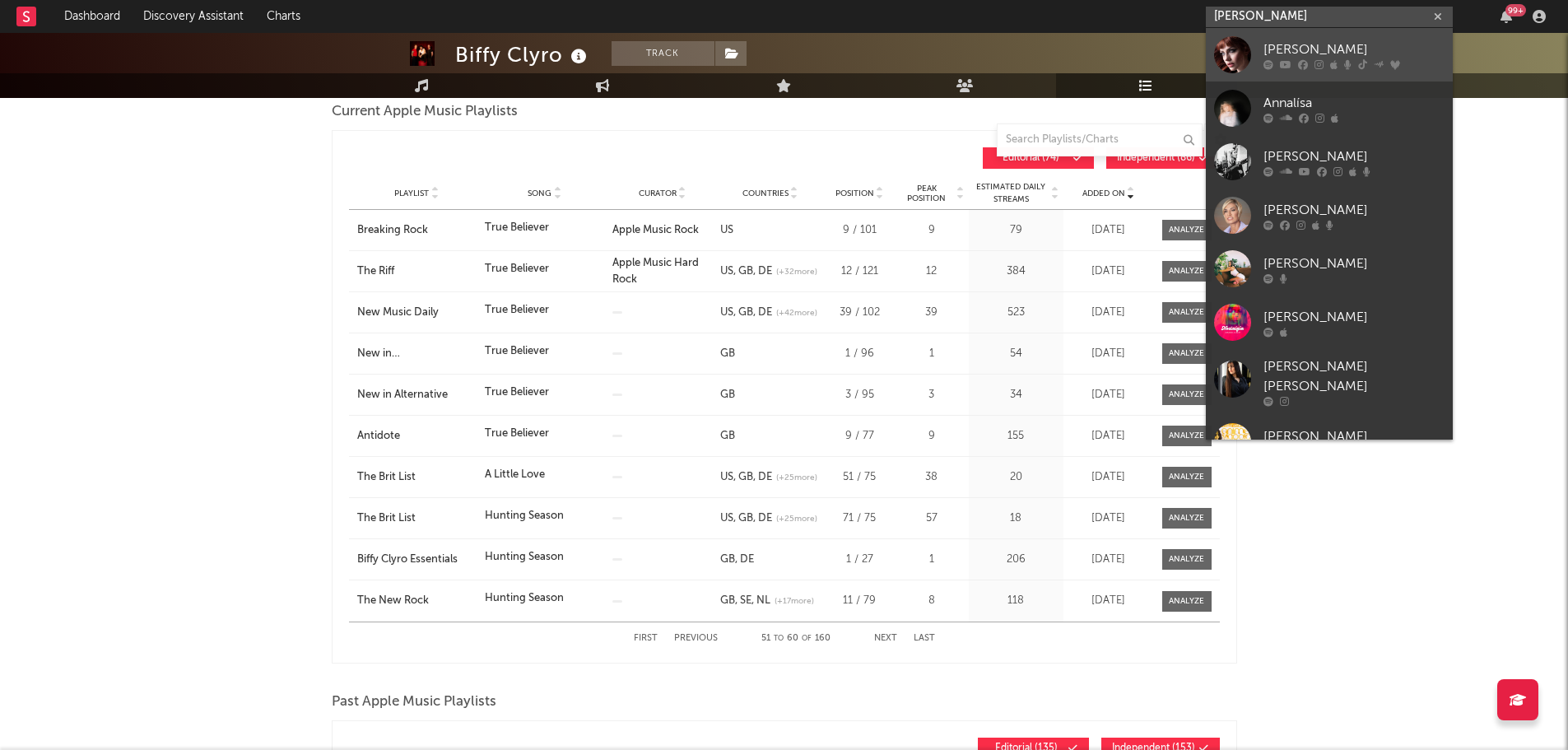
type input "[PERSON_NAME]"
click at [1318, 43] on div "[PERSON_NAME]" at bounding box center [1354, 49] width 181 height 20
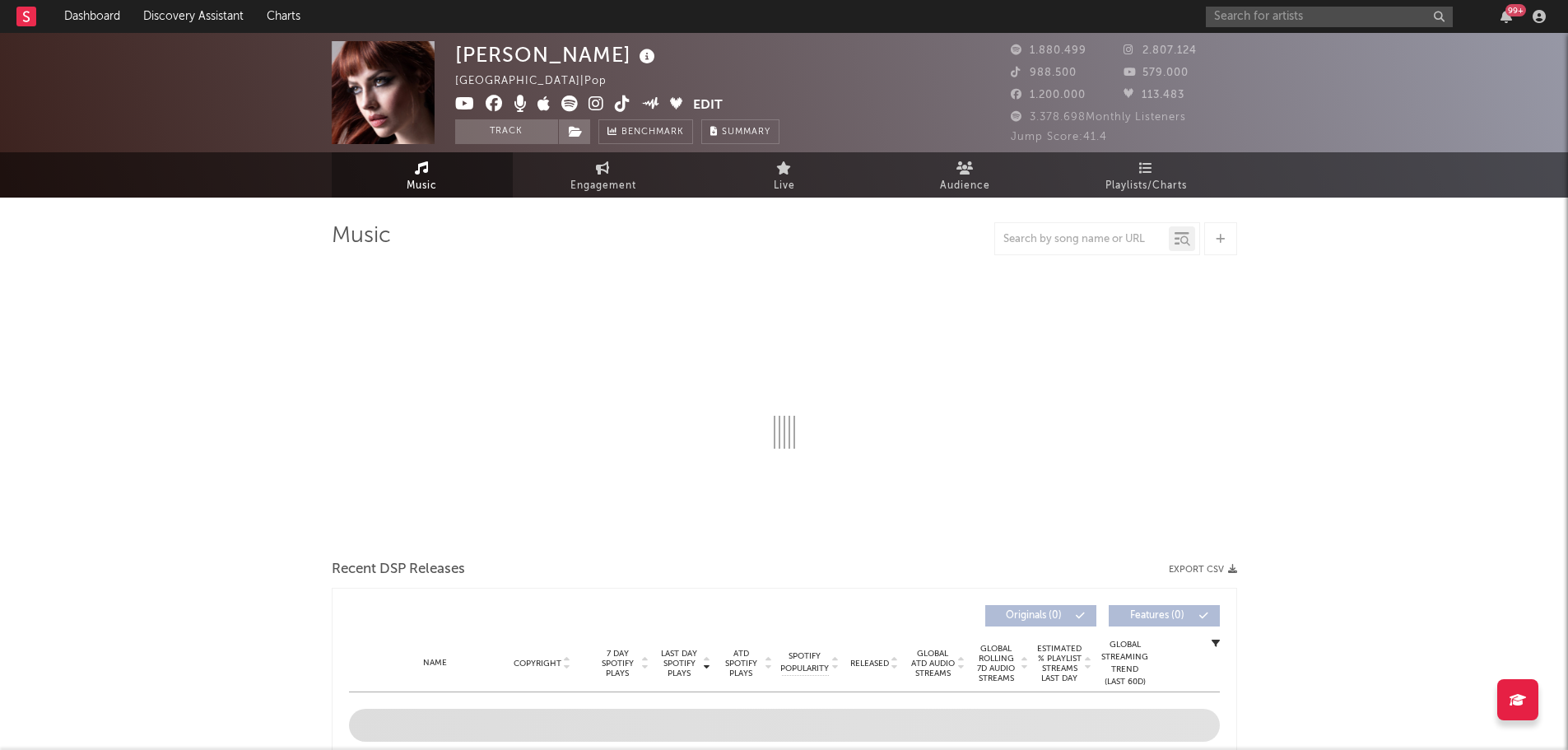
select select "6m"
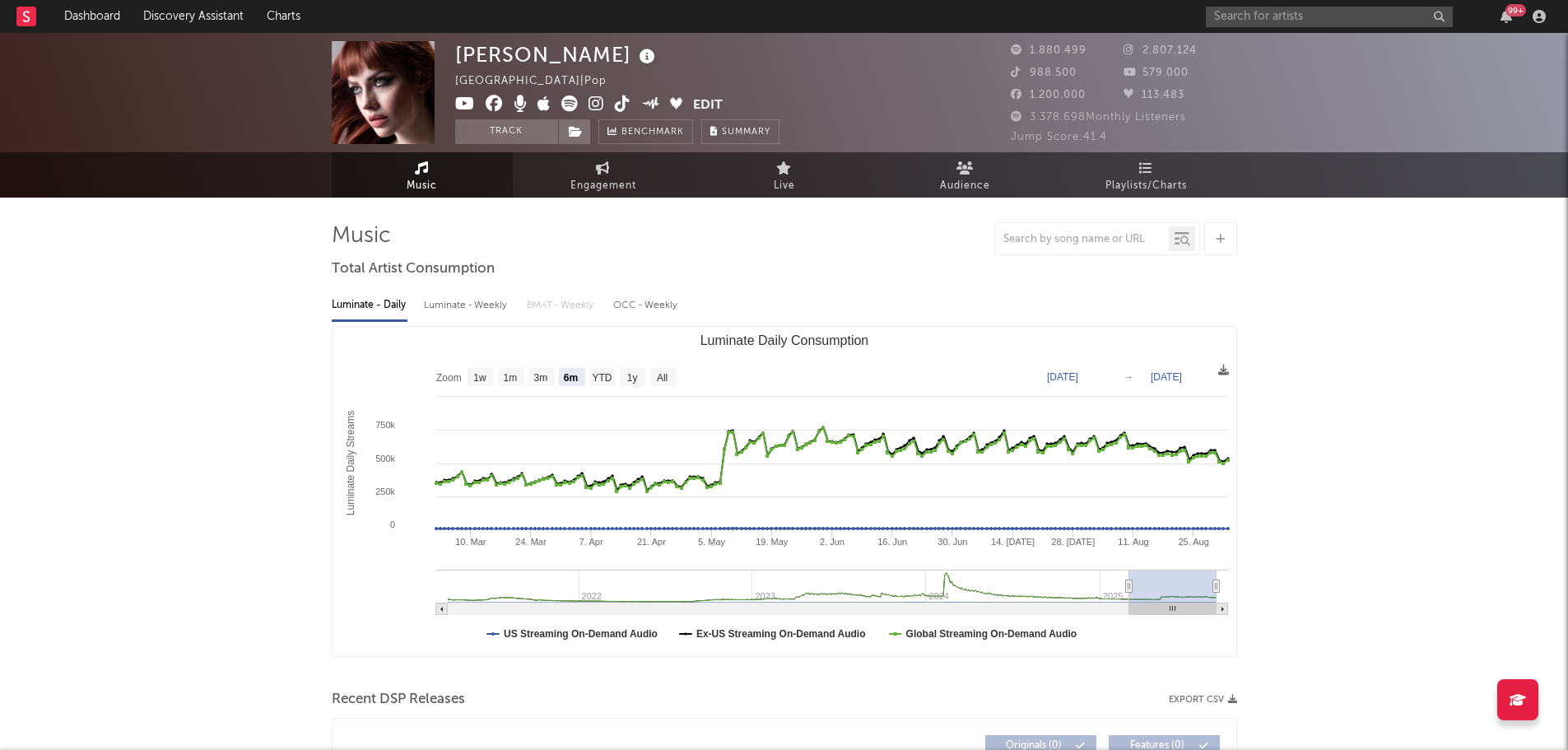
select select "6m"
click at [1168, 173] on link "Playlists/Charts" at bounding box center [1146, 175] width 181 height 45
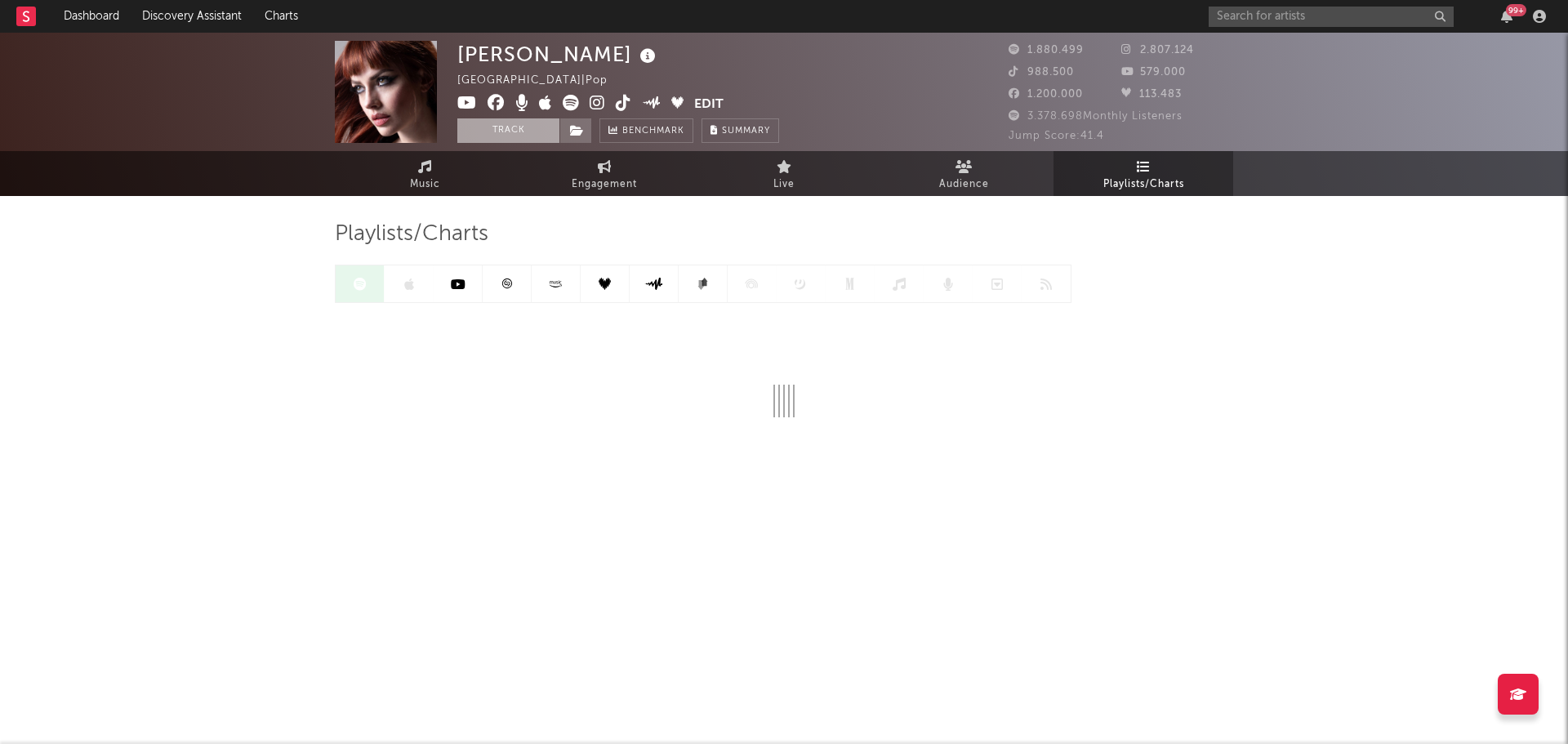
click at [495, 133] on button "Track" at bounding box center [508, 131] width 102 height 25
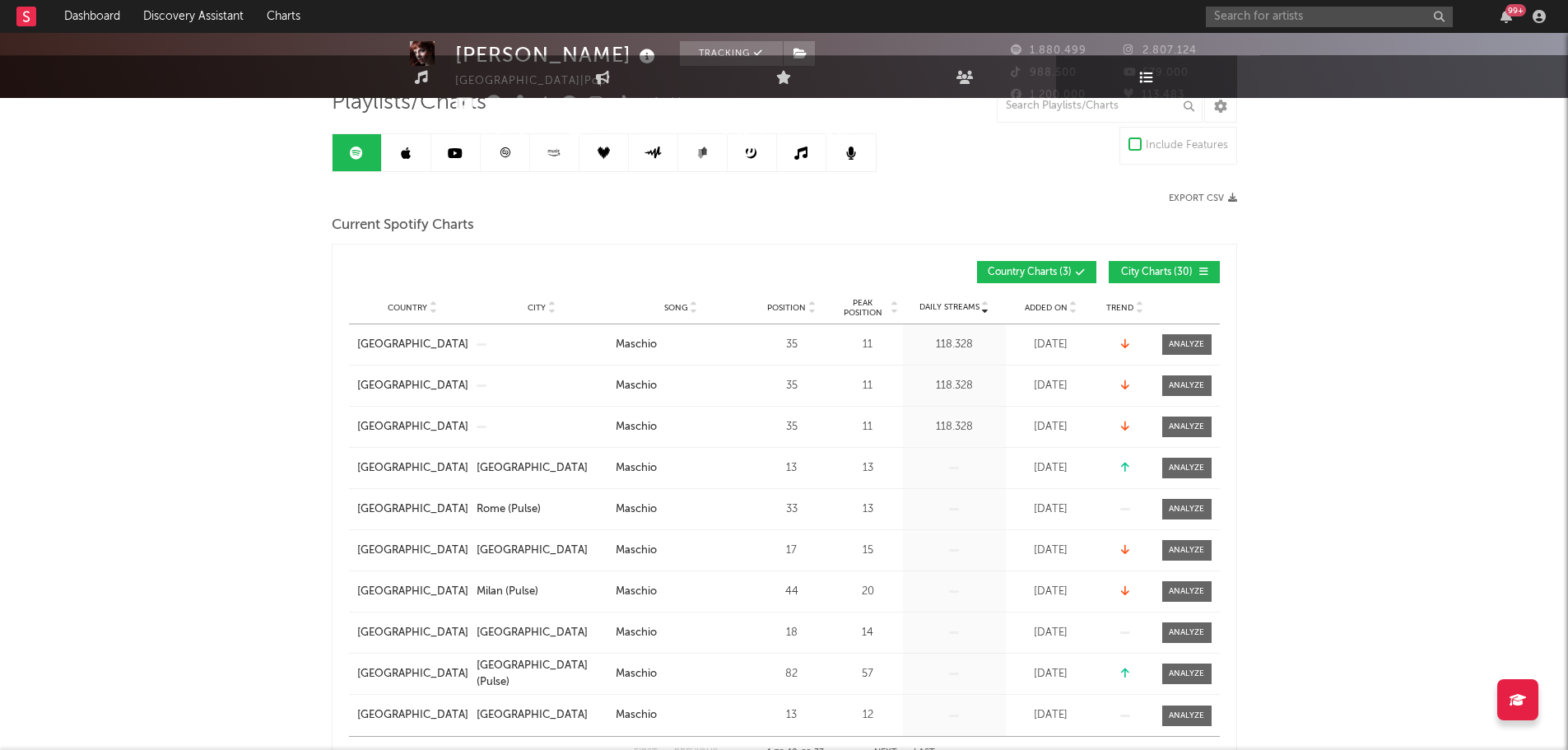
scroll to position [412, 0]
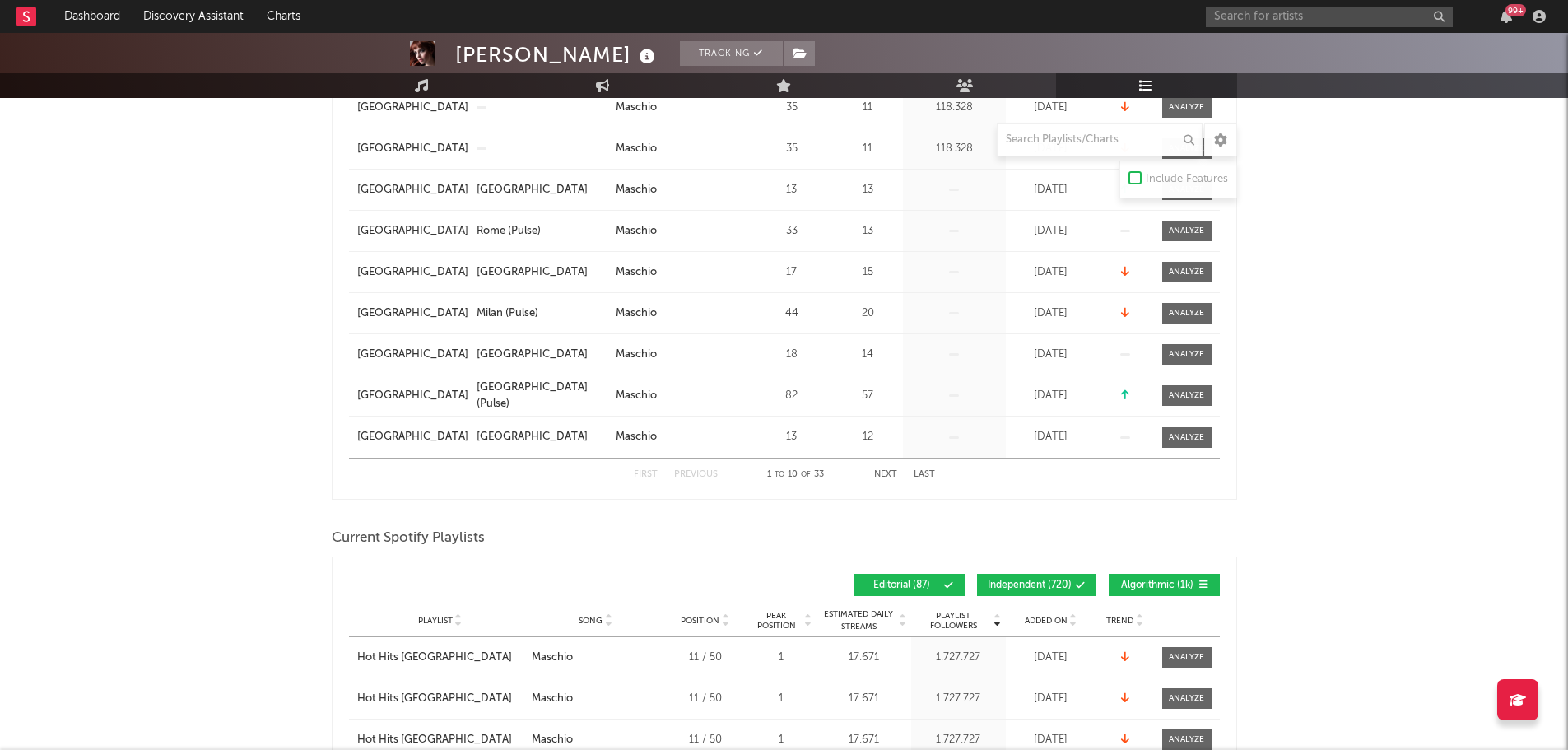
drag, startPoint x: 1042, startPoint y: 585, endPoint x: 1121, endPoint y: 579, distance: 79.2
click at [1042, 584] on span "Independent ( 720 )" at bounding box center [1030, 585] width 84 height 10
click at [1155, 585] on span "Algorithmic ( 1k )" at bounding box center [1157, 585] width 75 height 10
click at [1038, 616] on span "Added On" at bounding box center [1045, 621] width 43 height 10
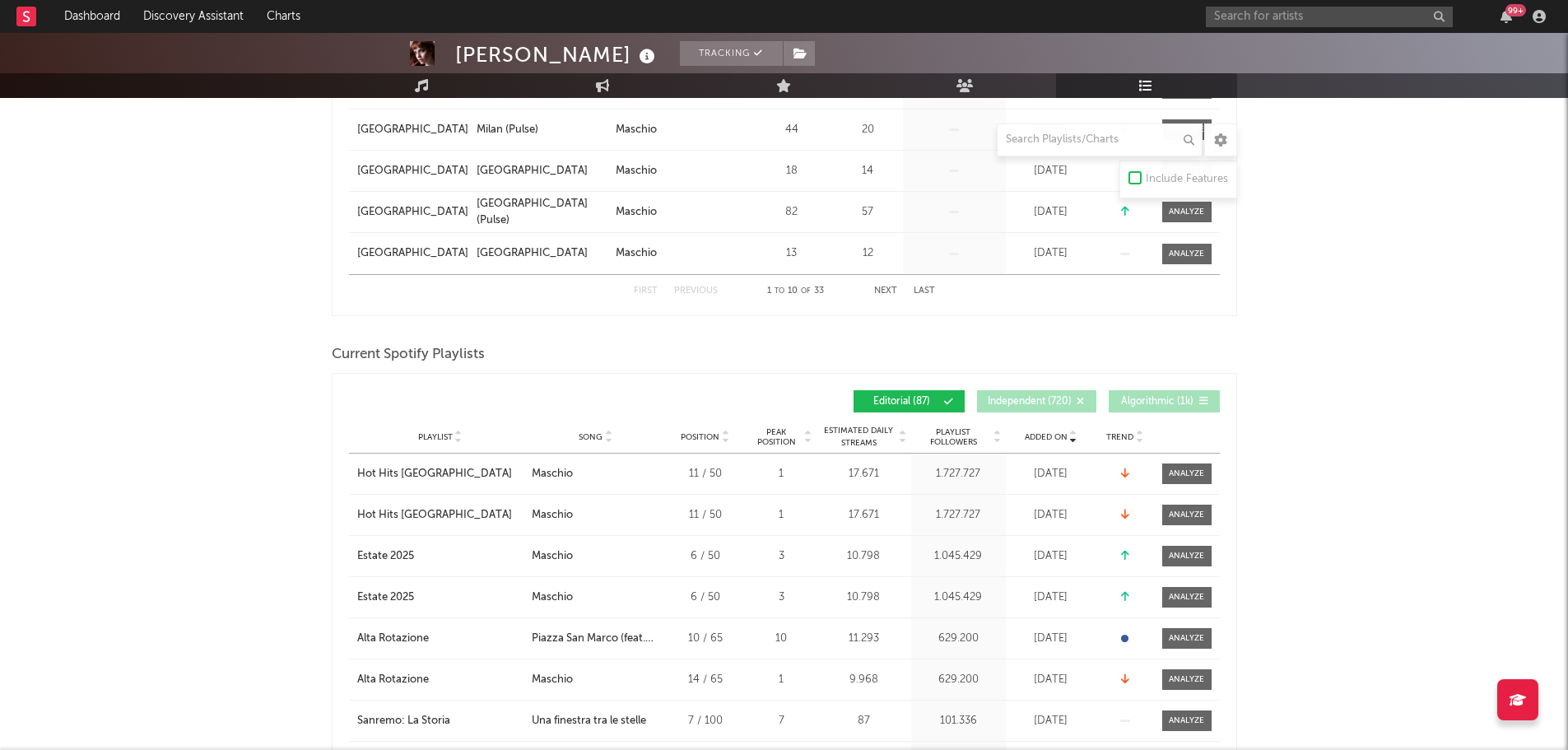
scroll to position [741, 0]
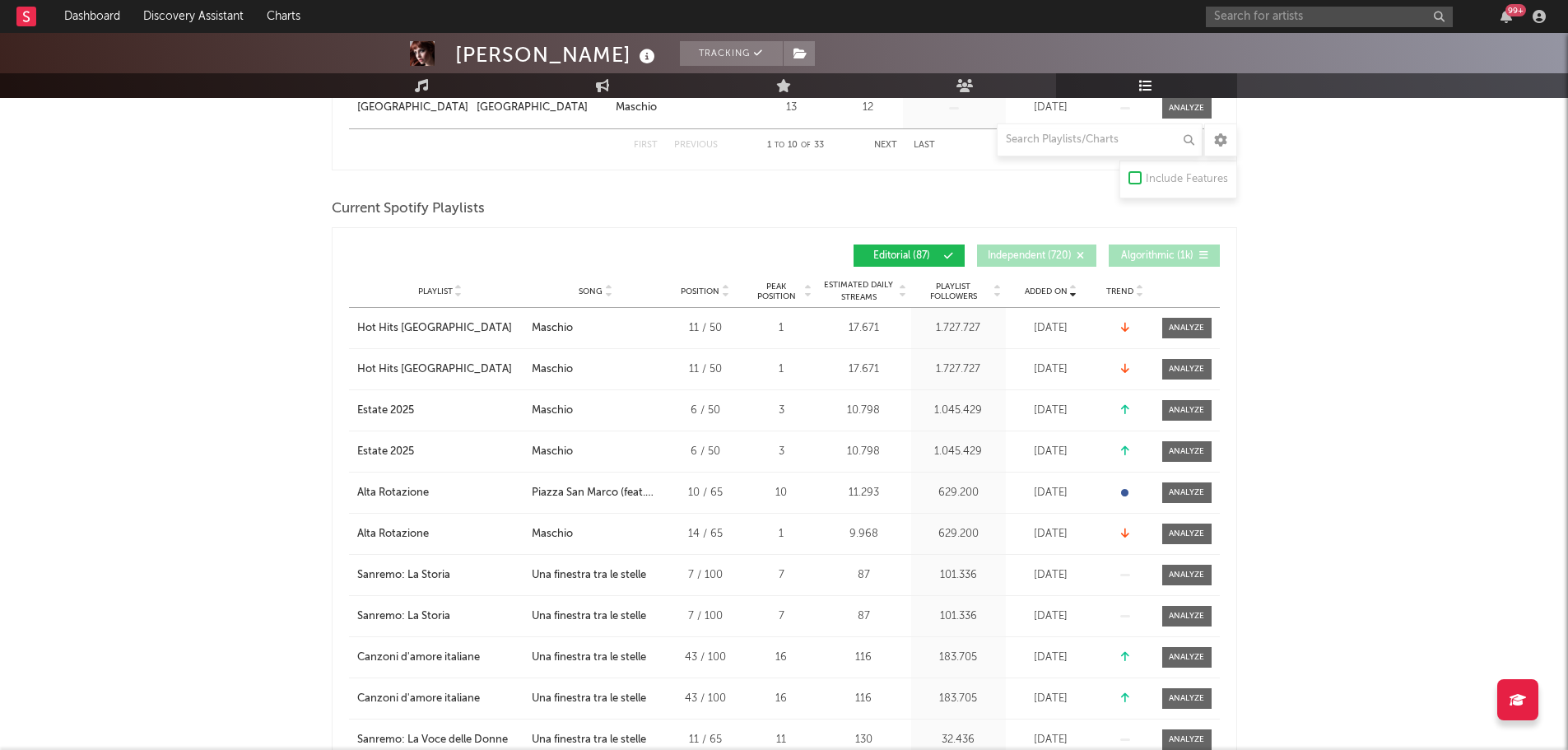
click at [1031, 286] on span "Added On" at bounding box center [1045, 291] width 43 height 10
click at [1042, 293] on span "Added On" at bounding box center [1045, 291] width 43 height 10
click at [1078, 141] on input "text" at bounding box center [1100, 139] width 206 height 33
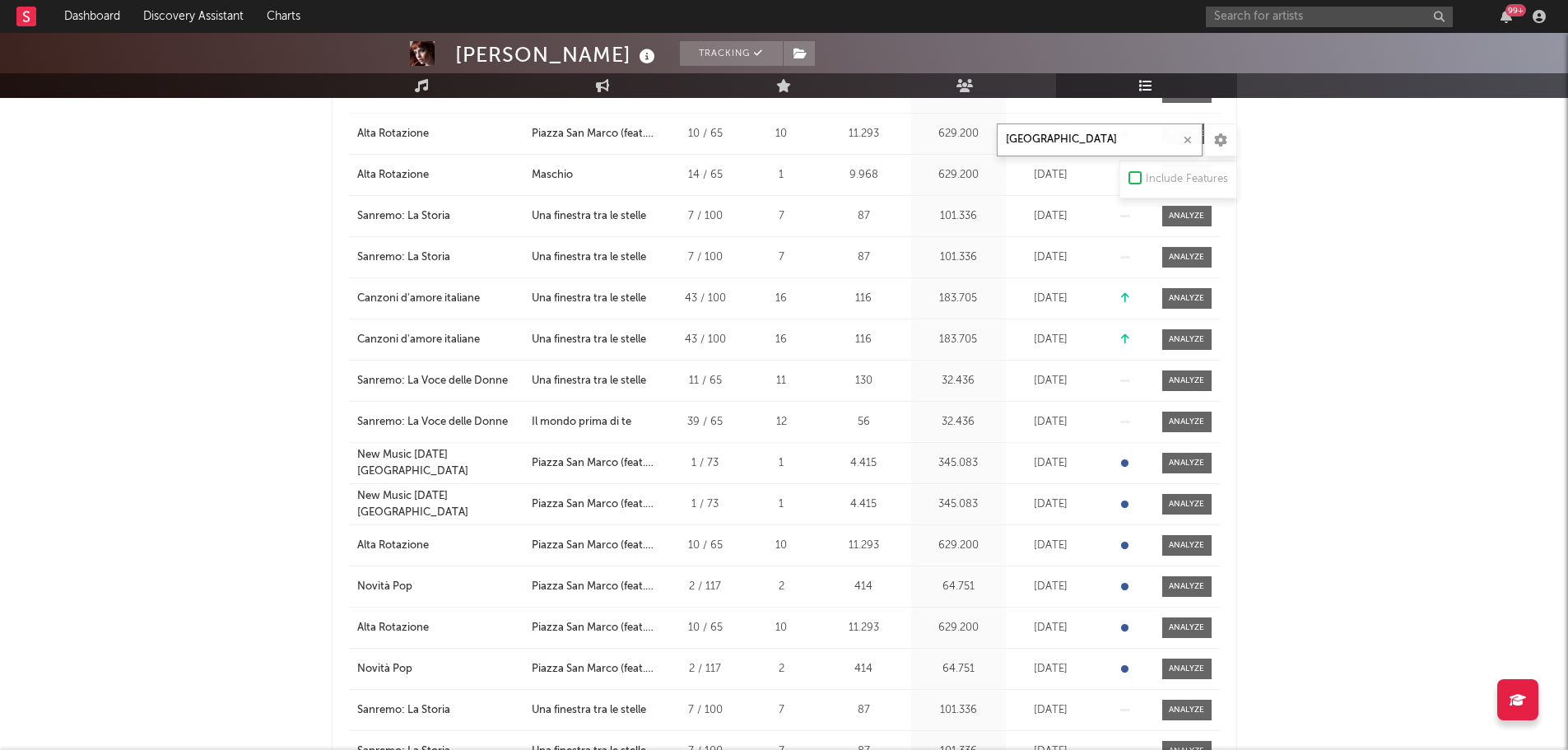
scroll to position [412, 0]
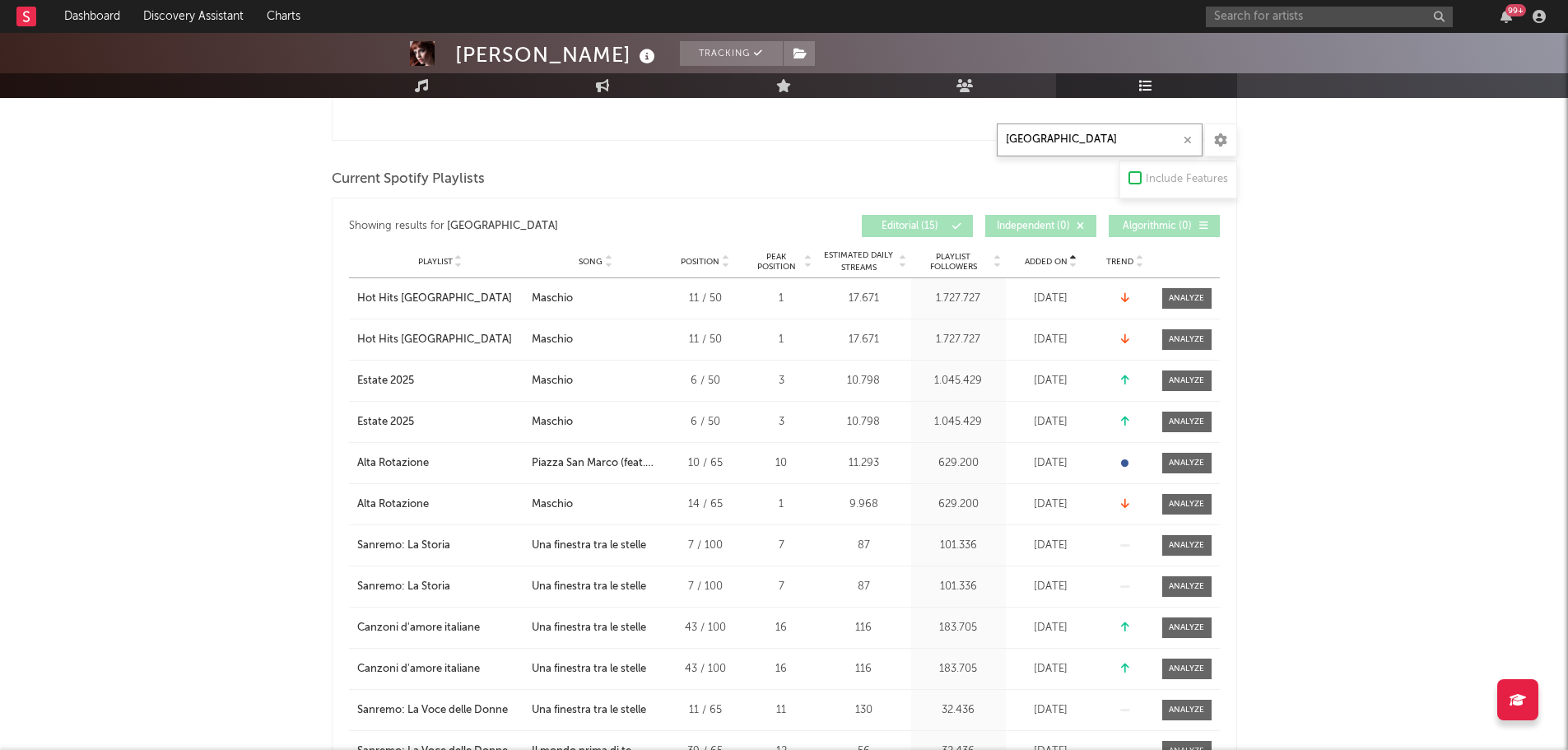
type input "[GEOGRAPHIC_DATA]"
click at [1053, 257] on span "Added On" at bounding box center [1045, 261] width 43 height 10
click at [1053, 259] on span "Added On" at bounding box center [1045, 261] width 43 height 10
click at [1101, 142] on input "[GEOGRAPHIC_DATA]" at bounding box center [1100, 139] width 206 height 33
click at [1095, 117] on div "No results for " [GEOGRAPHIC_DATA] "." at bounding box center [784, 89] width 871 height 86
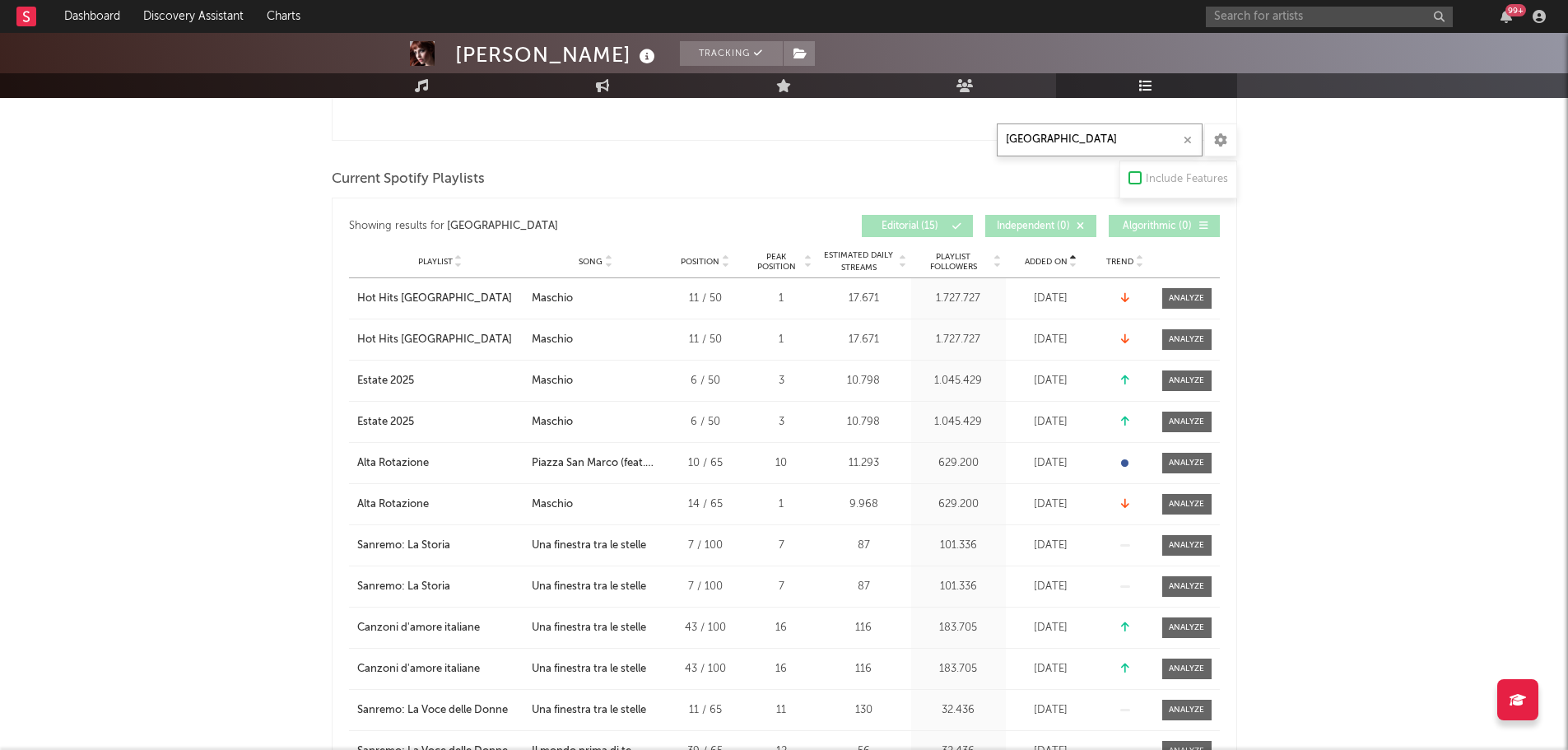
click at [1095, 134] on input "[GEOGRAPHIC_DATA]" at bounding box center [1100, 139] width 206 height 33
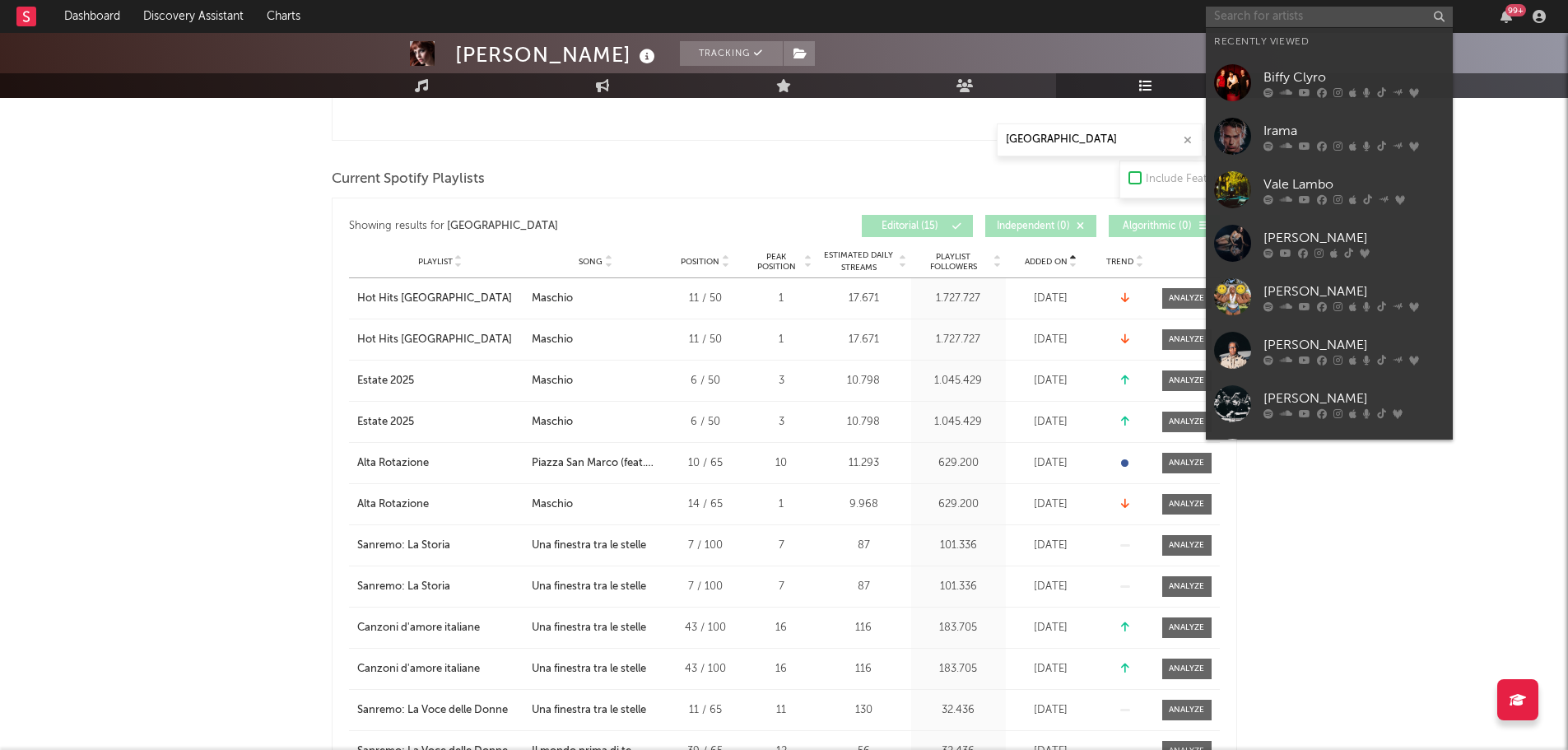
click at [1253, 16] on input "text" at bounding box center [1329, 17] width 247 height 21
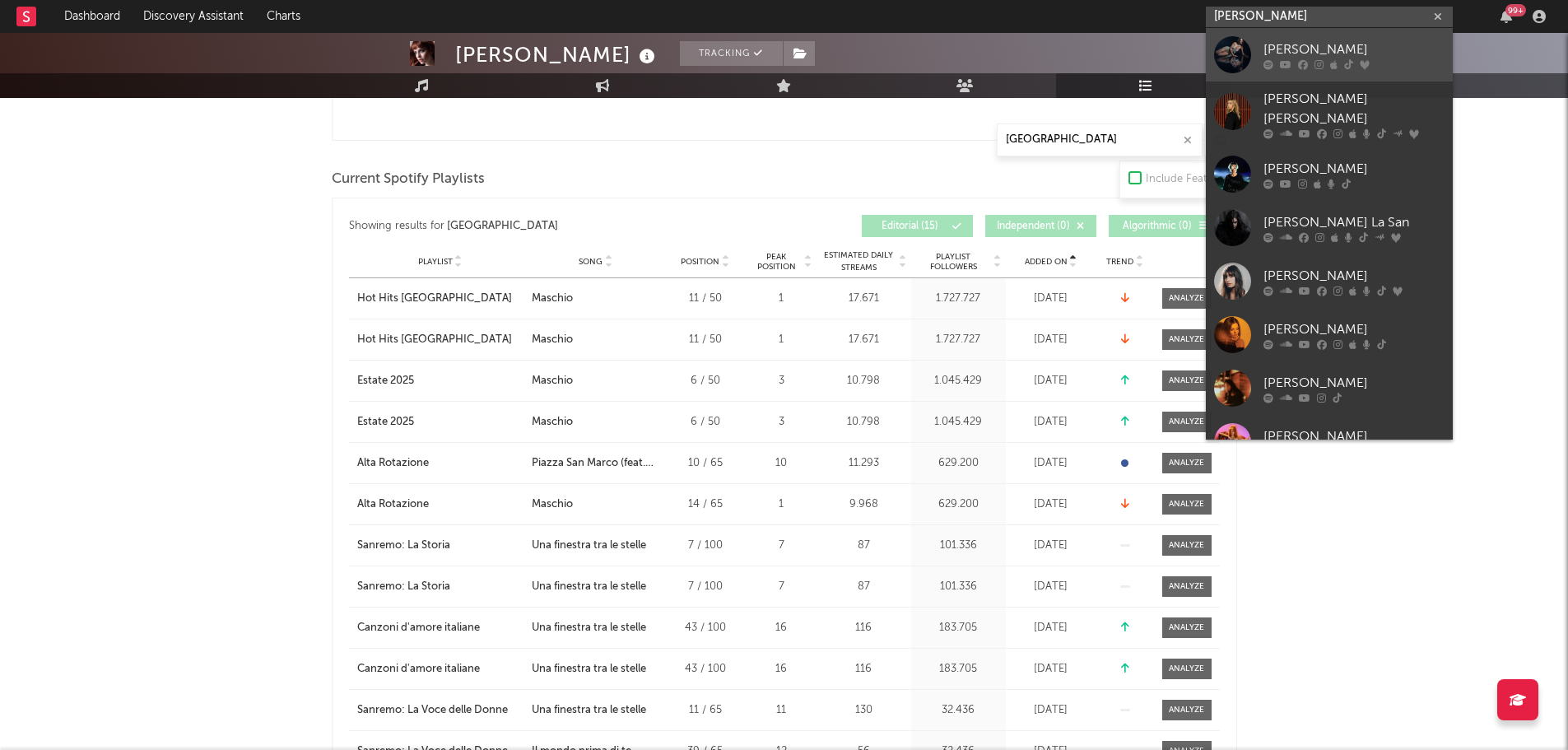
type input "[PERSON_NAME]"
drag, startPoint x: 1273, startPoint y: 47, endPoint x: 1186, endPoint y: 0, distance: 98.9
click at [1273, 47] on div "[PERSON_NAME]" at bounding box center [1354, 49] width 181 height 20
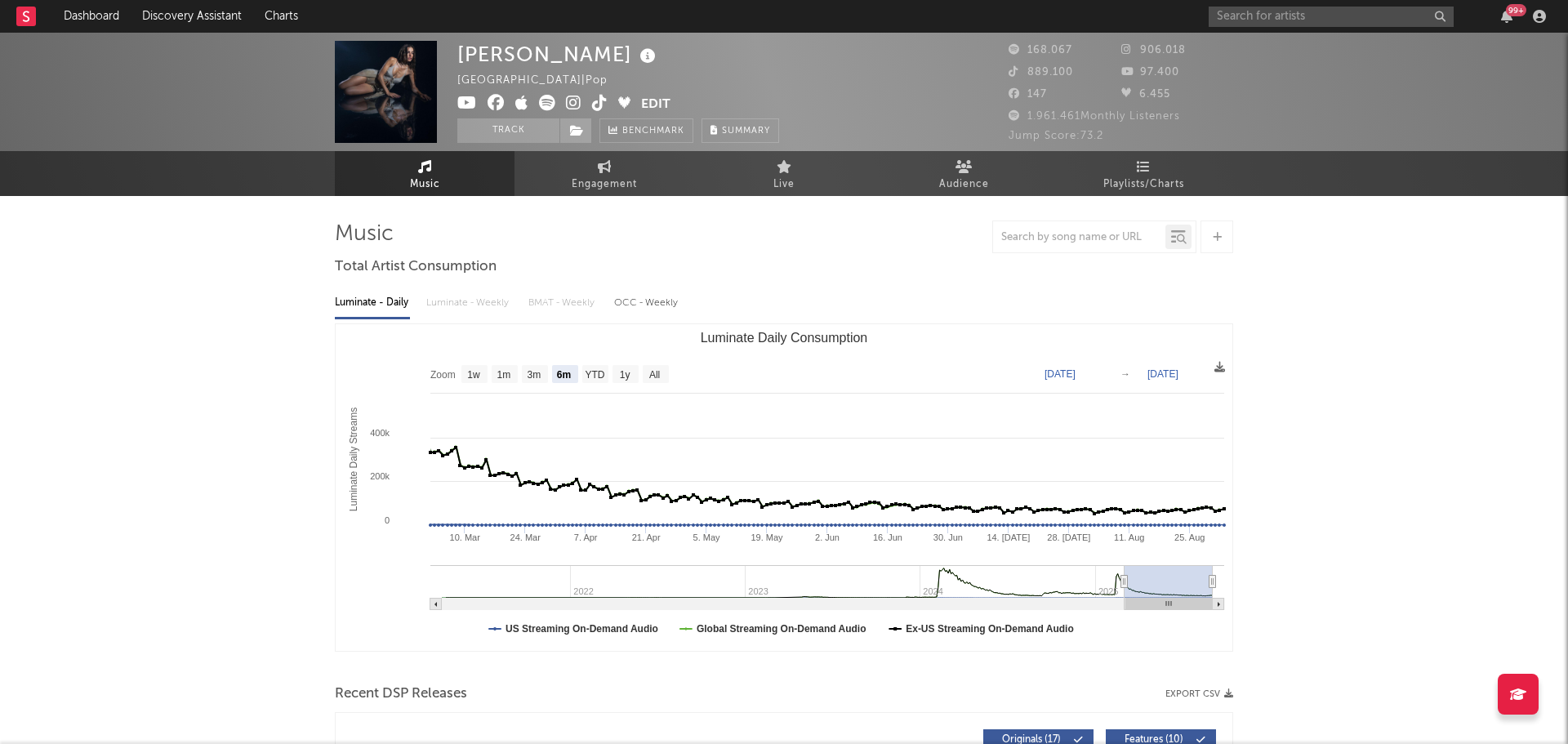
select select "6m"
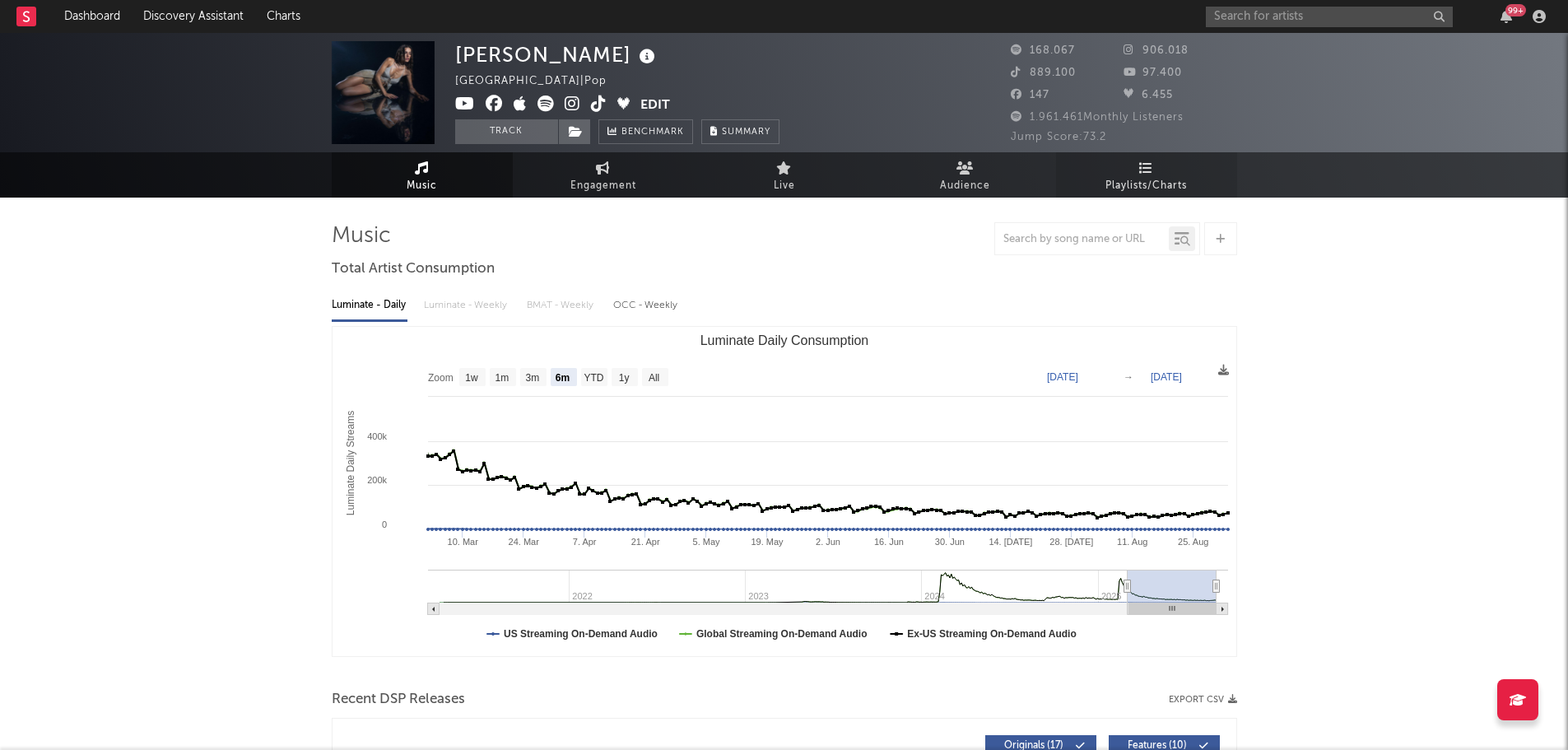
click at [1156, 180] on span "Playlists/Charts" at bounding box center [1145, 186] width 81 height 20
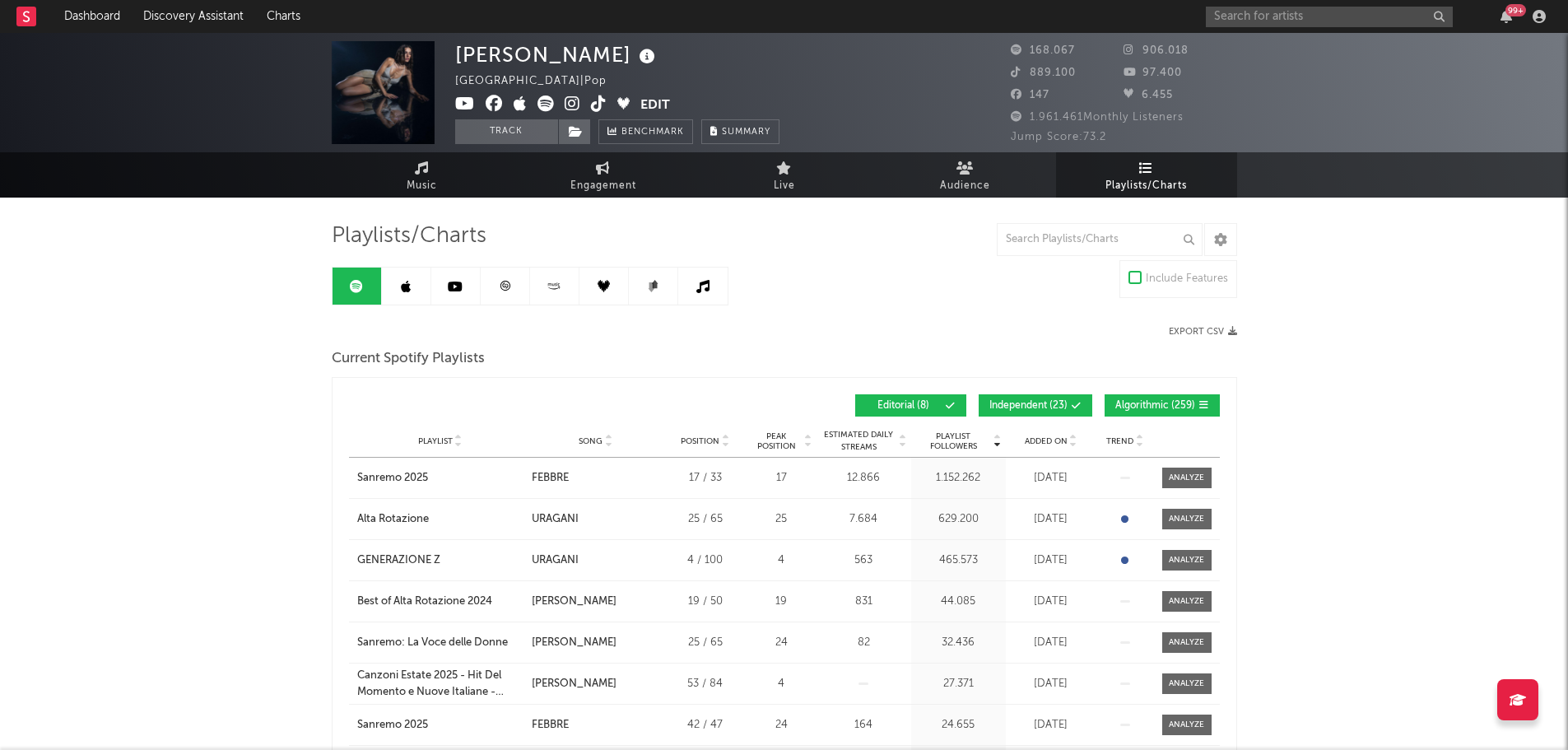
click at [1021, 439] on div "Added On" at bounding box center [1051, 441] width 82 height 12
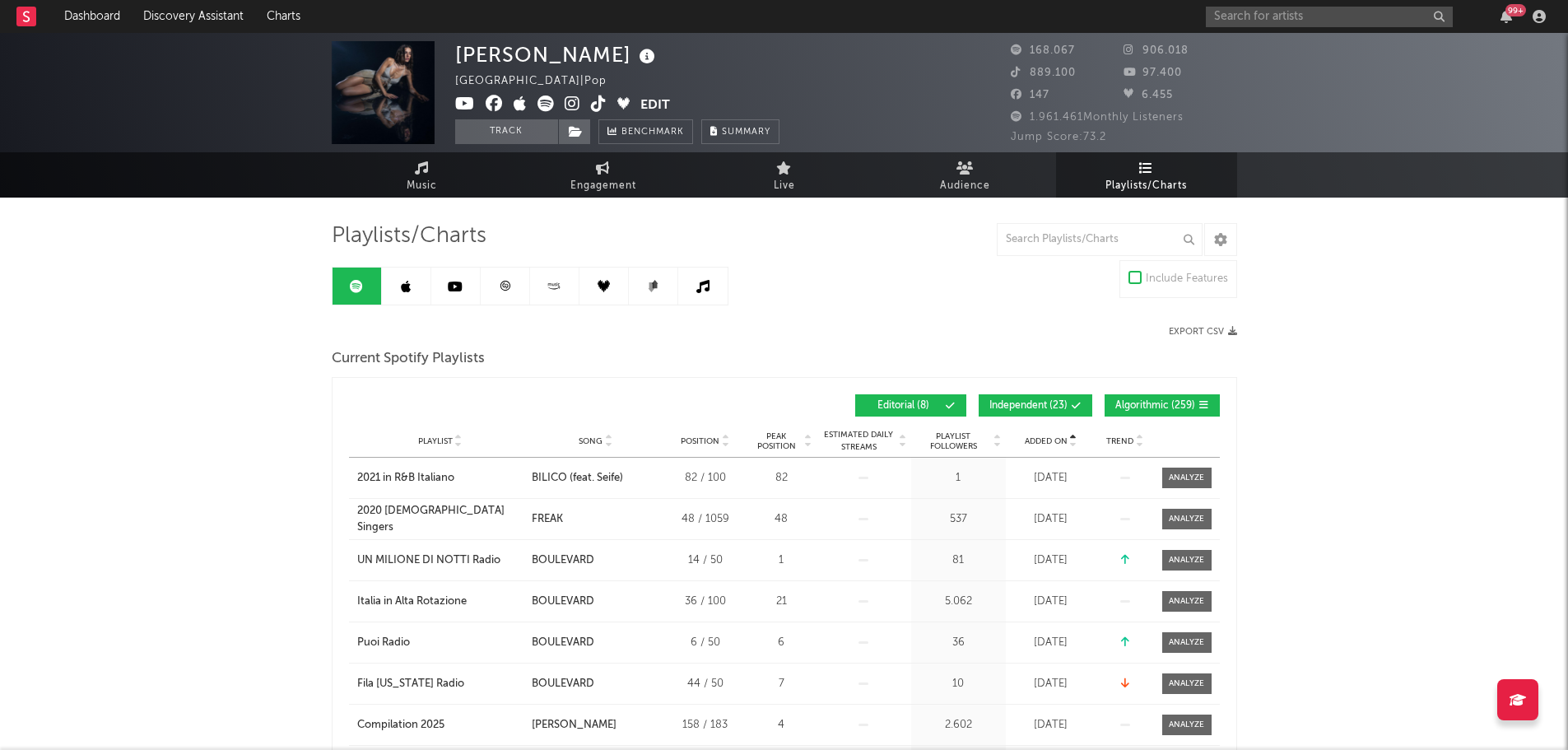
click at [1034, 442] on span "Added On" at bounding box center [1045, 441] width 43 height 10
click at [1072, 412] on button "Independent ( 23 )" at bounding box center [1035, 405] width 113 height 22
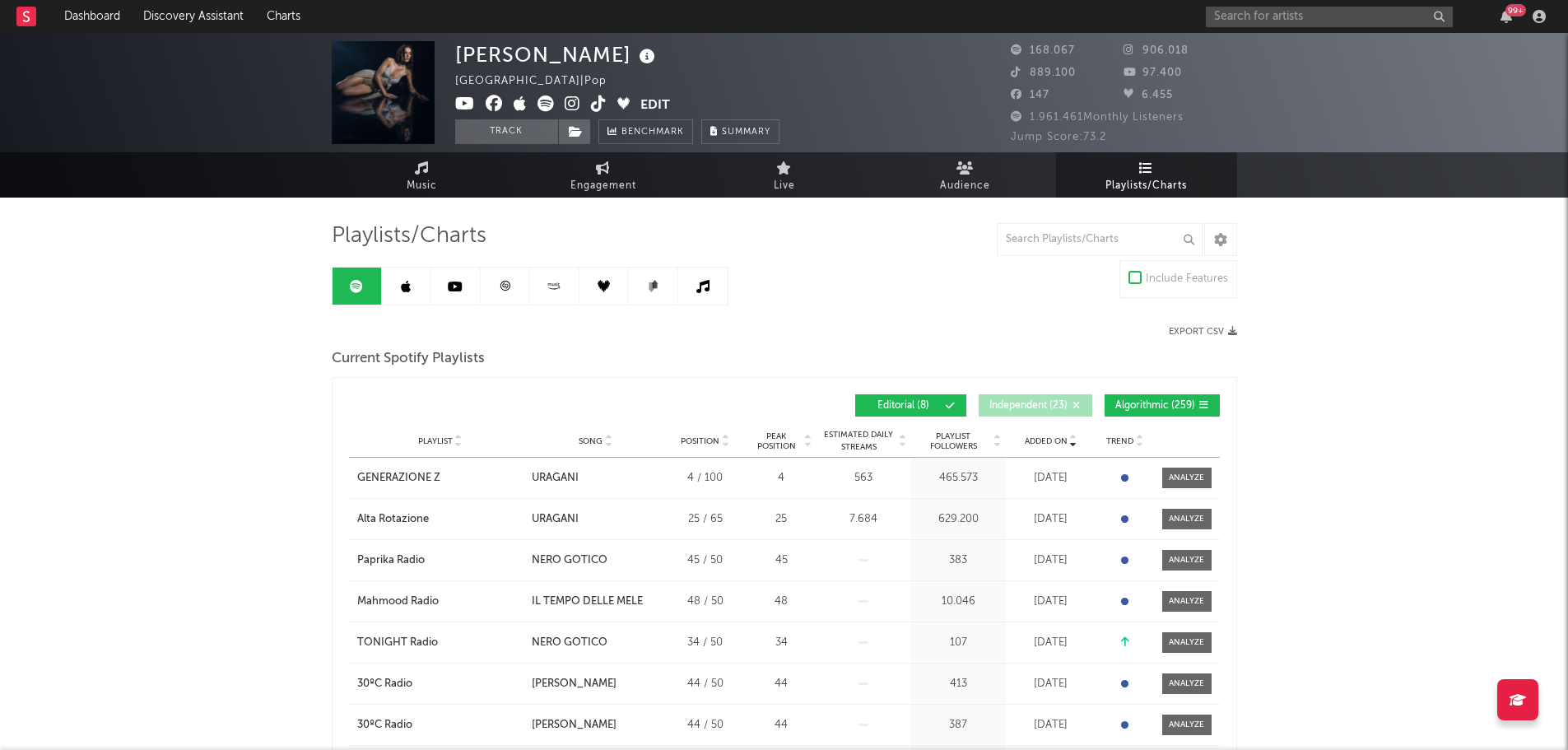
click at [1166, 409] on span "Algorithmic ( 259 )" at bounding box center [1155, 406] width 80 height 10
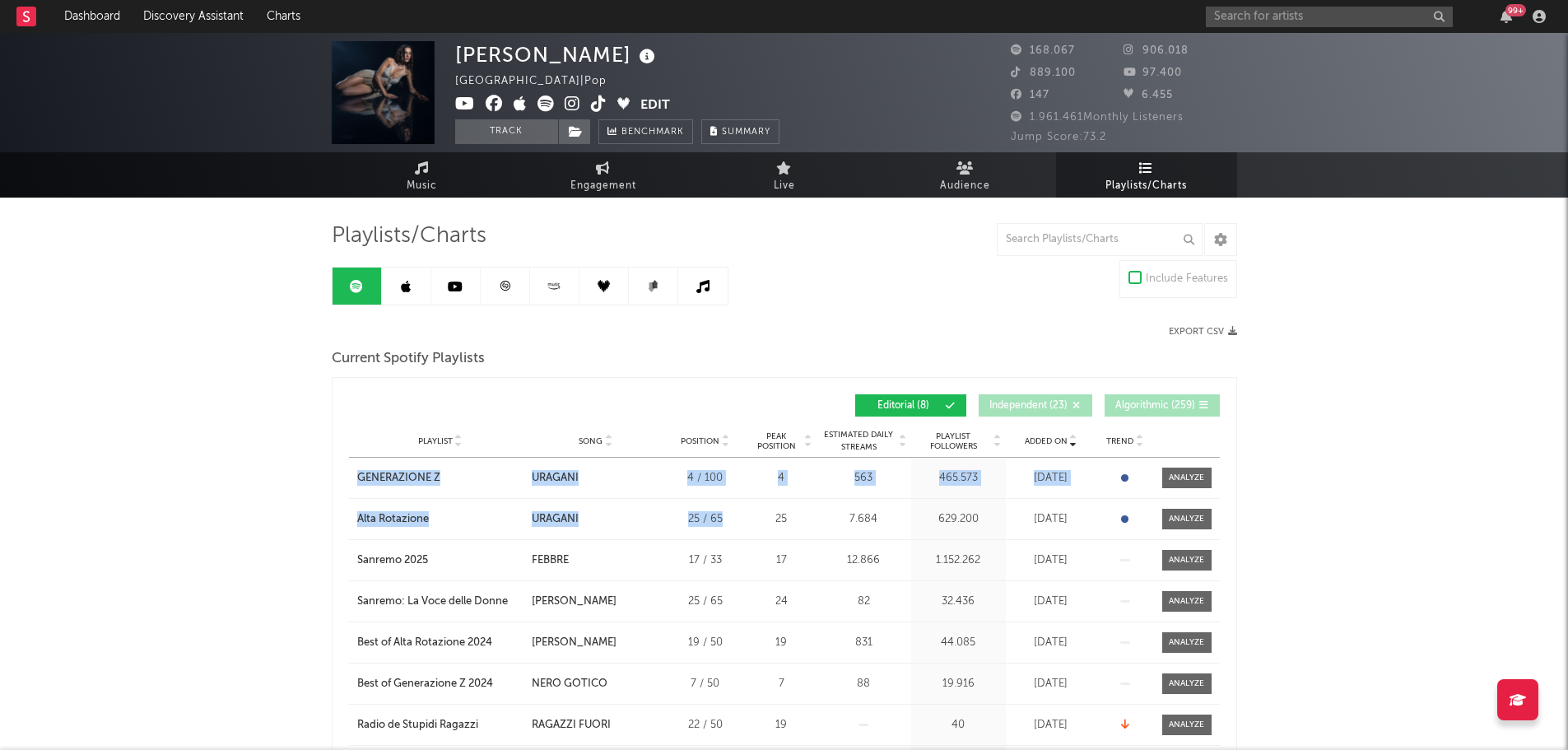
drag, startPoint x: 341, startPoint y: 468, endPoint x: 736, endPoint y: 524, distance: 398.9
click at [736, 524] on div "Added On Playlist Song Position Peak Position Playlist Followers Added On Trend…" at bounding box center [784, 603] width 905 height 452
copy div "GENERAZIONE Z City Song URAGANI Position 4 / 100 Peak Position 4 Estimated Dail…"
click at [406, 281] on icon at bounding box center [405, 286] width 10 height 13
